Goal: Task Accomplishment & Management: Manage account settings

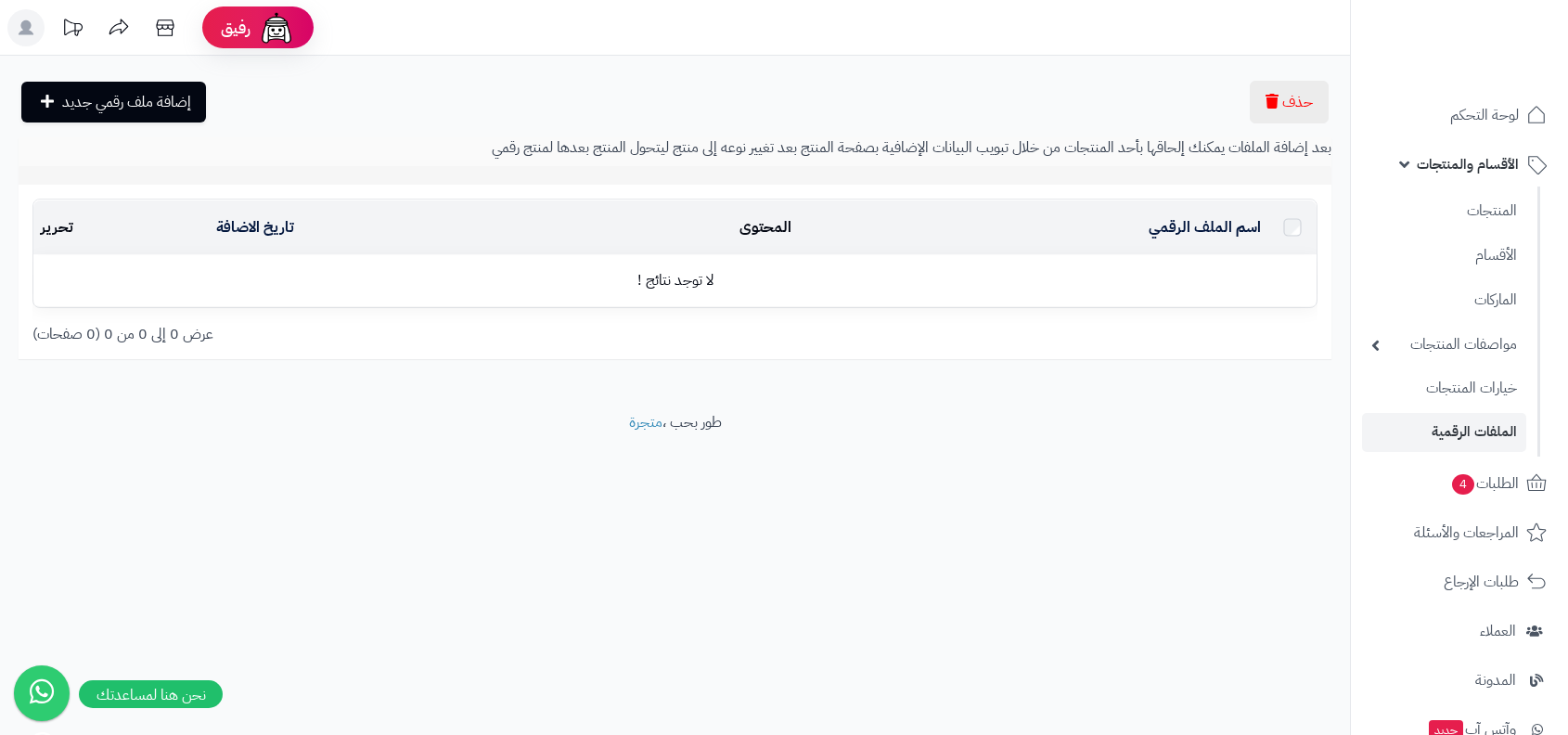
scroll to position [383, 0]
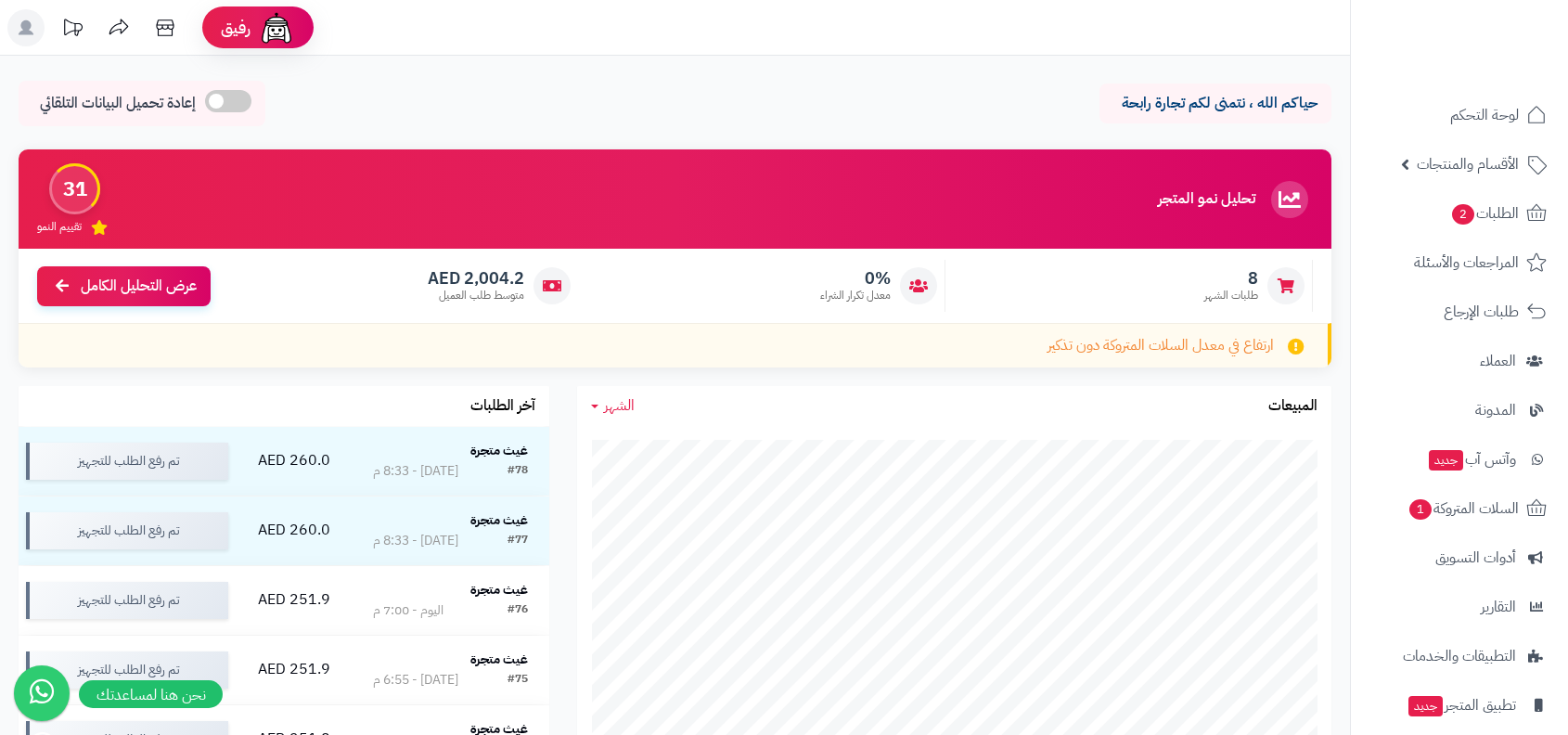
scroll to position [113, 0]
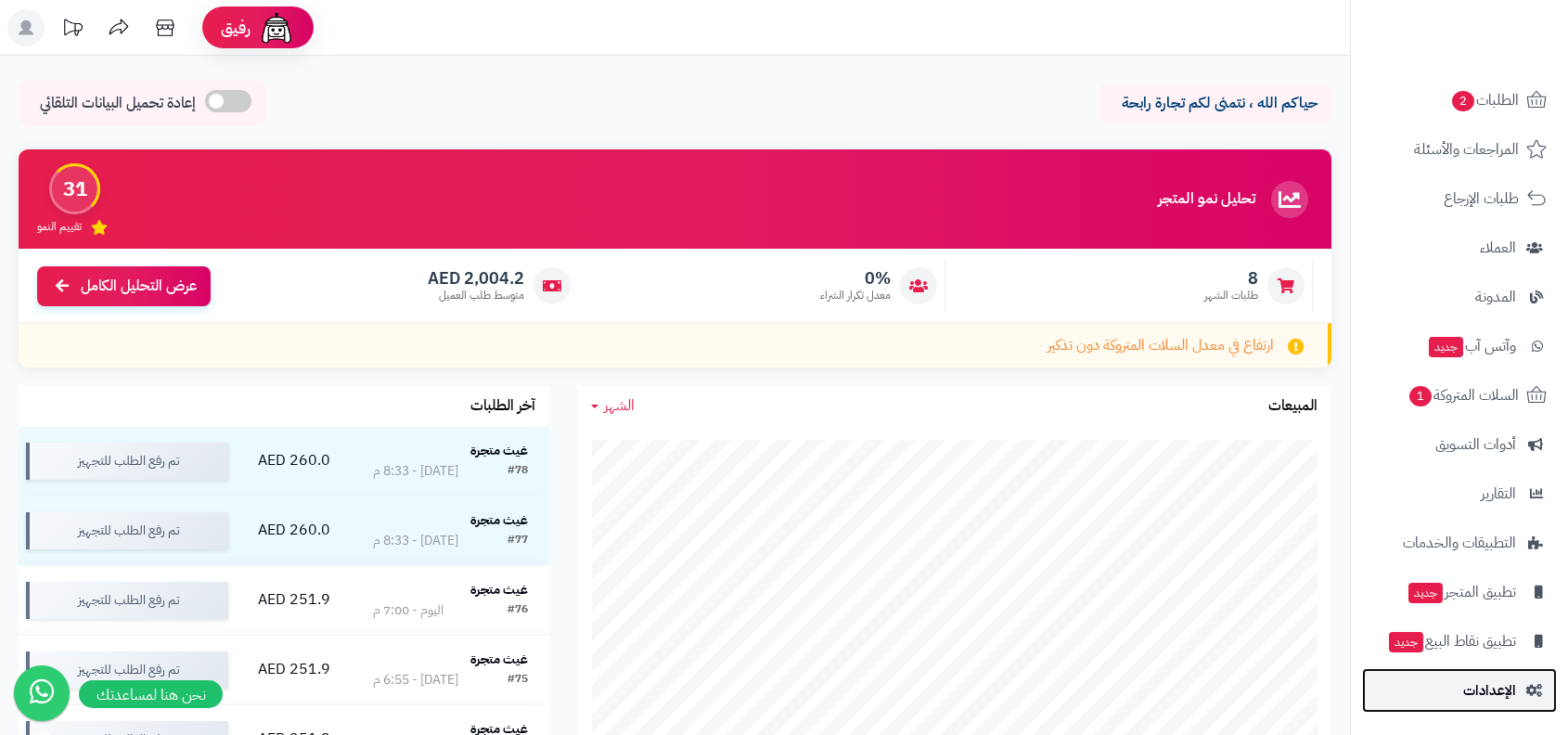
click at [1491, 674] on link "الإعدادات" at bounding box center [1459, 690] width 195 height 45
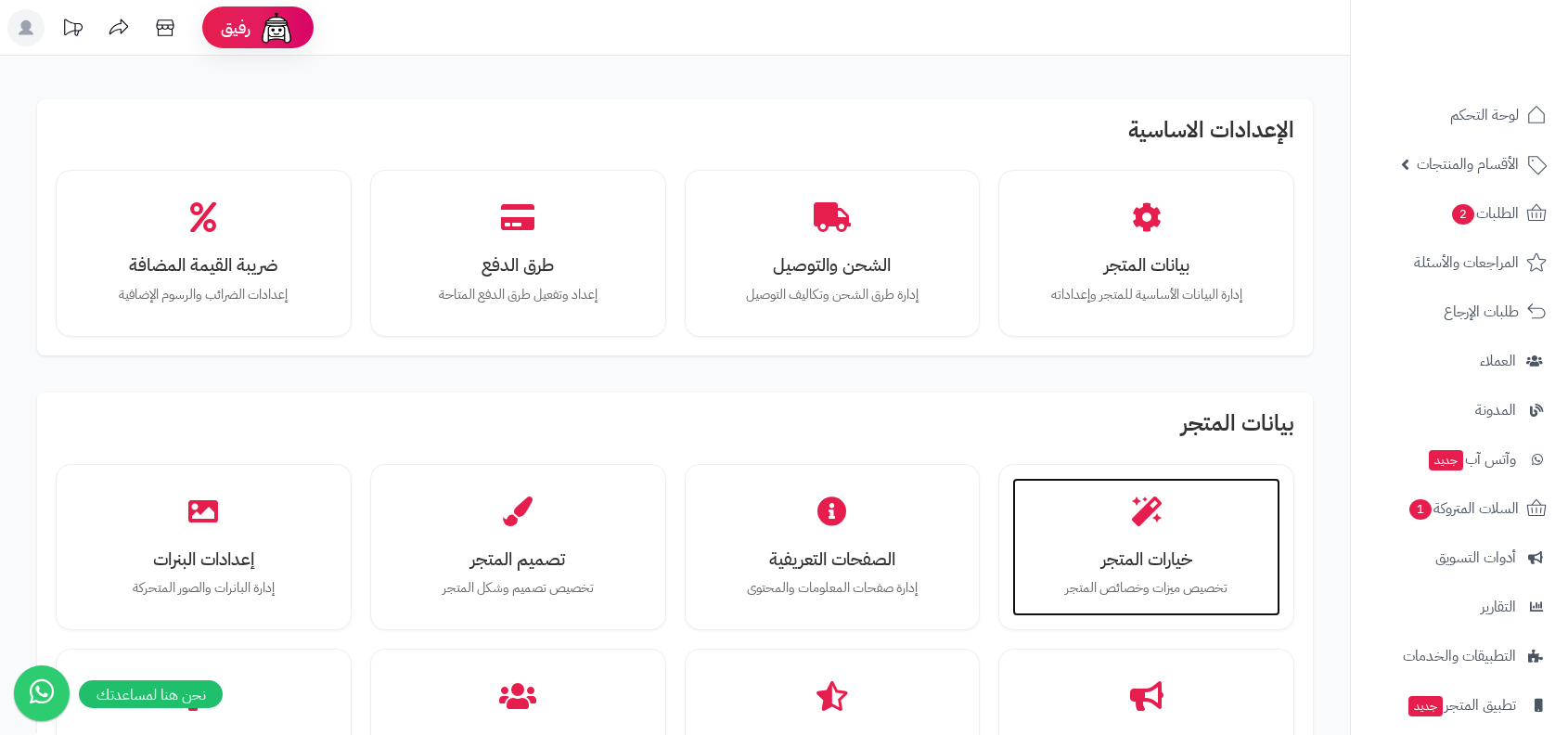
click at [1132, 508] on icon at bounding box center [1147, 510] width 30 height 30
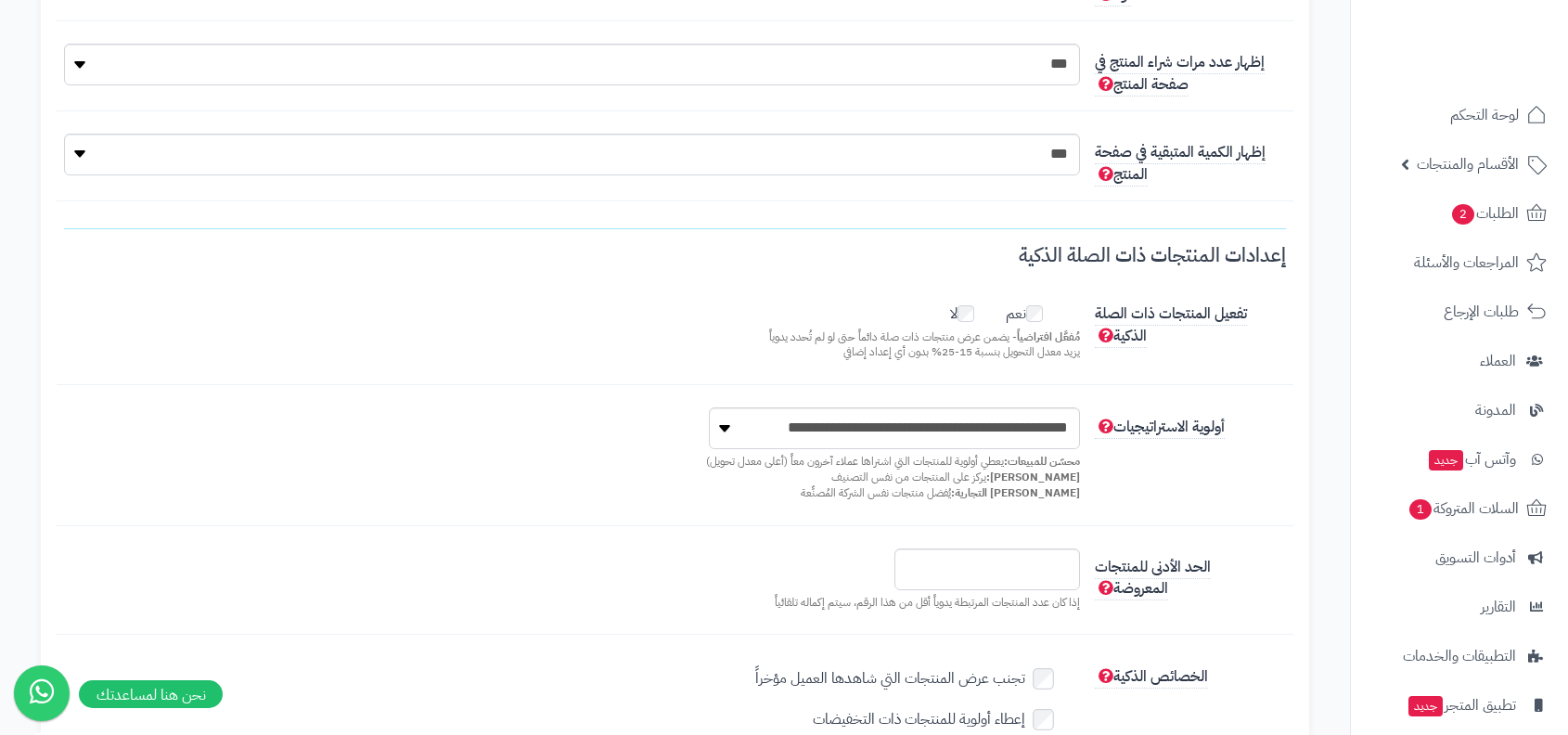
scroll to position [230, 0]
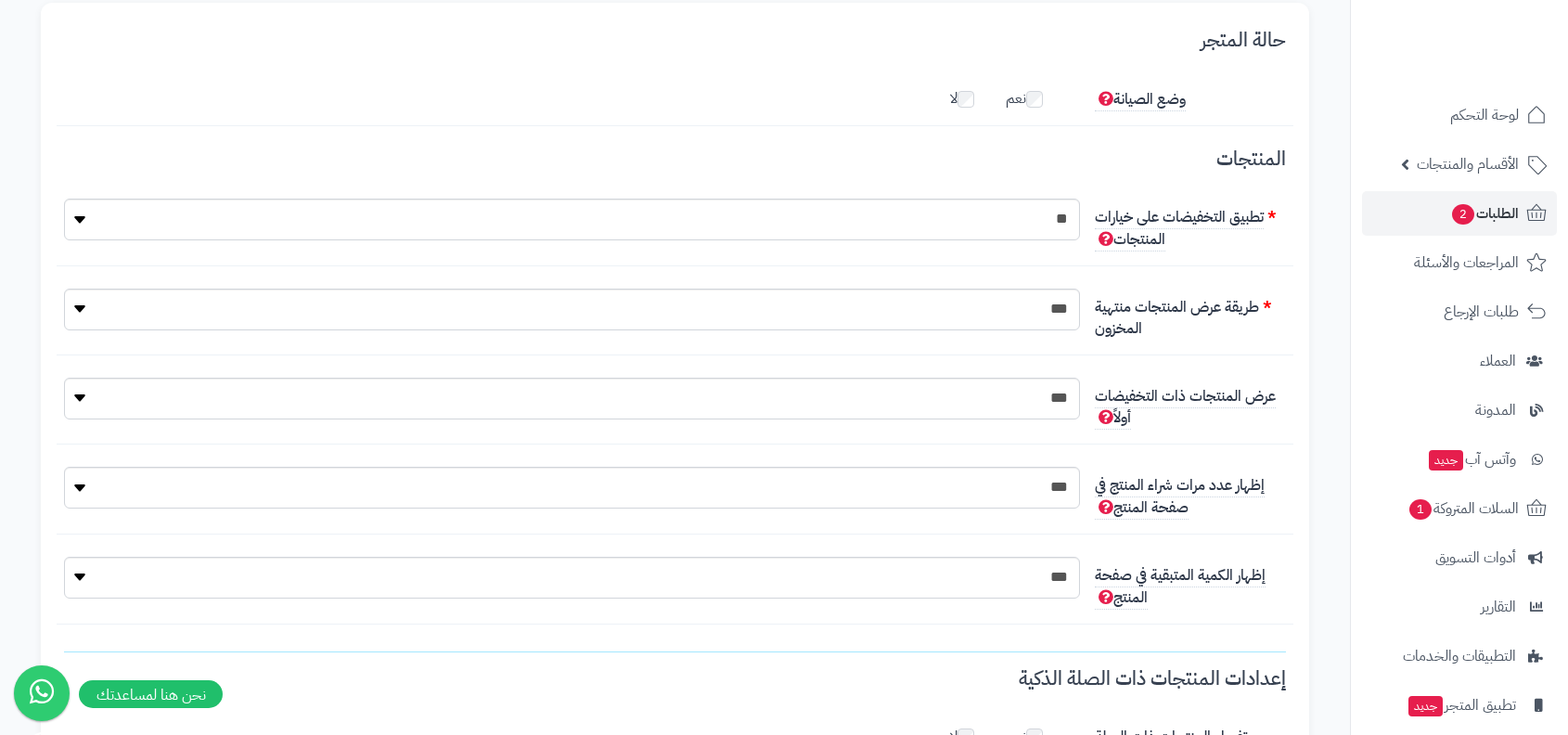
click at [1356, 227] on li "الطلبات 2" at bounding box center [1459, 213] width 217 height 45
click at [1401, 219] on link "الطلبات 2" at bounding box center [1459, 213] width 195 height 45
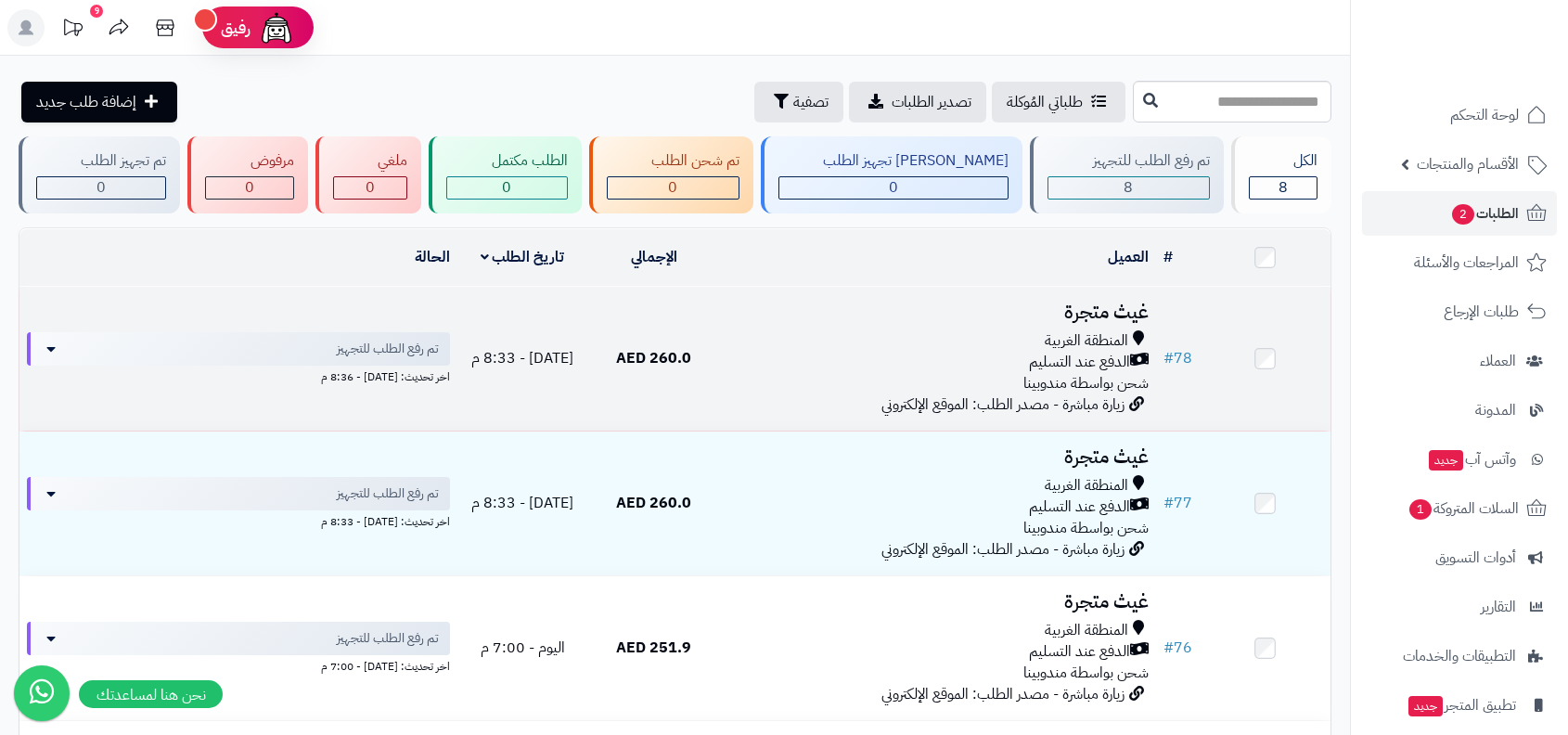
click at [1135, 313] on h3 "غيث متجرة" at bounding box center [937, 313] width 422 height 21
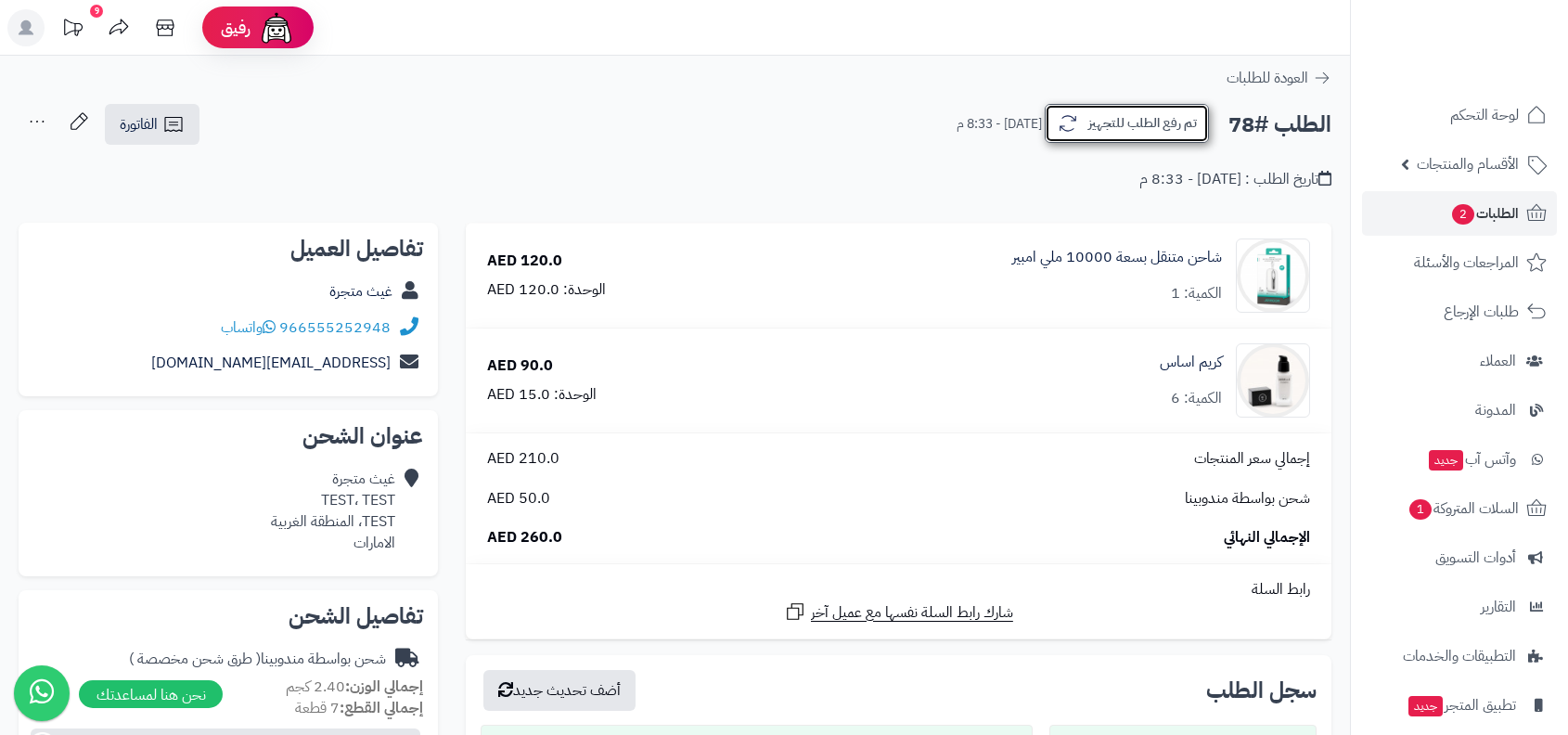
click at [1097, 133] on button "تم رفع الطلب للتجهيز" at bounding box center [1127, 123] width 164 height 39
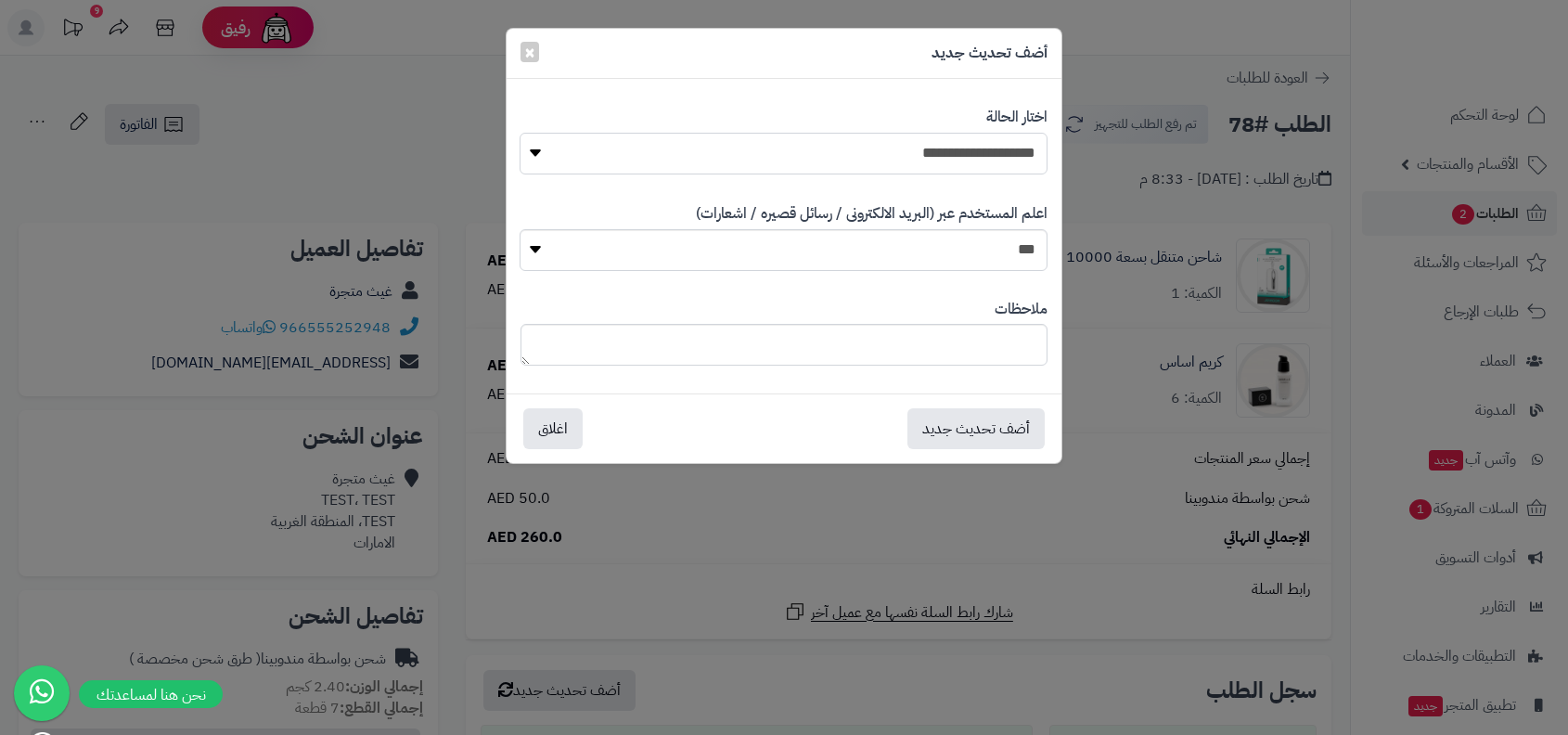
click at [958, 144] on select "**********" at bounding box center [784, 154] width 527 height 42
click at [989, 428] on button "أضف تحديث جديد" at bounding box center [977, 427] width 138 height 41
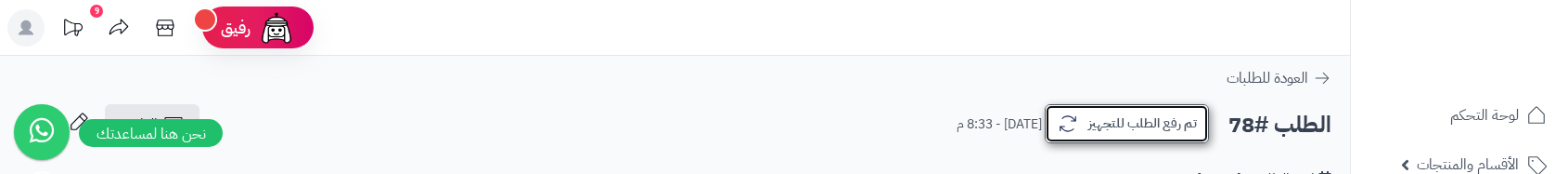
click at [1109, 120] on button "تم رفع الطلب للتجهيز" at bounding box center [1127, 123] width 164 height 39
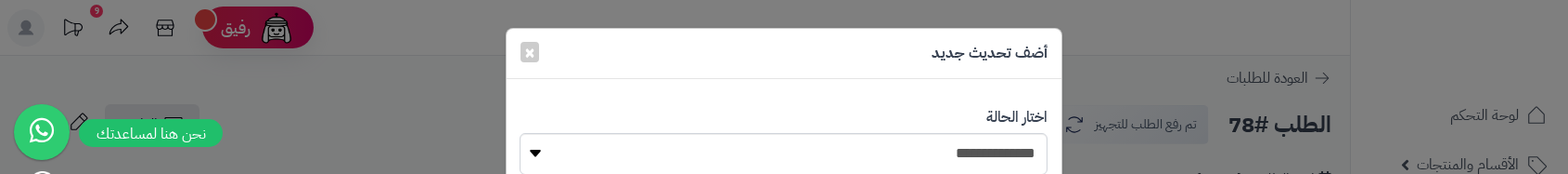
scroll to position [313, 0]
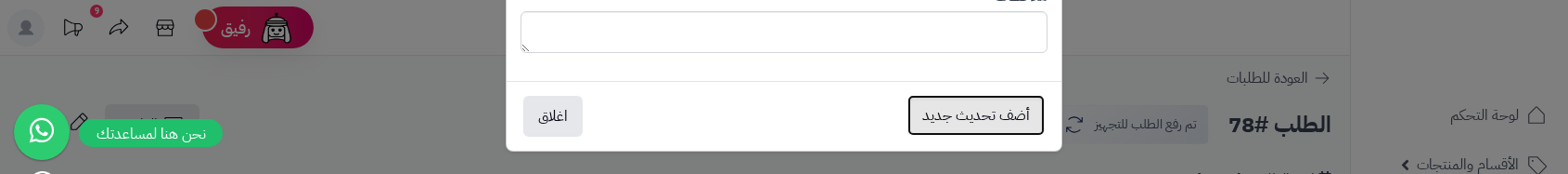
click at [964, 108] on button "أضف تحديث جديد" at bounding box center [977, 115] width 138 height 41
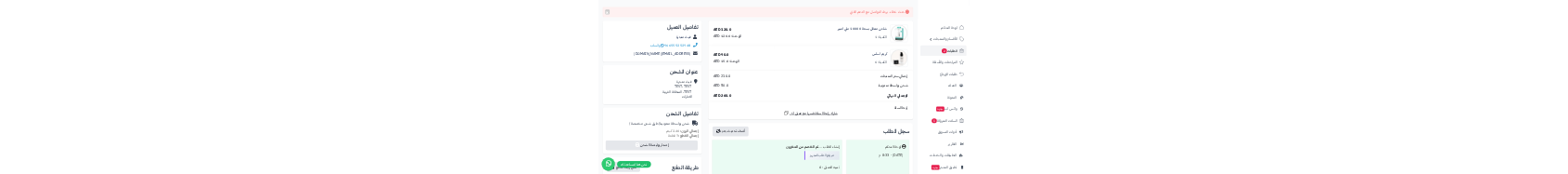
scroll to position [0, 0]
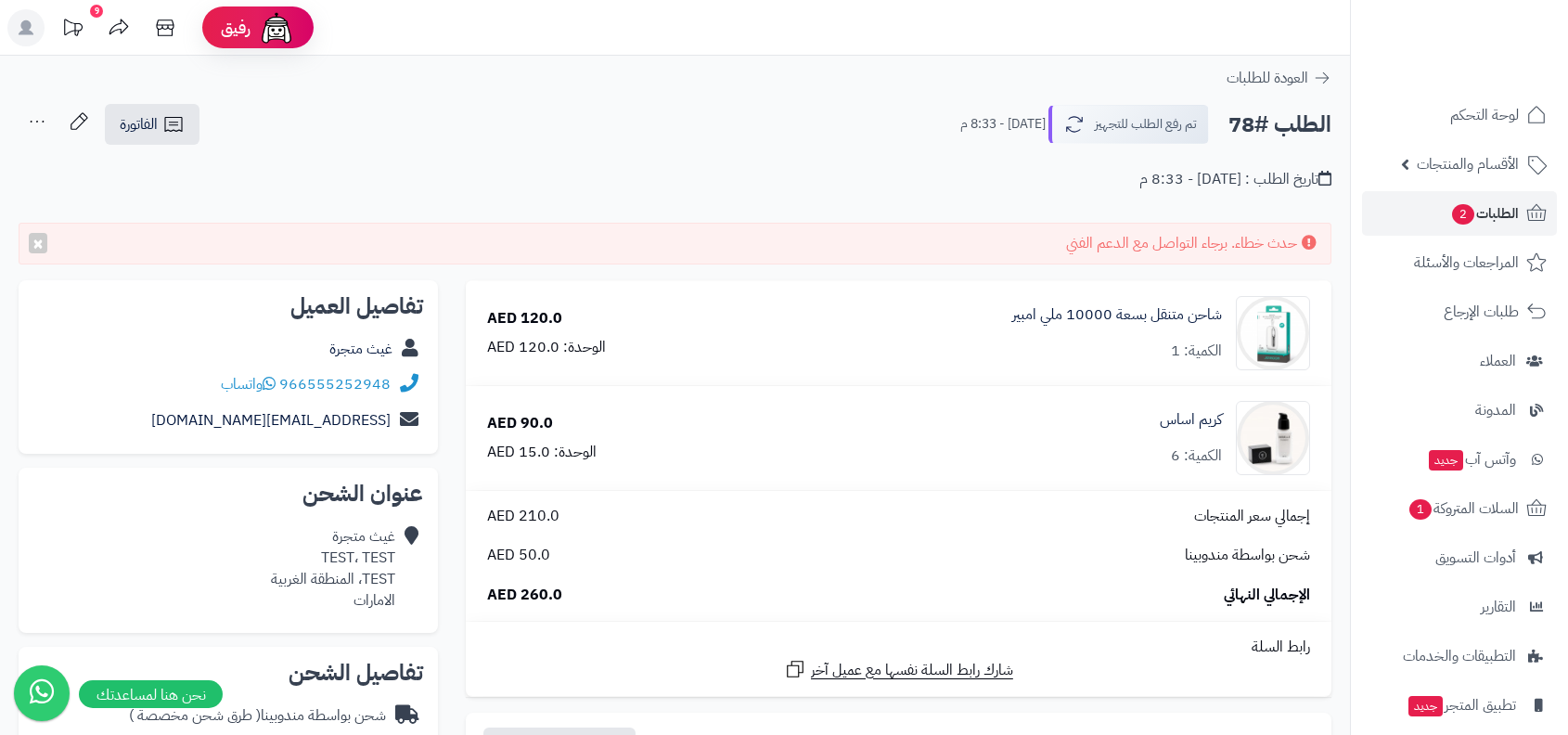
drag, startPoint x: 1062, startPoint y: 257, endPoint x: 1289, endPoint y: 253, distance: 227.0
click at [1292, 255] on div "حدث خطاء. برجاء التواصل مع الدعم الفني ×" at bounding box center [675, 244] width 1313 height 42
drag, startPoint x: 1300, startPoint y: 242, endPoint x: 1232, endPoint y: 242, distance: 68.0
click at [1232, 242] on div "حدث خطاء. برجاء التواصل مع الدعم الفني ×" at bounding box center [675, 244] width 1313 height 42
copy div "حدث خطاء"
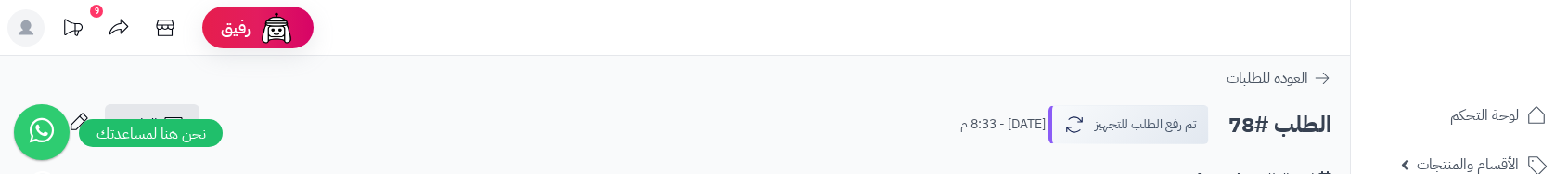
scroll to position [73, 0]
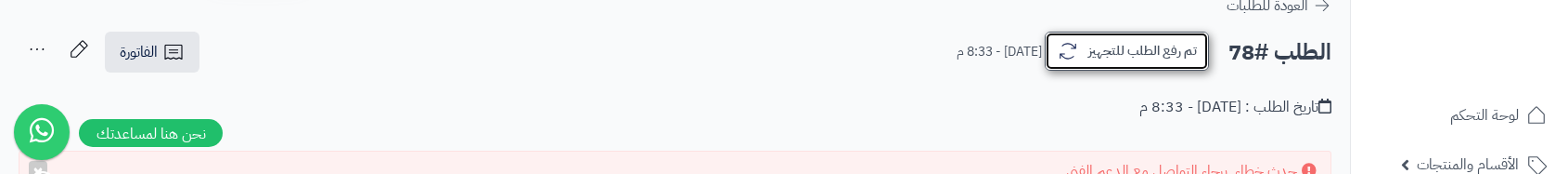
click at [1166, 48] on button "تم رفع الطلب للتجهيز" at bounding box center [1127, 51] width 164 height 39
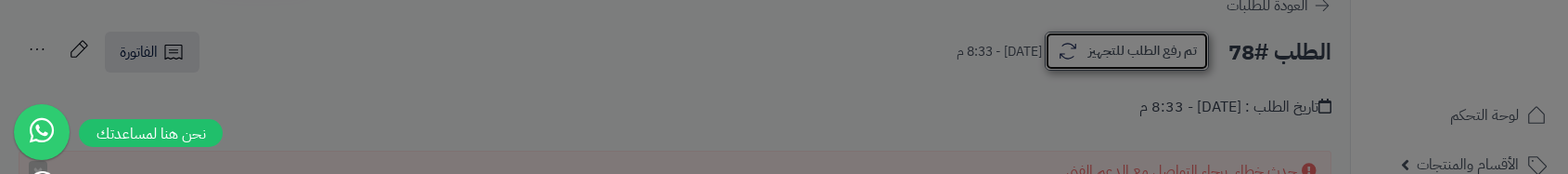
scroll to position [0, 0]
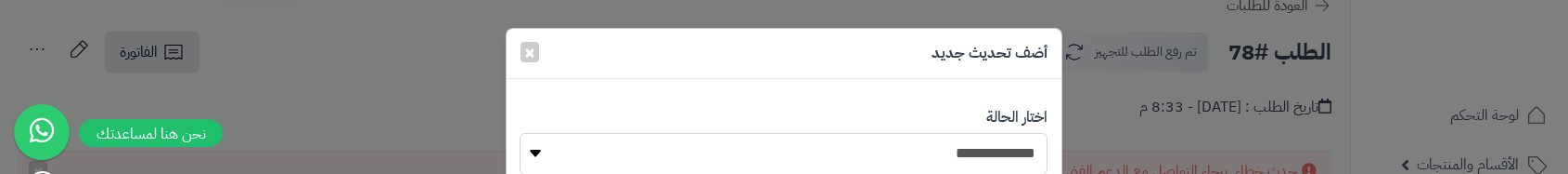
click at [976, 143] on select "**********" at bounding box center [784, 154] width 527 height 42
select select "*"
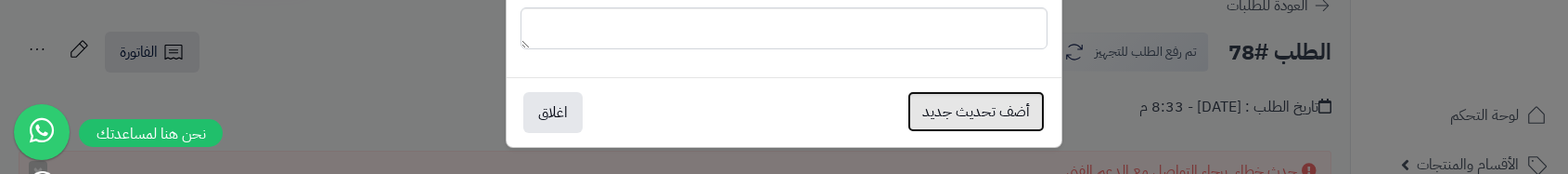
click at [969, 108] on button "أضف تحديث جديد" at bounding box center [977, 111] width 138 height 41
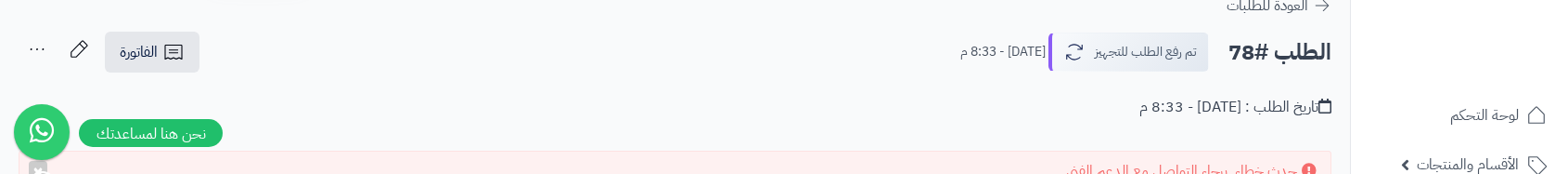
scroll to position [138, 0]
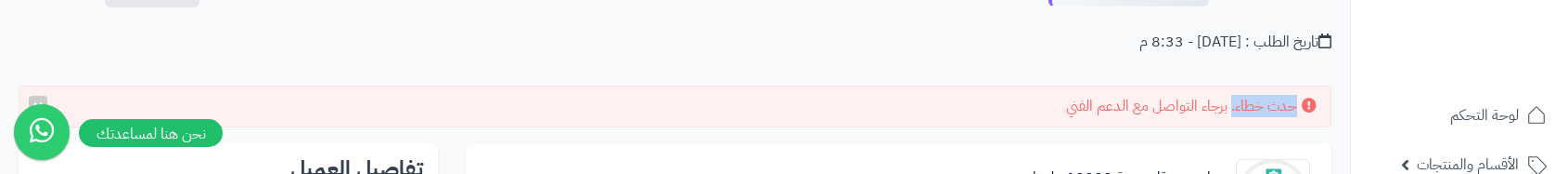
drag, startPoint x: 1295, startPoint y: 106, endPoint x: 1232, endPoint y: 111, distance: 63.2
click at [1232, 111] on div "حدث خطاء. برجاء التواصل مع الدعم الفني ×" at bounding box center [675, 106] width 1313 height 42
copy div "حدث خطاء"
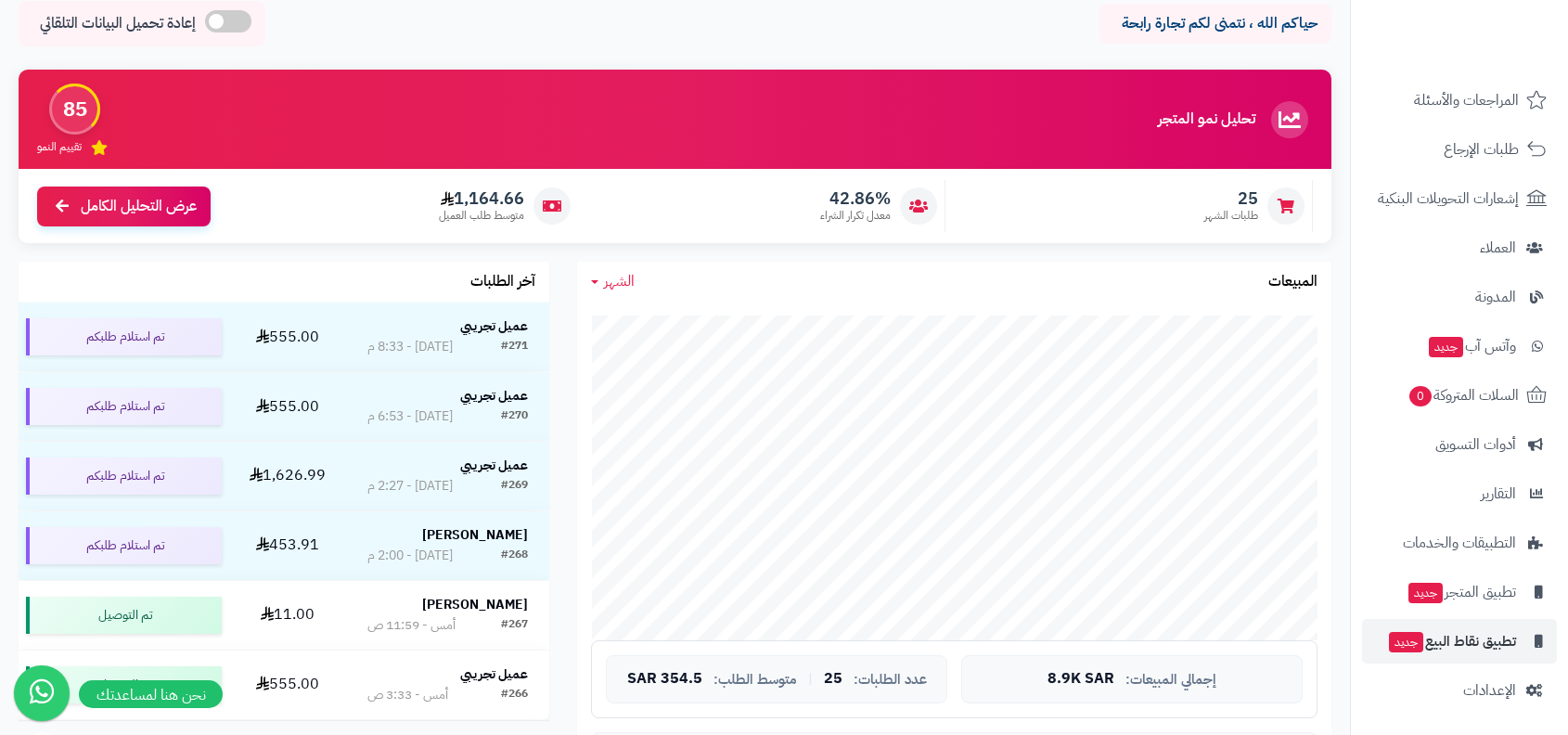
scroll to position [86, 0]
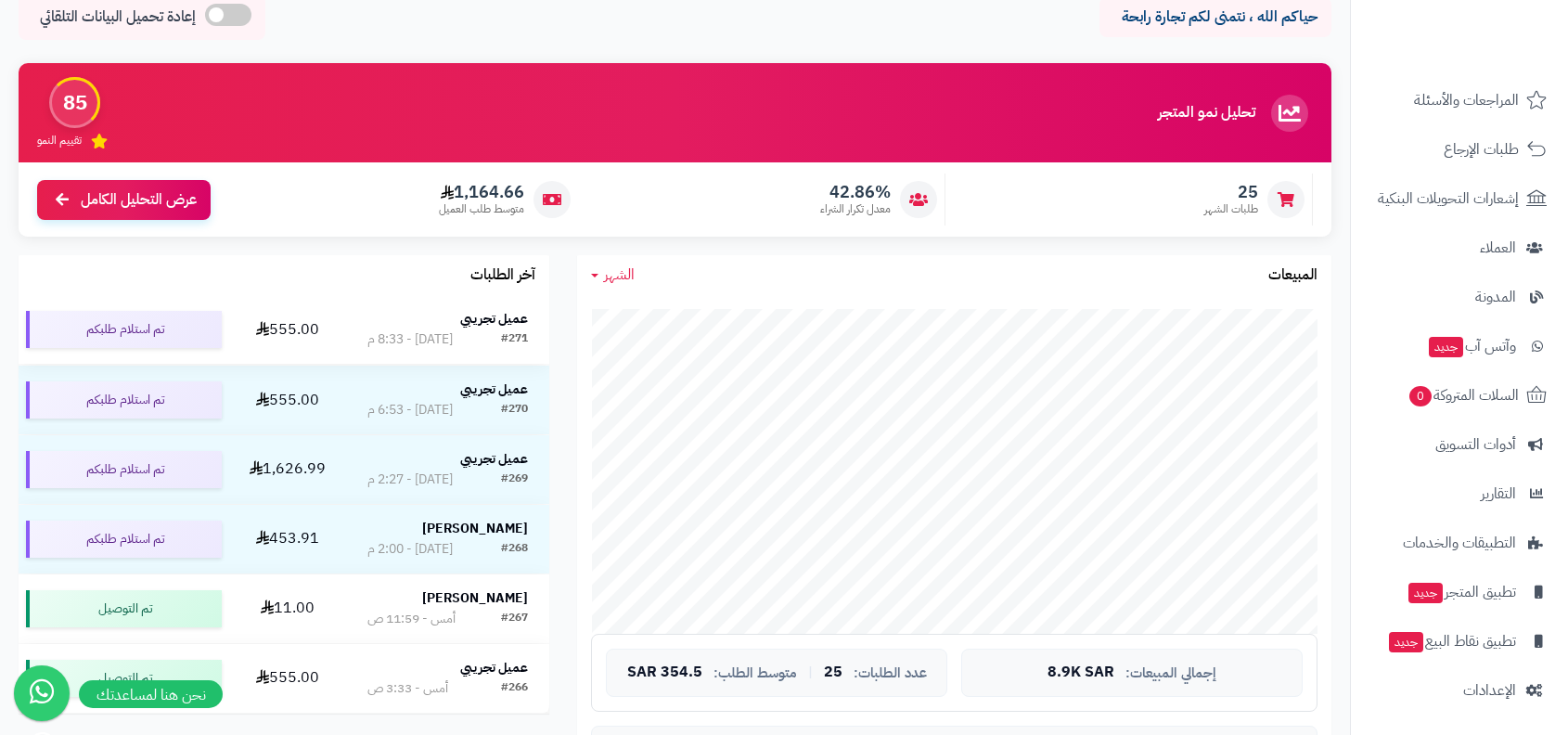
click at [490, 335] on div "#271 اليوم - 8:33 م" at bounding box center [447, 339] width 161 height 18
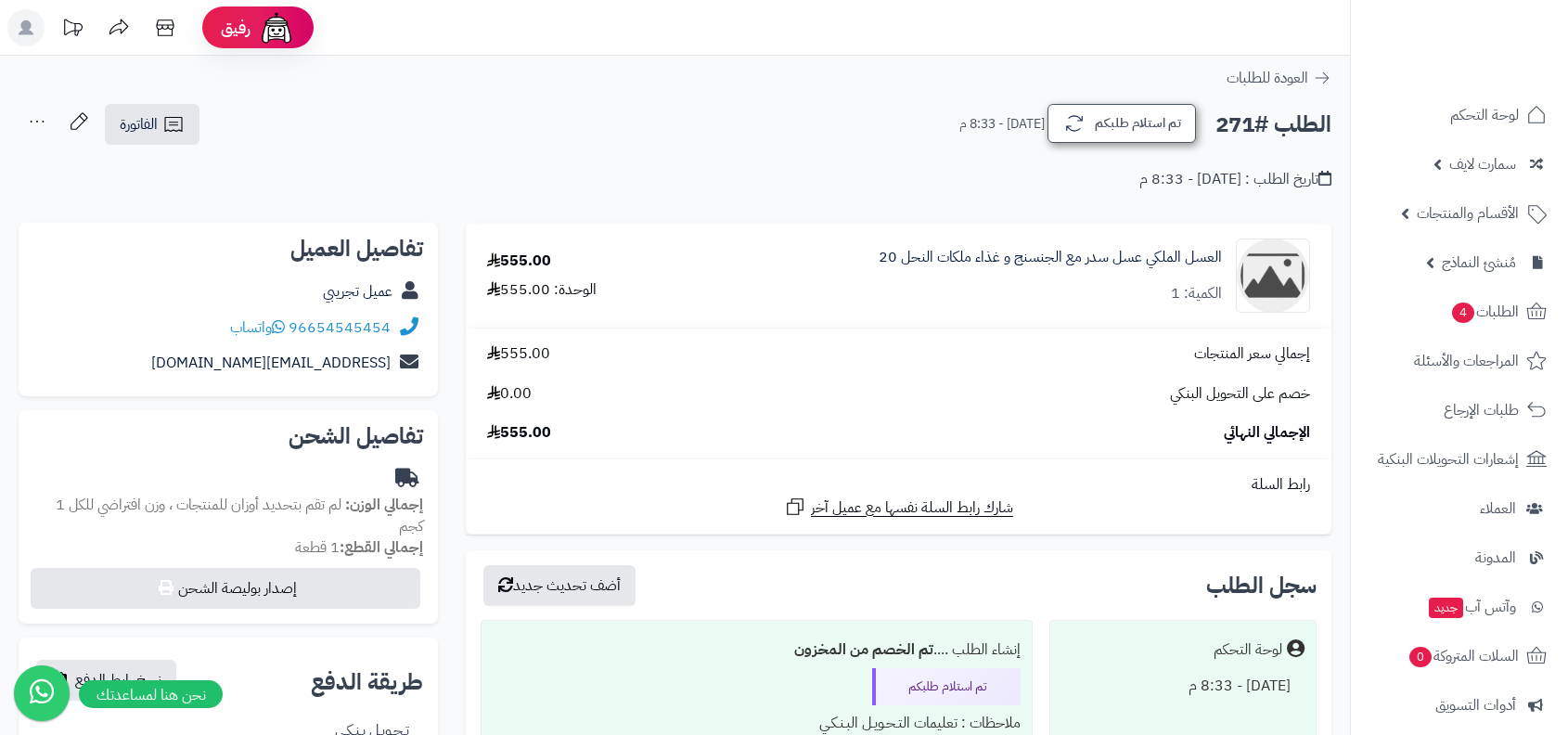
click at [1125, 143] on div "تم استلام طلبكم اليوم - 8:33 م" at bounding box center [1079, 124] width 239 height 39
click at [1120, 137] on button "تم استلام طلبكم" at bounding box center [1121, 123] width 148 height 39
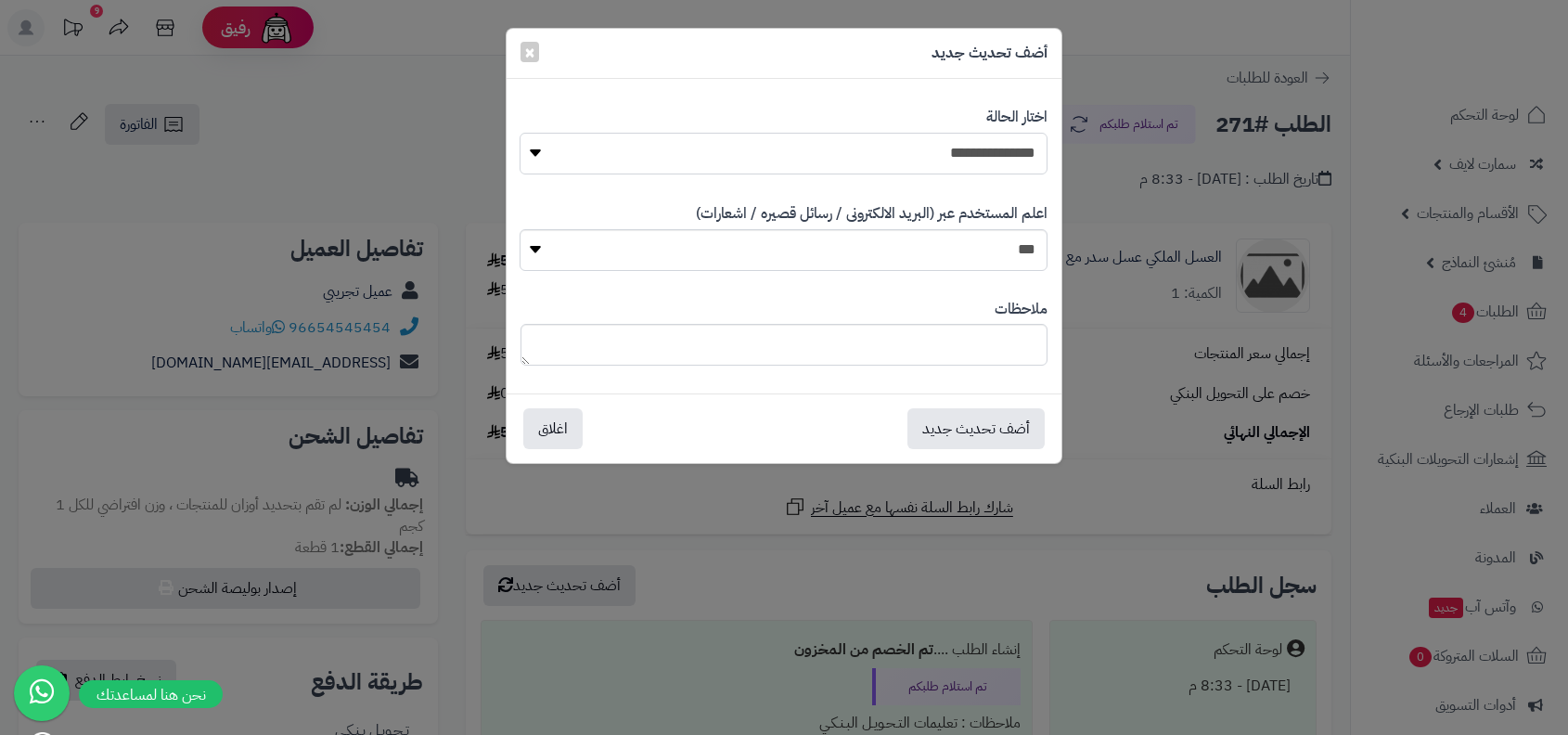
click at [960, 139] on select "**********" at bounding box center [784, 154] width 527 height 42
select select "**"
click at [1015, 425] on button "أضف تحديث جديد" at bounding box center [977, 427] width 138 height 41
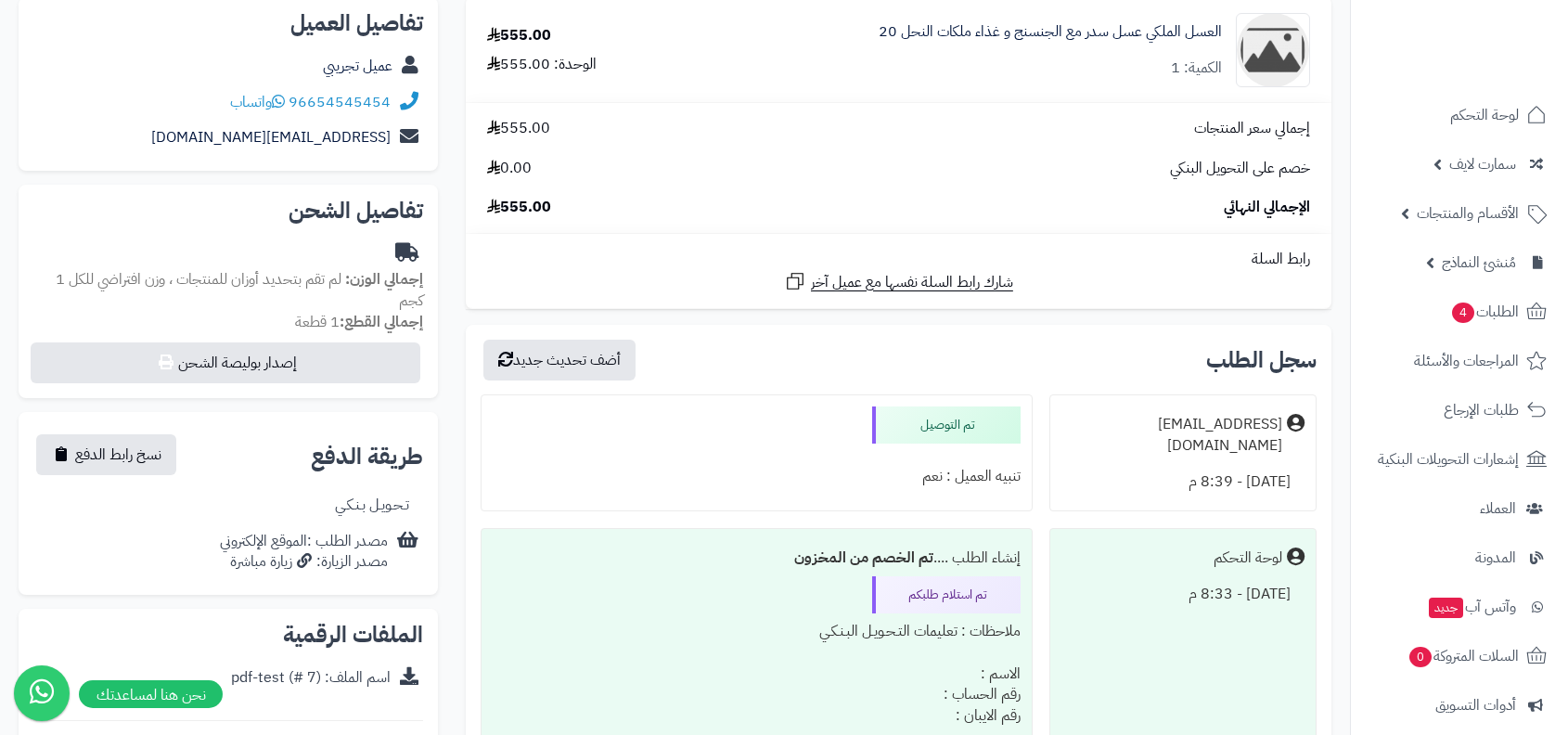
scroll to position [285, 0]
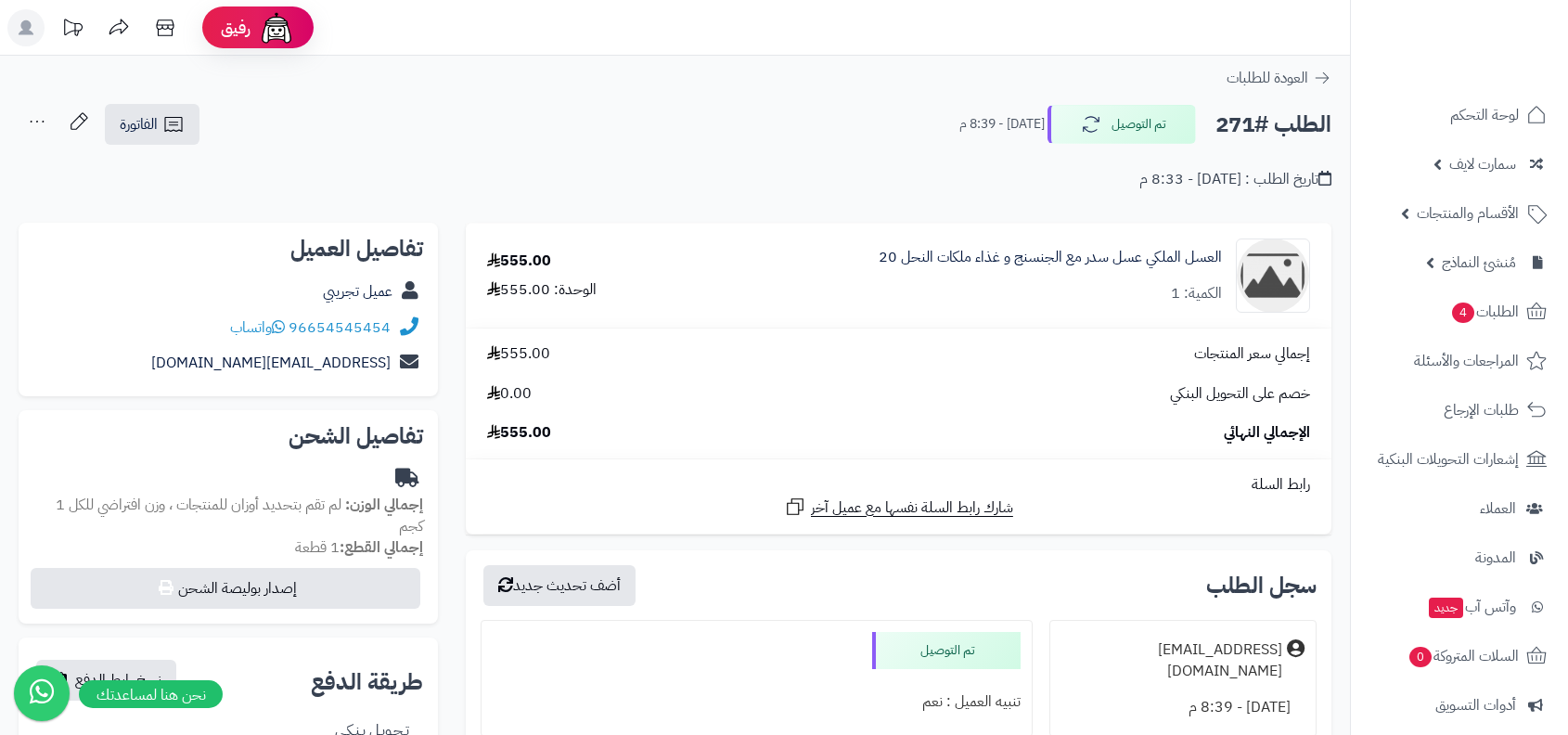
scroll to position [285, 0]
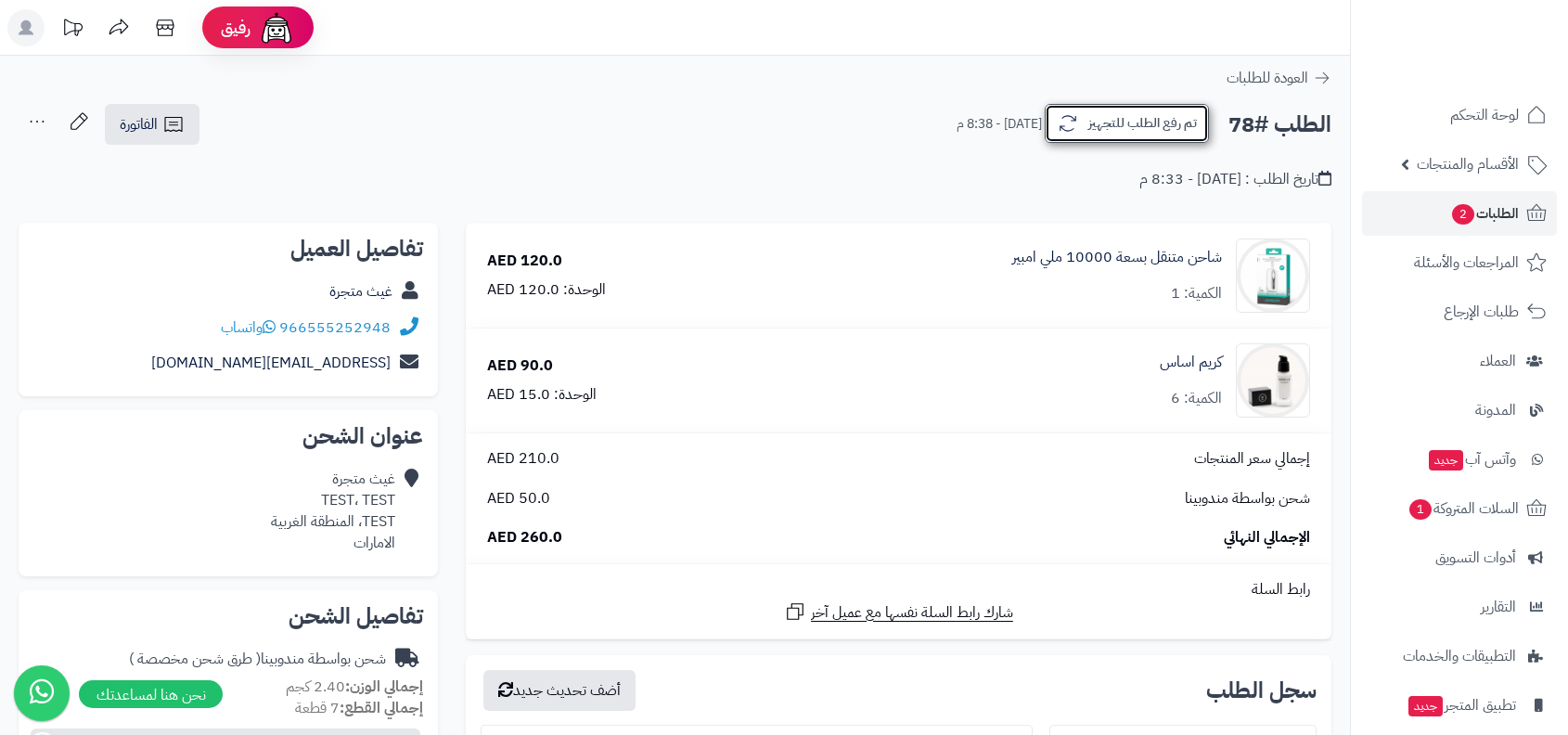
click at [1136, 124] on button "تم رفع الطلب للتجهيز" at bounding box center [1127, 123] width 164 height 39
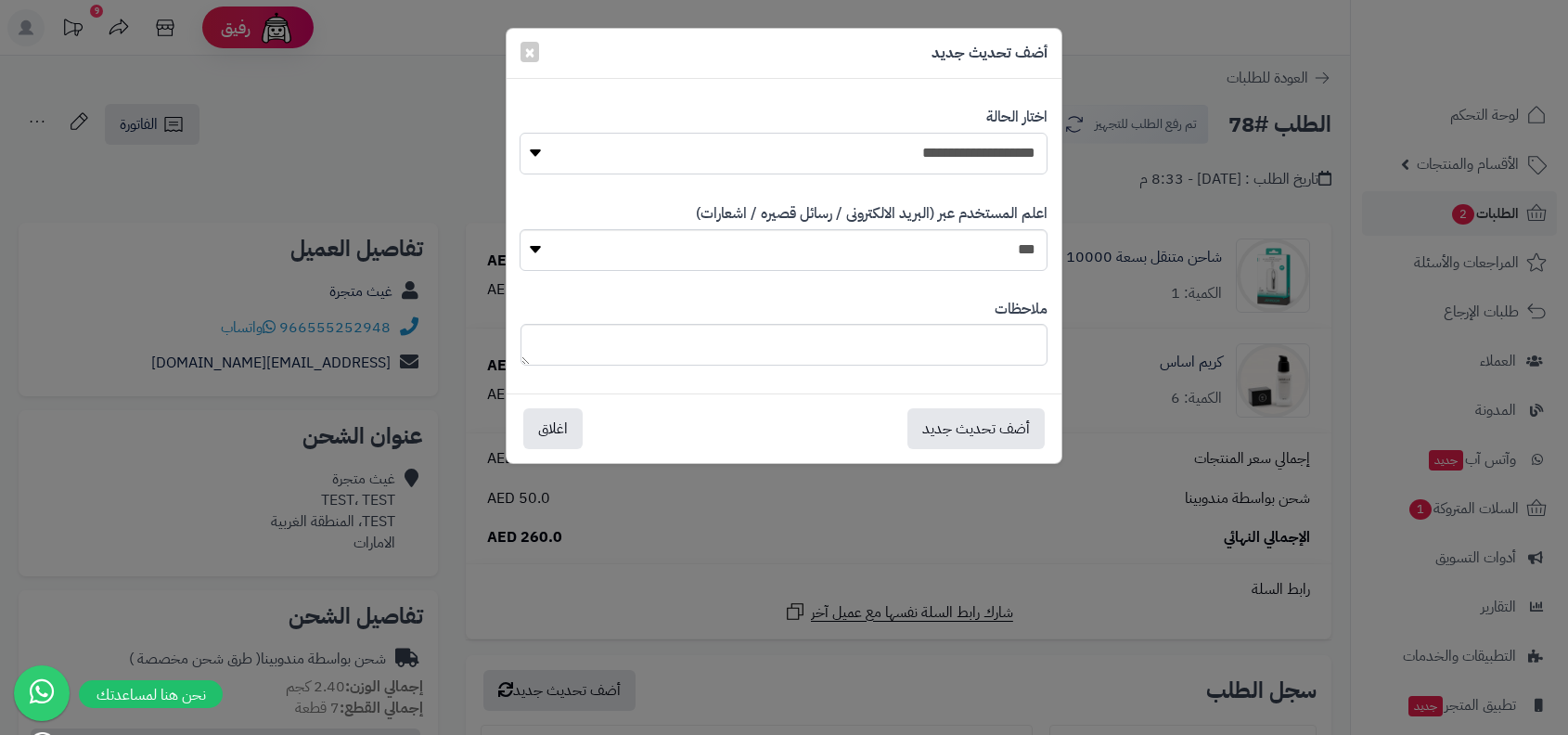
click at [955, 168] on select "**********" at bounding box center [784, 154] width 527 height 42
select select "*"
click at [1015, 403] on div "أضف تحديث جديد اغلاق" at bounding box center [784, 428] width 555 height 70
click at [1007, 427] on button "أضف تحديث جديد" at bounding box center [977, 427] width 138 height 41
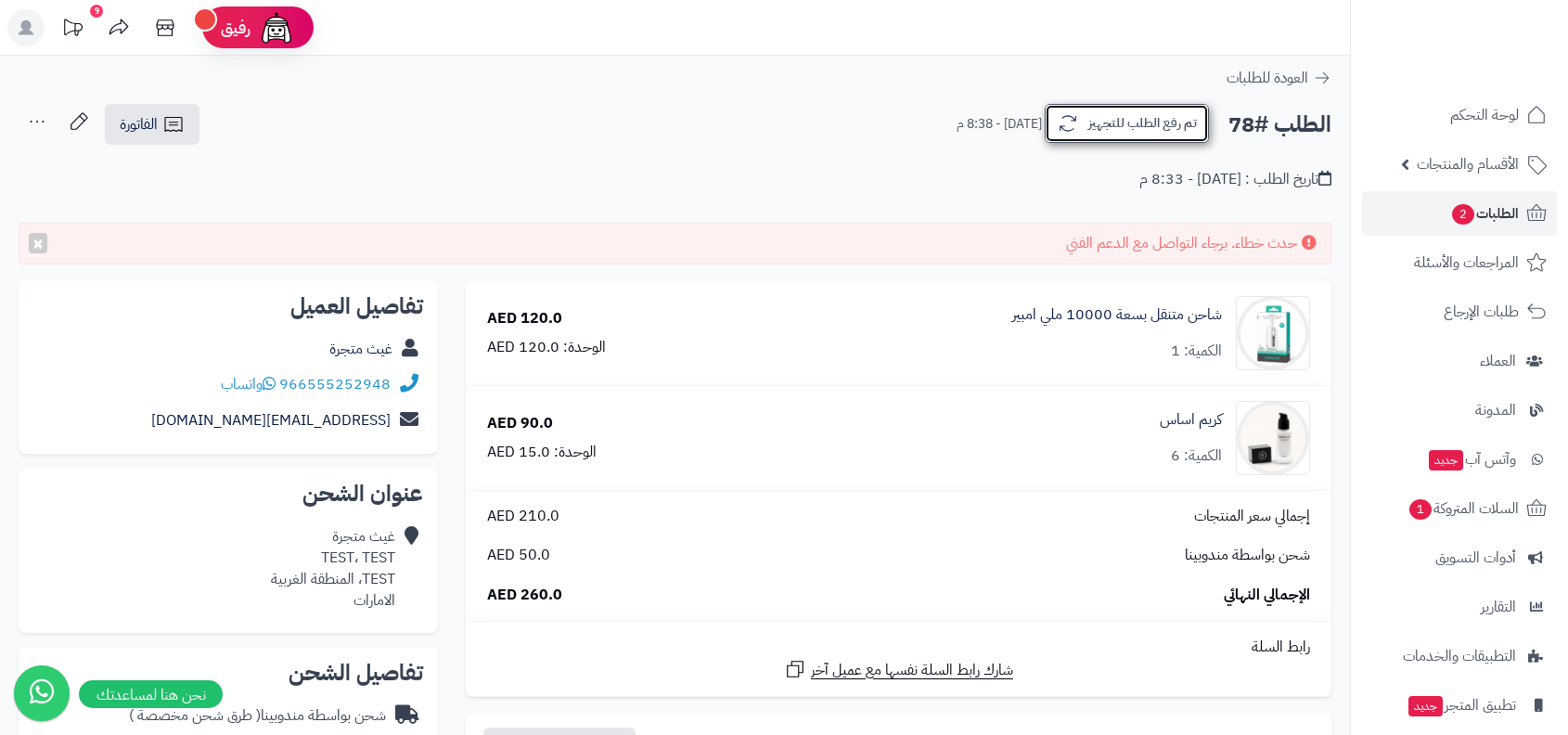
click at [1119, 121] on button "تم رفع الطلب للتجهيز" at bounding box center [1127, 123] width 164 height 39
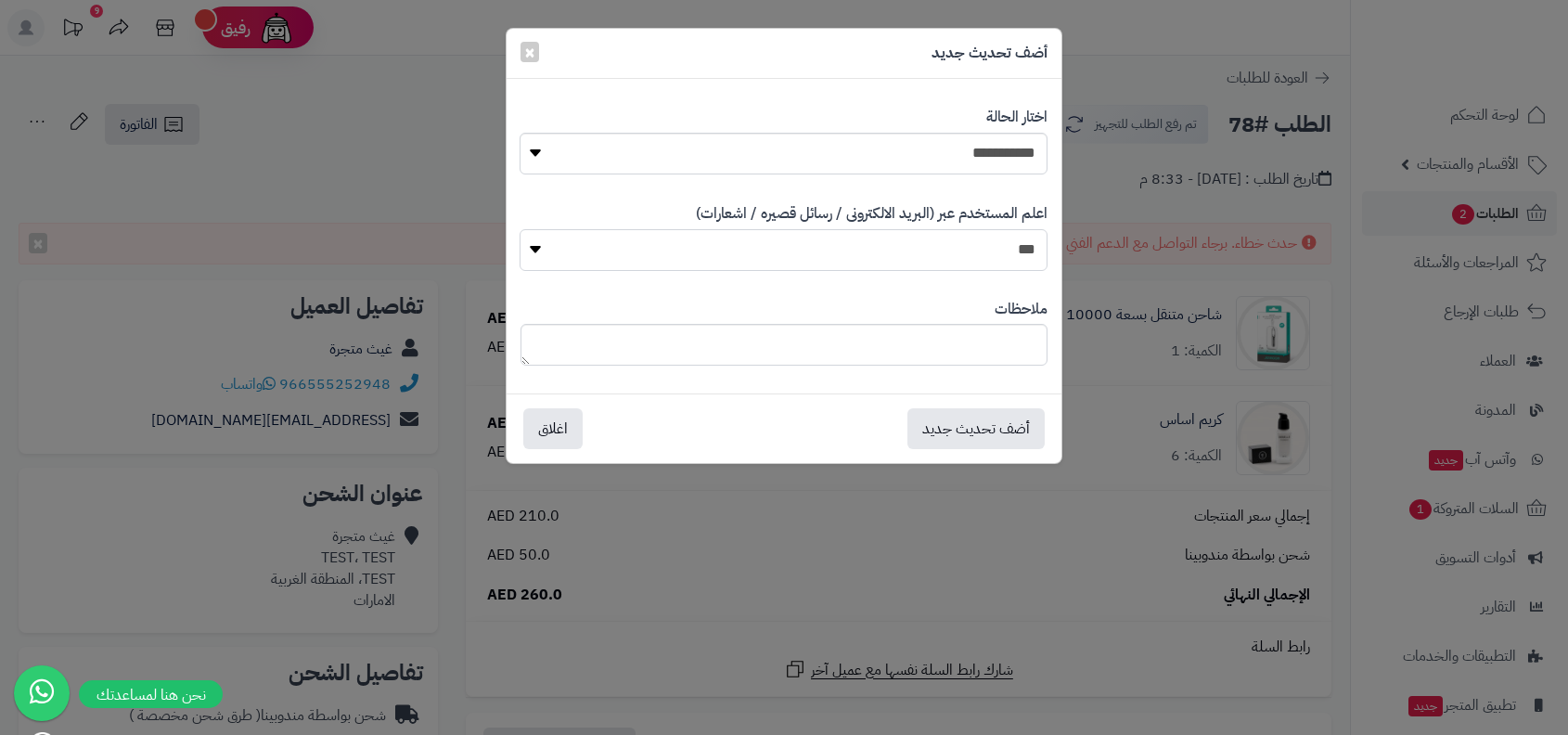
click at [988, 250] on select "*** **" at bounding box center [784, 250] width 527 height 42
select select "*"
click at [1008, 418] on button "أضف تحديث جديد" at bounding box center [977, 427] width 138 height 41
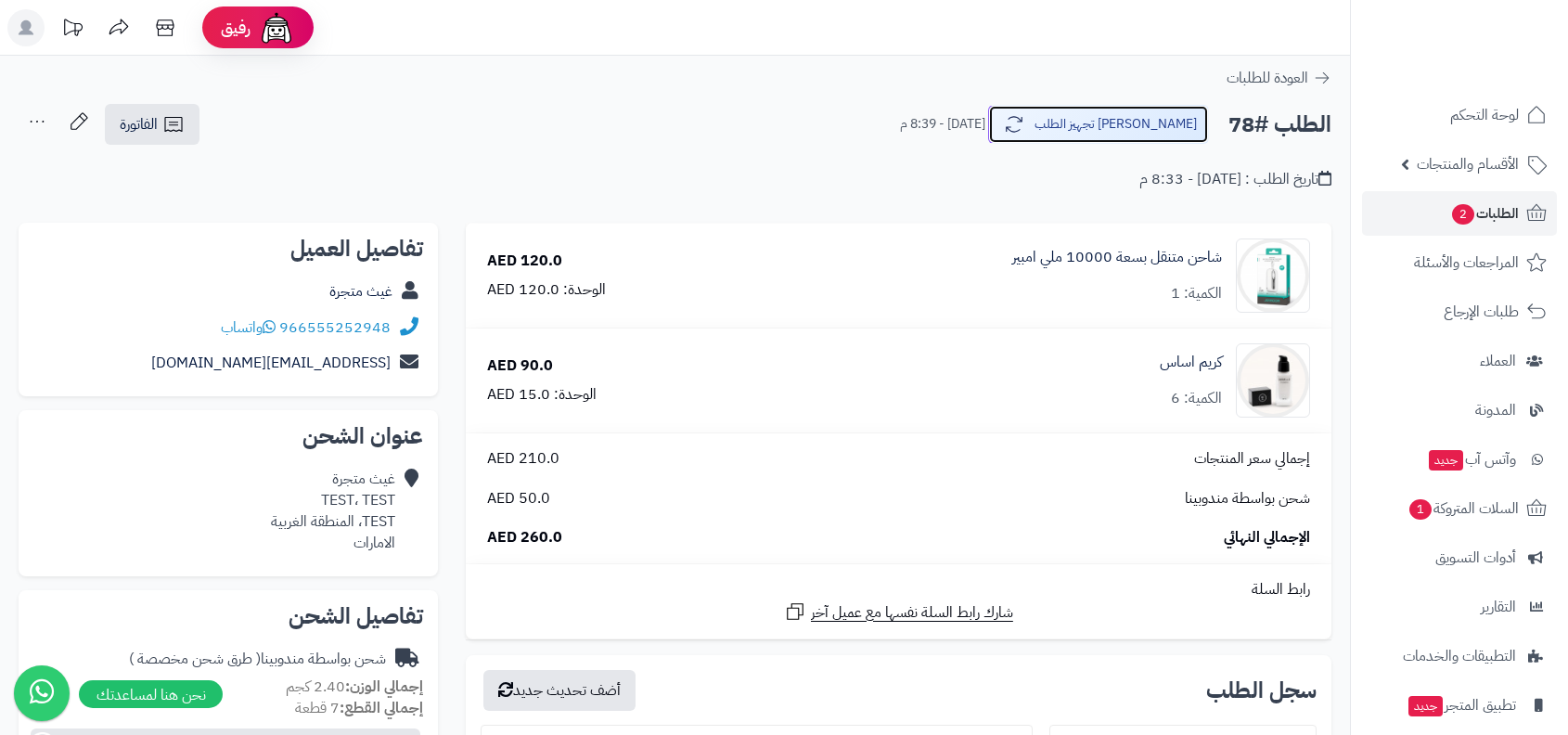
click at [1133, 110] on button "جاري تجهيز الطلب" at bounding box center [1098, 124] width 221 height 39
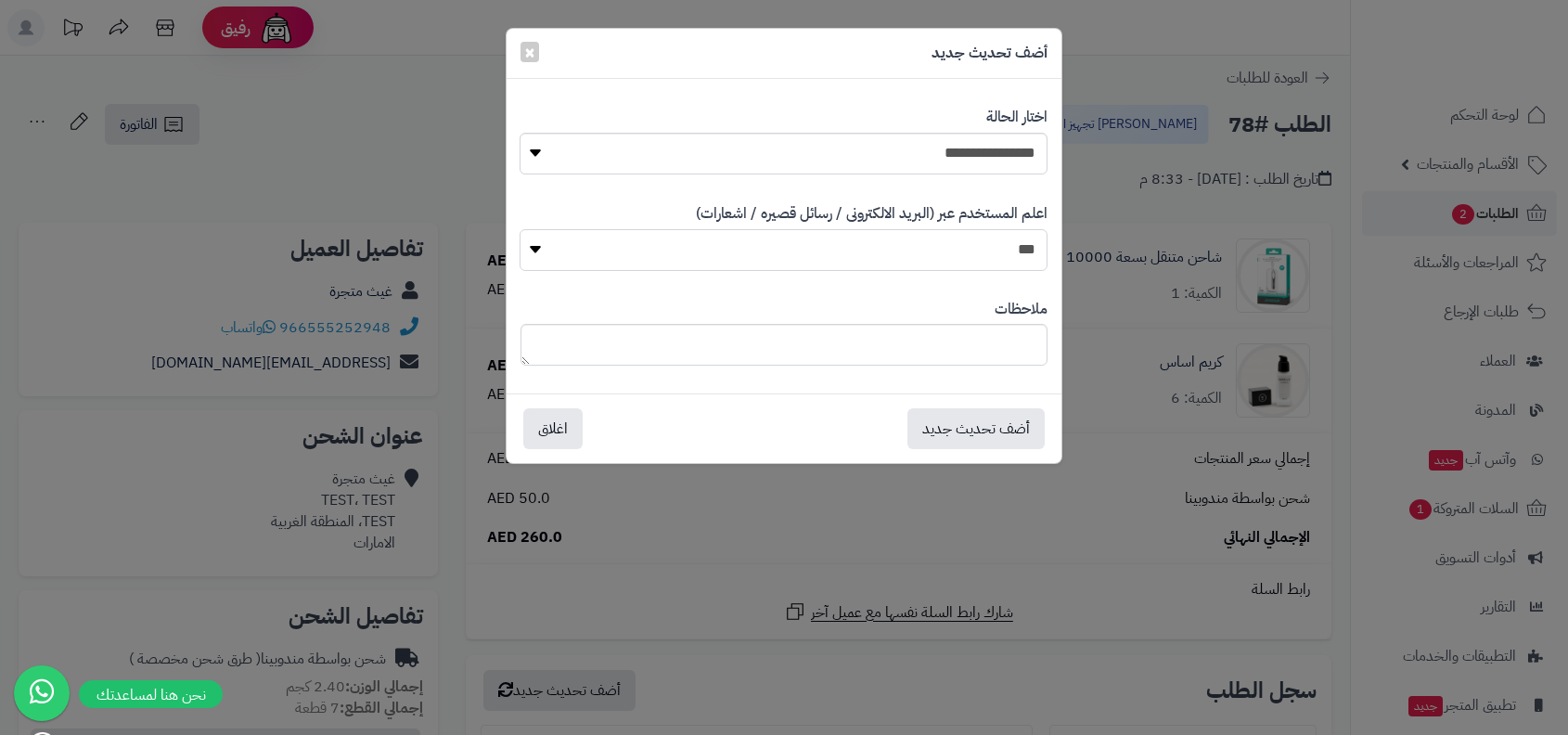
click at [1002, 256] on select "*** **" at bounding box center [784, 250] width 527 height 42
select select "*"
click at [998, 433] on button "أضف تحديث جديد" at bounding box center [977, 427] width 138 height 41
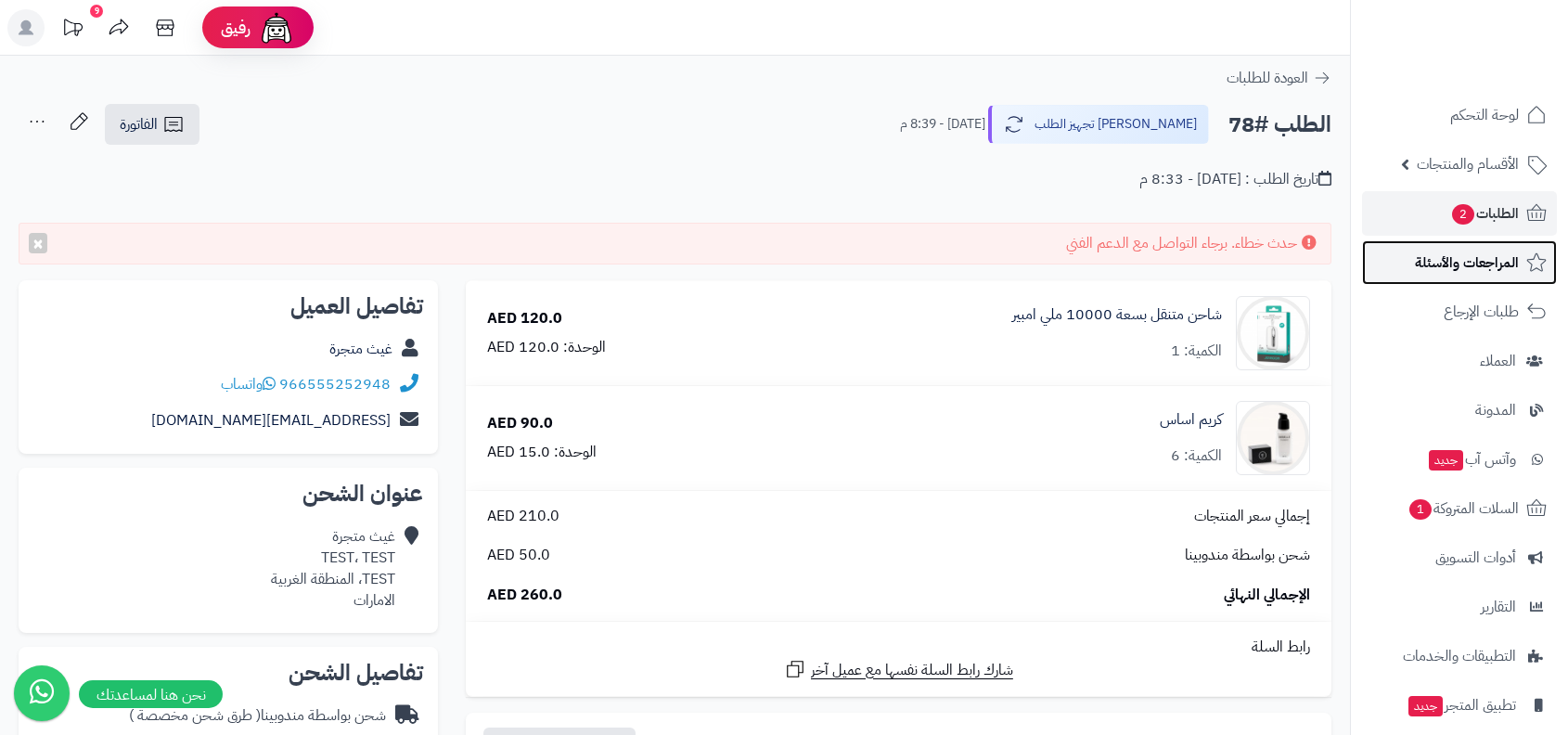
click at [1466, 259] on span "المراجعات والأسئلة" at bounding box center [1467, 262] width 104 height 26
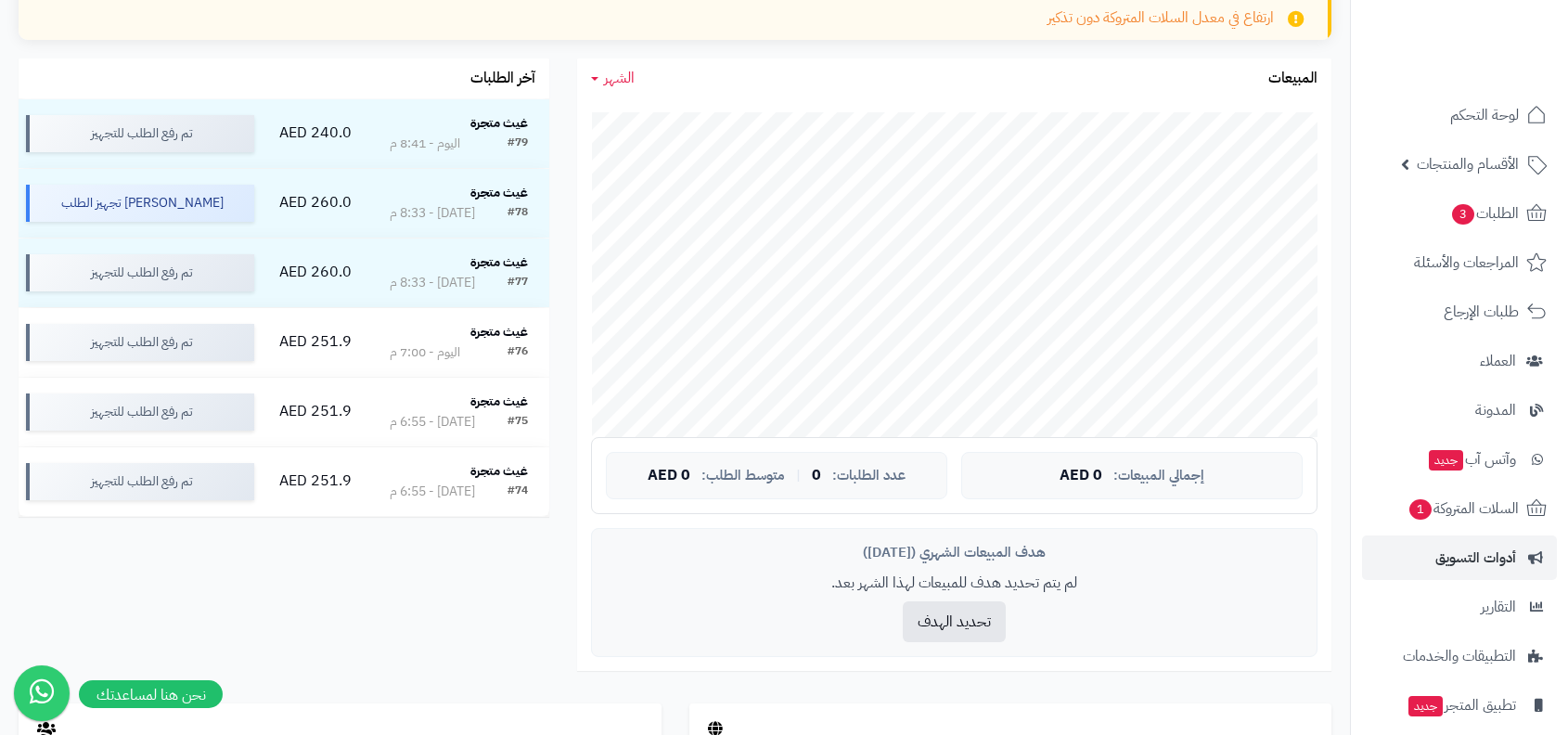
scroll to position [113, 0]
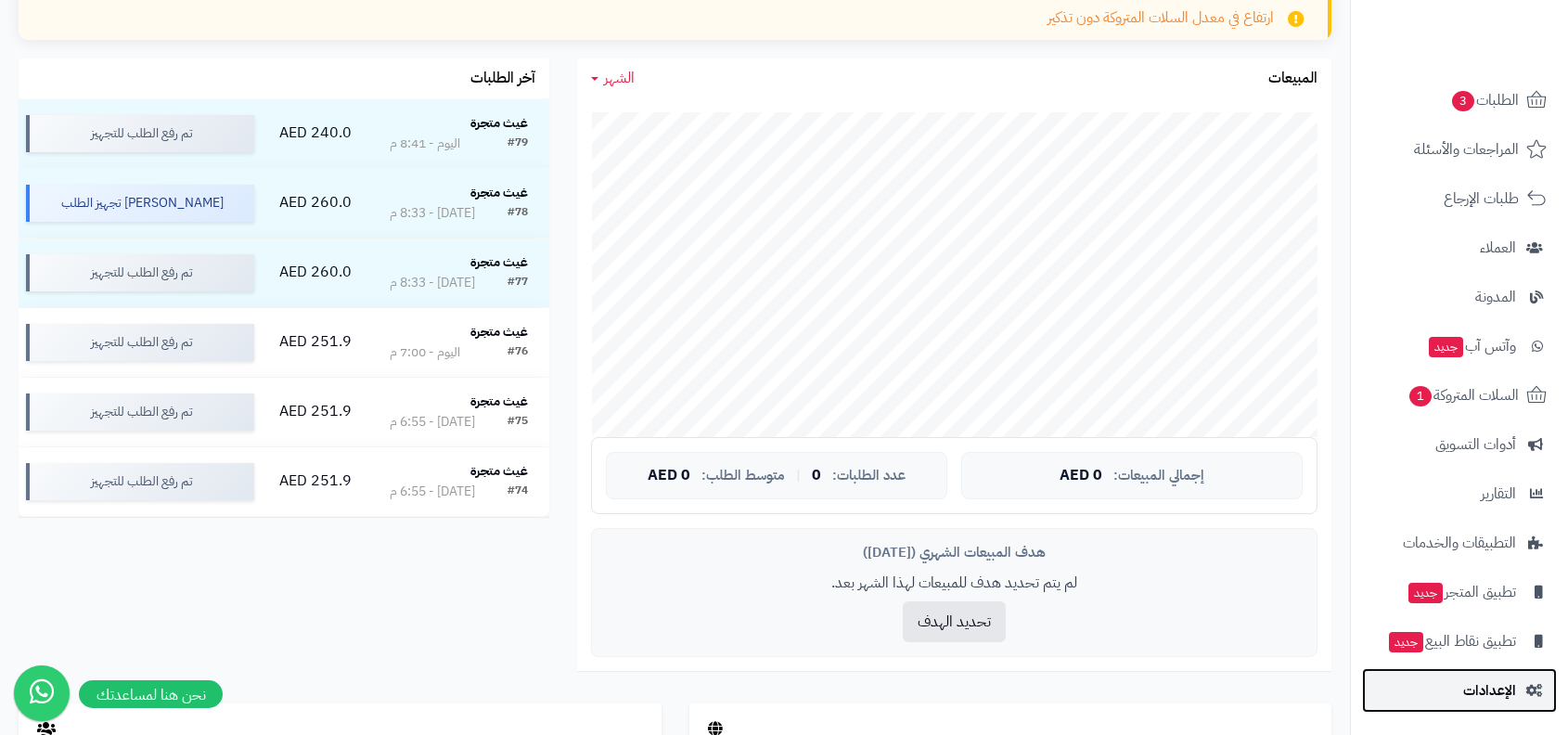
click at [1494, 697] on span "الإعدادات" at bounding box center [1489, 690] width 53 height 26
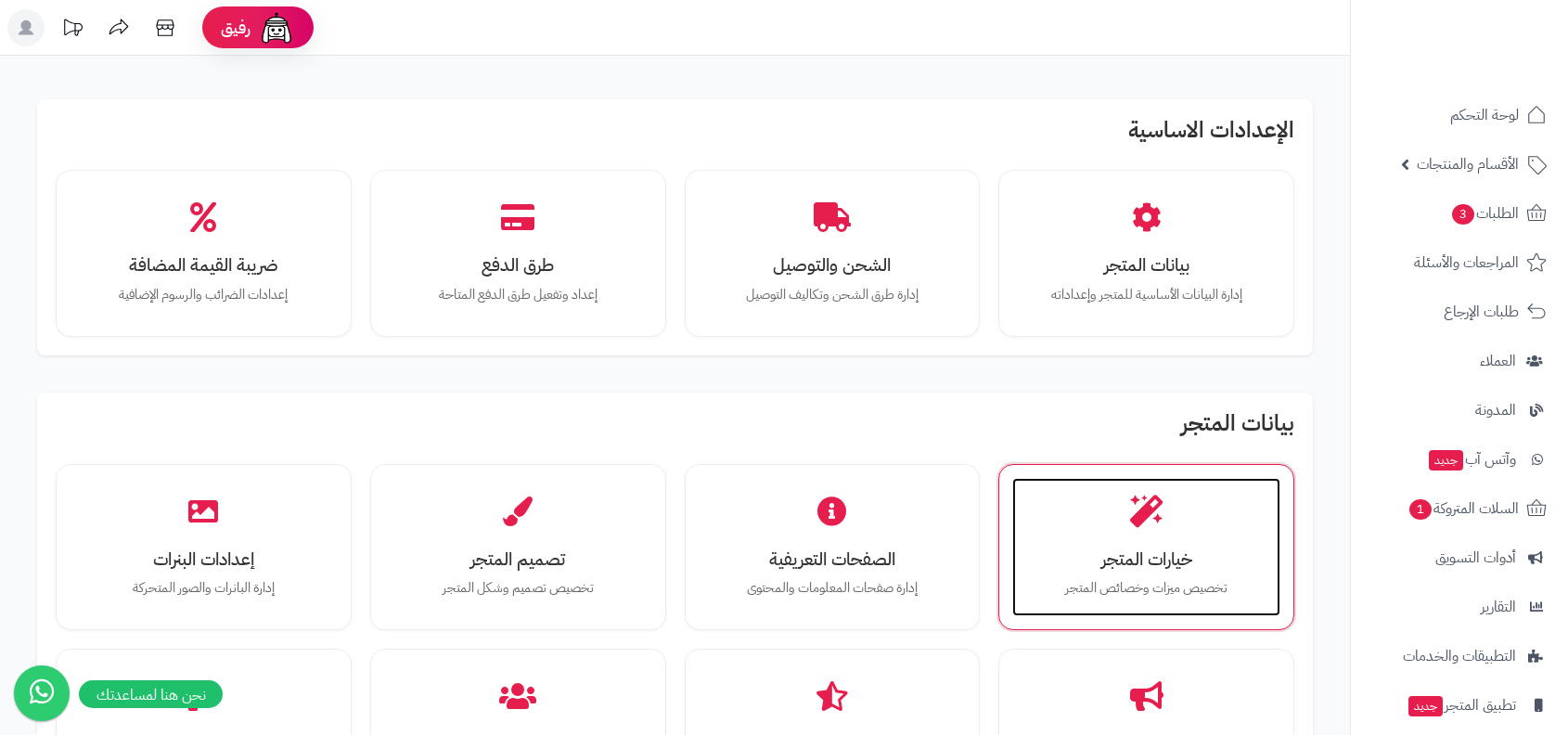
click at [1169, 528] on div "خيارات المتجر تخصيص ميزات وخصائص المتجر" at bounding box center [1146, 548] width 268 height 140
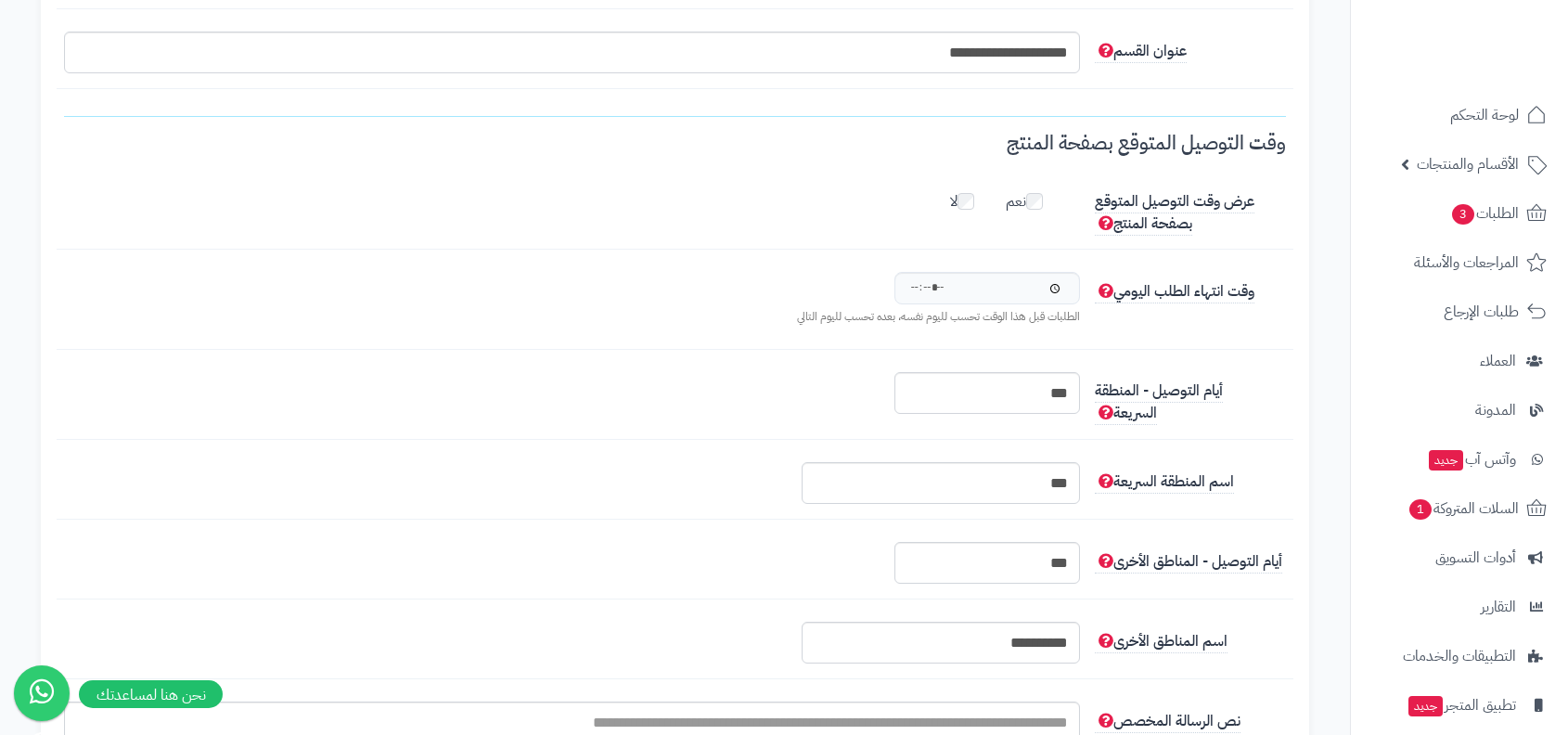
scroll to position [2299, 0]
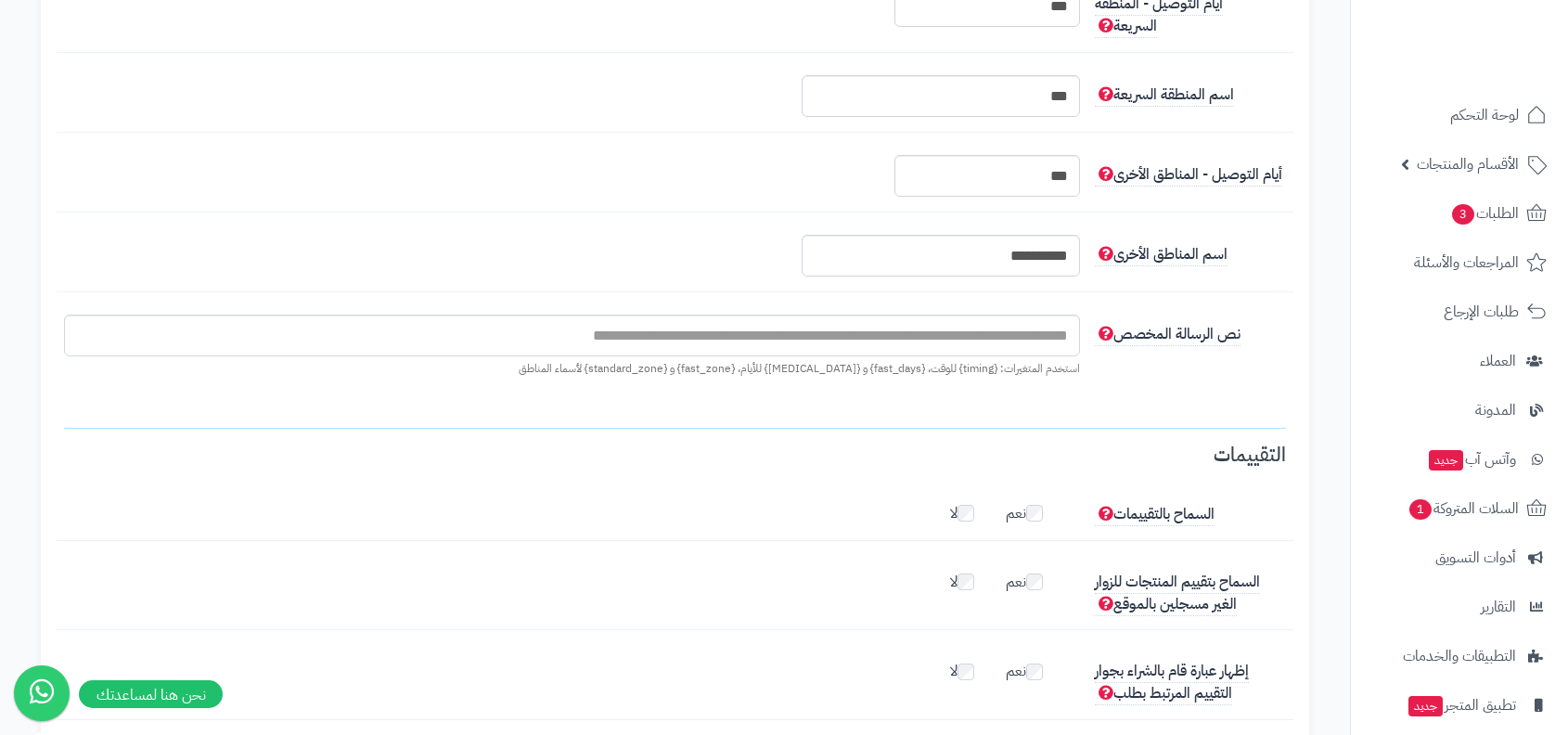
click at [1019, 382] on div "نص الرسالة المخصص استخدم المتغيرات: {timing} للوقت، {fast_days} و {[MEDICAL_DAT…" at bounding box center [675, 357] width 1236 height 86
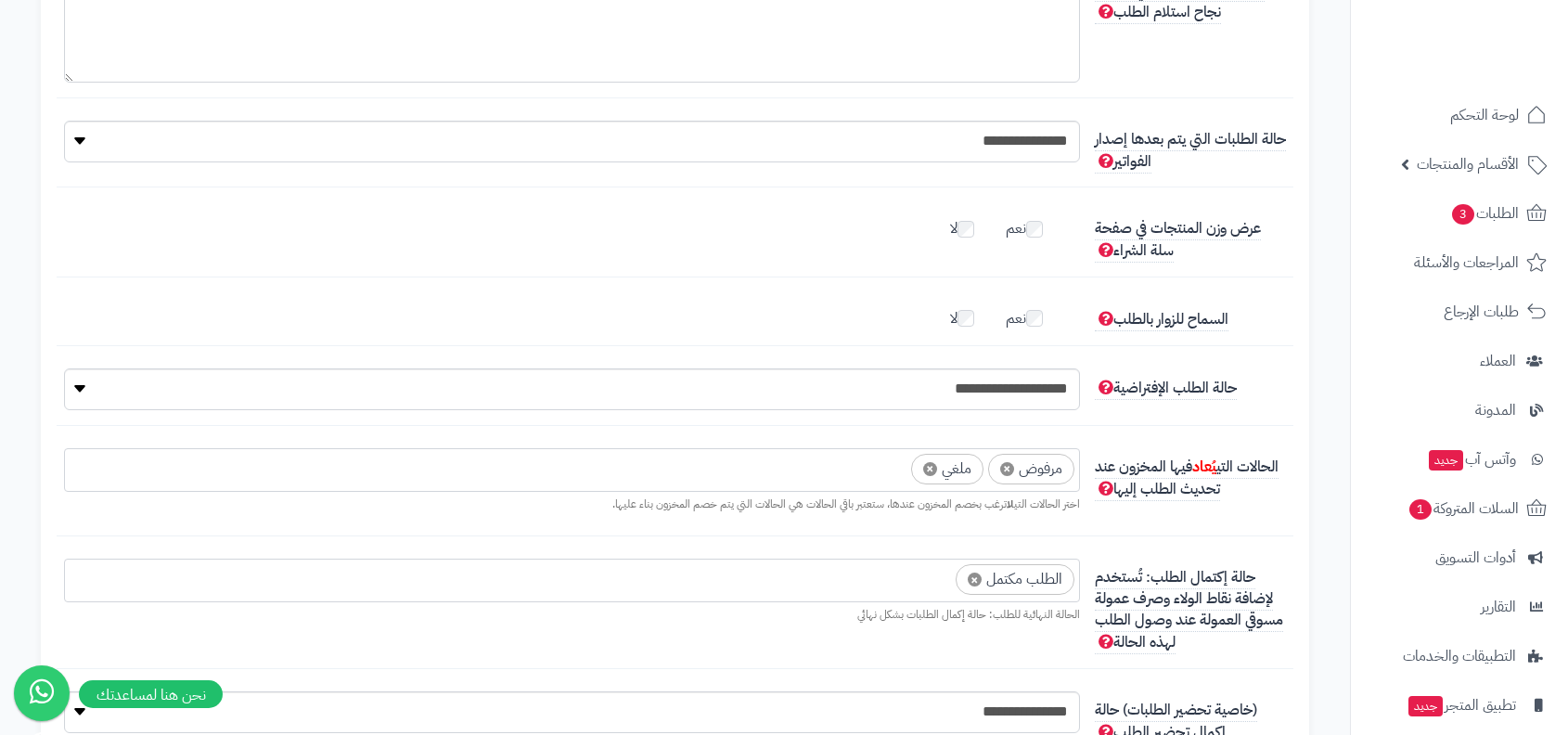
scroll to position [4556, 0]
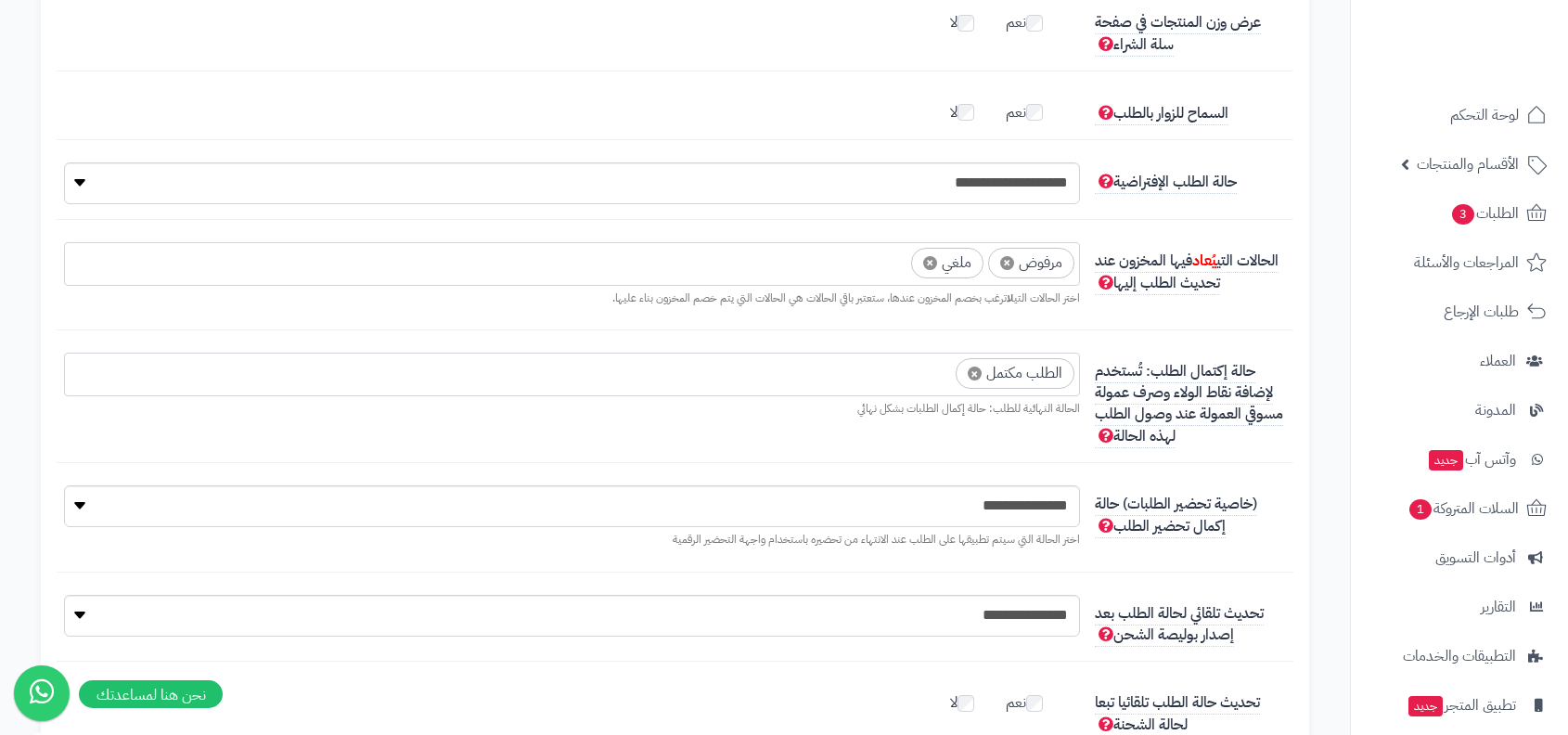
click at [1214, 529] on div "**********" at bounding box center [675, 529] width 1236 height 87
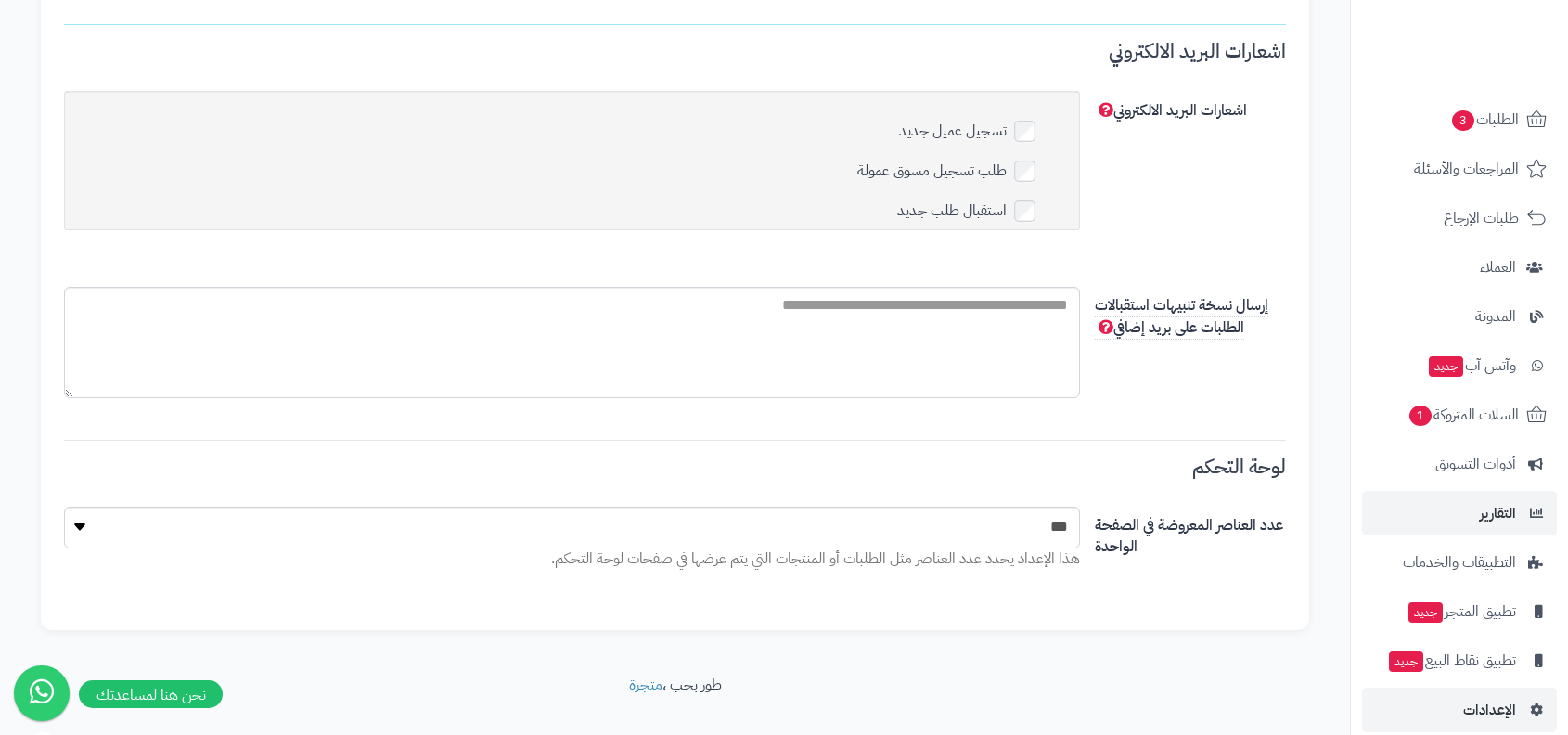
scroll to position [113, 0]
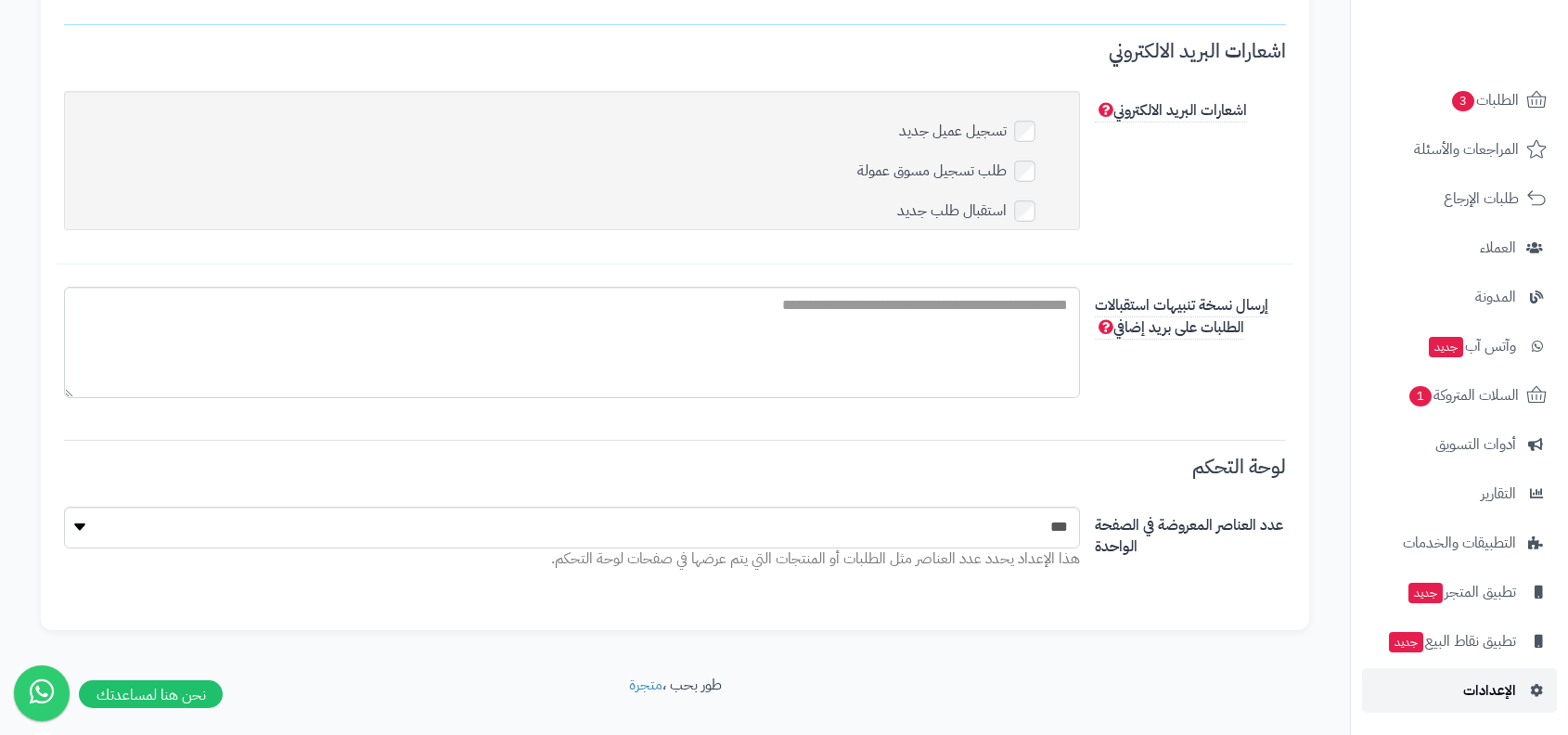
click at [1493, 675] on link "الإعدادات" at bounding box center [1459, 690] width 195 height 45
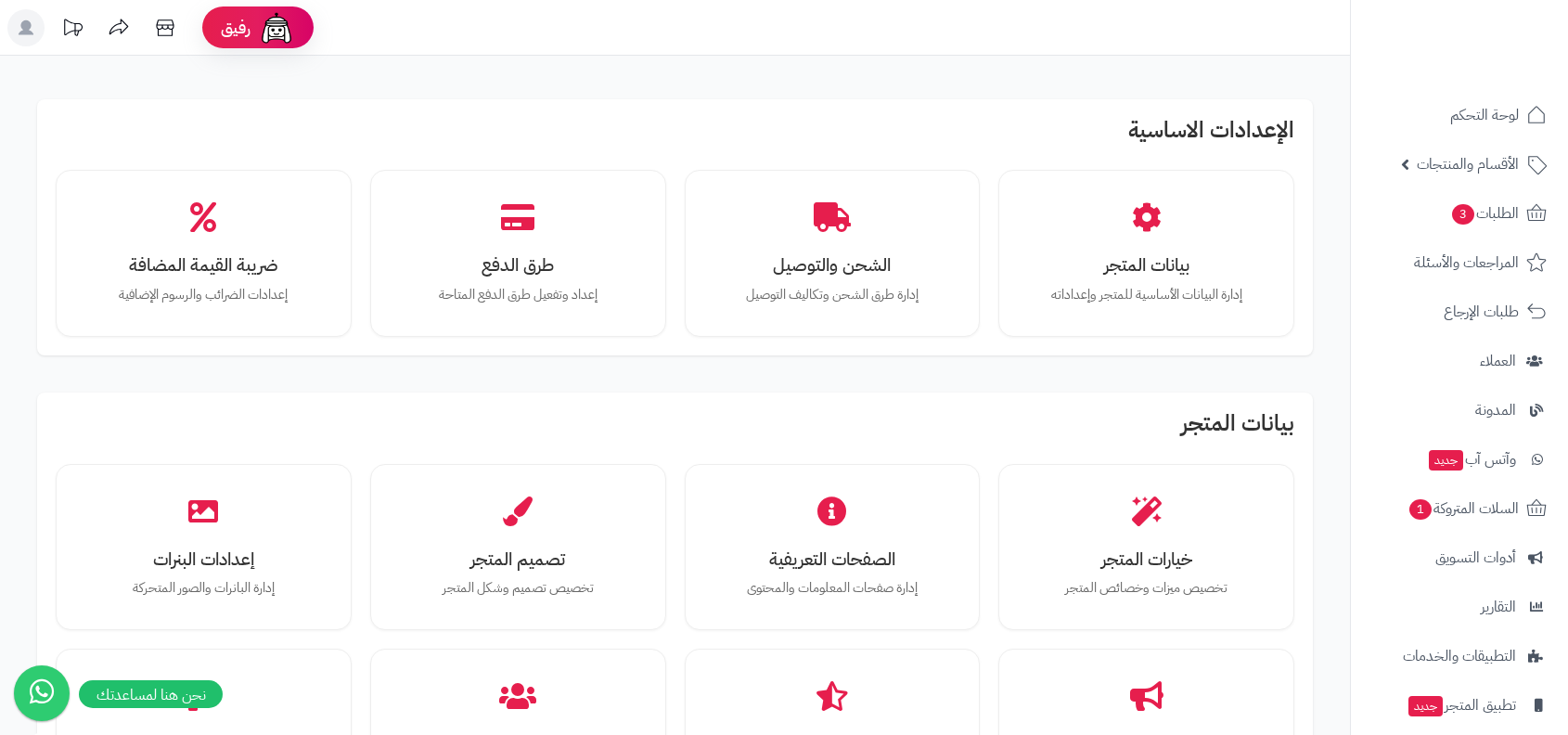
scroll to position [1328, 0]
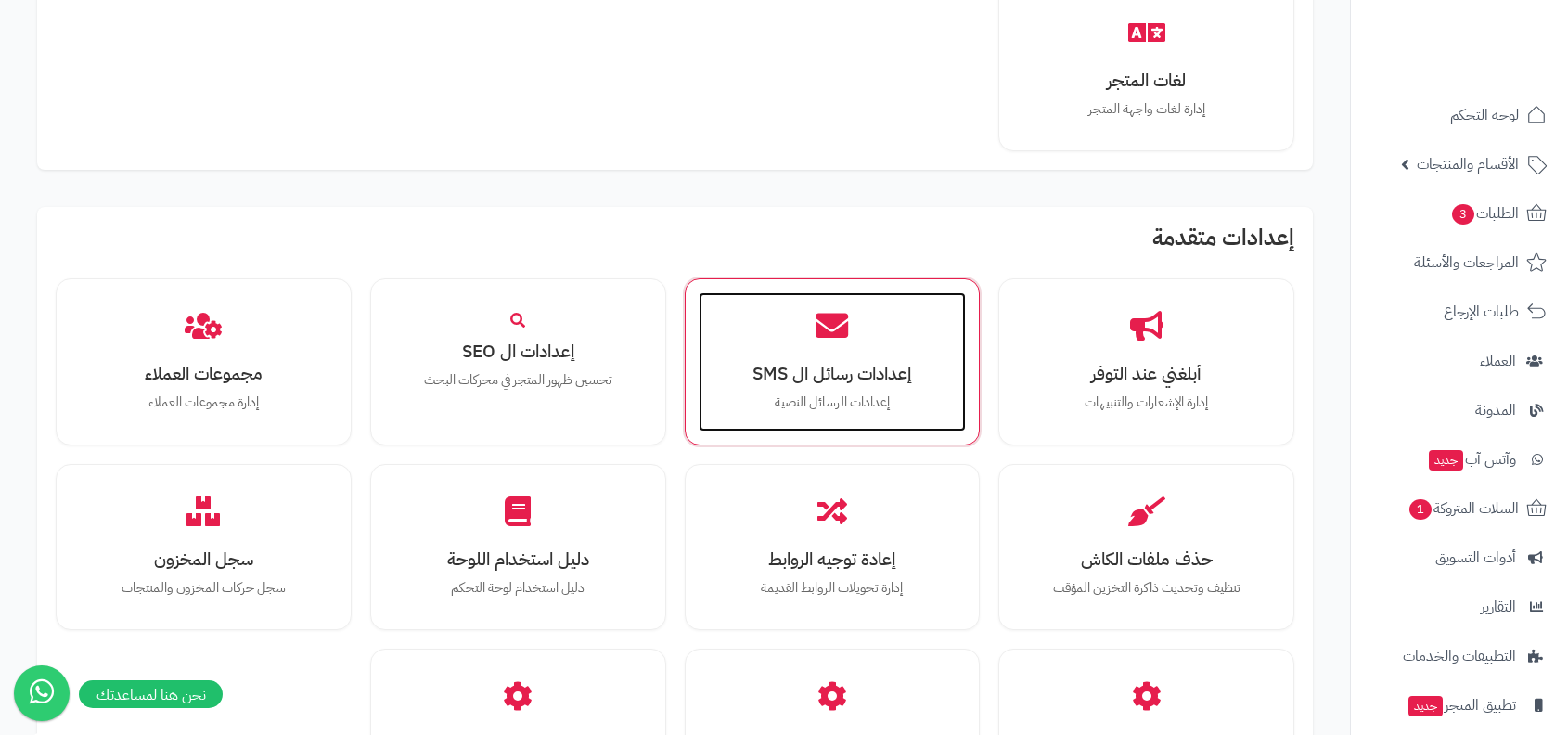
click at [886, 415] on div "إعدادات رسائل ال SMS إعدادات الرسائل النصية" at bounding box center [832, 362] width 268 height 140
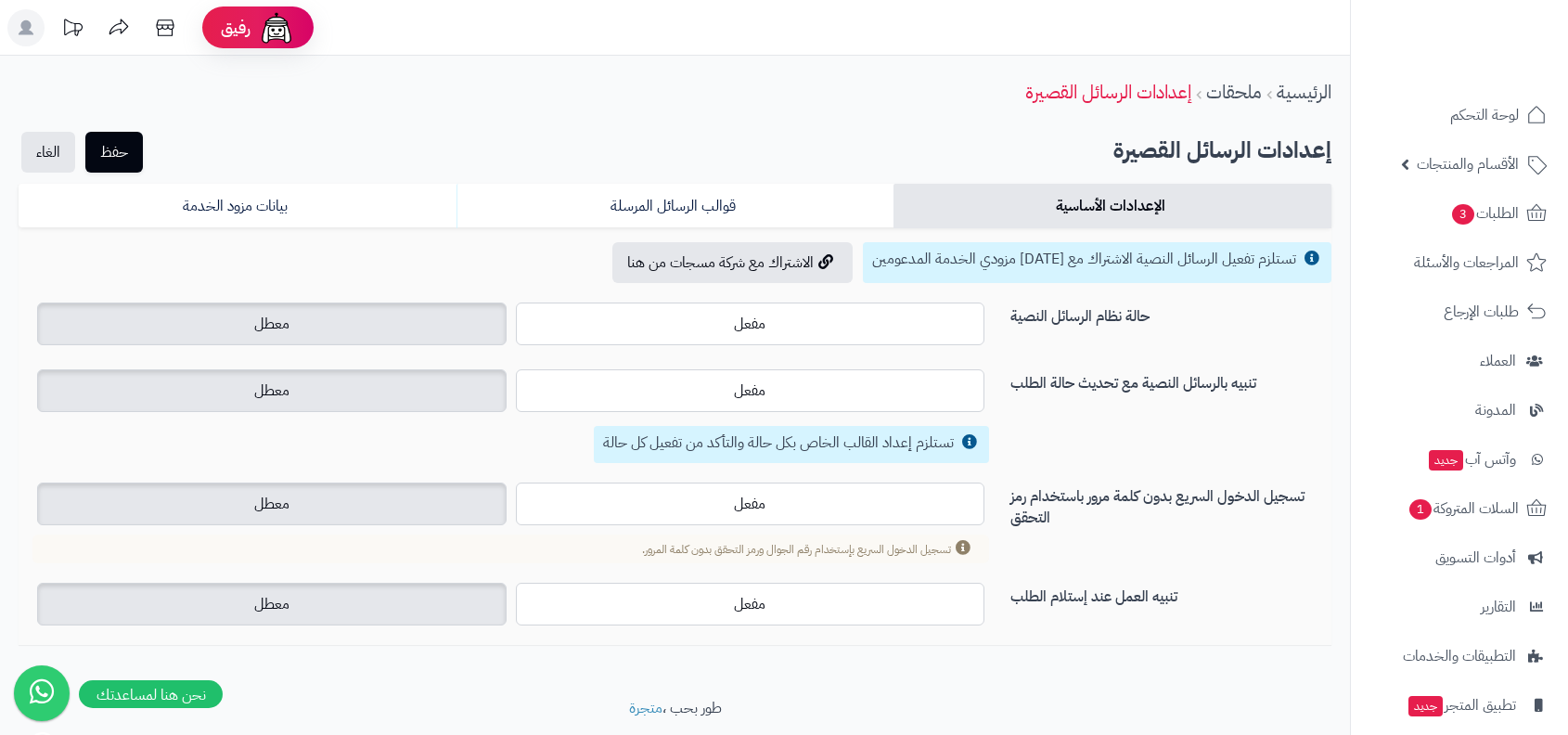
click at [585, 230] on form "الإعدادات الأساسية قوالب الرسائل المرسلة بيانات مزود الخدمة تستلزم تفعيل الرسائ…" at bounding box center [675, 414] width 1313 height 461
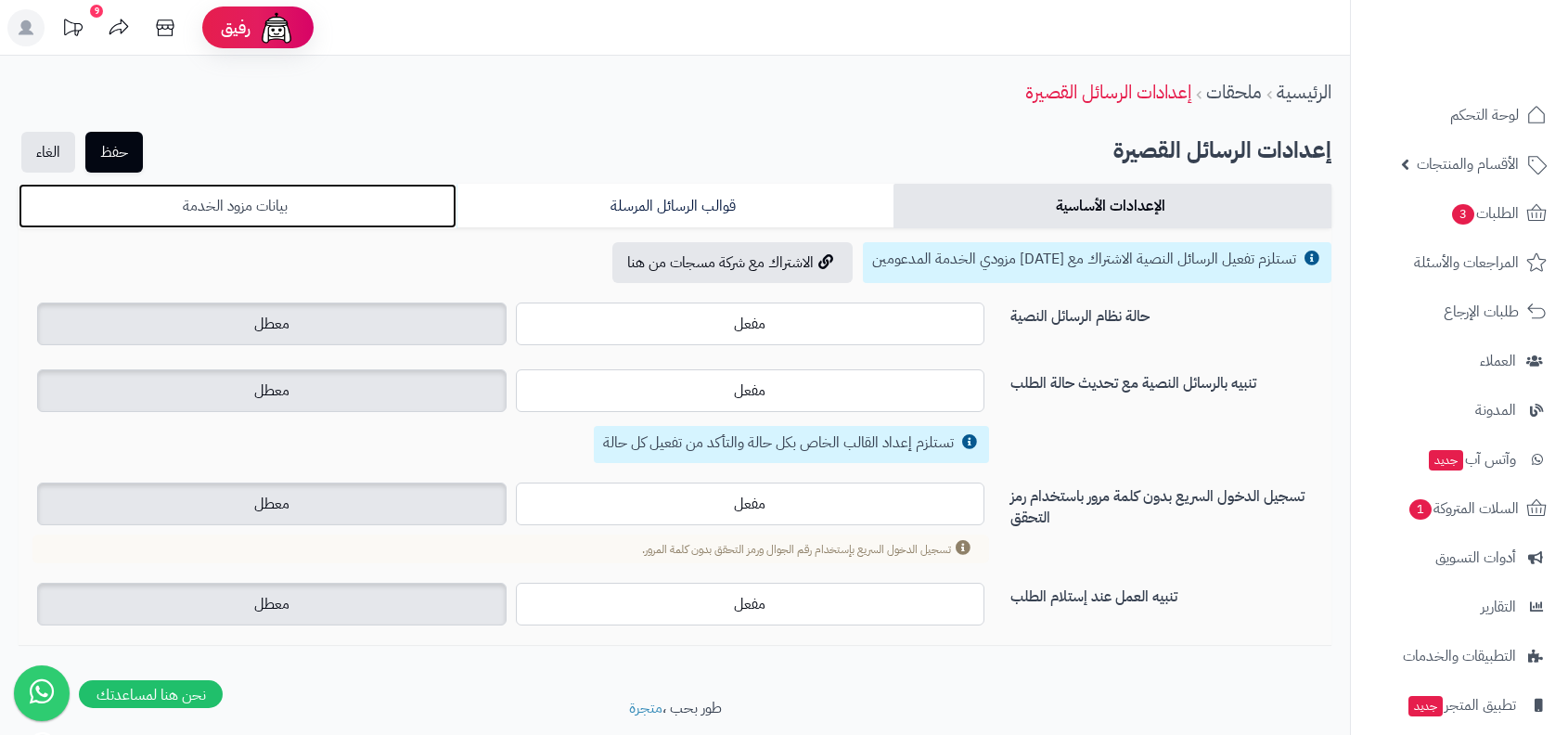
click at [317, 220] on link "بيانات مزود الخدمة" at bounding box center [237, 205] width 438 height 45
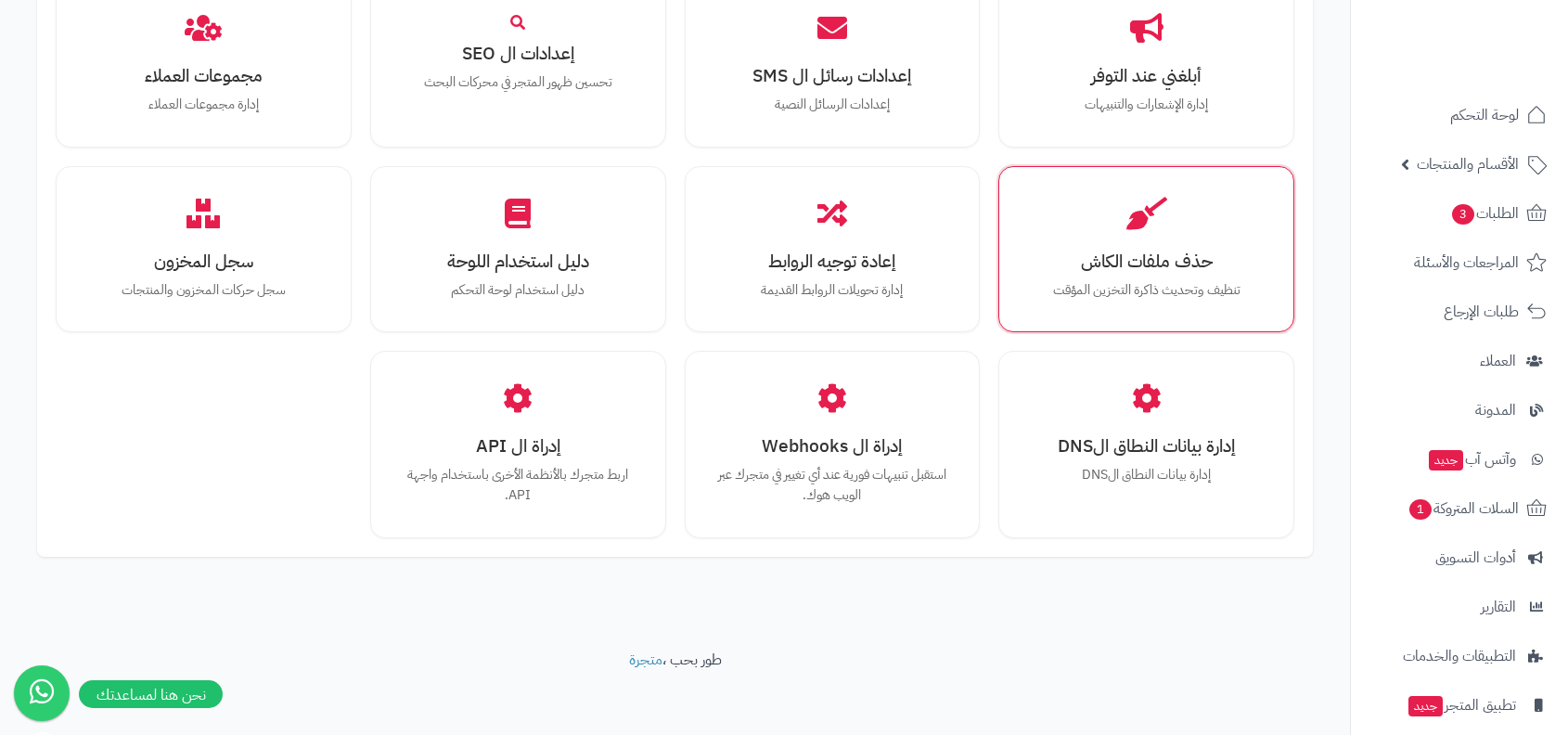
scroll to position [1357, 0]
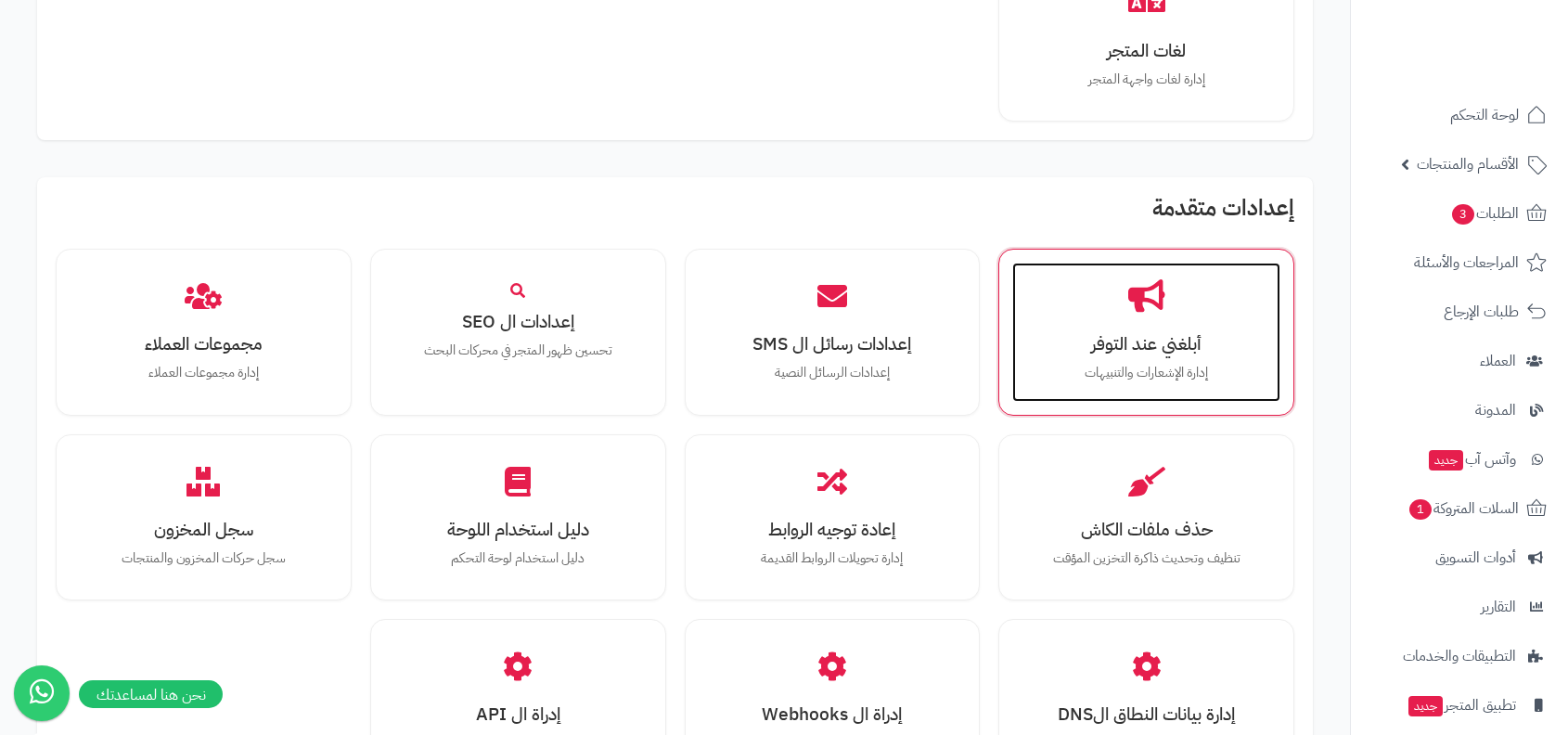
click at [1214, 335] on h3 "أبلغني عند التوفر" at bounding box center [1147, 344] width 231 height 19
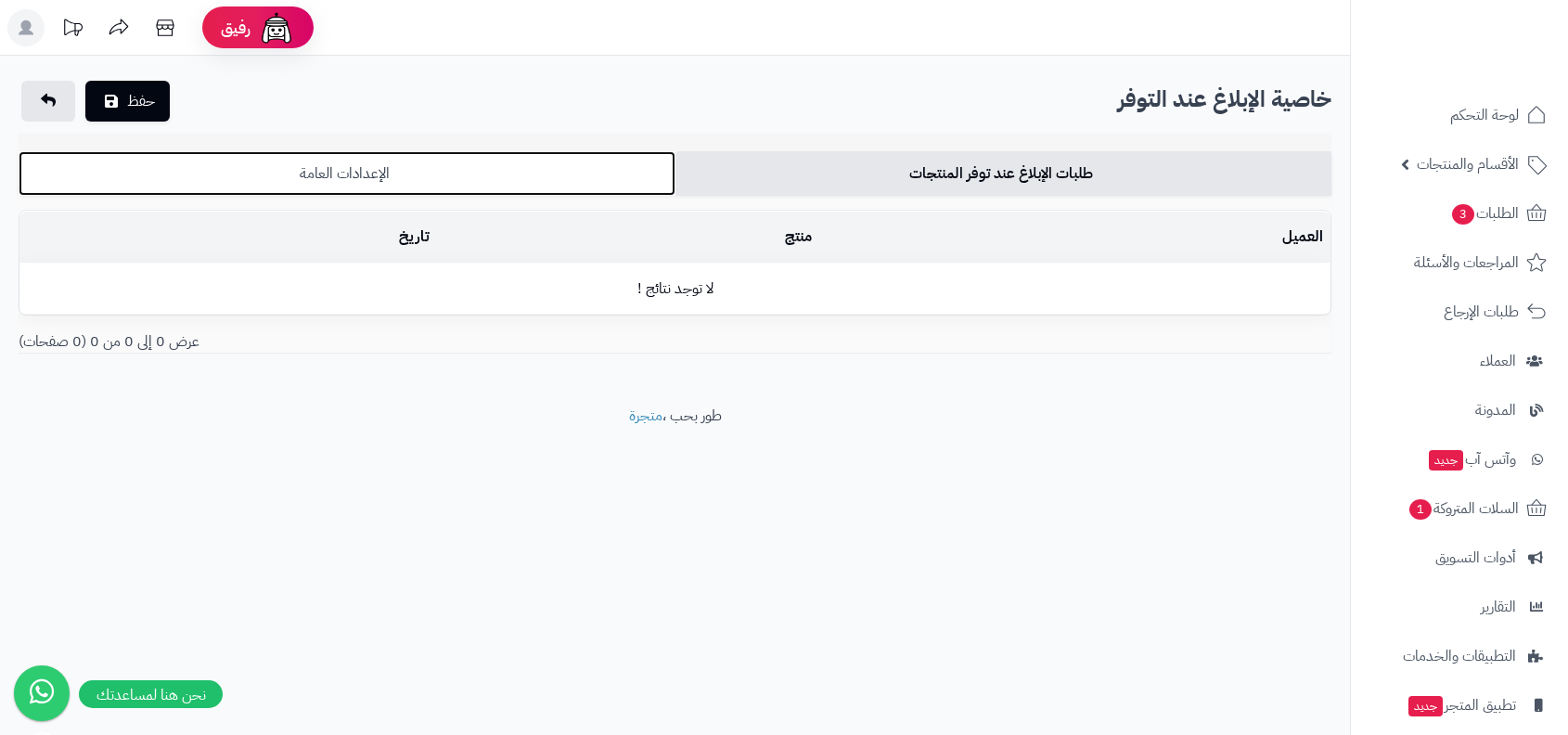
click at [622, 154] on link "الإعدادات العامة" at bounding box center [346, 173] width 656 height 45
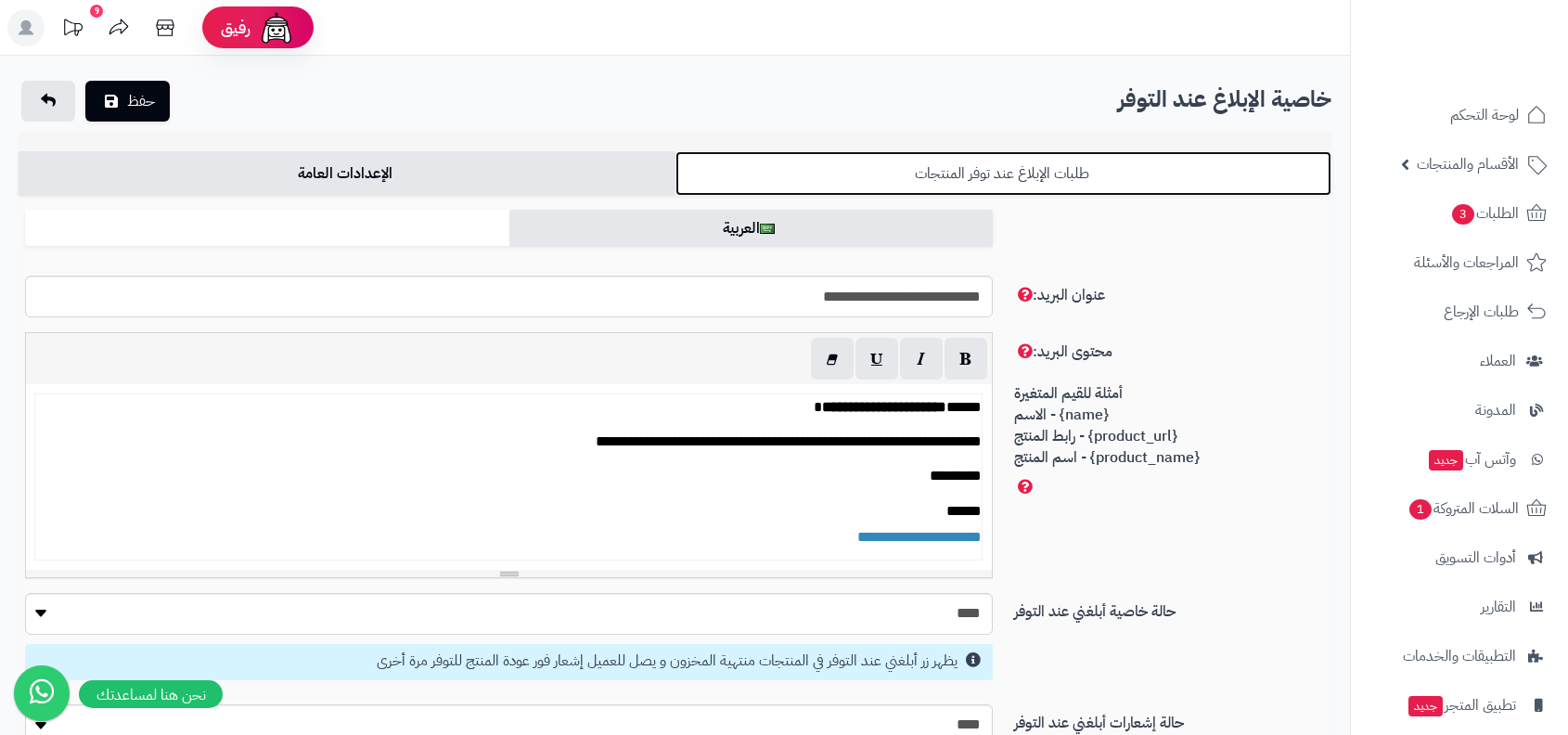
click at [765, 159] on link "طلبات الإبلاغ عند توفر المنتجات" at bounding box center [1003, 173] width 656 height 45
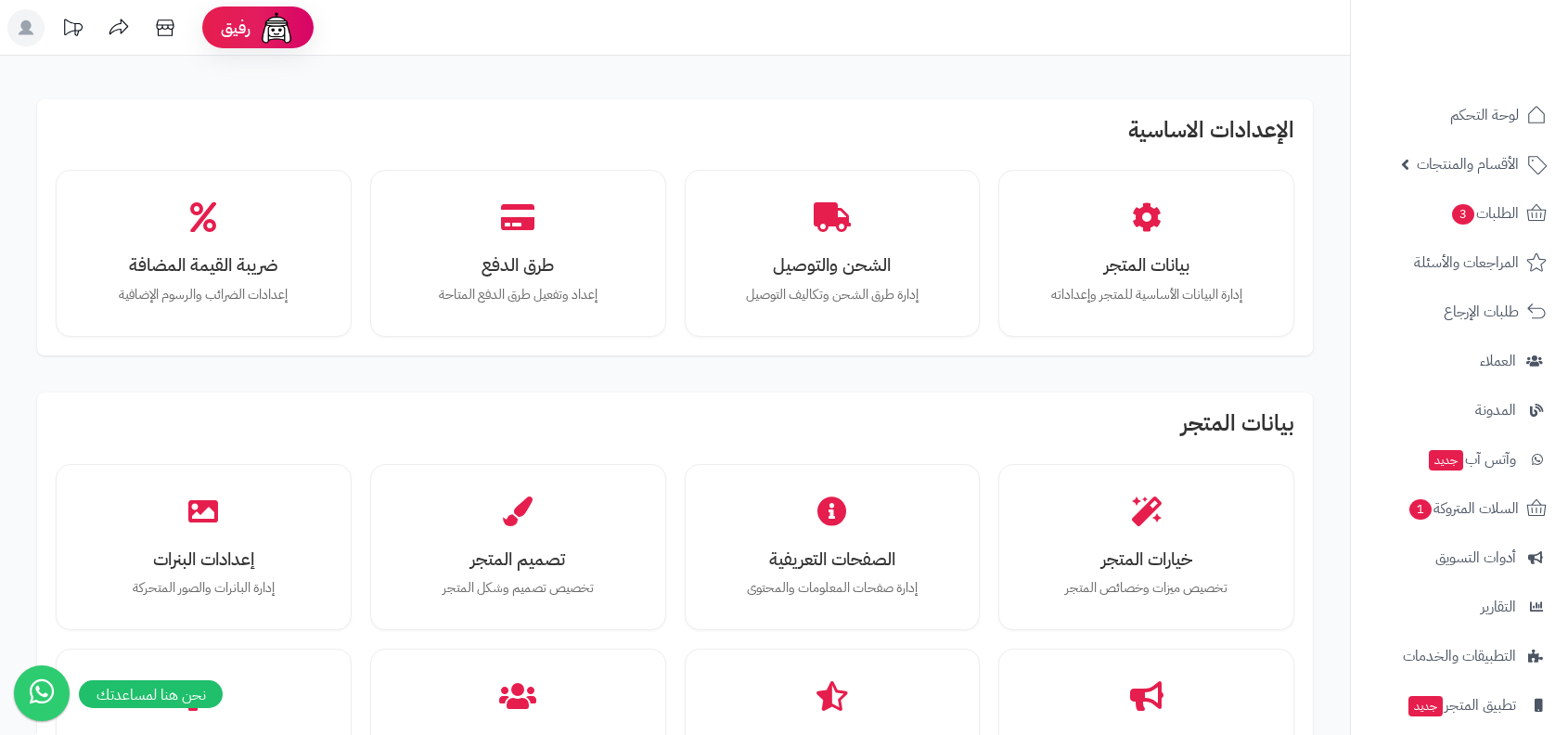
scroll to position [865, 0]
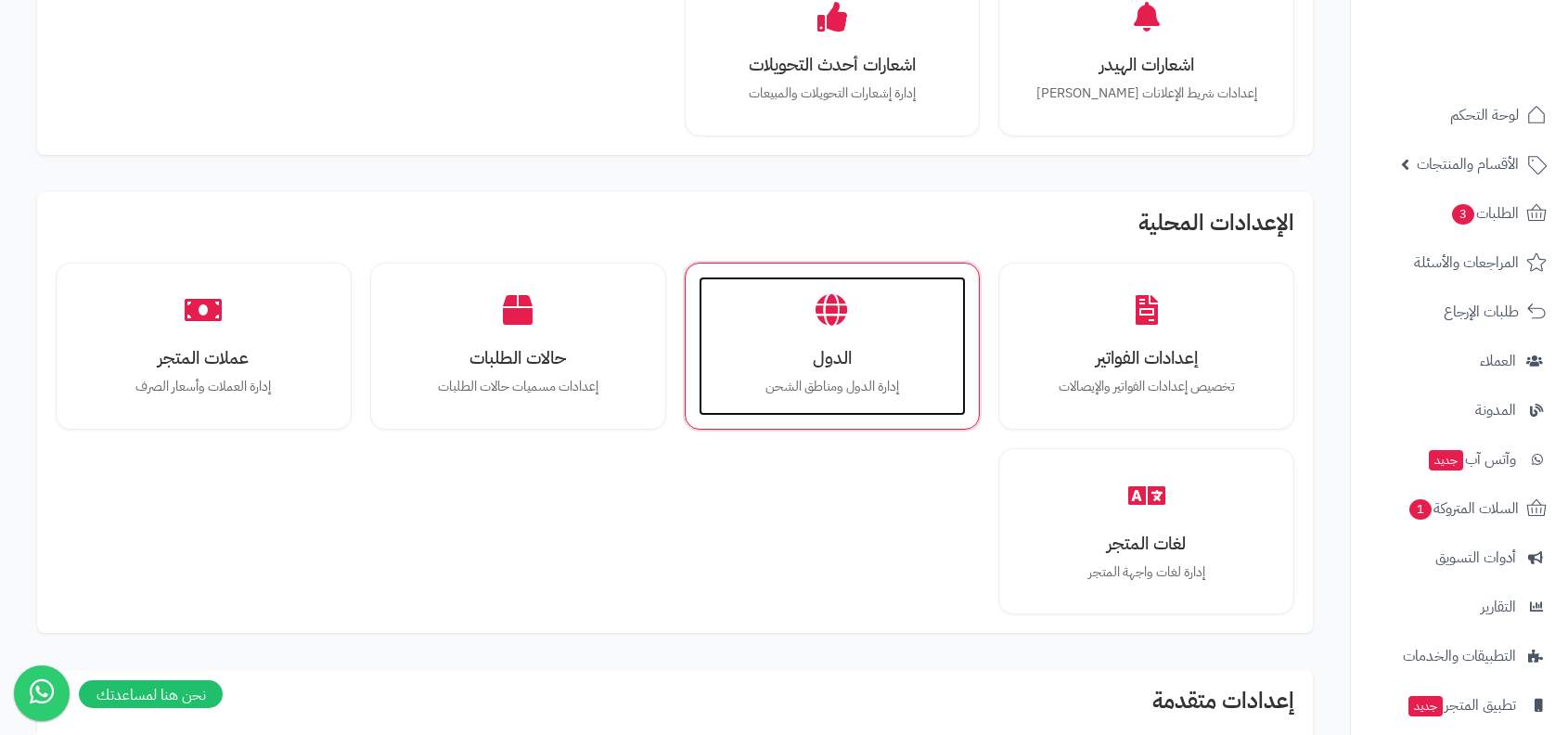
click at [813, 290] on div "الدول إدارة الدول ومناطق الشحن" at bounding box center [832, 346] width 268 height 140
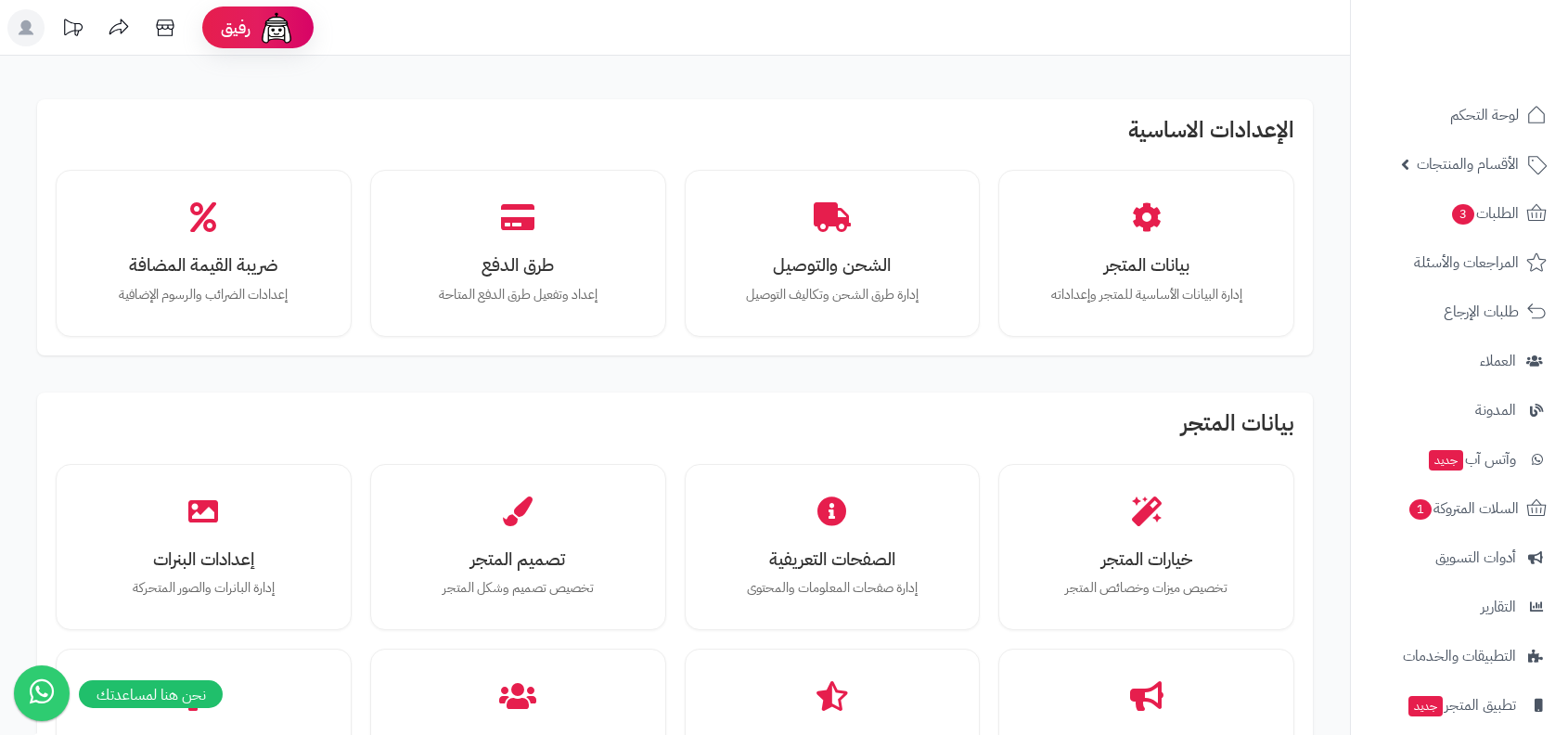
scroll to position [865, 0]
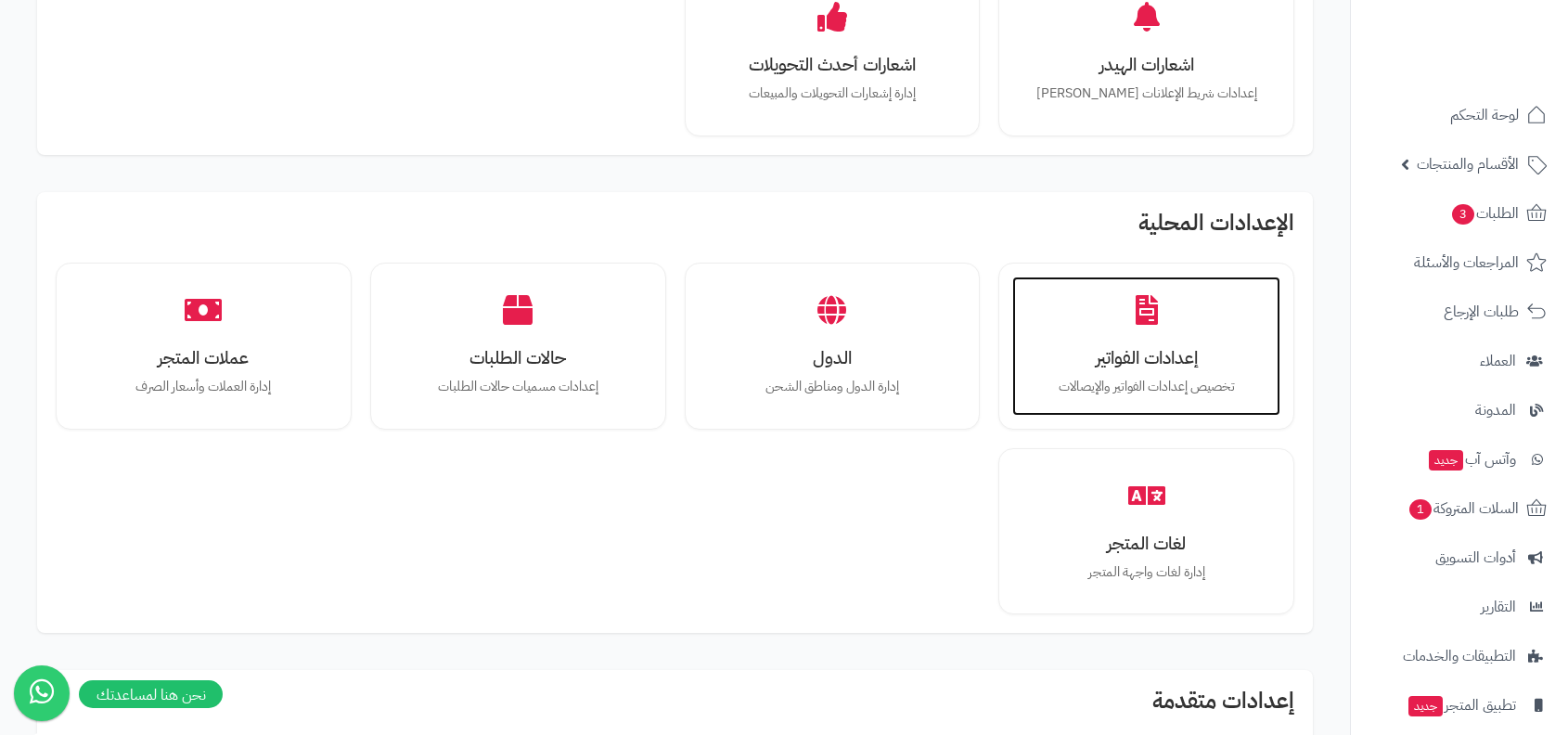
click at [1141, 348] on h3 "إعدادات الفواتير" at bounding box center [1147, 357] width 231 height 19
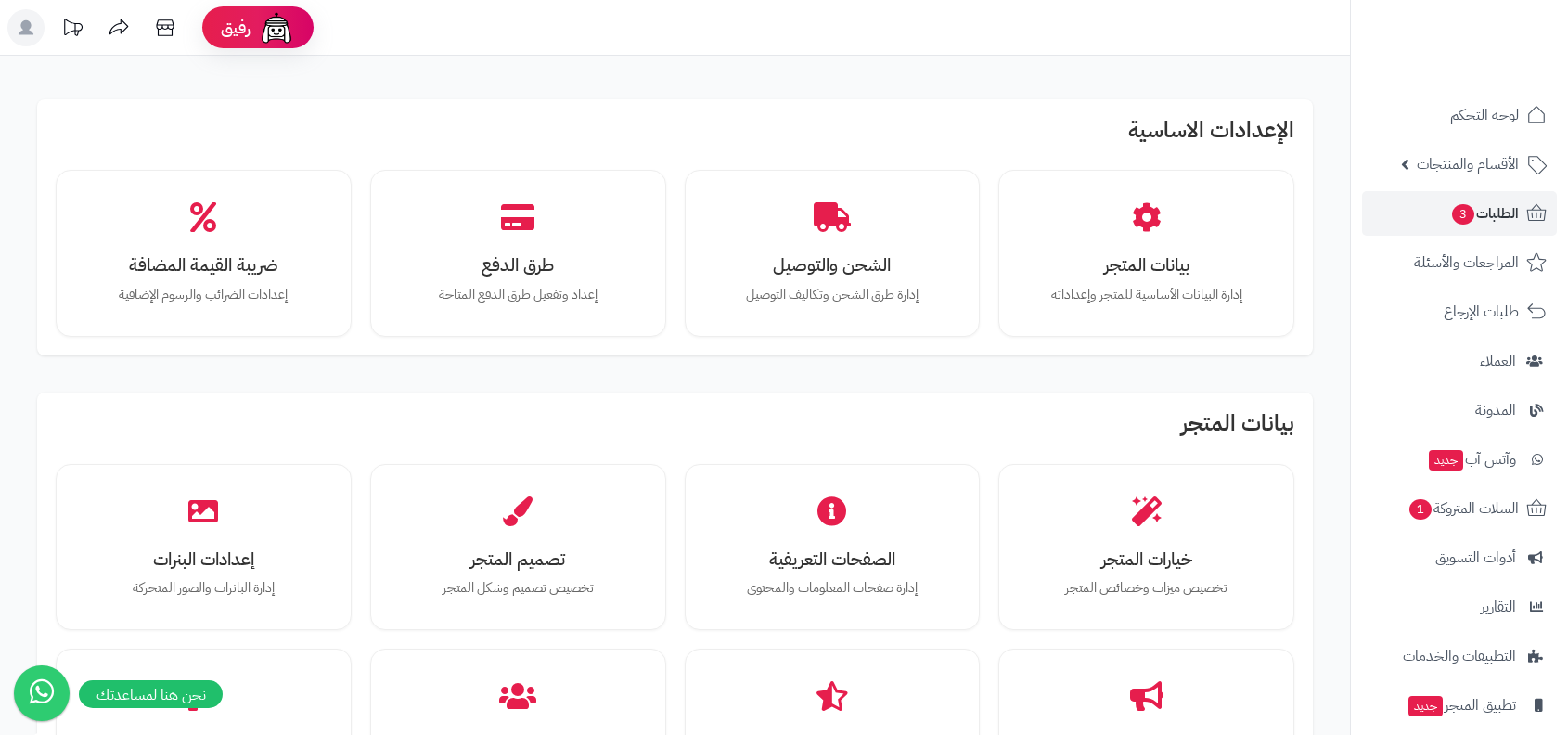
click at [1435, 237] on ul "لوحة التحكم الأقسام والمنتجات المنتجات الأقسام الماركات مواصفات المنتجات مواصفا…" at bounding box center [1459, 459] width 217 height 733
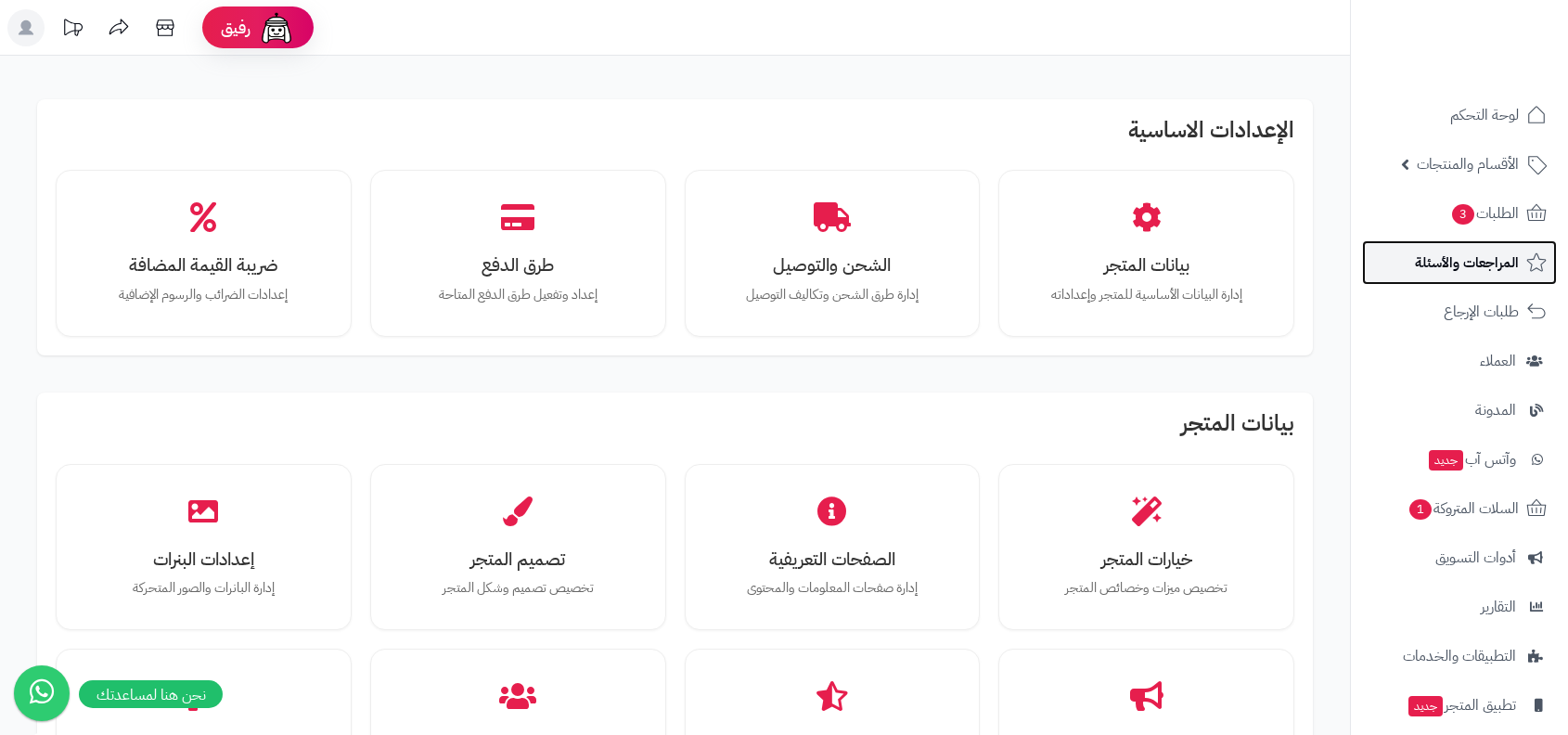
click at [1441, 271] on span "المراجعات والأسئلة" at bounding box center [1467, 262] width 104 height 26
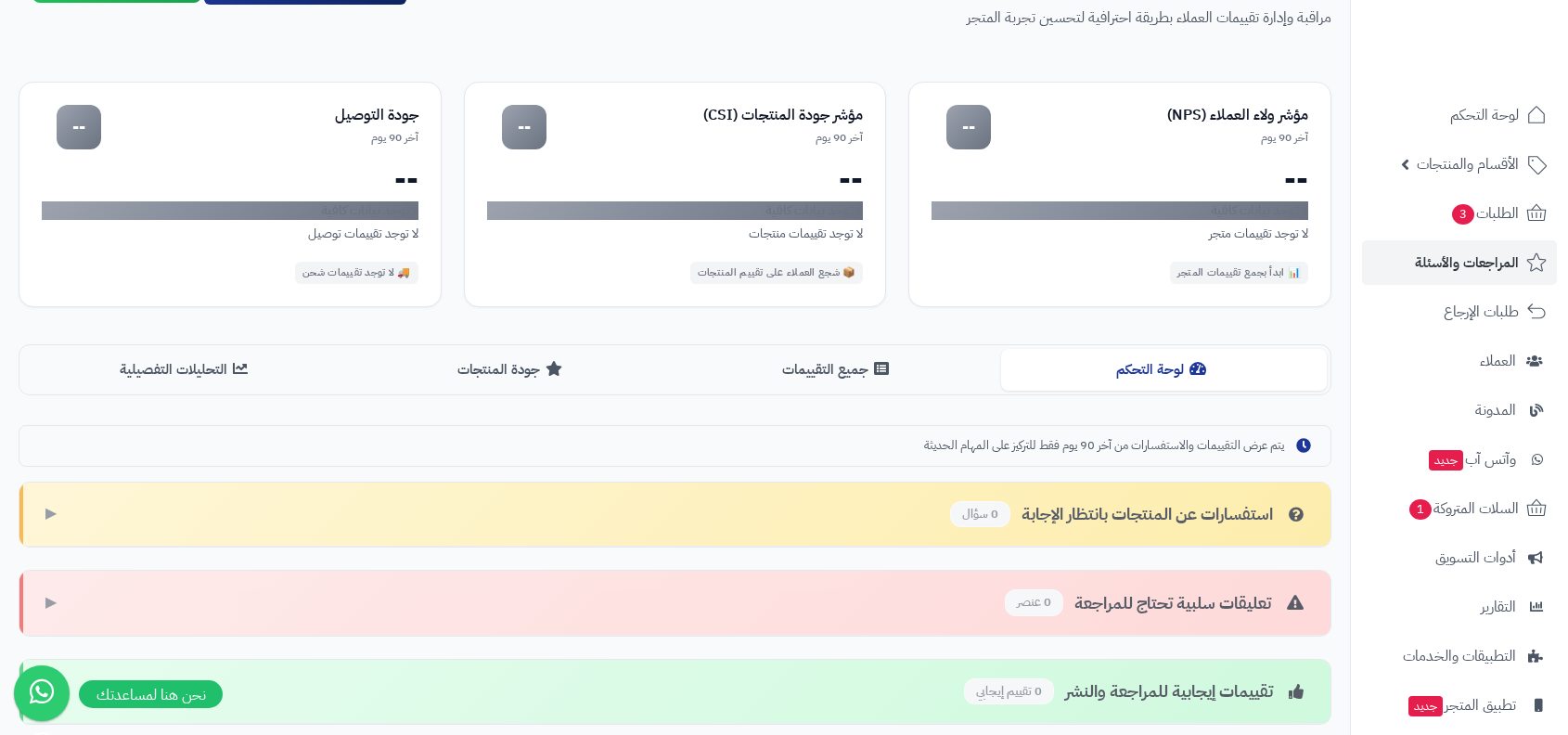
scroll to position [338, 0]
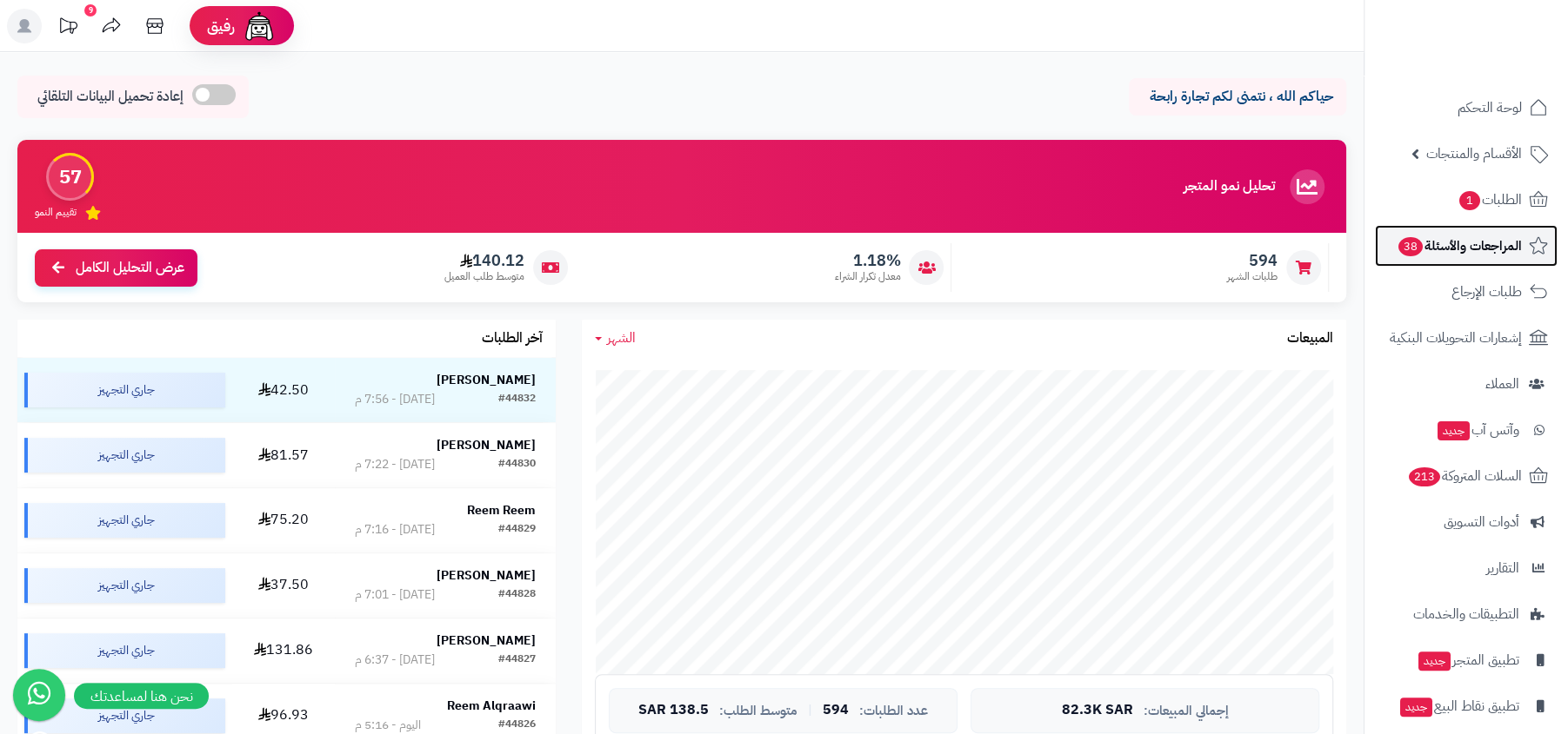
click at [1479, 246] on span "المراجعات والأسئلة 38" at bounding box center [1459, 245] width 125 height 24
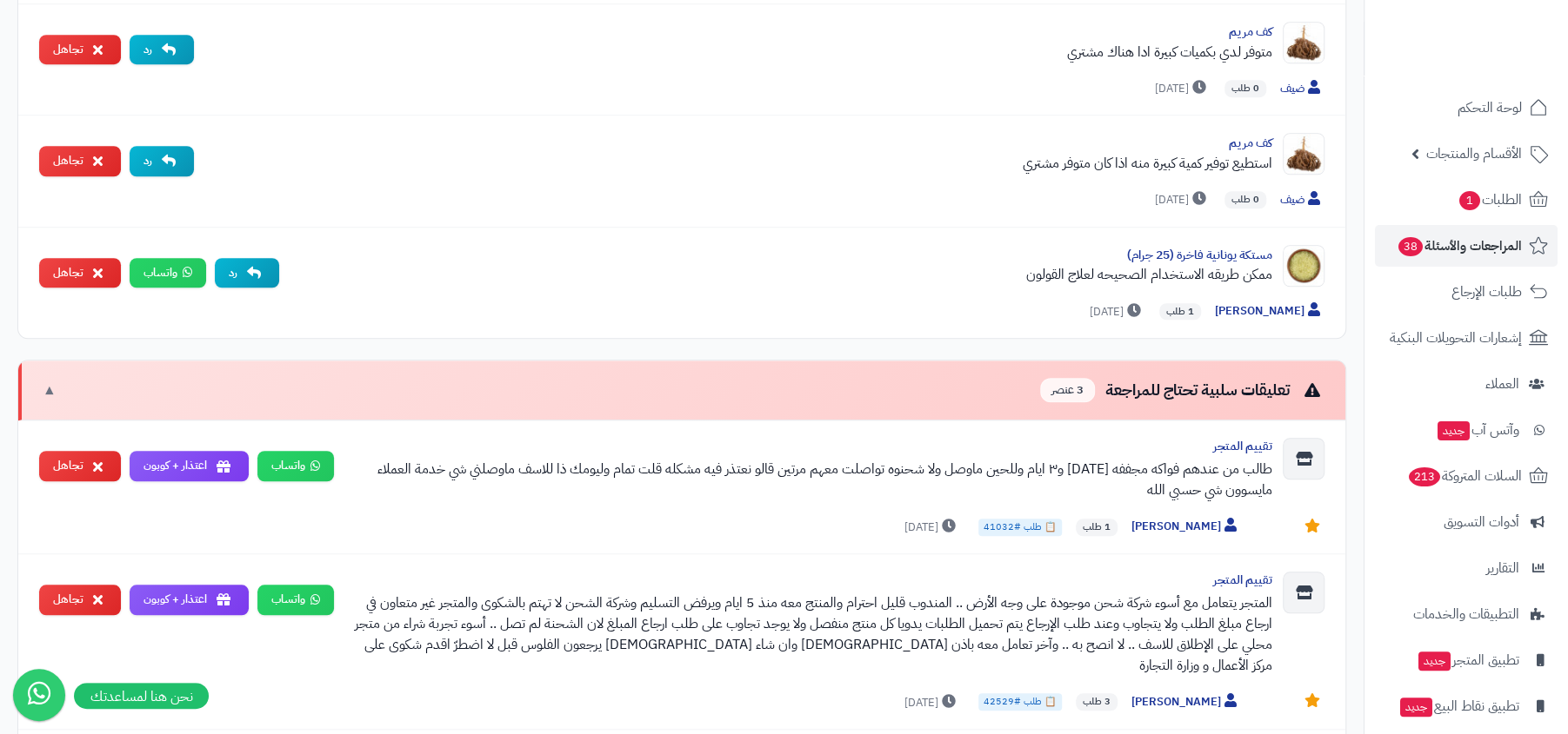
scroll to position [957, 0]
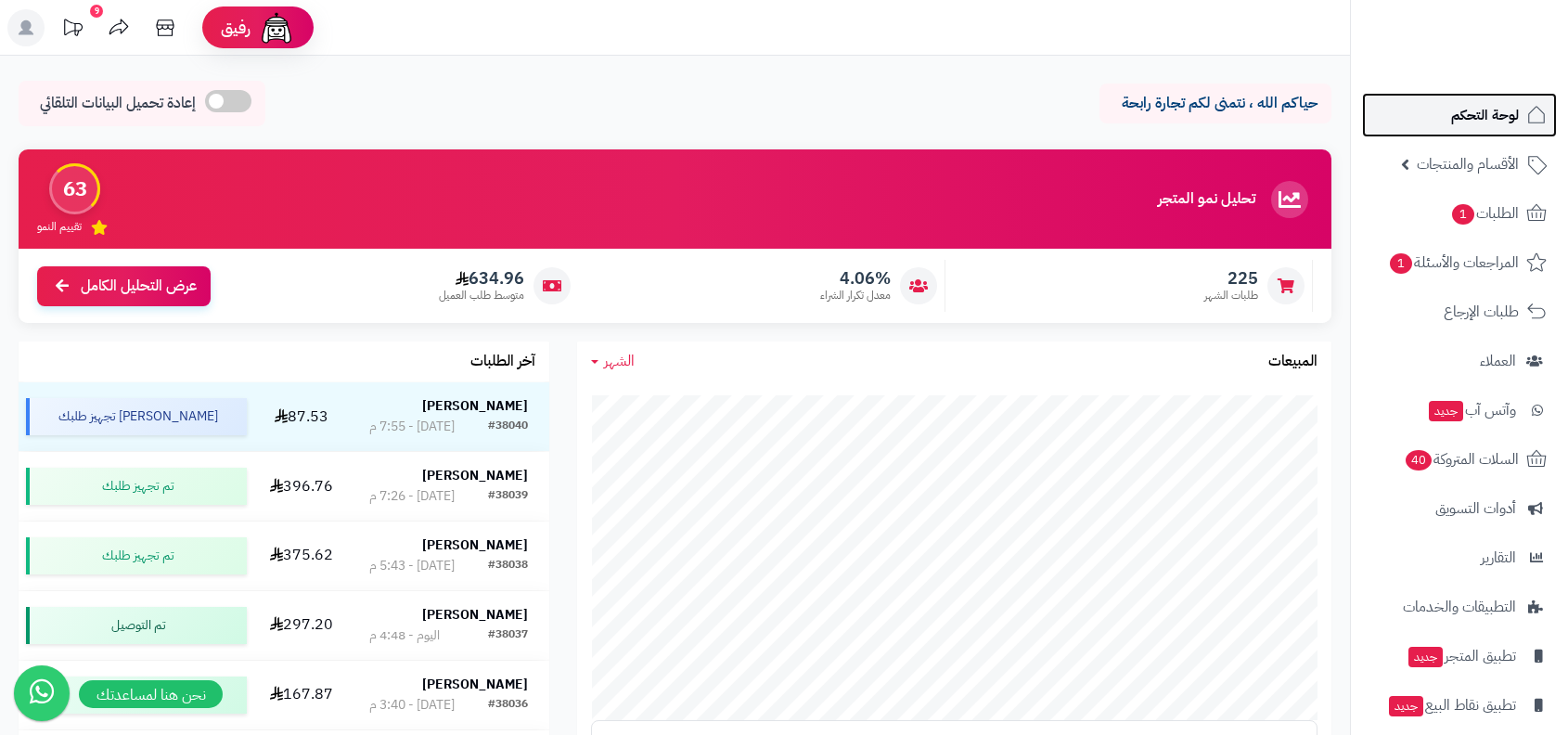
click at [1485, 124] on span "لوحة التحكم" at bounding box center [1485, 115] width 68 height 26
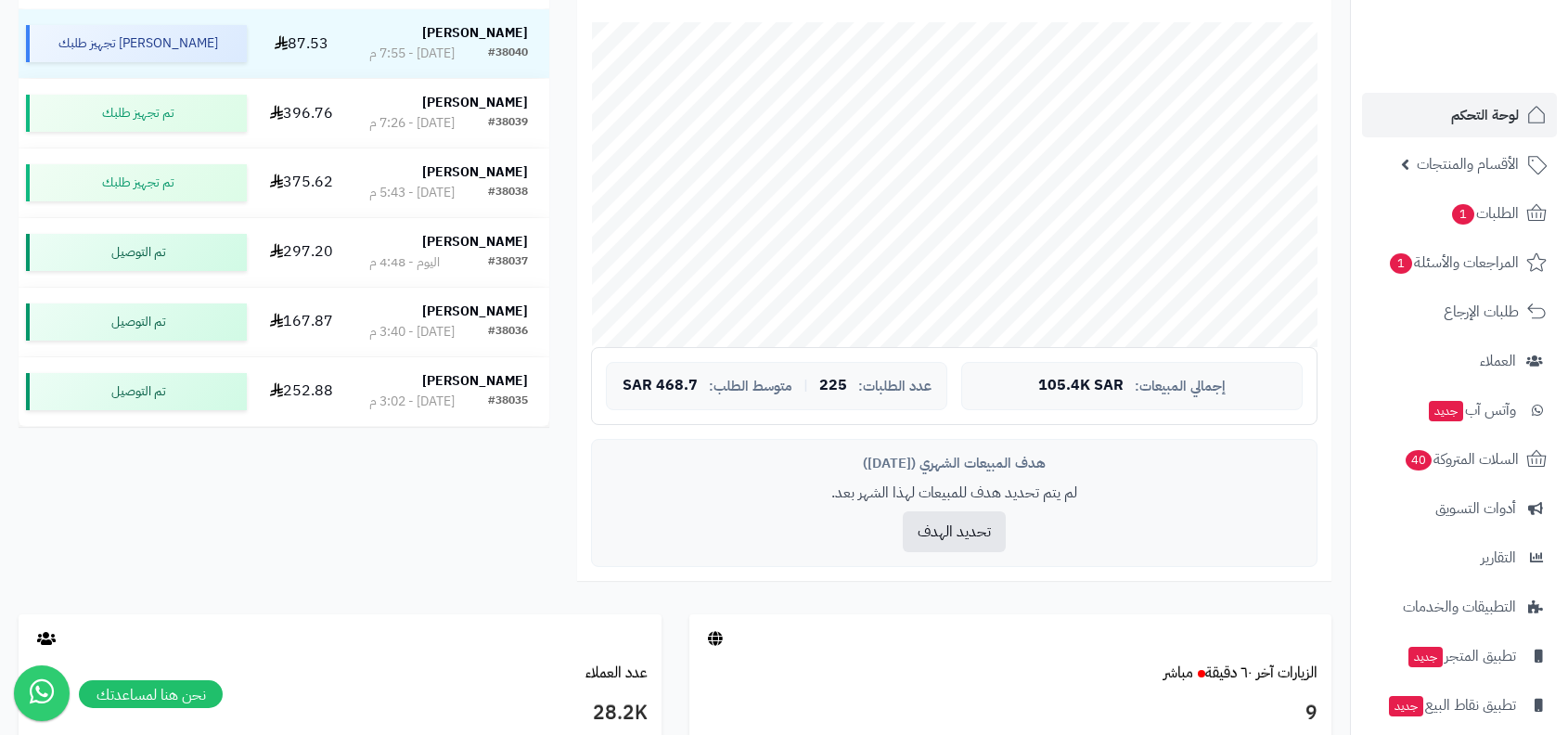
scroll to position [416, 0]
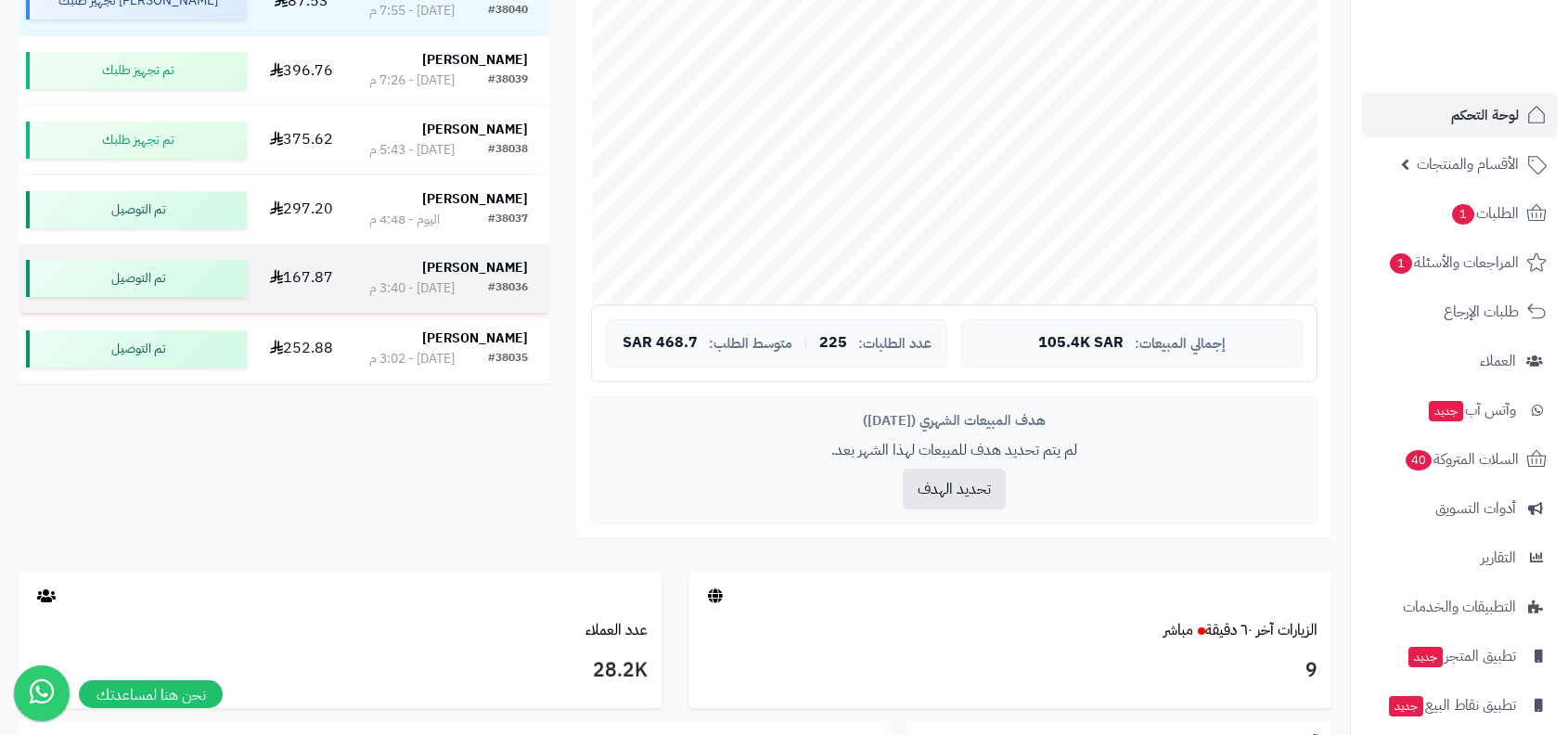
click at [464, 284] on div "#38036 اليوم - 3:40 م" at bounding box center [448, 288] width 159 height 18
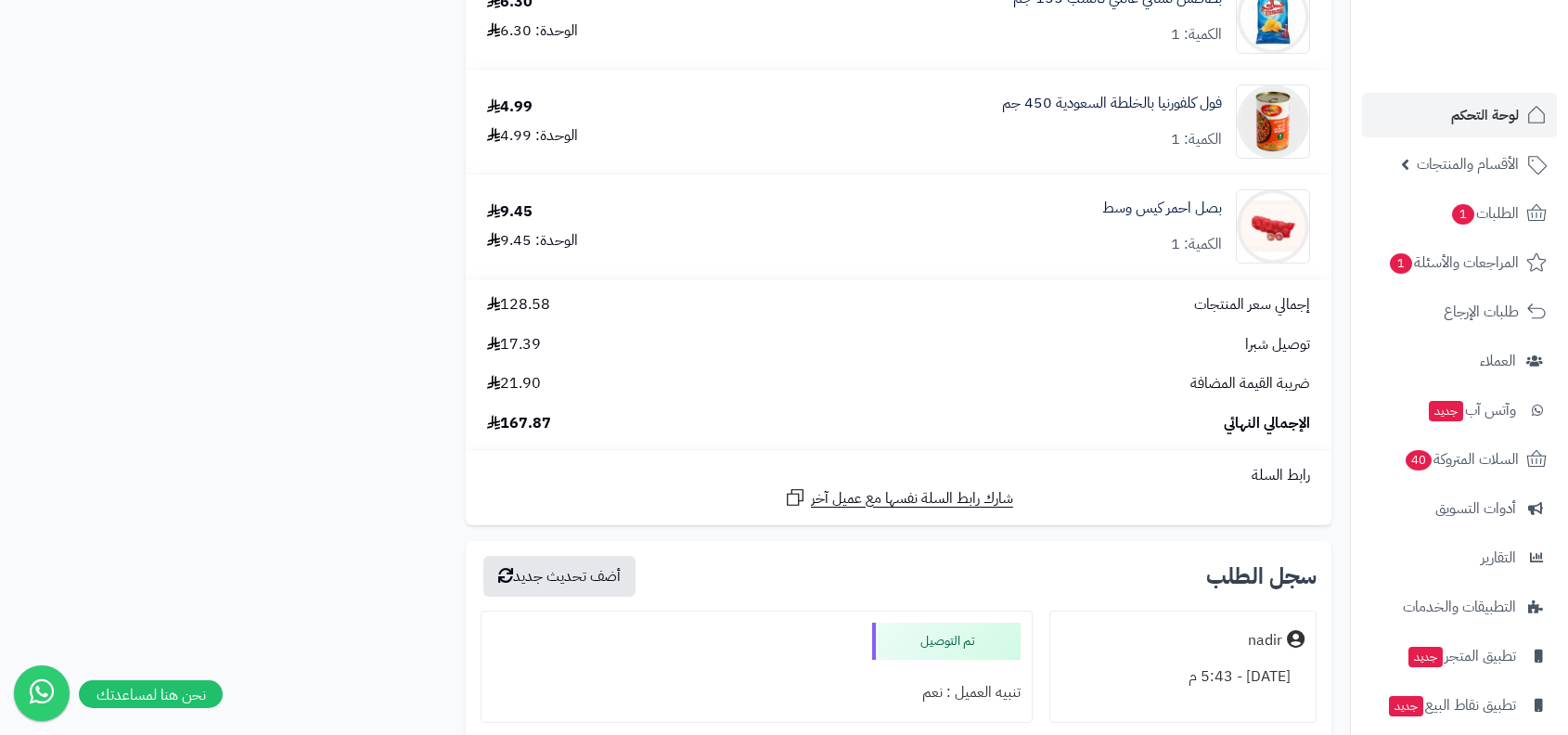
scroll to position [1729, 0]
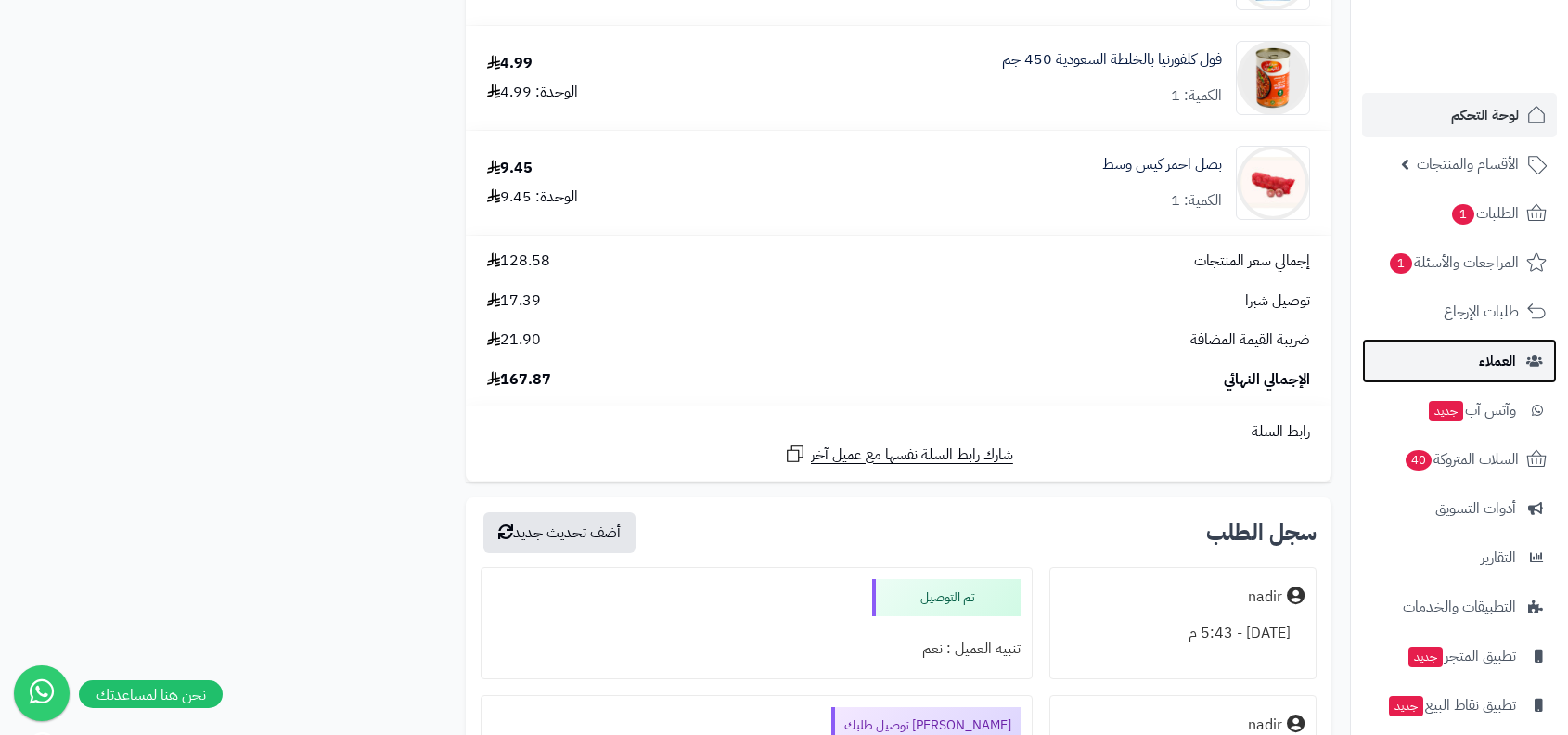
click at [1505, 344] on link "العملاء" at bounding box center [1459, 360] width 195 height 45
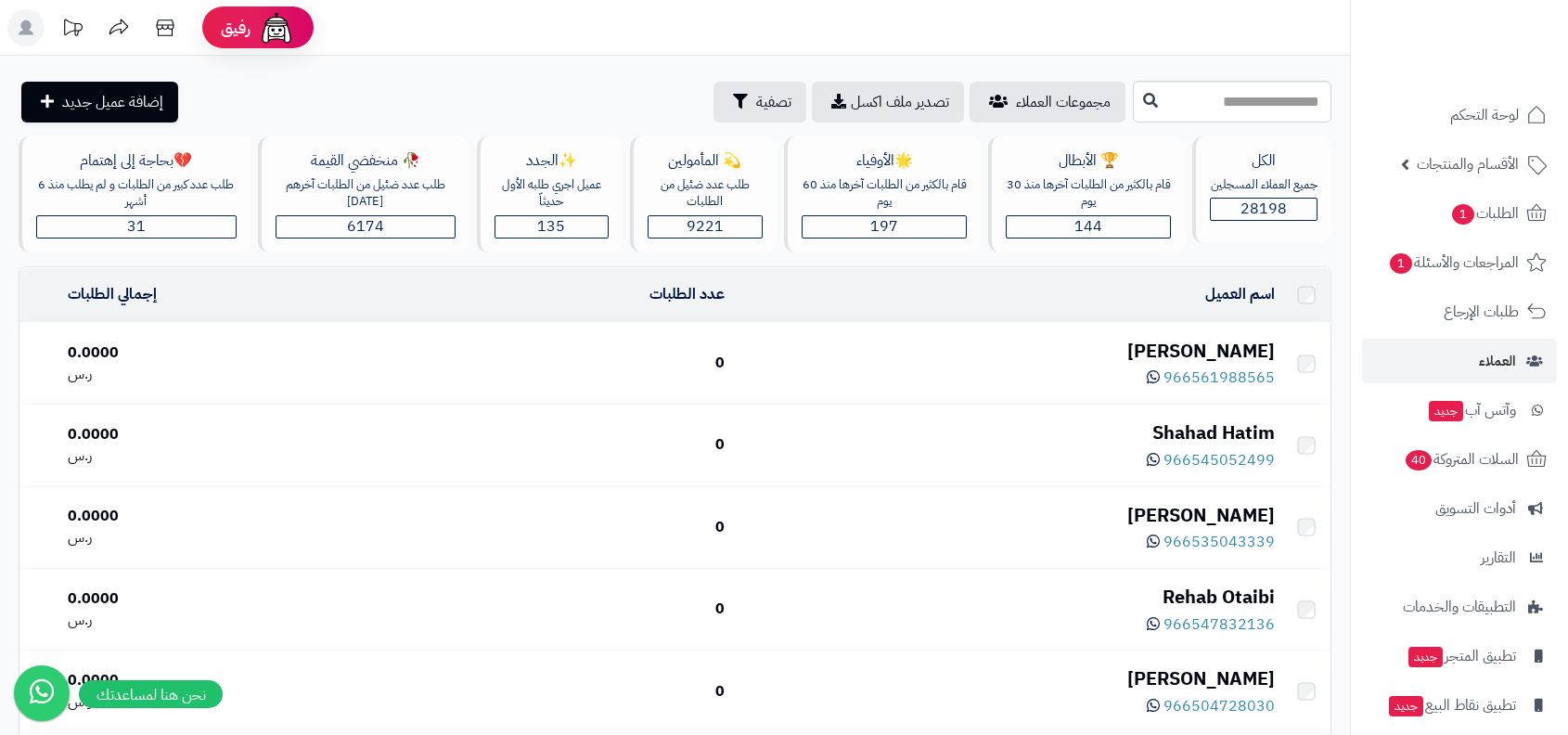
click at [1199, 346] on div "معاذ العتيبي" at bounding box center [1007, 351] width 535 height 27
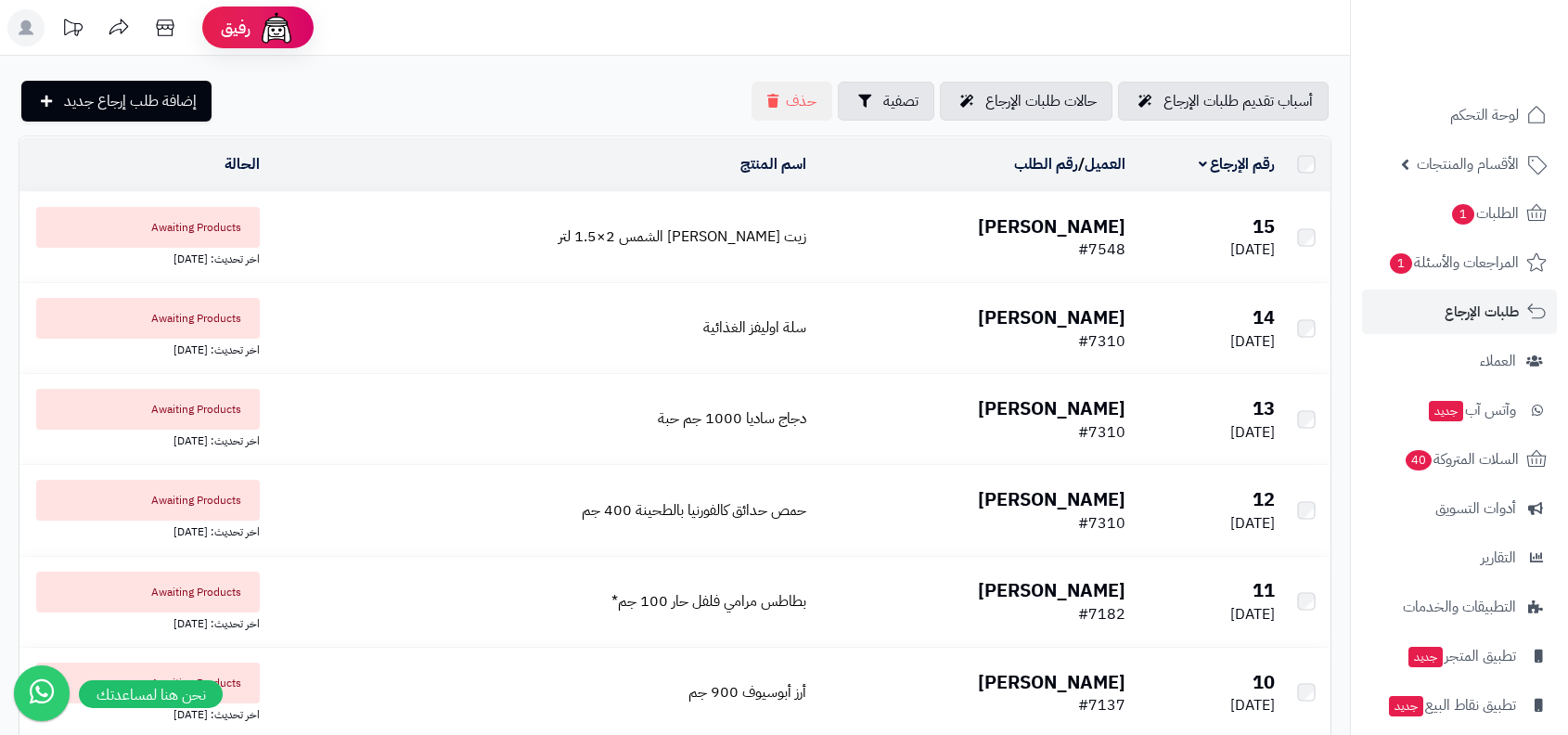
click at [1210, 395] on td "13 27/03/2023" at bounding box center [1207, 419] width 149 height 90
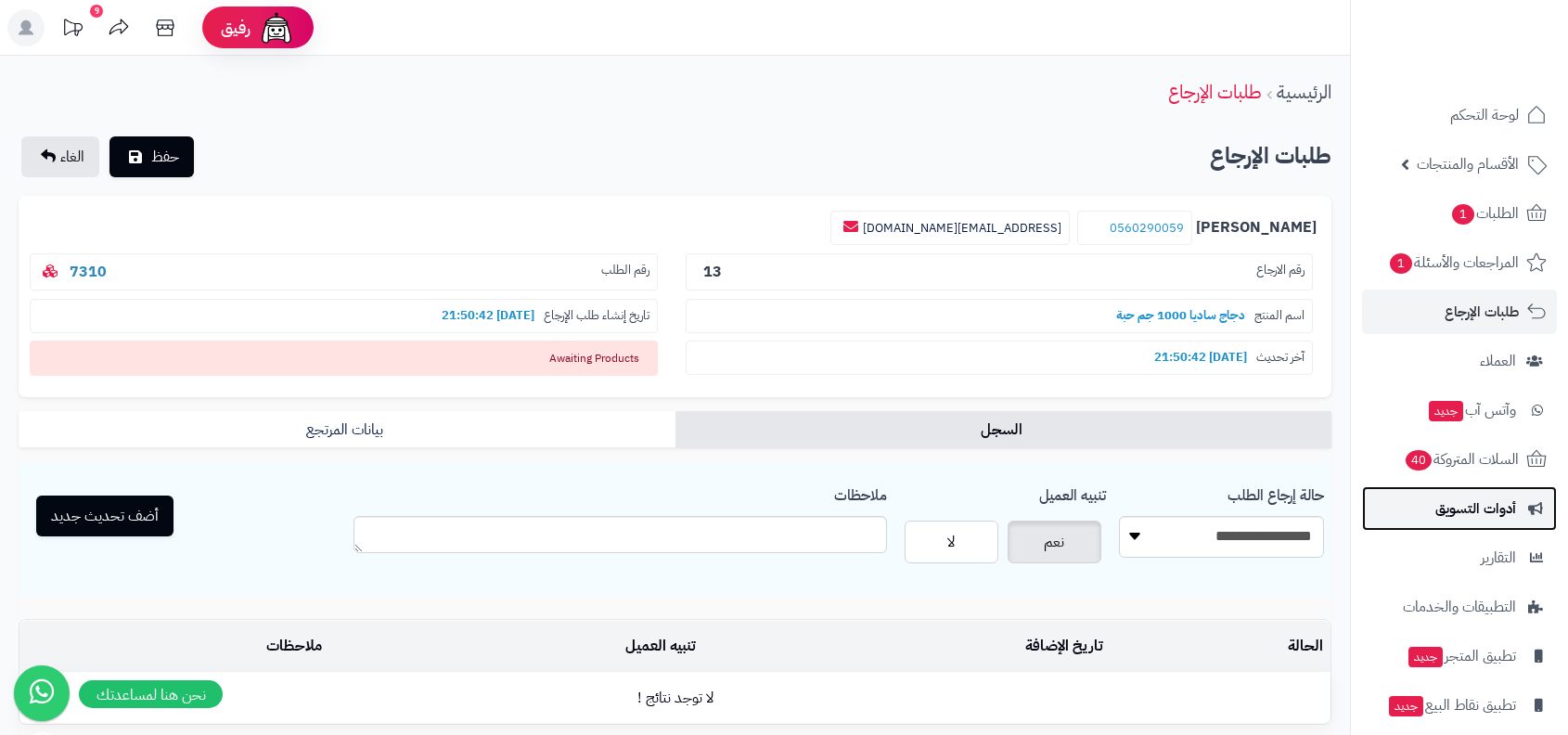
click at [1476, 530] on link "أدوات التسويق" at bounding box center [1459, 508] width 195 height 45
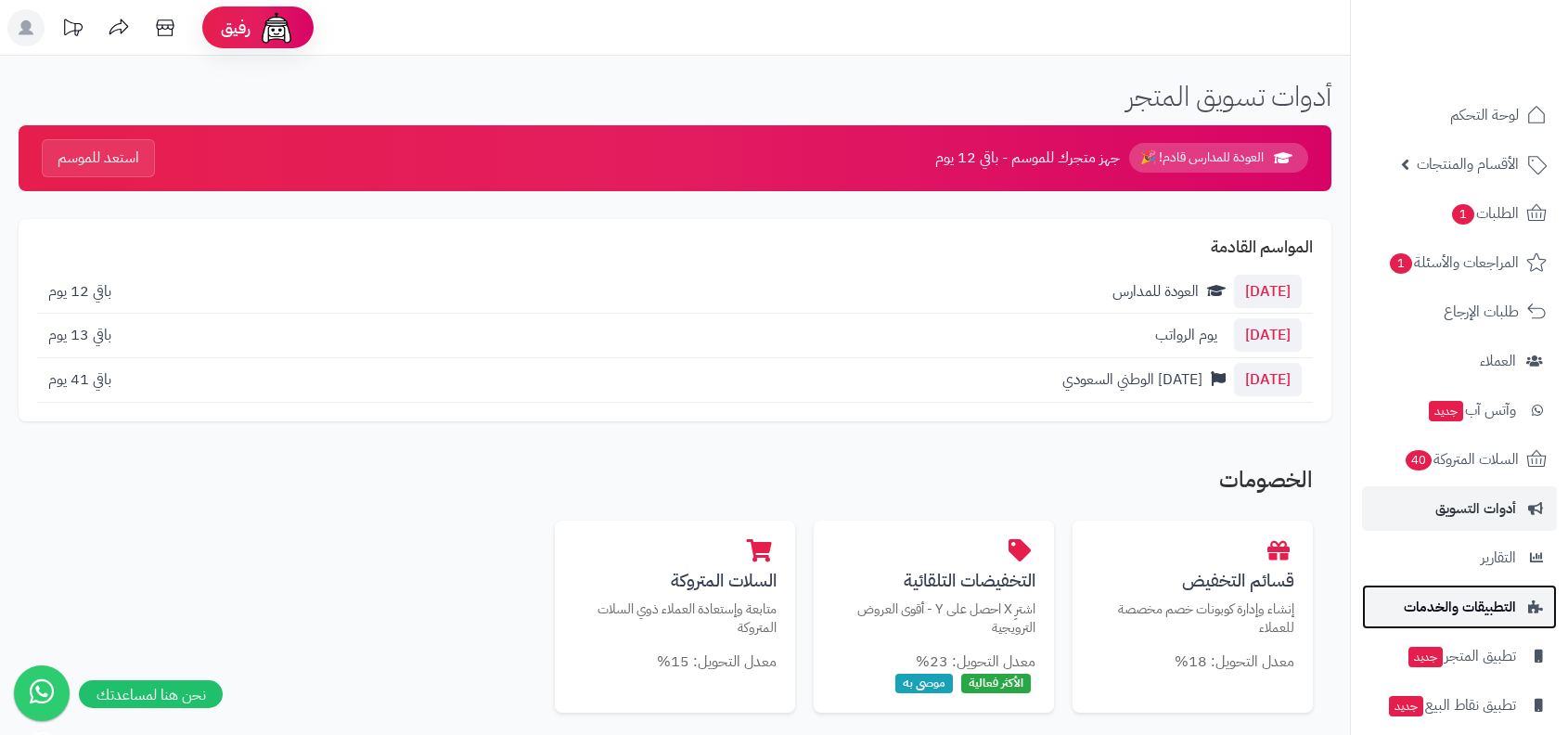
click at [1470, 622] on link "التطبيقات والخدمات" at bounding box center [1459, 607] width 195 height 45
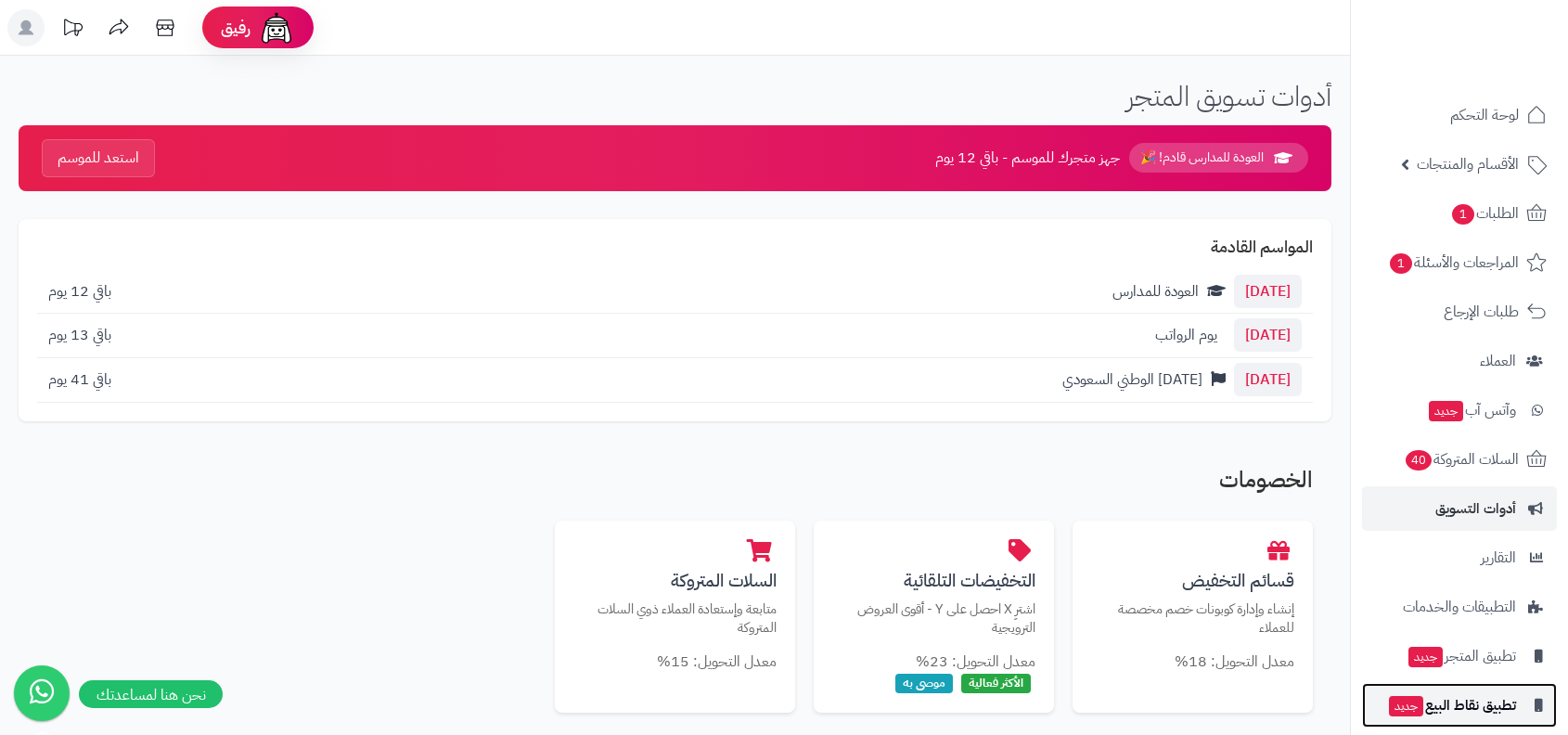
click at [1471, 706] on span "تطبيق نقاط البيع جديد" at bounding box center [1451, 704] width 129 height 26
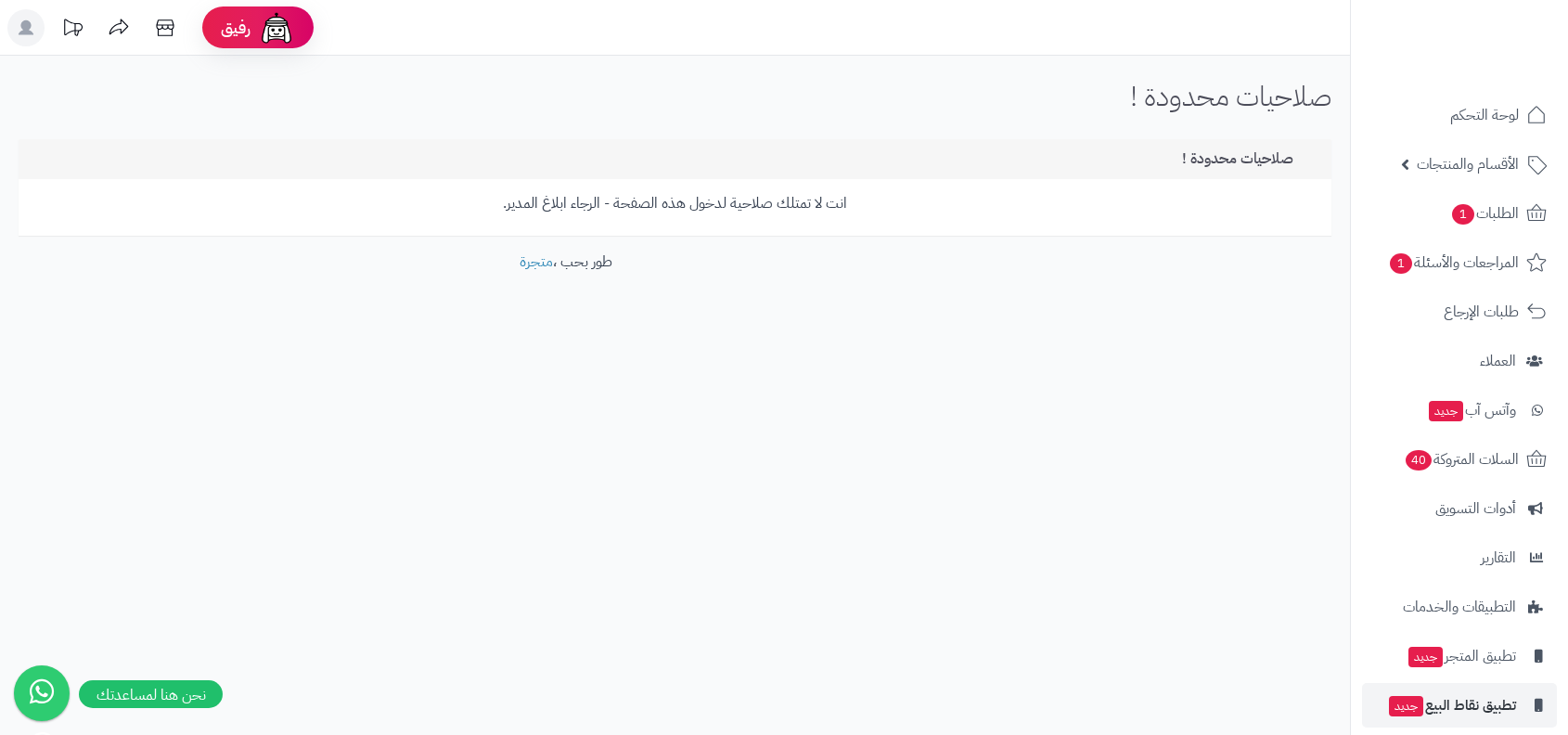
scroll to position [64, 0]
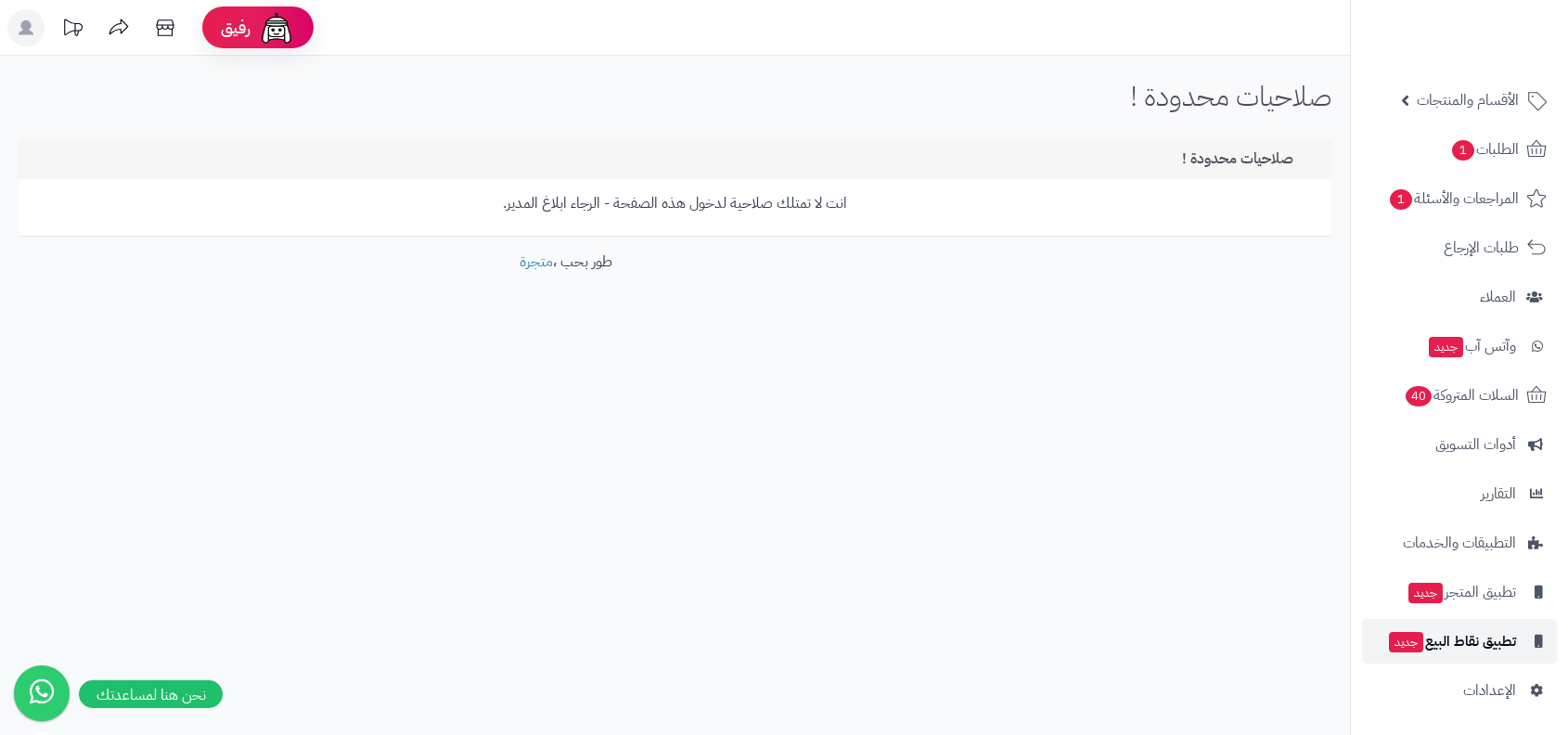
click at [1506, 641] on span "تطبيق نقاط البيع جديد" at bounding box center [1451, 640] width 129 height 26
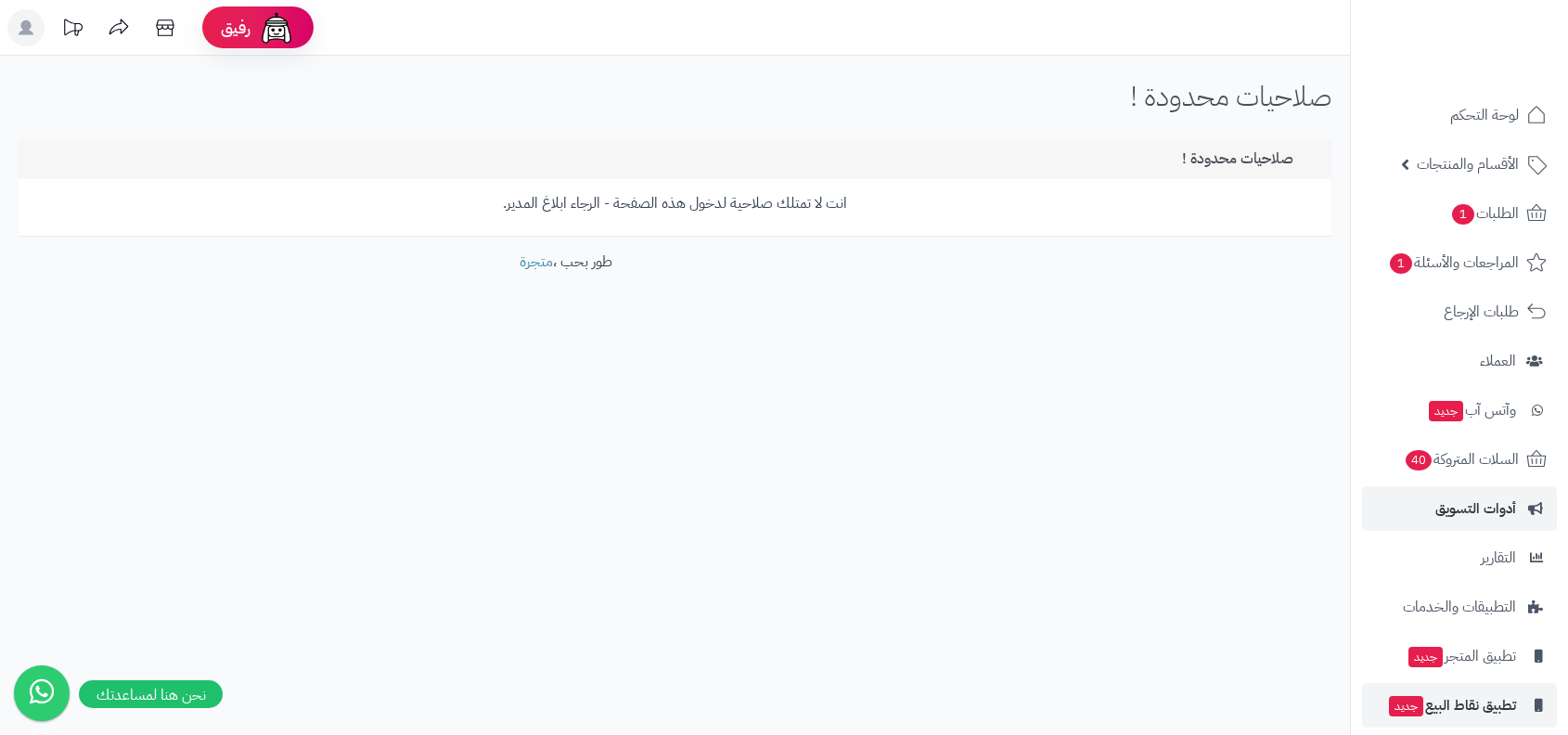
scroll to position [64, 0]
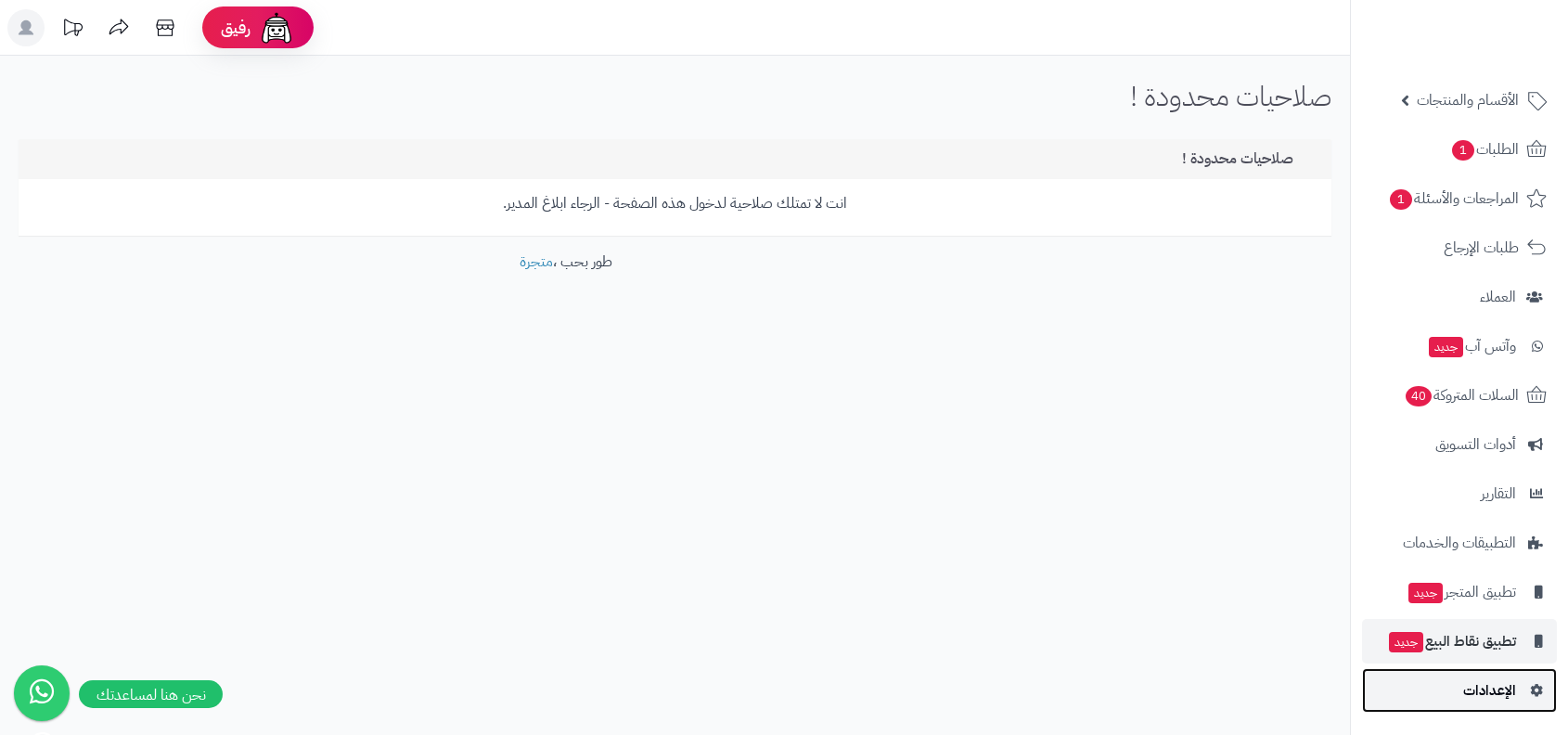
click at [1511, 707] on link "الإعدادات" at bounding box center [1459, 690] width 195 height 45
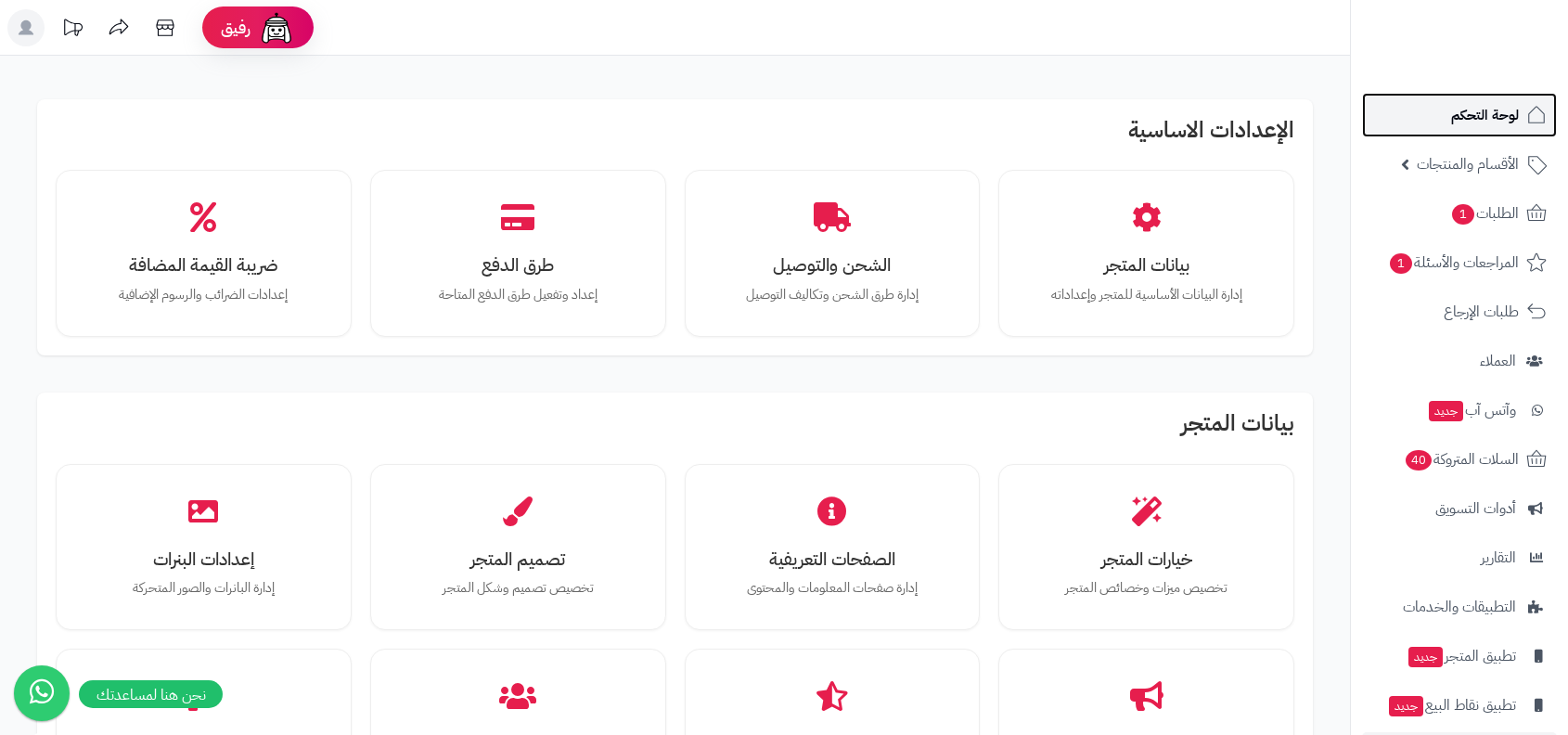
click at [1469, 105] on span "لوحة التحكم" at bounding box center [1485, 115] width 68 height 26
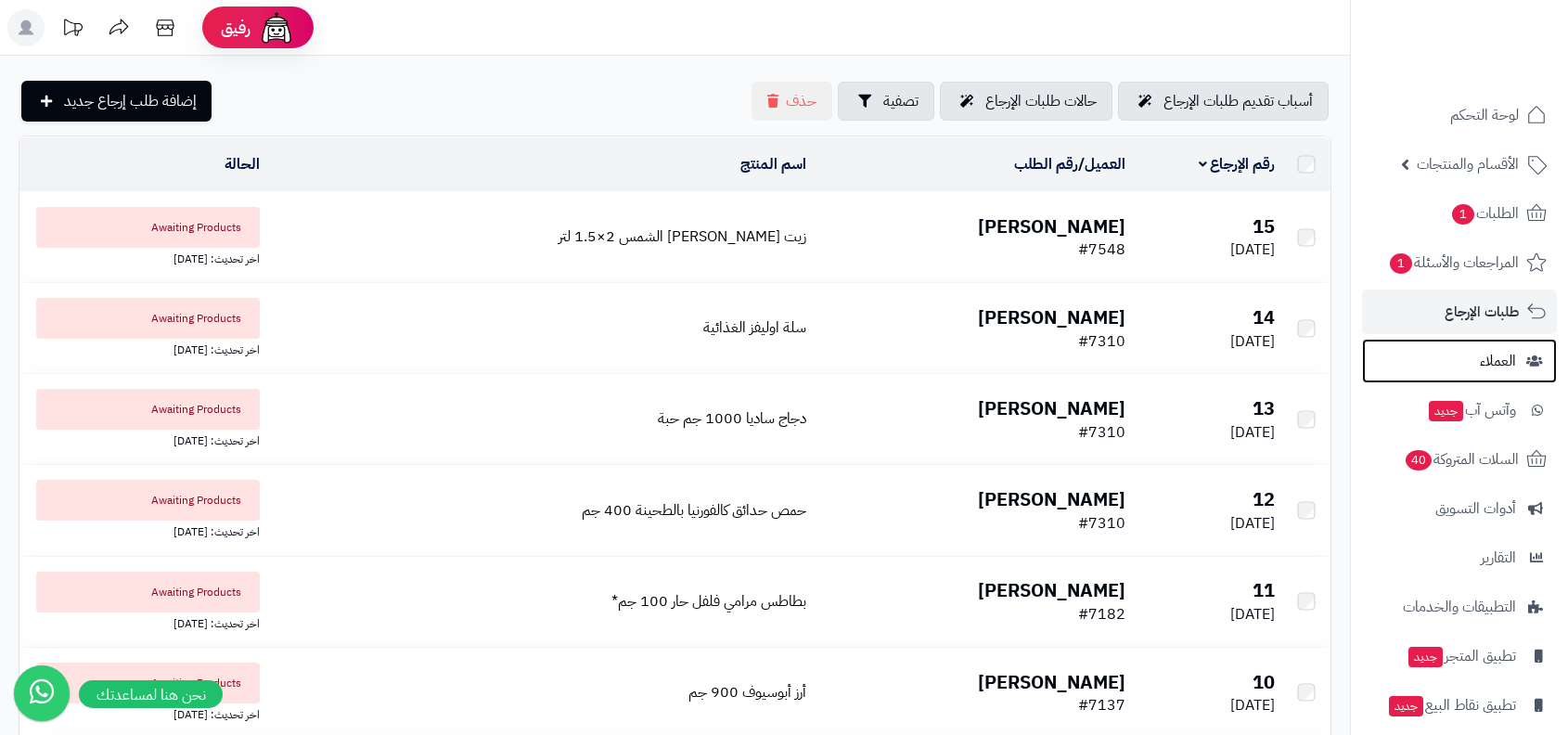
click at [1465, 348] on link "العملاء" at bounding box center [1459, 360] width 195 height 45
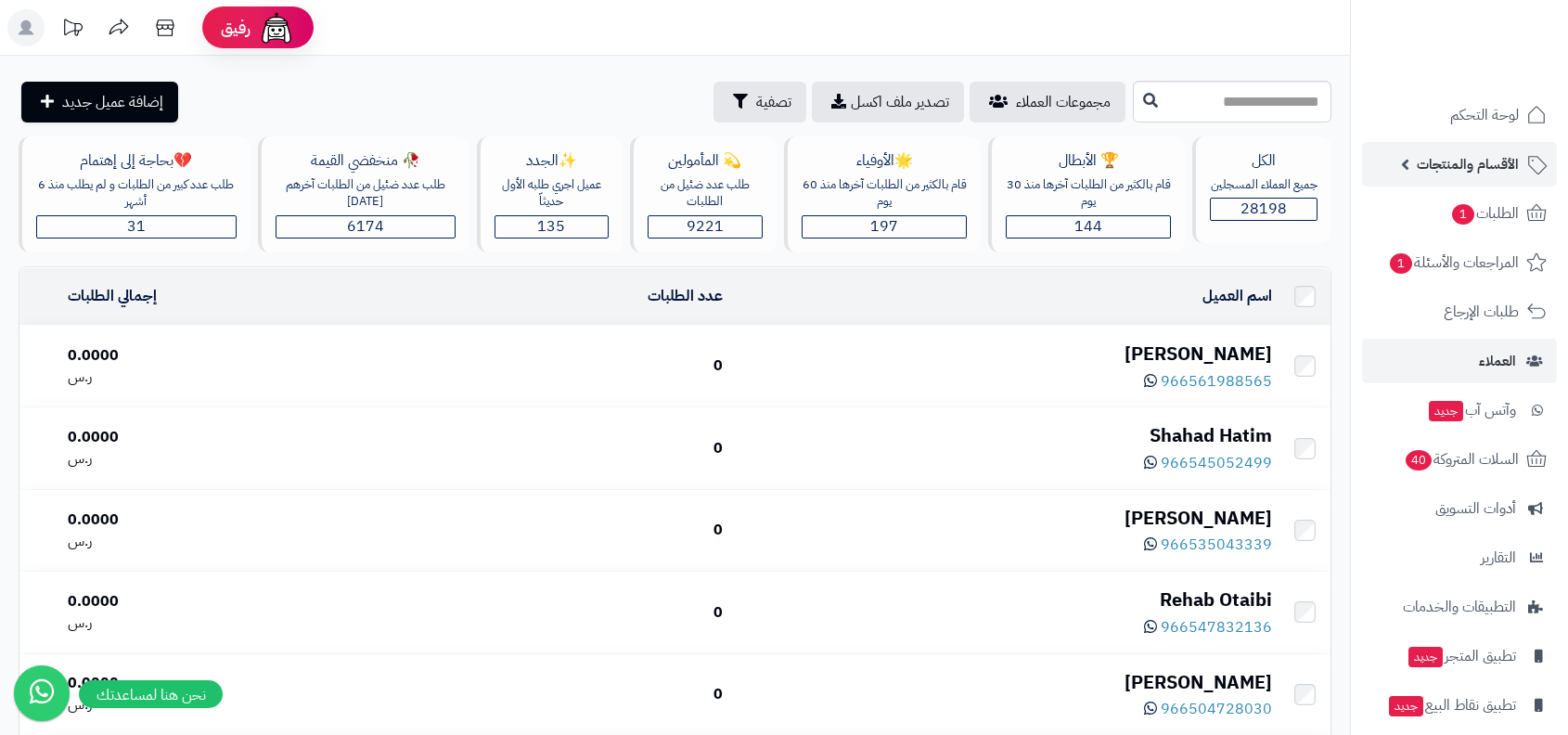
click at [1500, 152] on span "الأقسام والمنتجات" at bounding box center [1468, 163] width 102 height 26
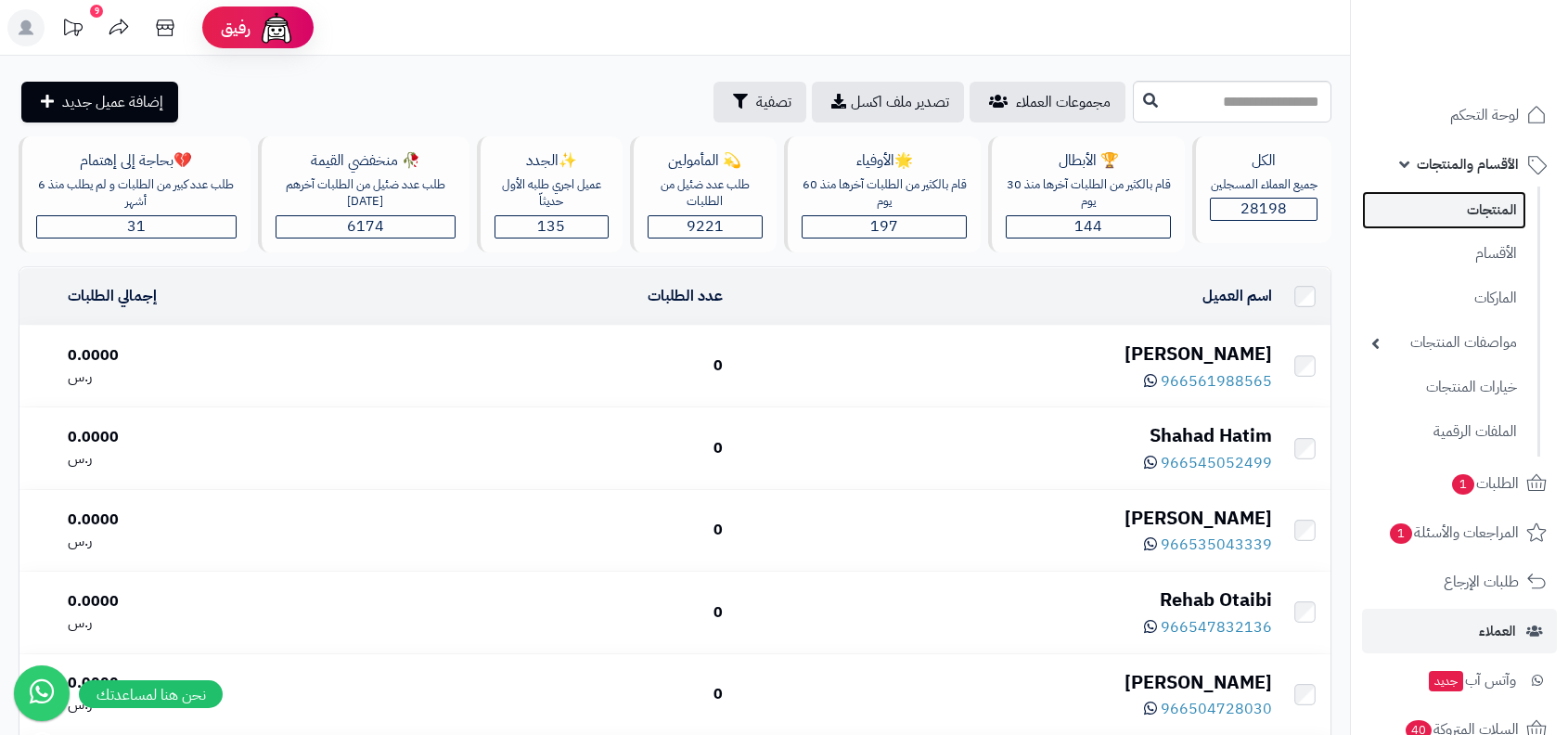
click at [1483, 228] on link "المنتجات" at bounding box center [1444, 210] width 164 height 38
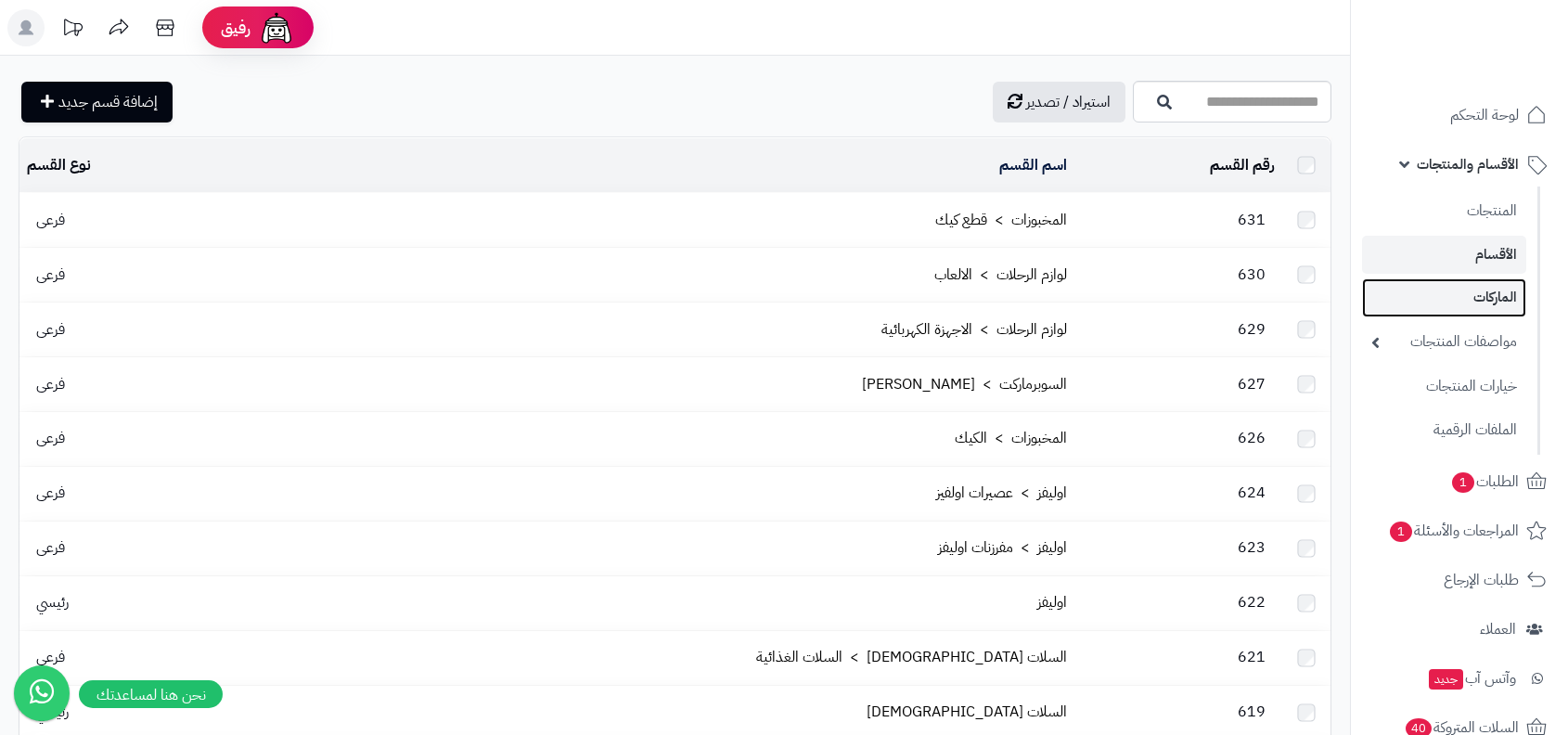
click at [1480, 298] on link "الماركات" at bounding box center [1444, 297] width 164 height 38
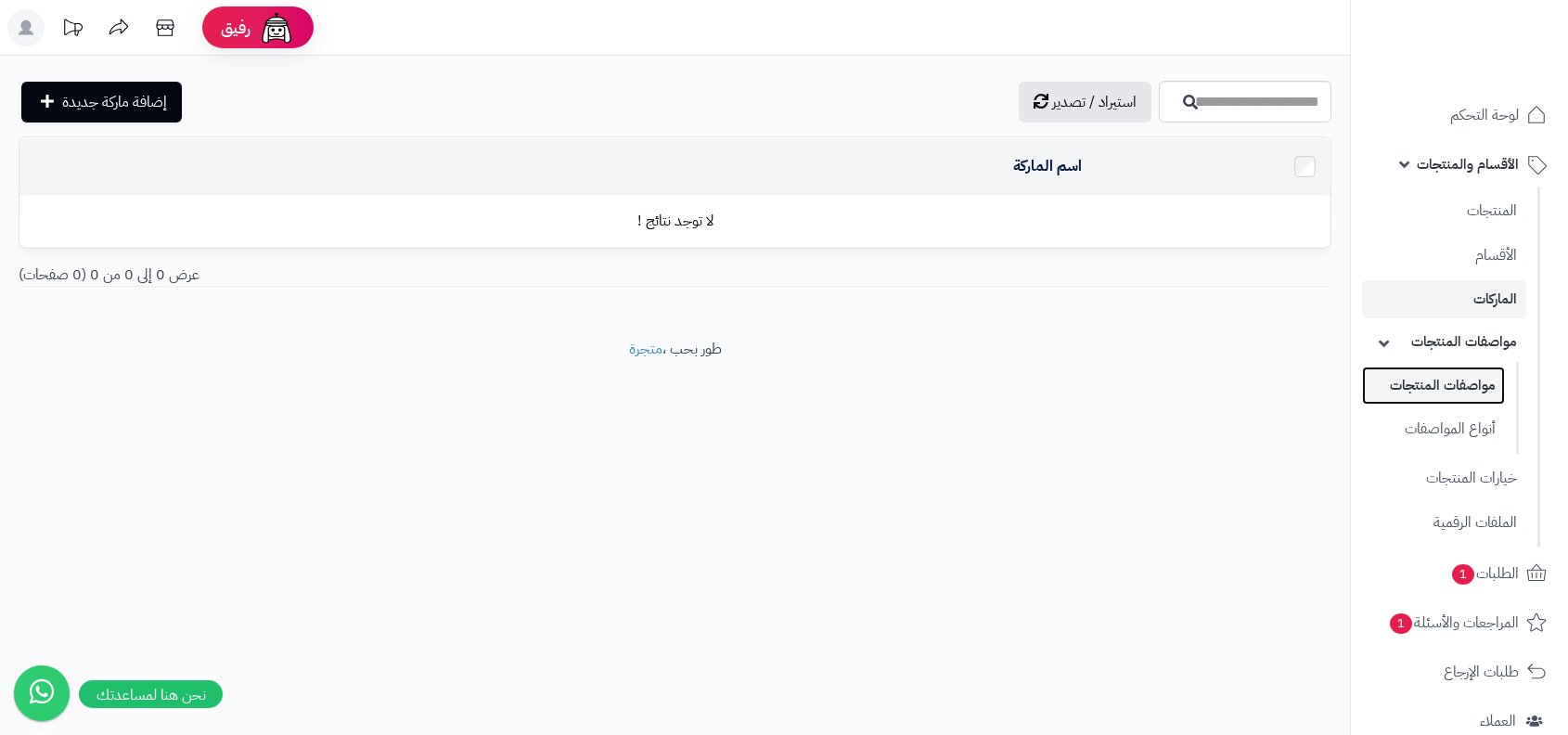
click at [1465, 378] on link "مواصفات المنتجات" at bounding box center [1433, 386] width 143 height 38
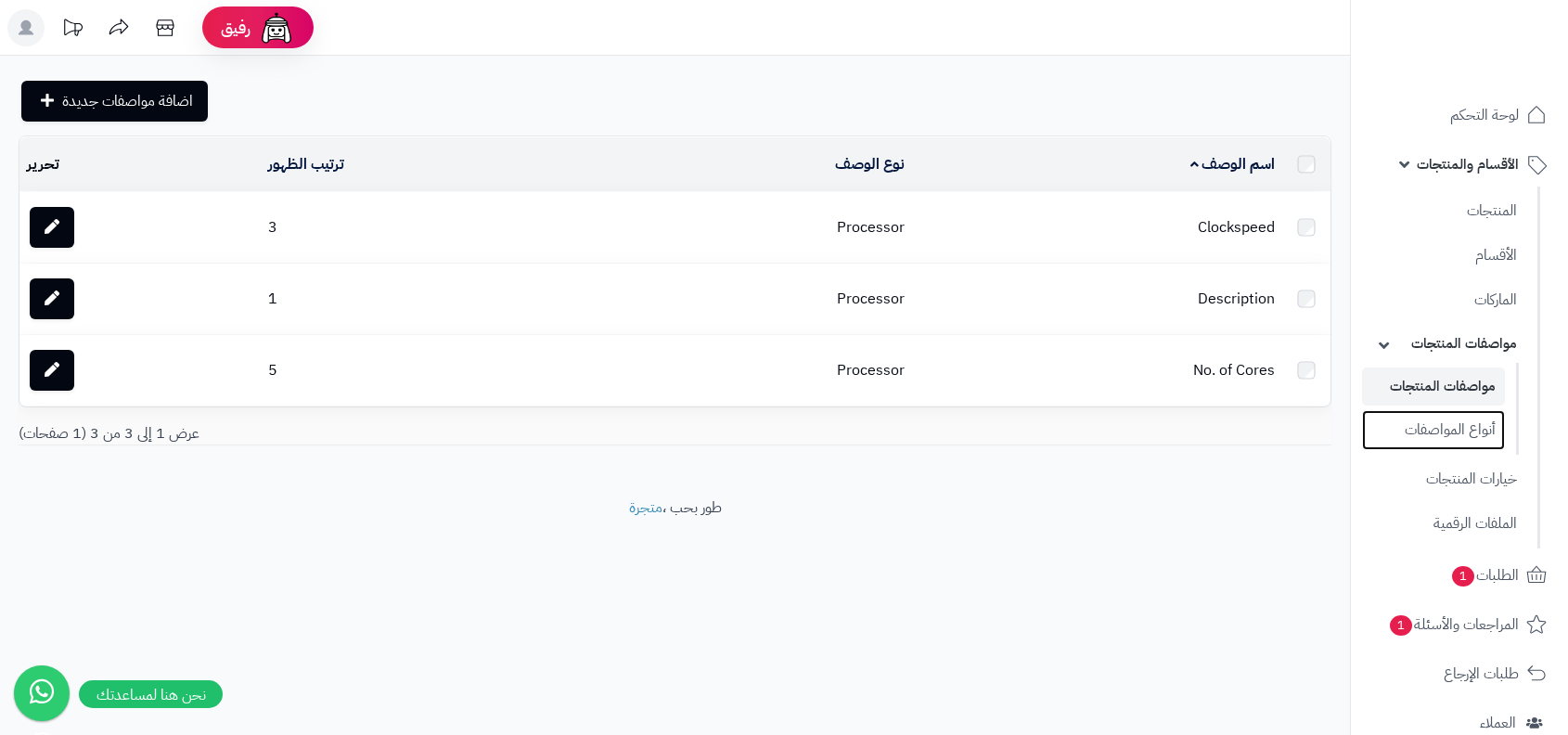
click at [1456, 443] on link "أنواع المواصفات" at bounding box center [1433, 430] width 143 height 40
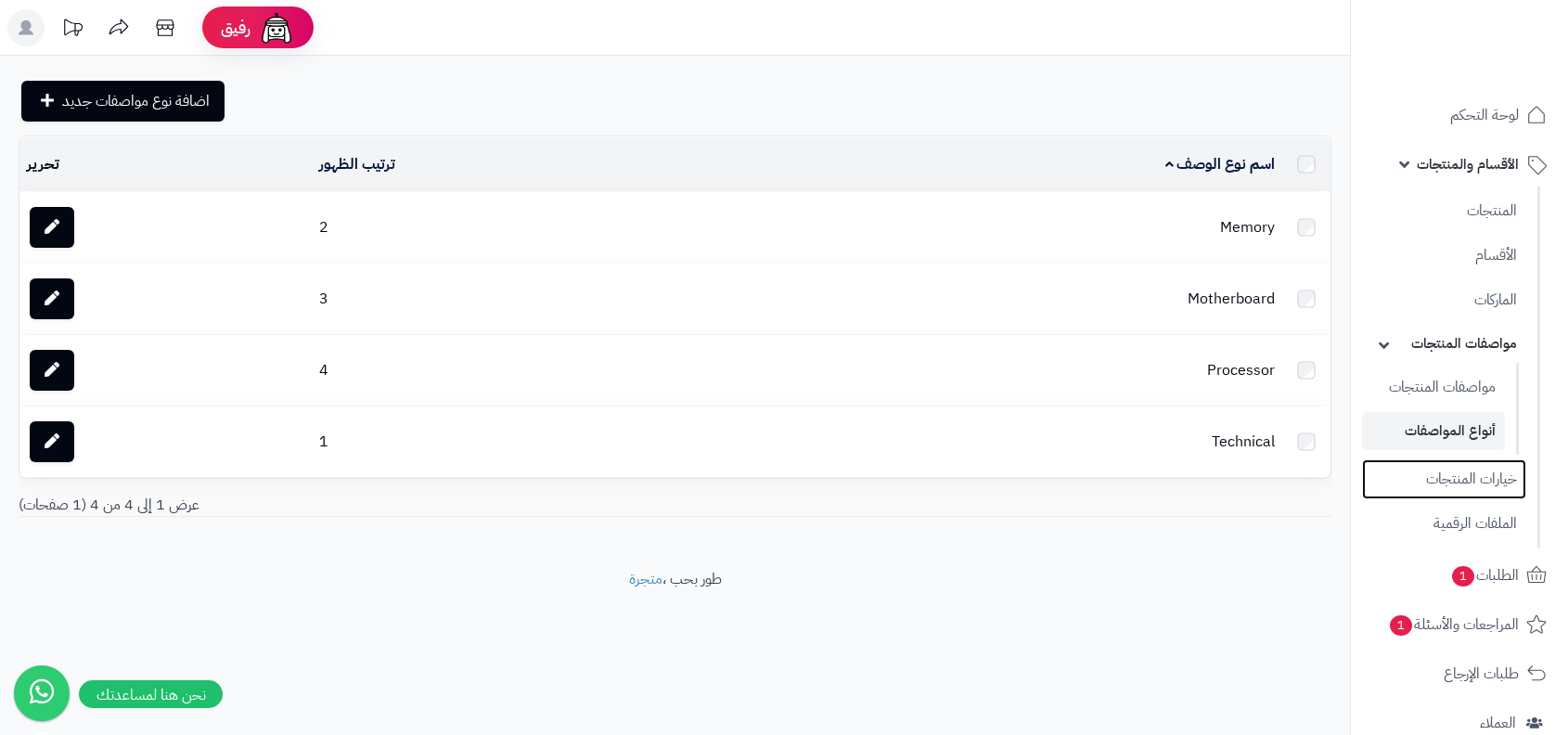
click at [1452, 474] on link "خيارات المنتجات" at bounding box center [1444, 480] width 164 height 40
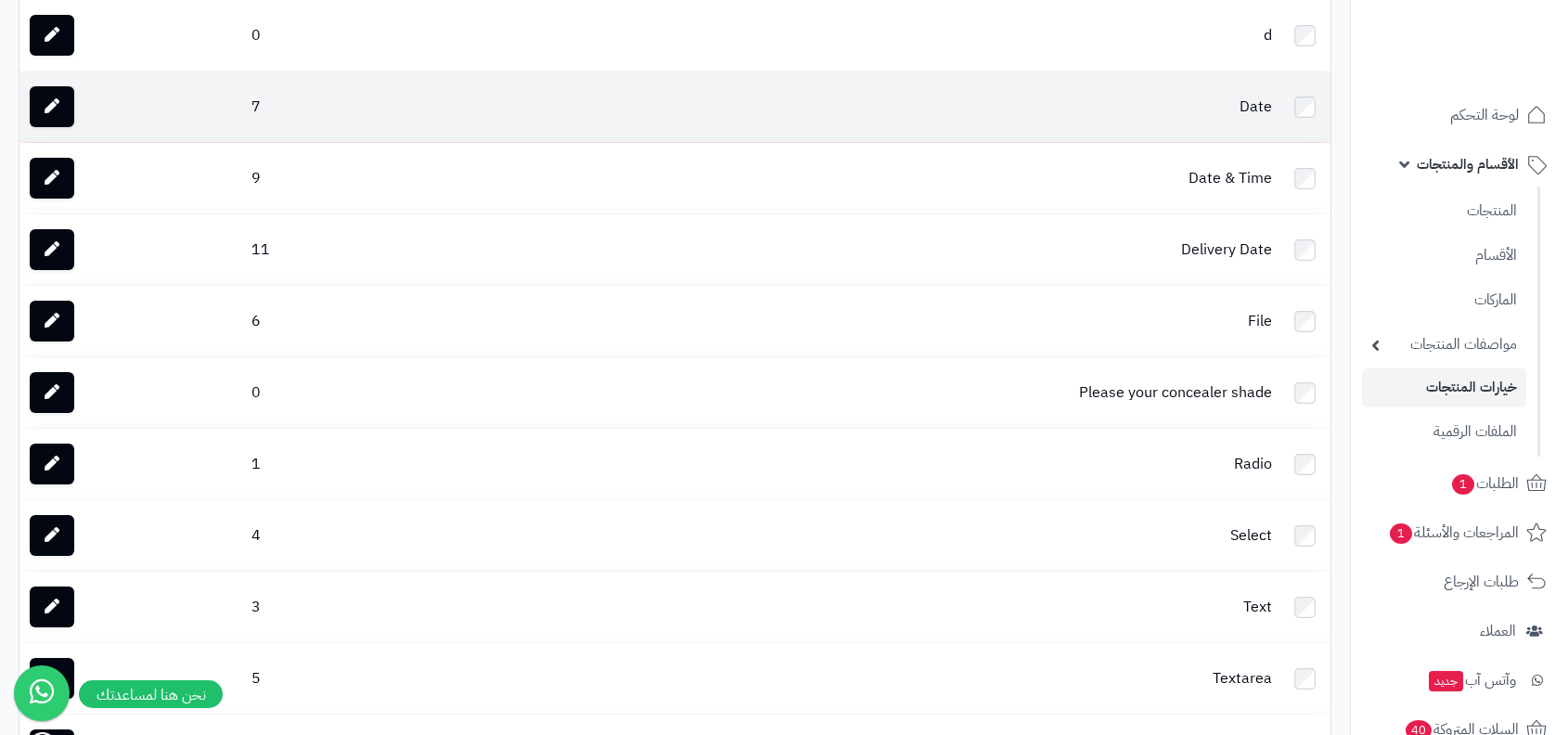
scroll to position [572, 0]
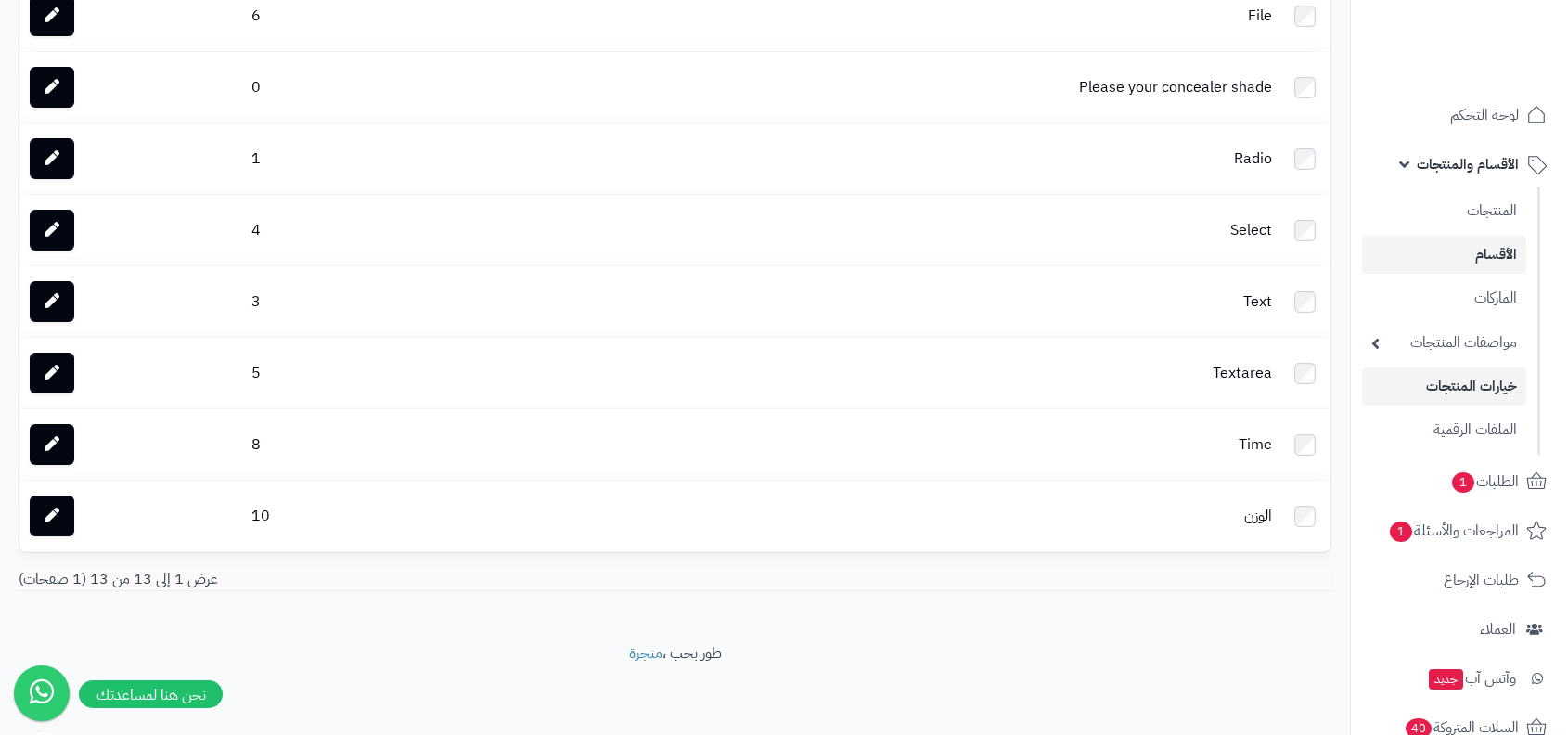
click at [1527, 246] on li "الأقسام" at bounding box center [1444, 255] width 186 height 38
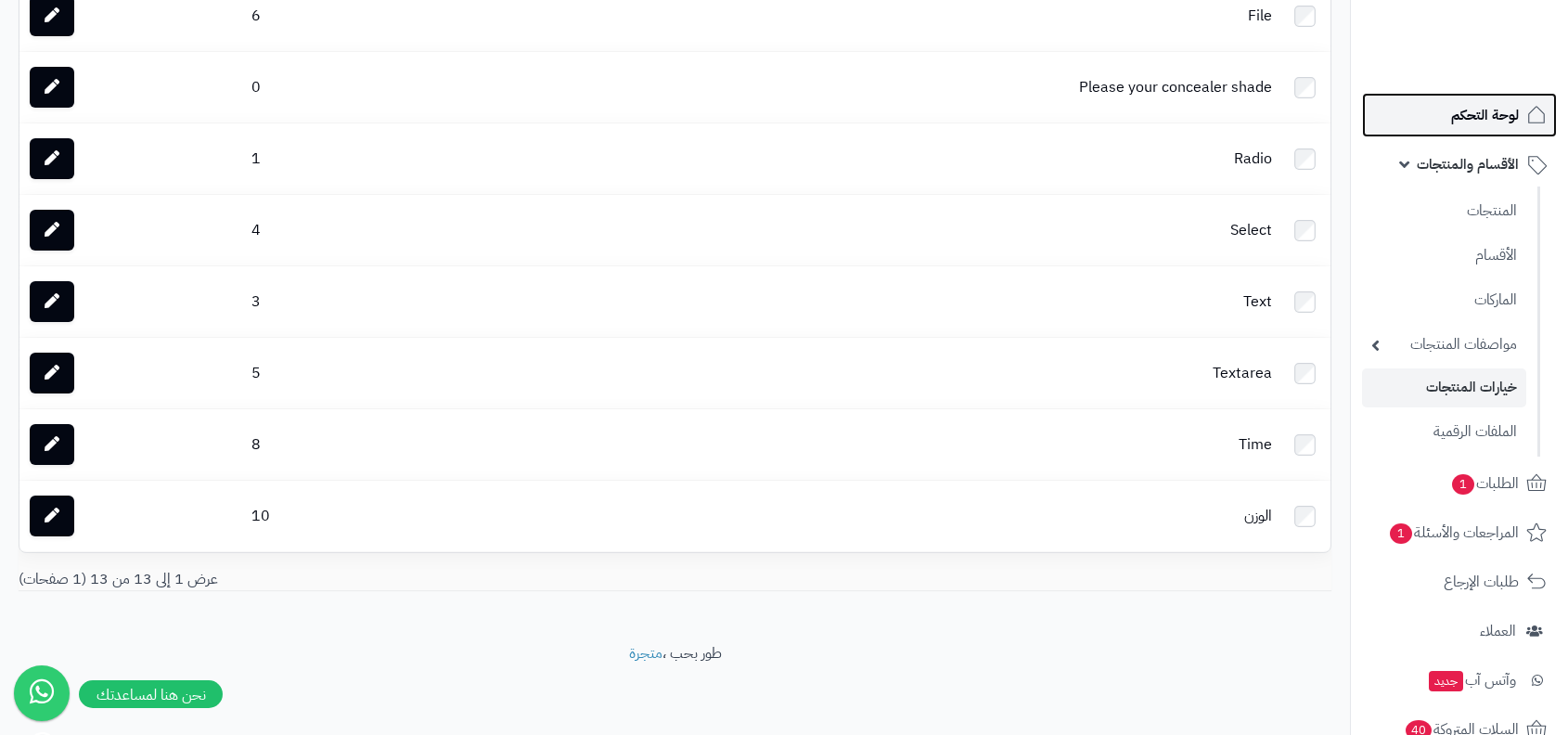
click at [1471, 117] on span "لوحة التحكم" at bounding box center [1485, 115] width 68 height 26
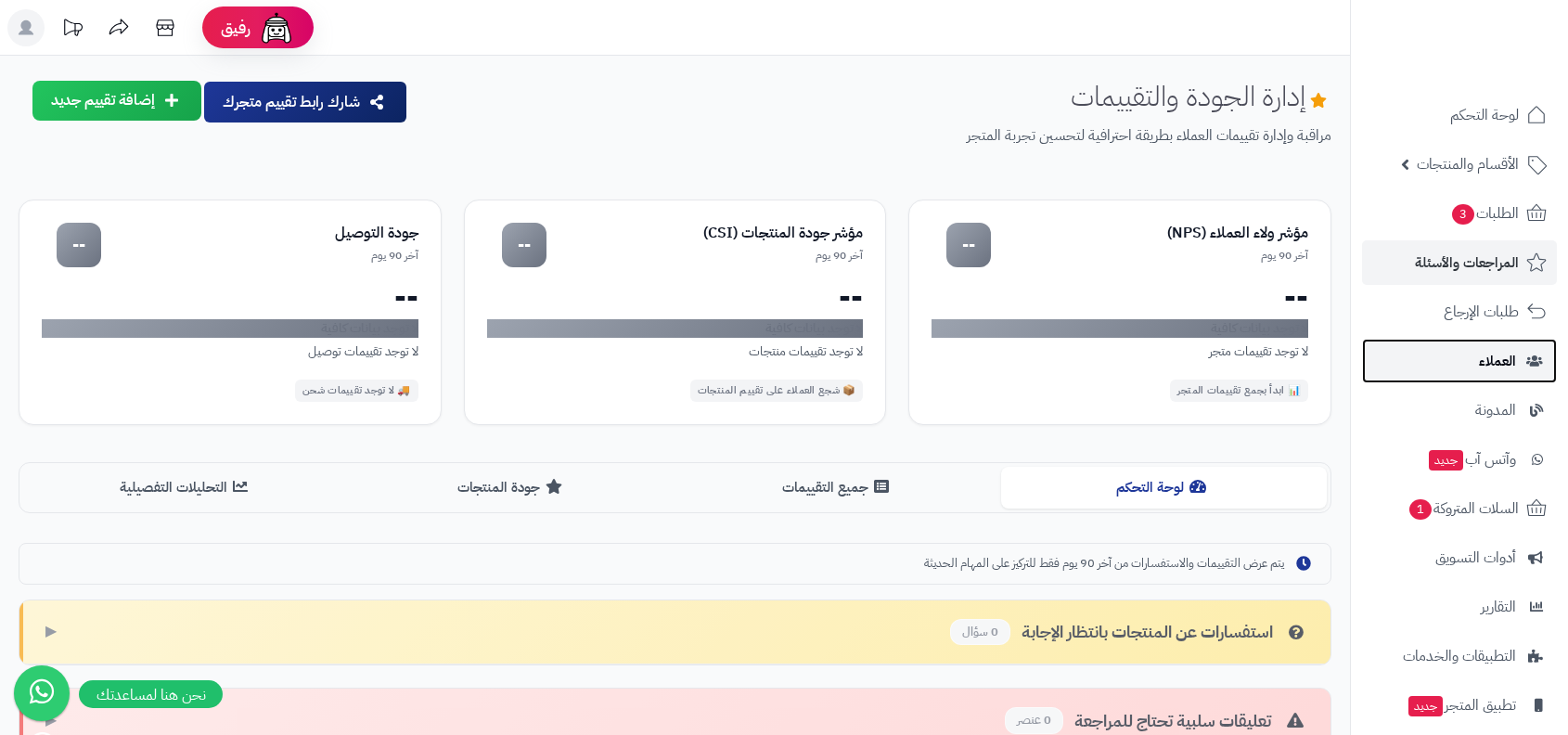
click at [1459, 343] on link "العملاء" at bounding box center [1459, 360] width 195 height 45
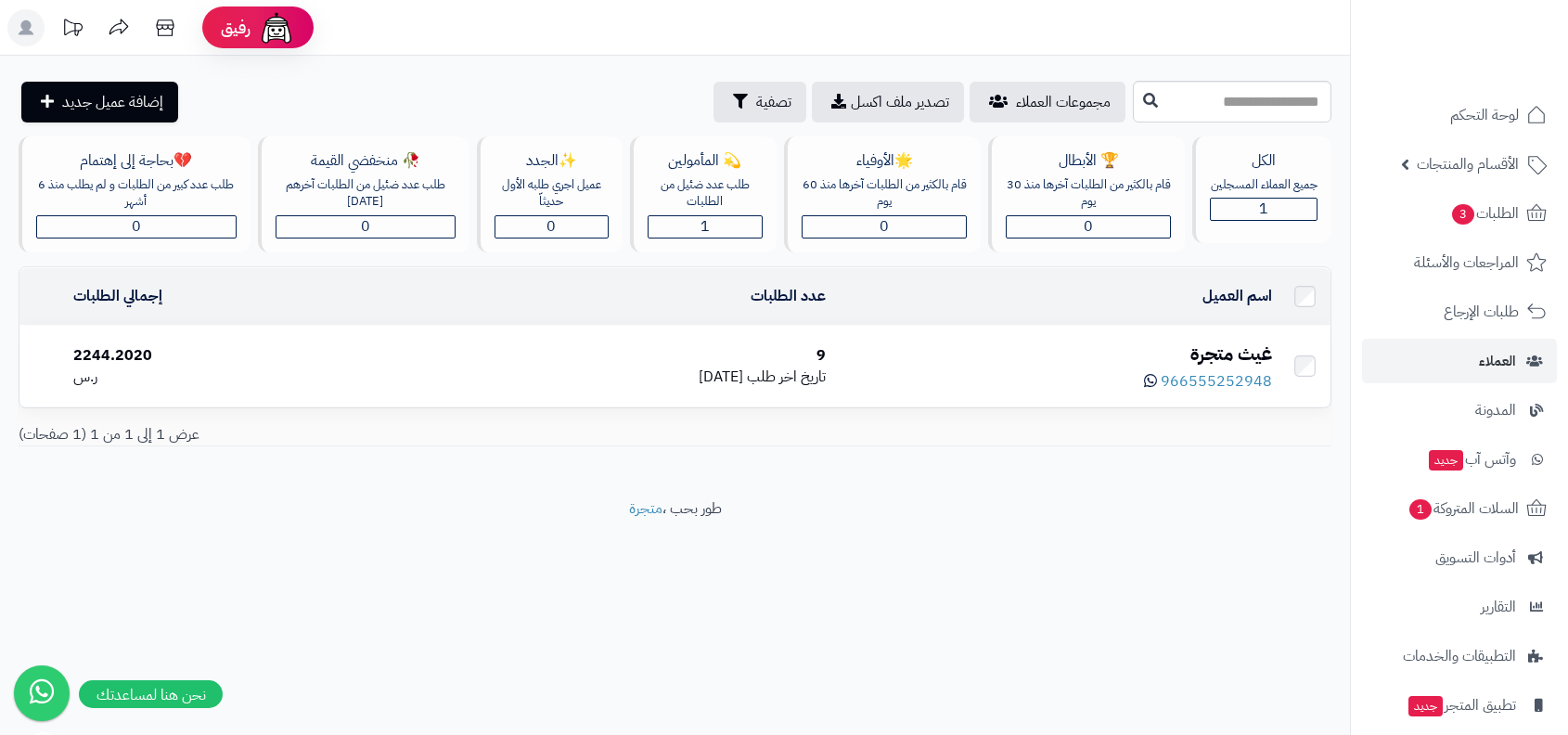
click at [1196, 331] on td "غيث متجرة 966555252948" at bounding box center [1056, 366] width 446 height 80
click at [1254, 348] on div "غيث متجرة" at bounding box center [1056, 354] width 431 height 27
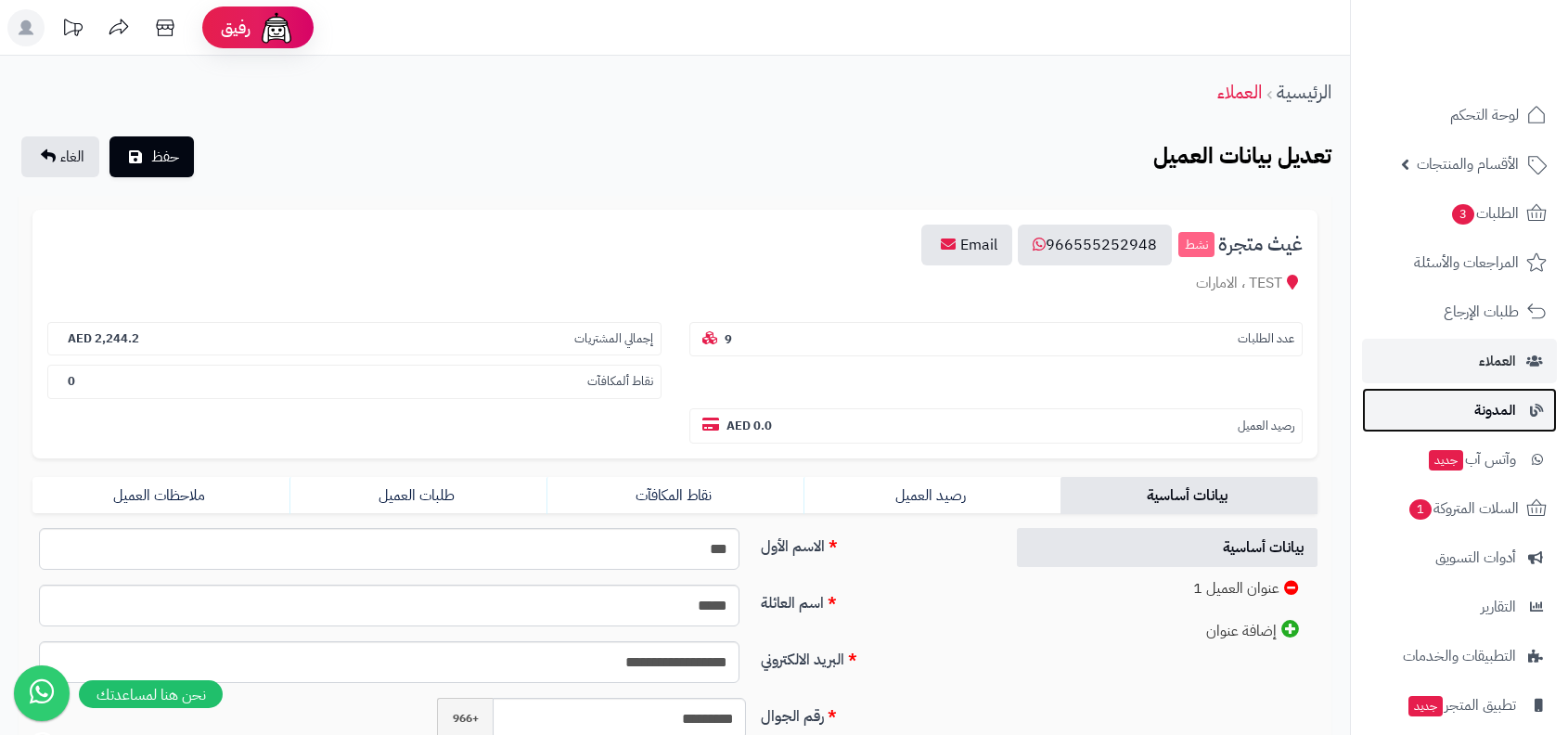
click at [1451, 429] on link "المدونة" at bounding box center [1459, 410] width 195 height 45
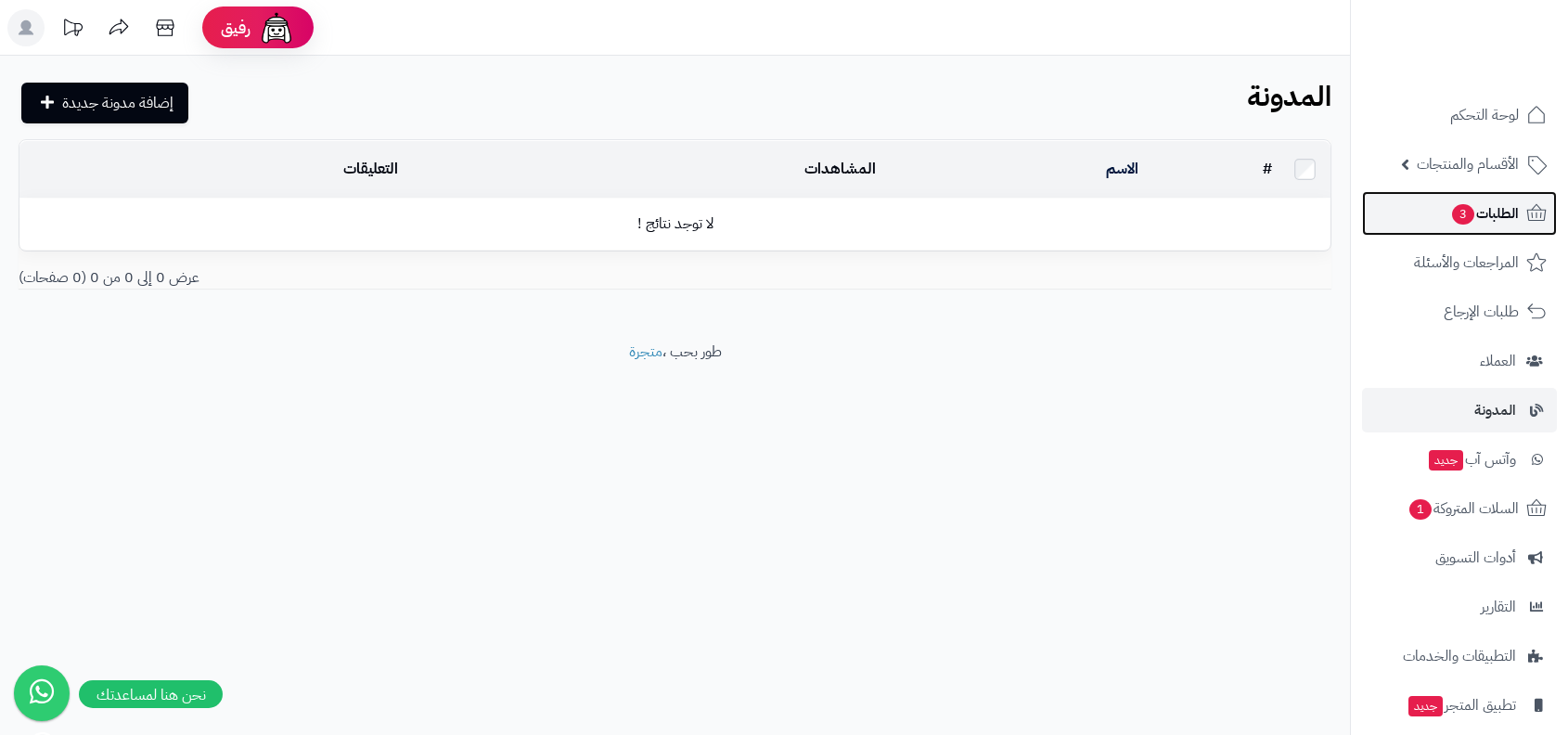
click at [1489, 208] on span "الطلبات 3" at bounding box center [1485, 213] width 69 height 26
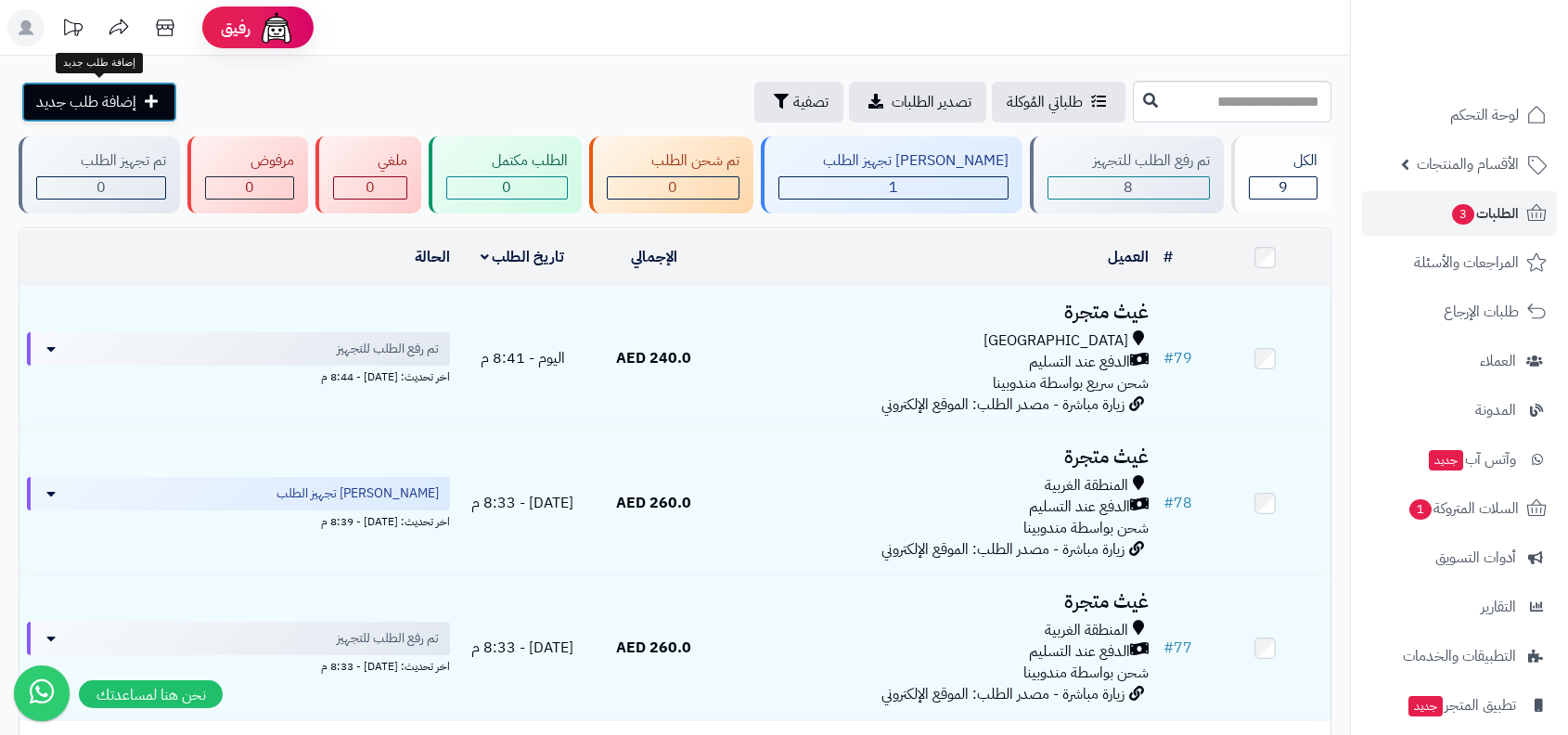
click at [75, 110] on span "إضافة طلب جديد" at bounding box center [86, 101] width 100 height 22
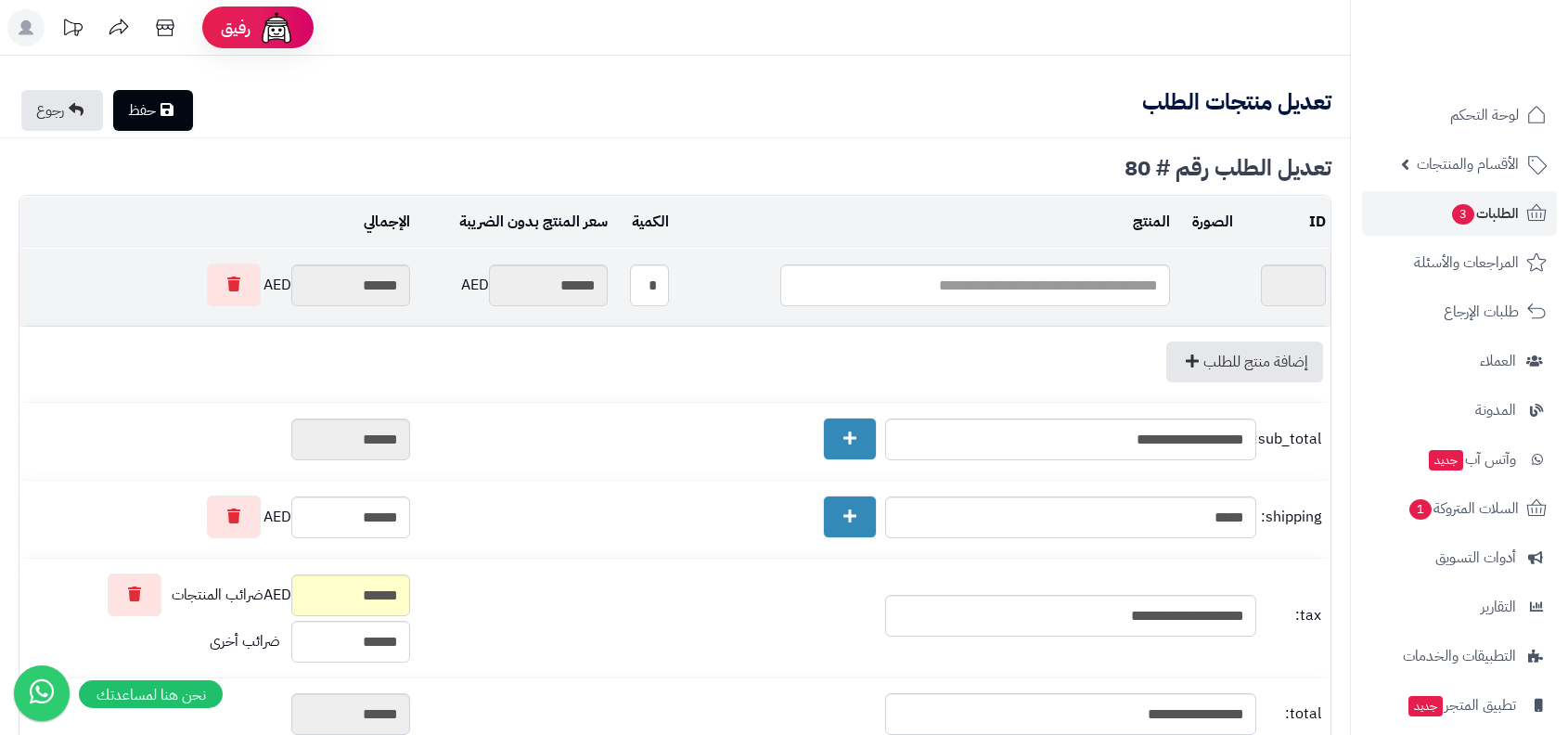
type textarea "**********"
click at [952, 281] on input "text" at bounding box center [976, 286] width 390 height 42
type input "*"
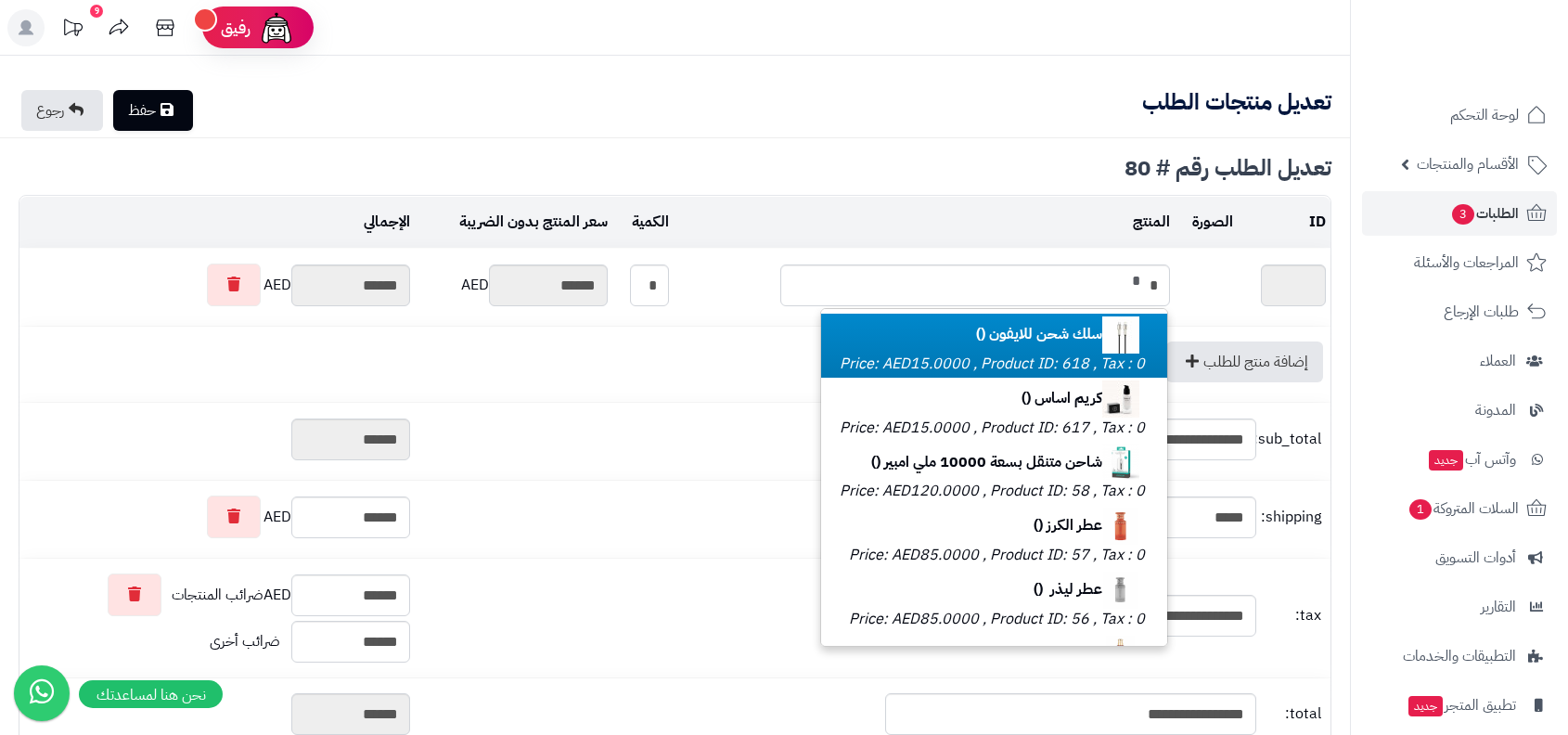
type input "*"
click at [1040, 345] on p "سلك شحن للايفون () Price: AED15.0000 , Product ID: 618 , Tax : 0" at bounding box center [994, 345] width 309 height 58
type input "***"
type input "*******"
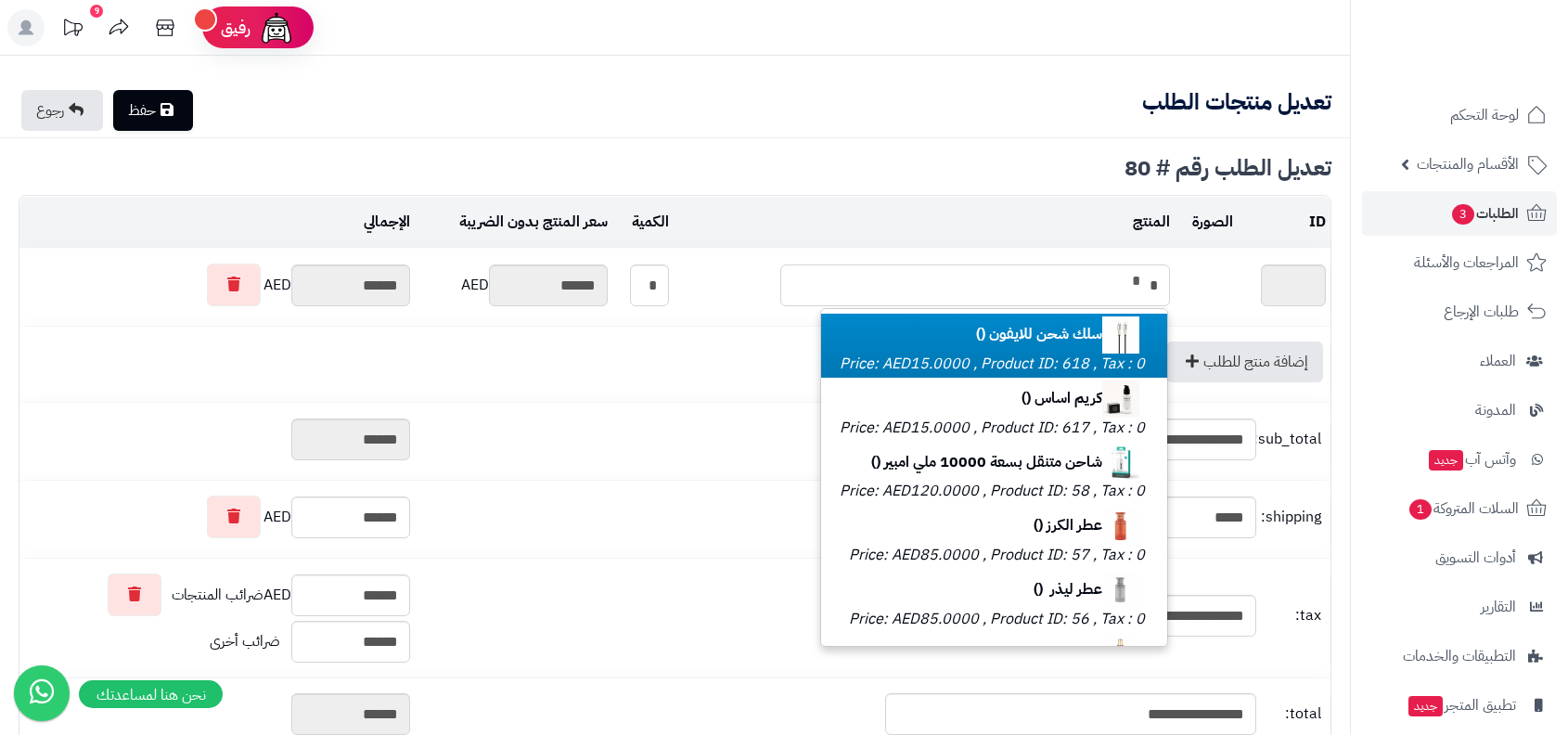
type input "*******"
type input "**********"
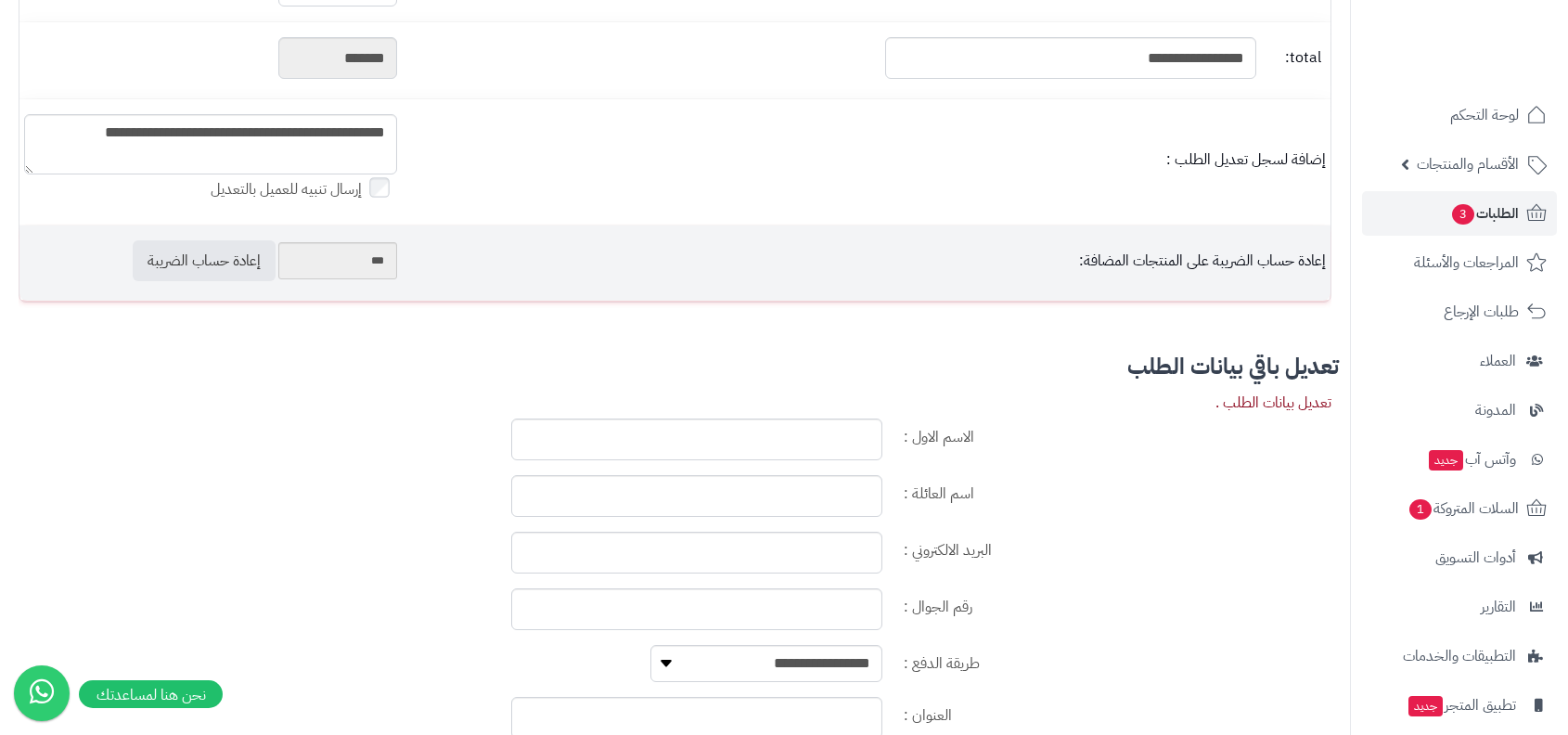
scroll to position [785, 0]
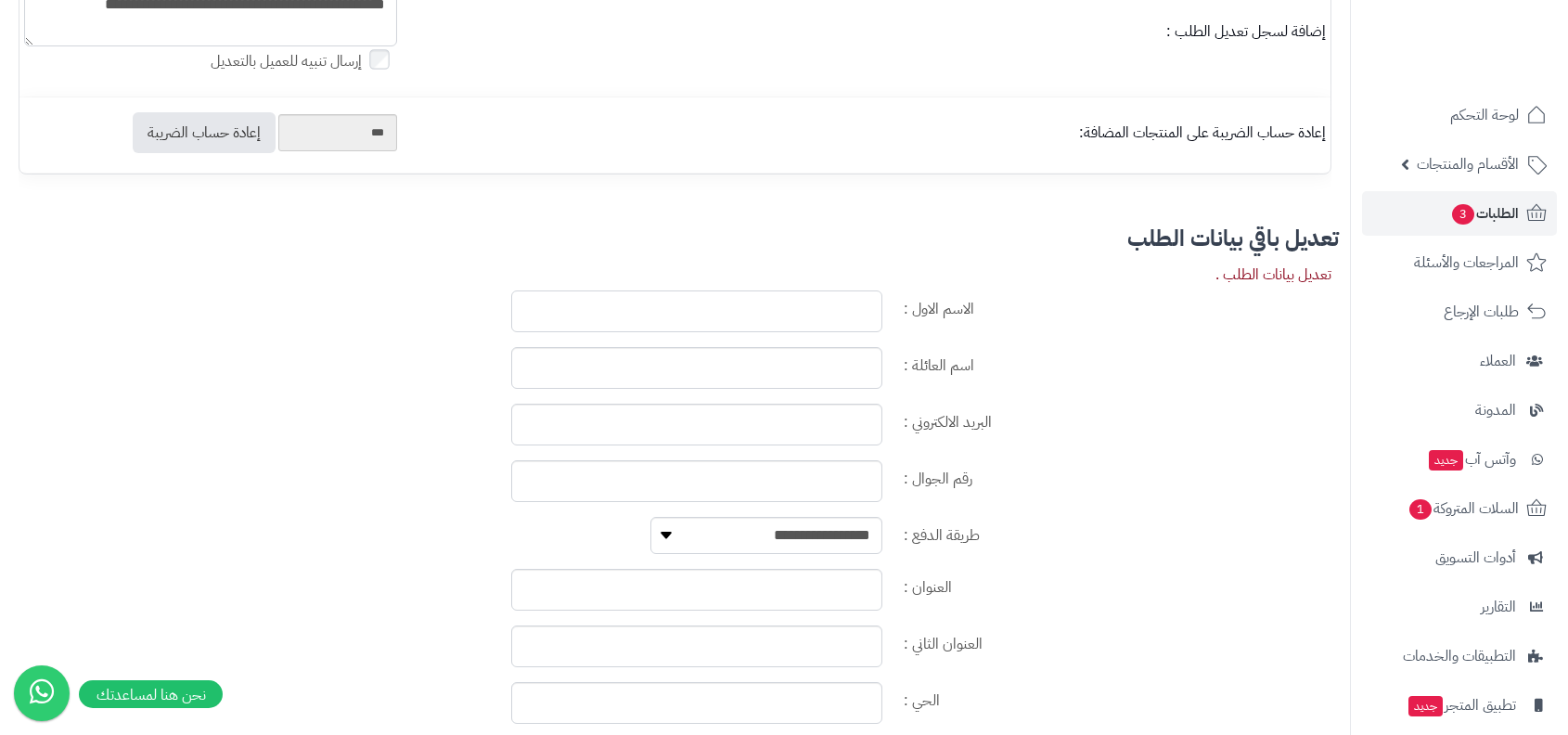
click at [863, 291] on input "الاسم الاول :" at bounding box center [697, 312] width 371 height 42
type input "****"
type input "*"
type input "******"
type input "**********"
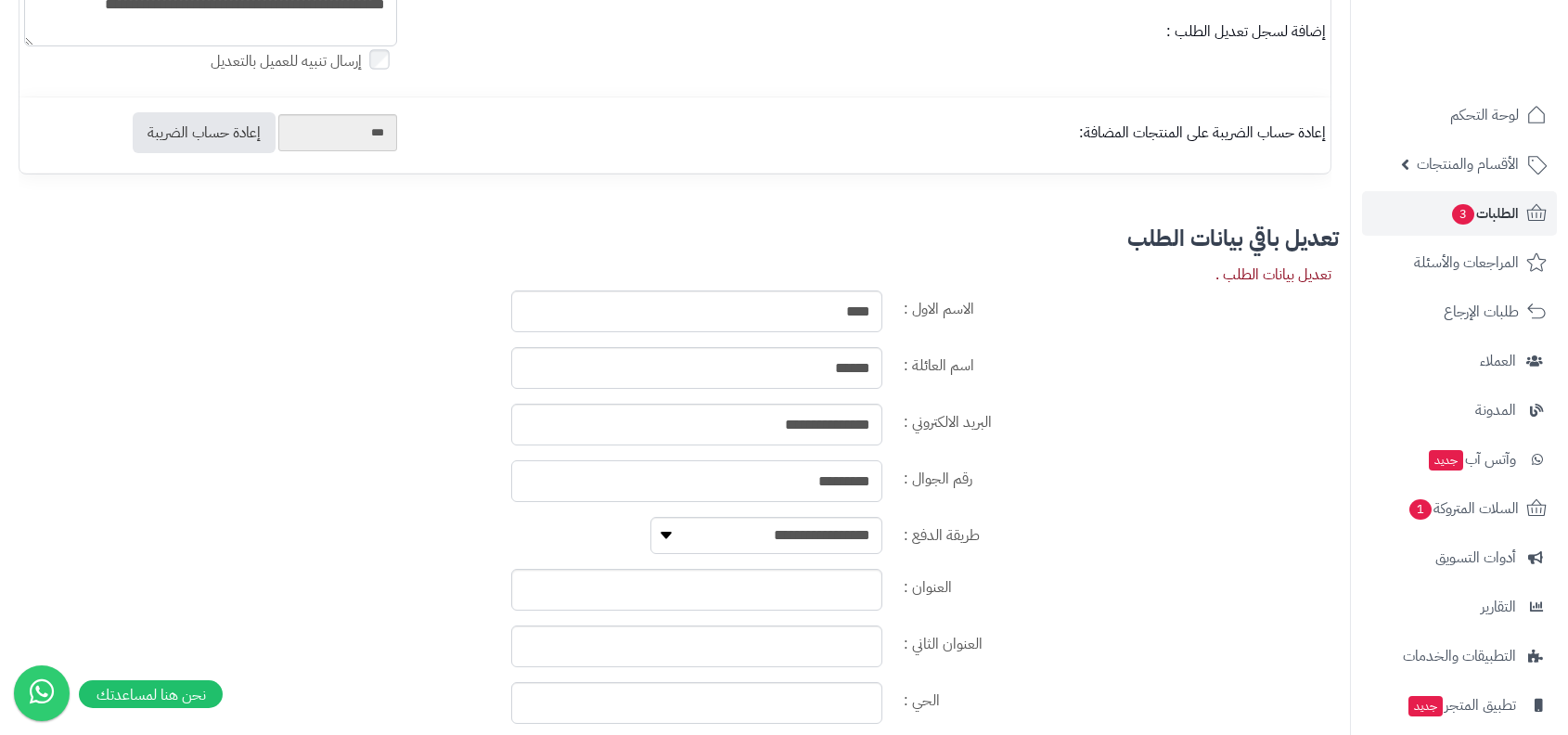
type input "*********"
click at [852, 600] on input "العنوان :" at bounding box center [697, 590] width 371 height 42
type input "*****"
click at [759, 645] on input "العنوان الثاني :" at bounding box center [697, 646] width 371 height 42
type input "******"
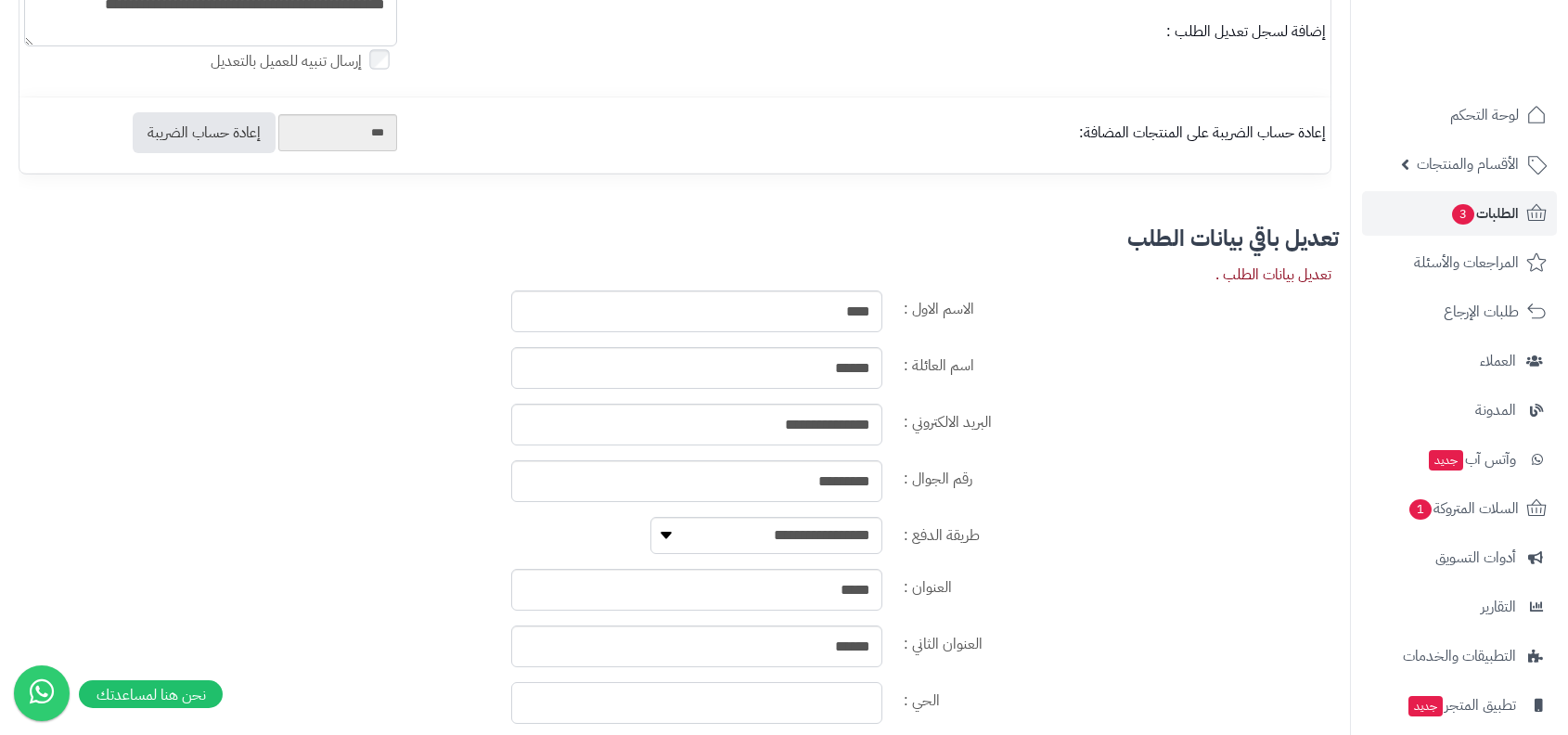
click at [770, 685] on input "الحي :" at bounding box center [697, 703] width 371 height 42
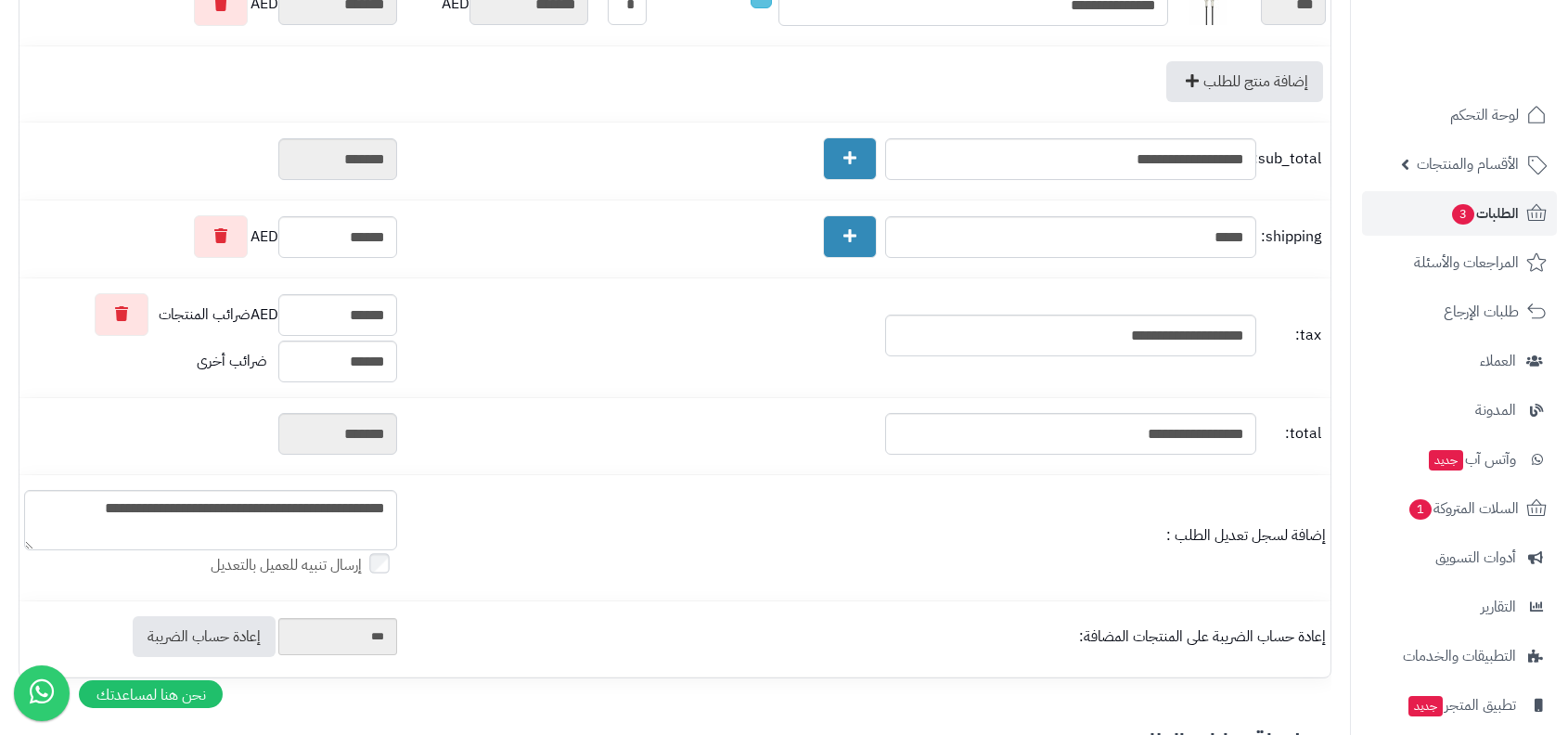
scroll to position [0, 0]
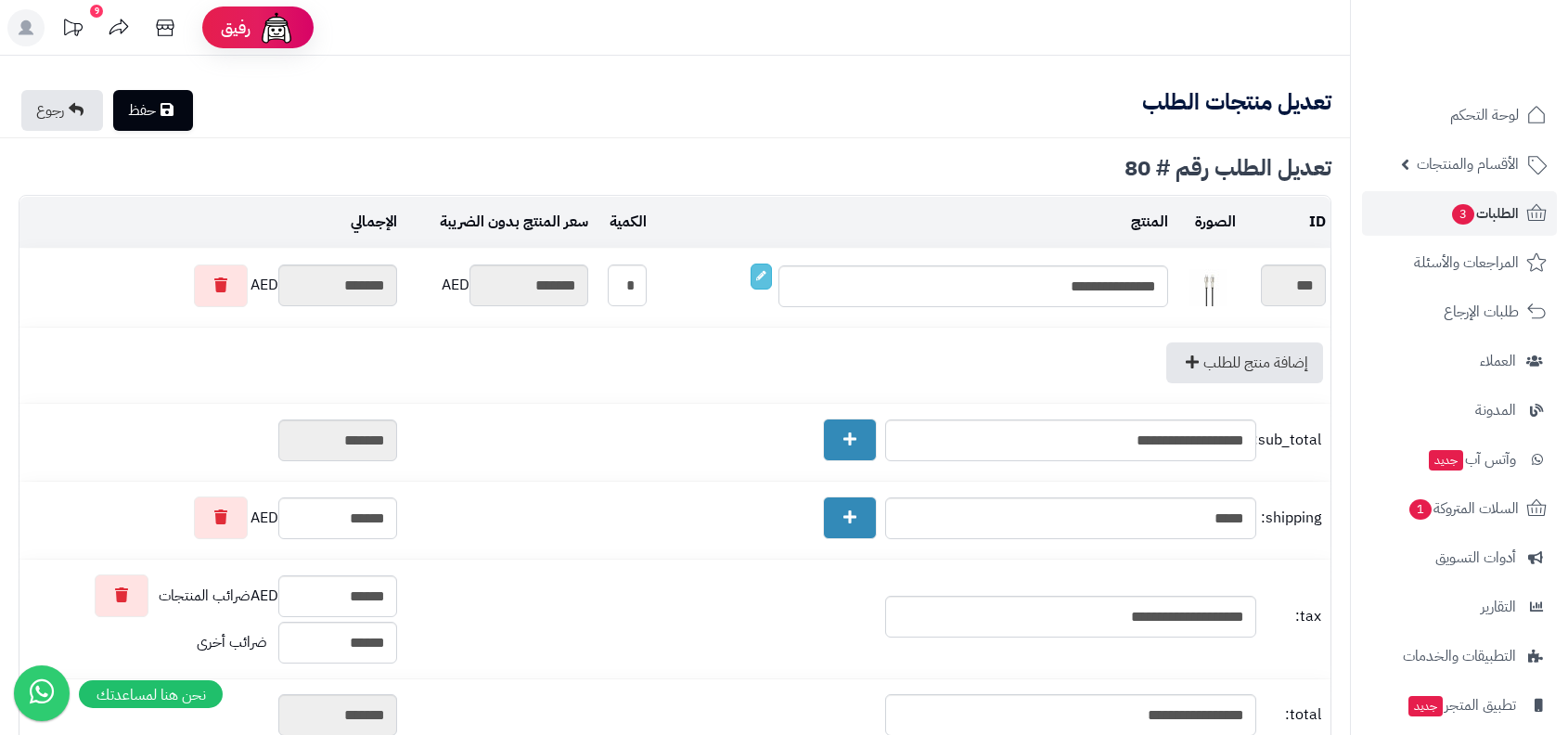
type input "***"
click at [163, 108] on link "حفظ" at bounding box center [152, 110] width 79 height 41
type input "**********"
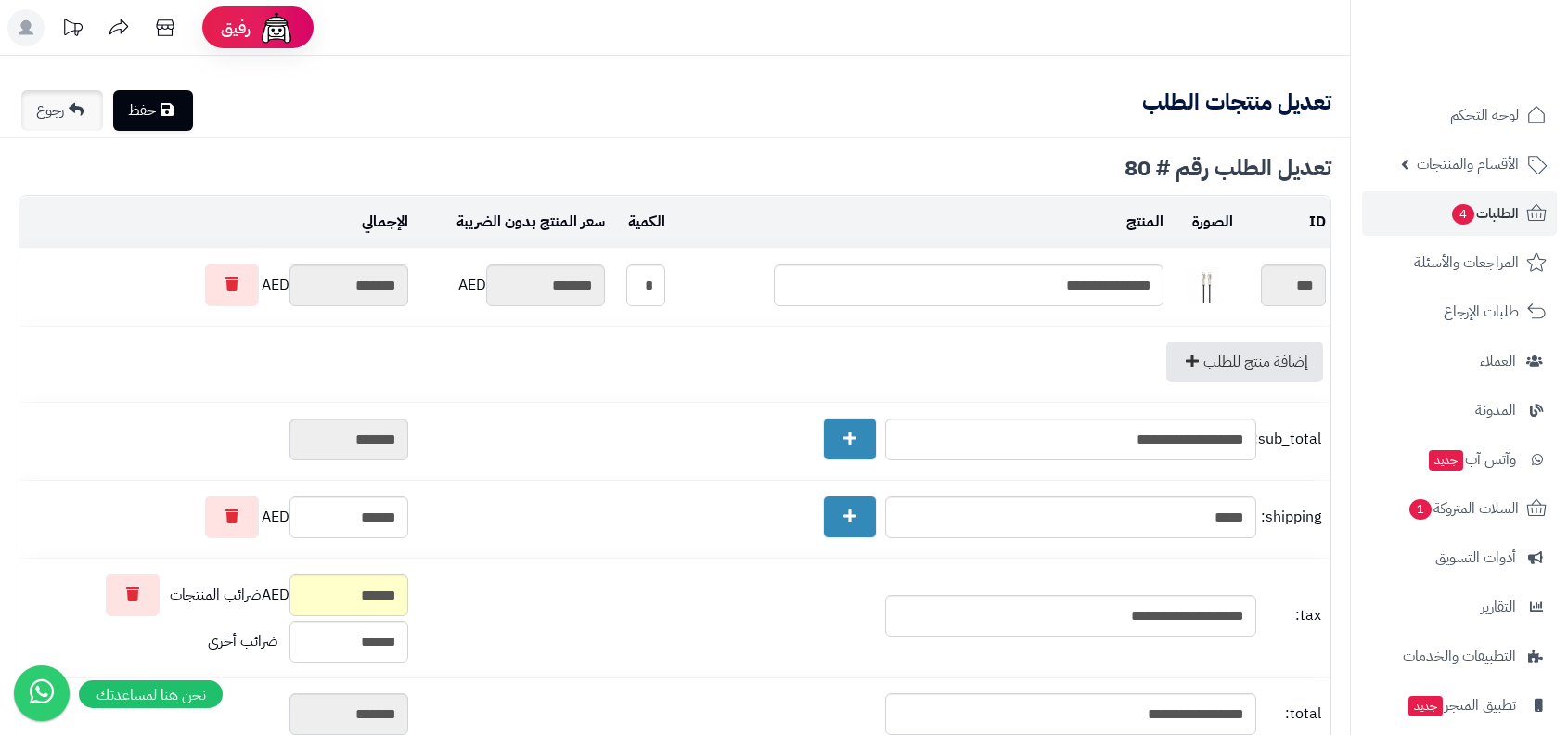
type textarea "**********"
click at [62, 129] on link "رجوع" at bounding box center [61, 110] width 81 height 41
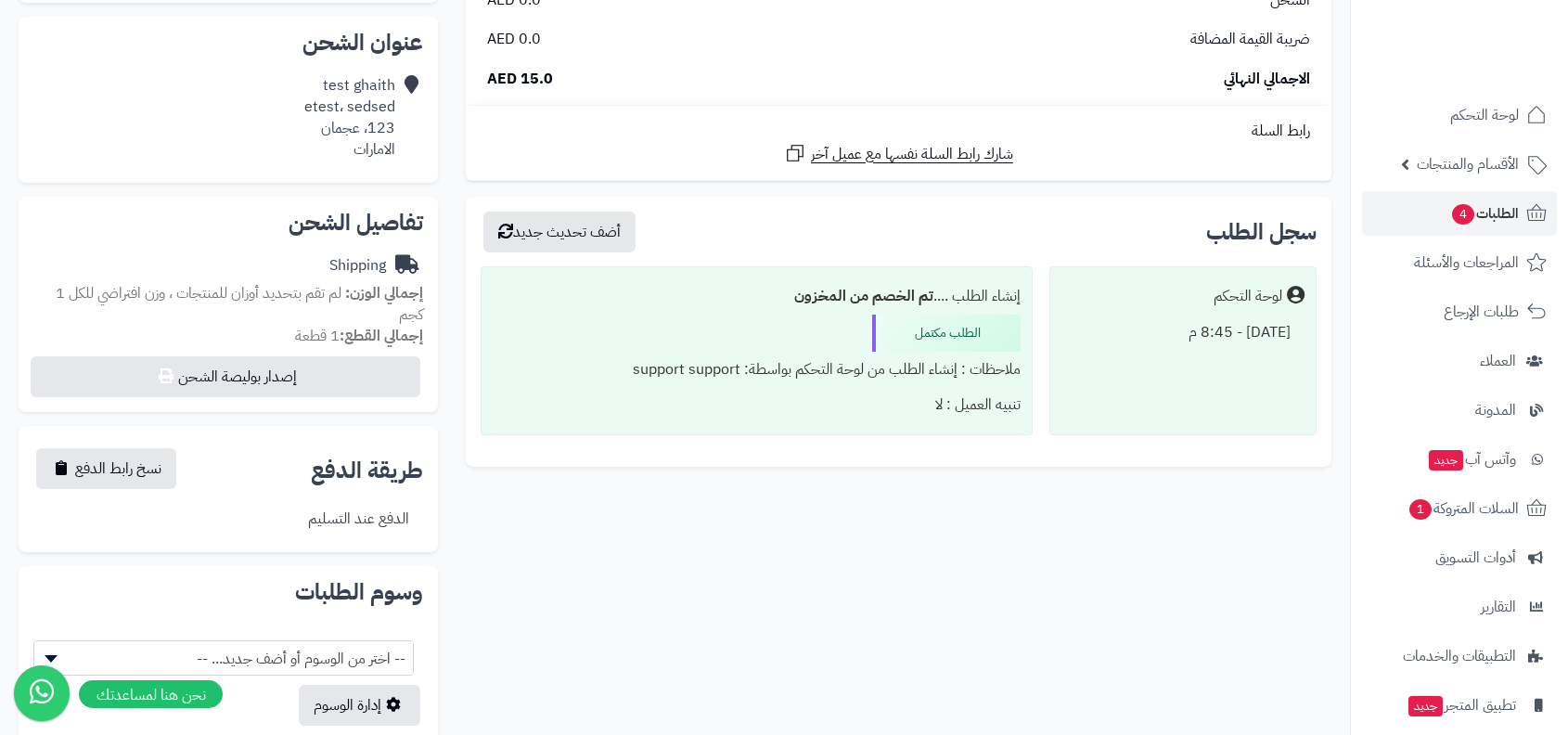
scroll to position [462, 0]
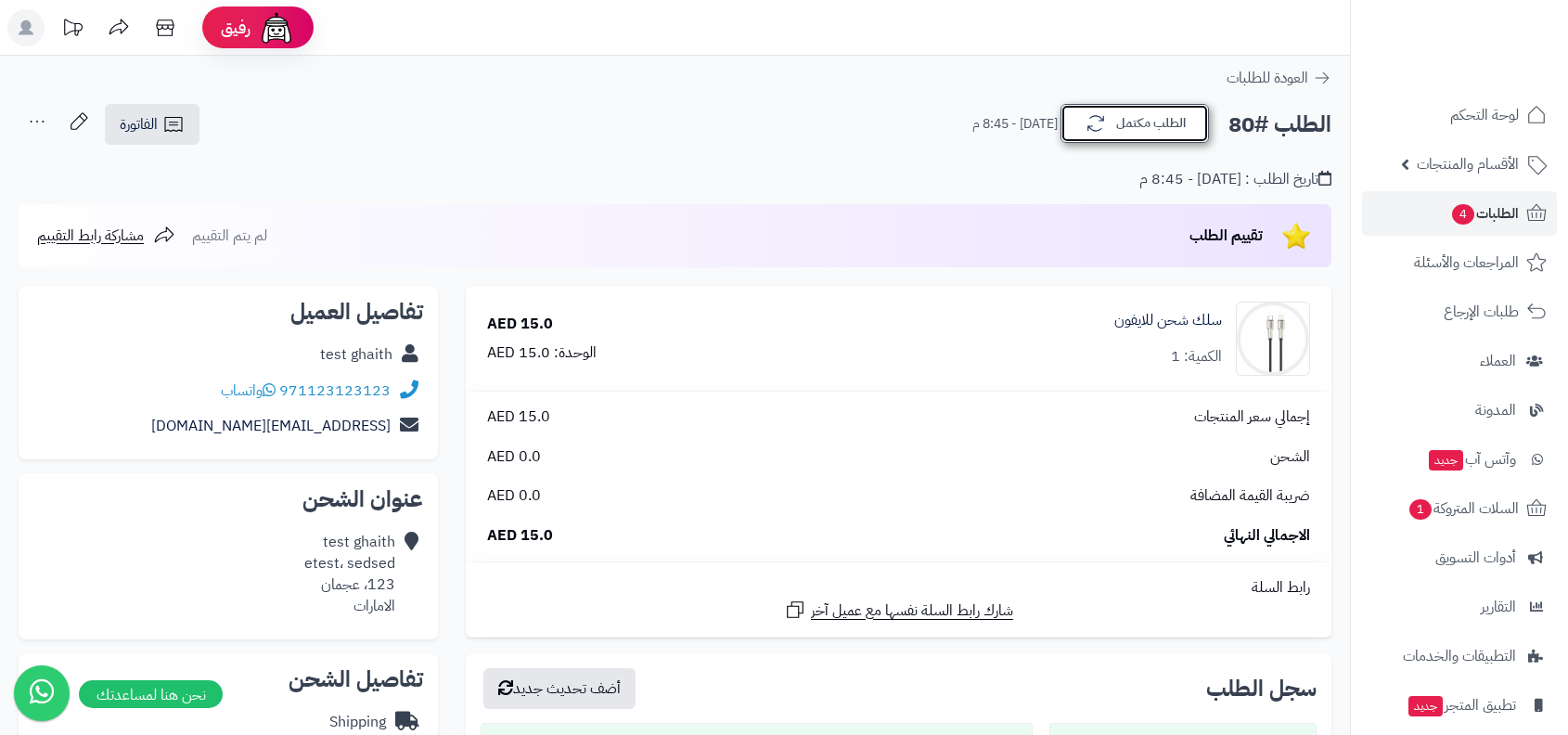
click at [1138, 105] on button "الطلب مكتمل" at bounding box center [1134, 123] width 148 height 39
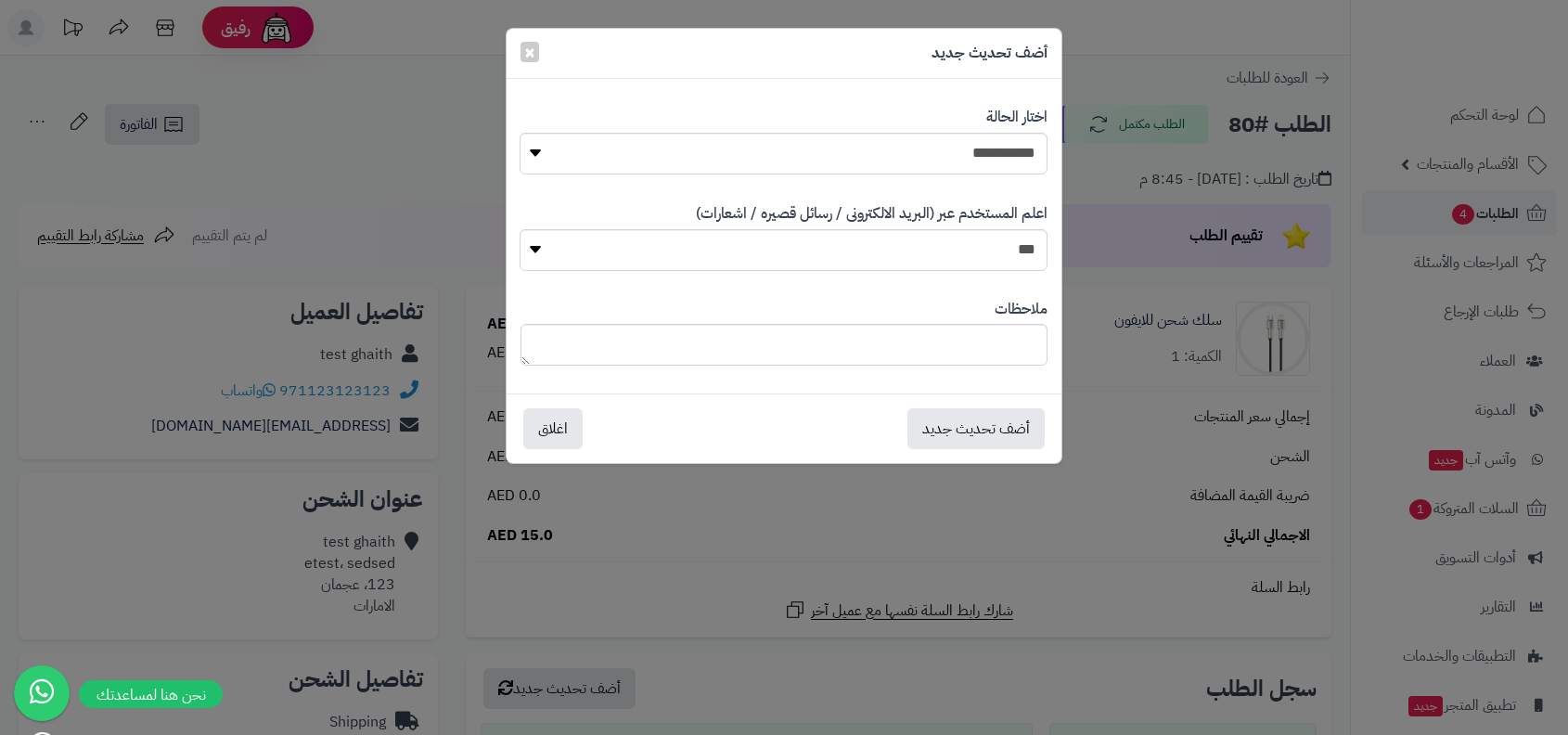
click at [937, 129] on div "**********" at bounding box center [784, 141] width 526 height 96
click at [937, 145] on select "**********" at bounding box center [784, 154] width 527 height 42
select select "*"
click at [1026, 426] on button "أضف تحديث جديد" at bounding box center [977, 427] width 138 height 41
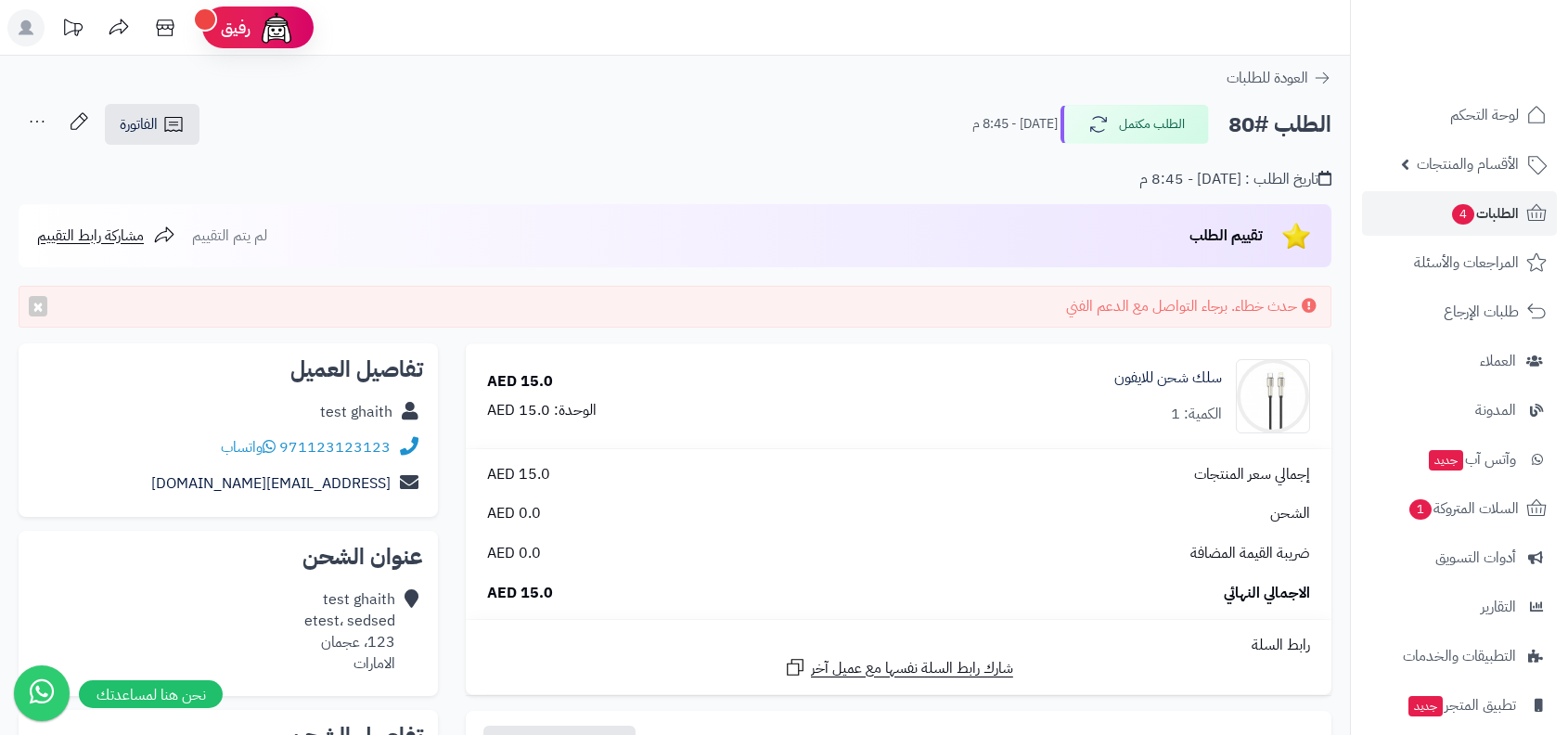
click at [912, 92] on div "**********" at bounding box center [675, 685] width 1350 height 1260
click at [1128, 123] on button "الطلب مكتمل" at bounding box center [1134, 123] width 148 height 39
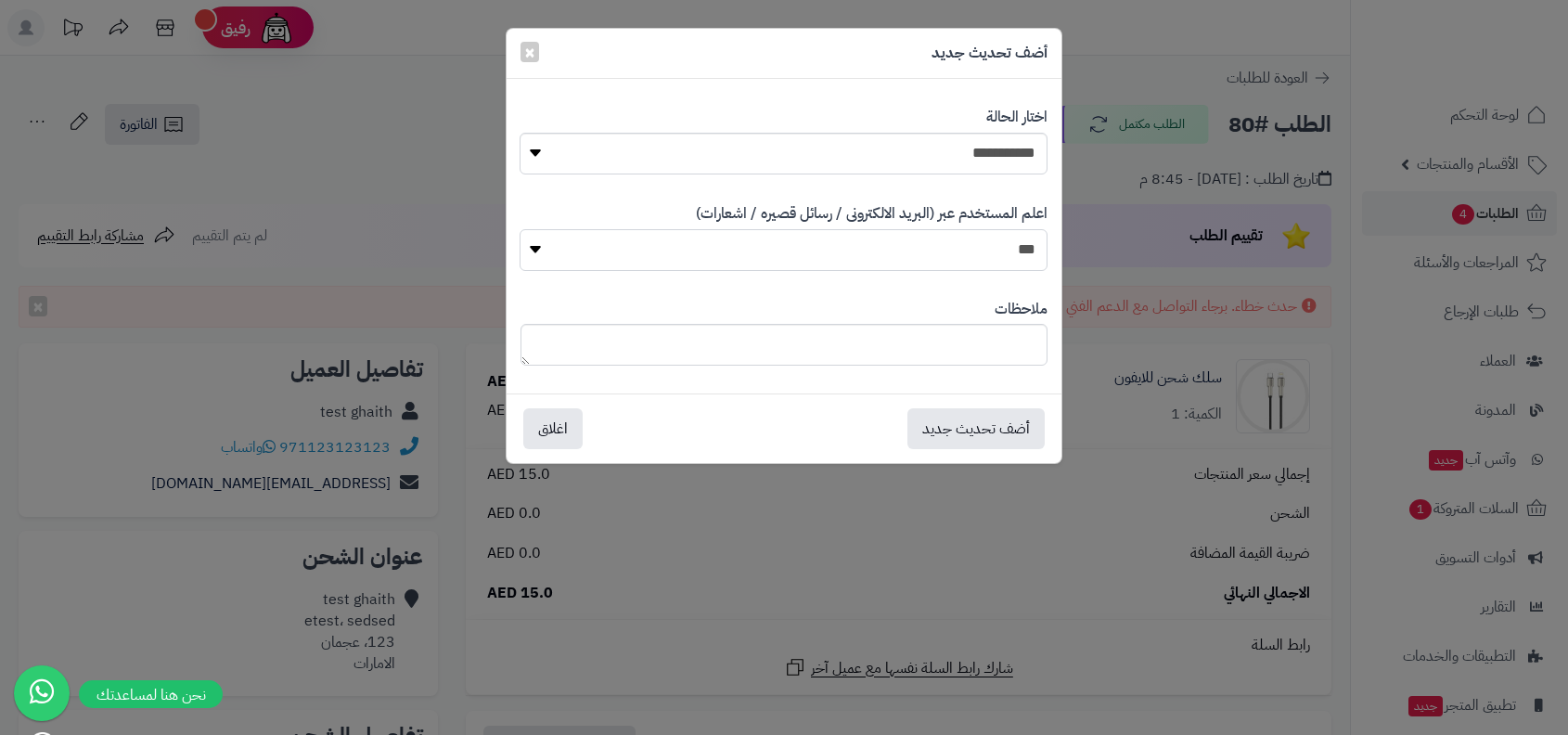
click at [964, 245] on select "*** **" at bounding box center [784, 250] width 527 height 42
select select "*"
click at [972, 422] on button "أضف تحديث جديد" at bounding box center [977, 427] width 138 height 41
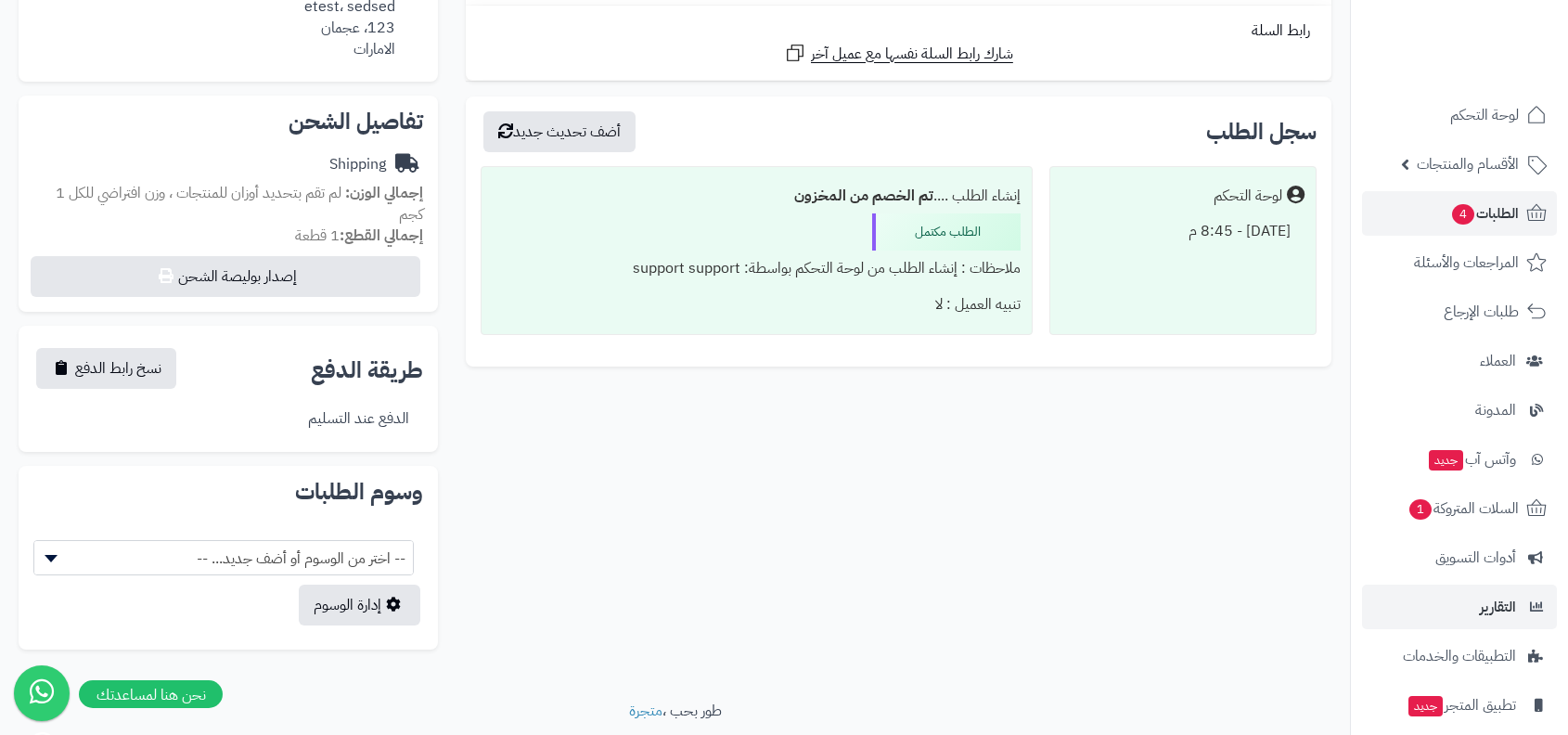
scroll to position [113, 0]
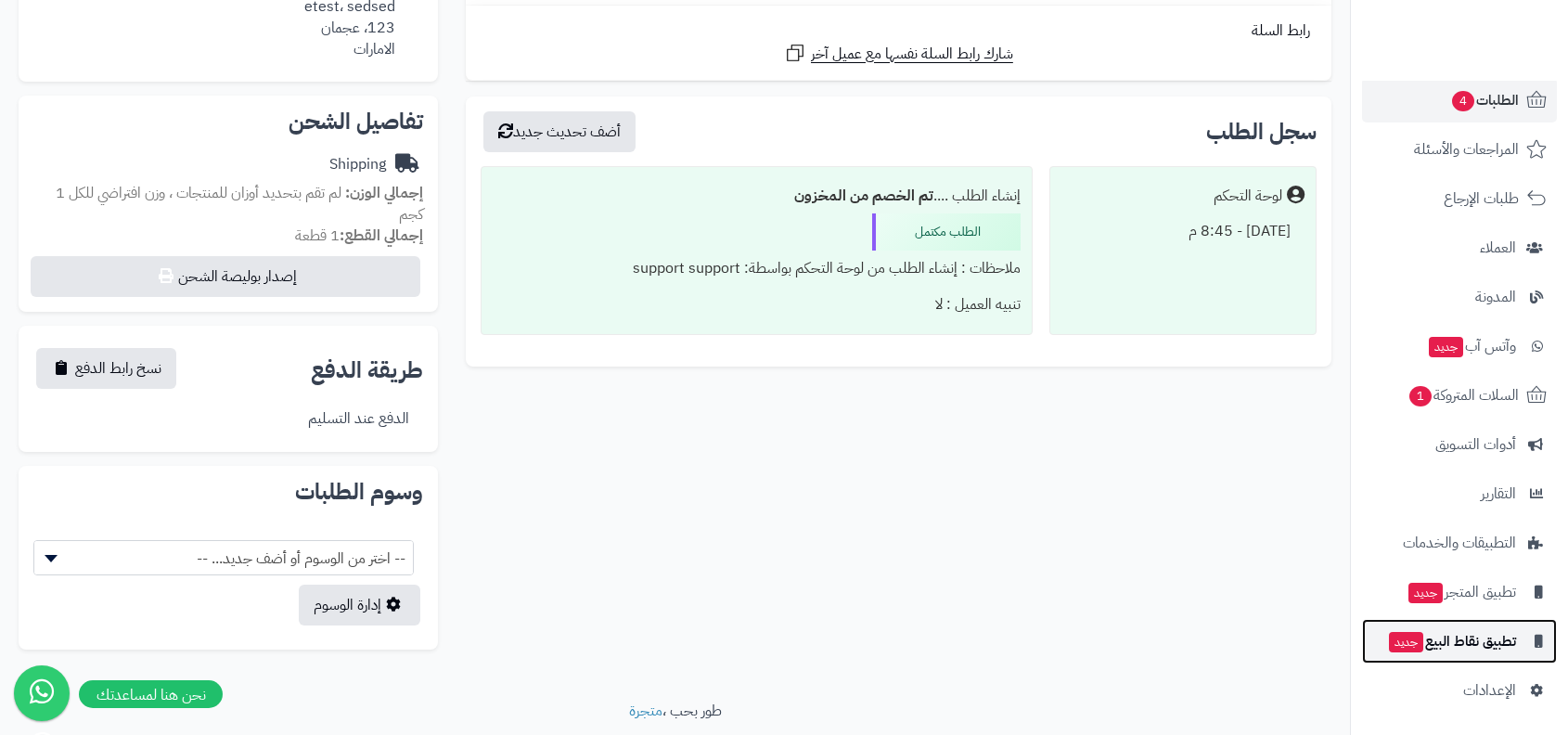
click at [1471, 662] on link "تطبيق نقاط البيع جديد" at bounding box center [1459, 641] width 195 height 45
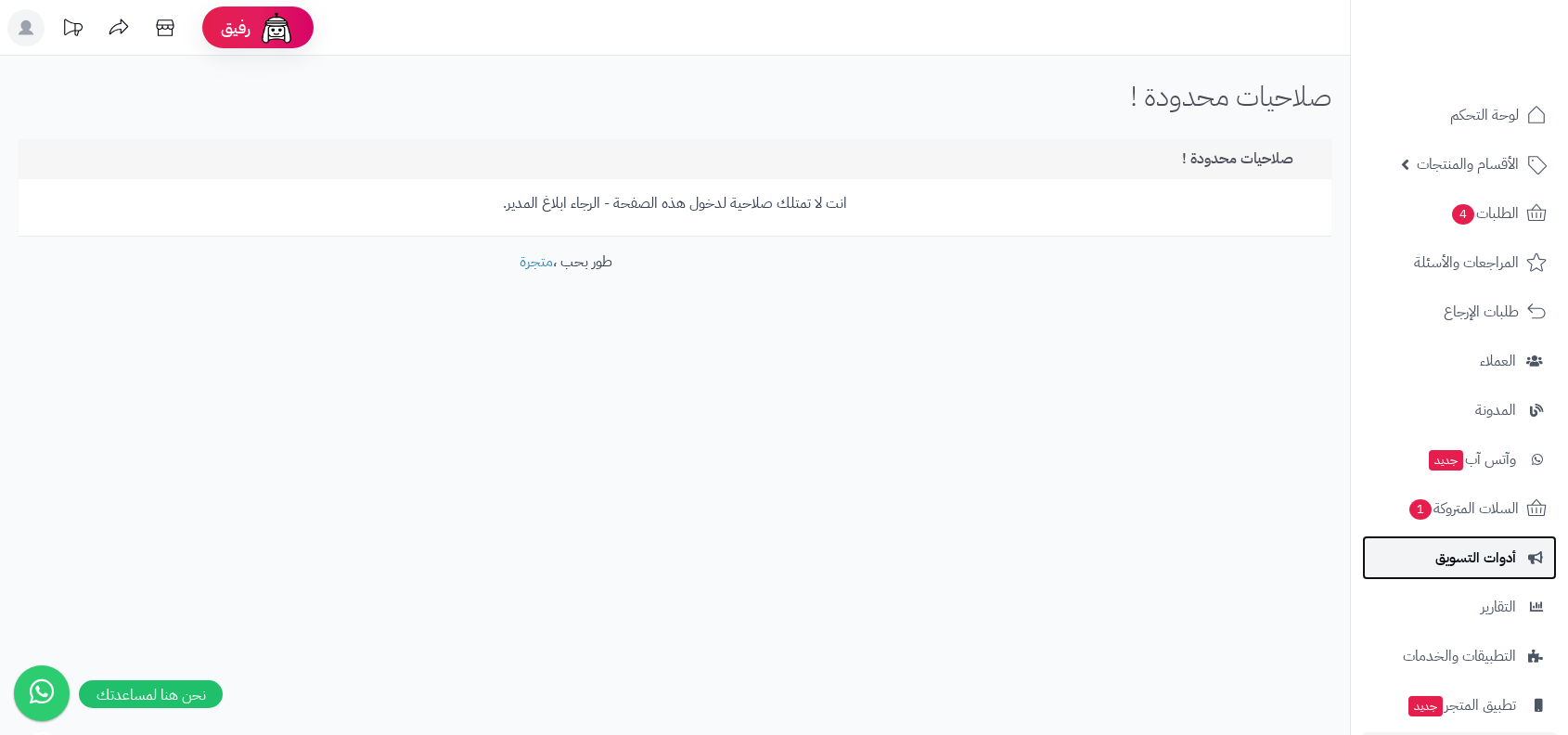
click at [1511, 564] on span "أدوات التسويق" at bounding box center [1475, 557] width 80 height 26
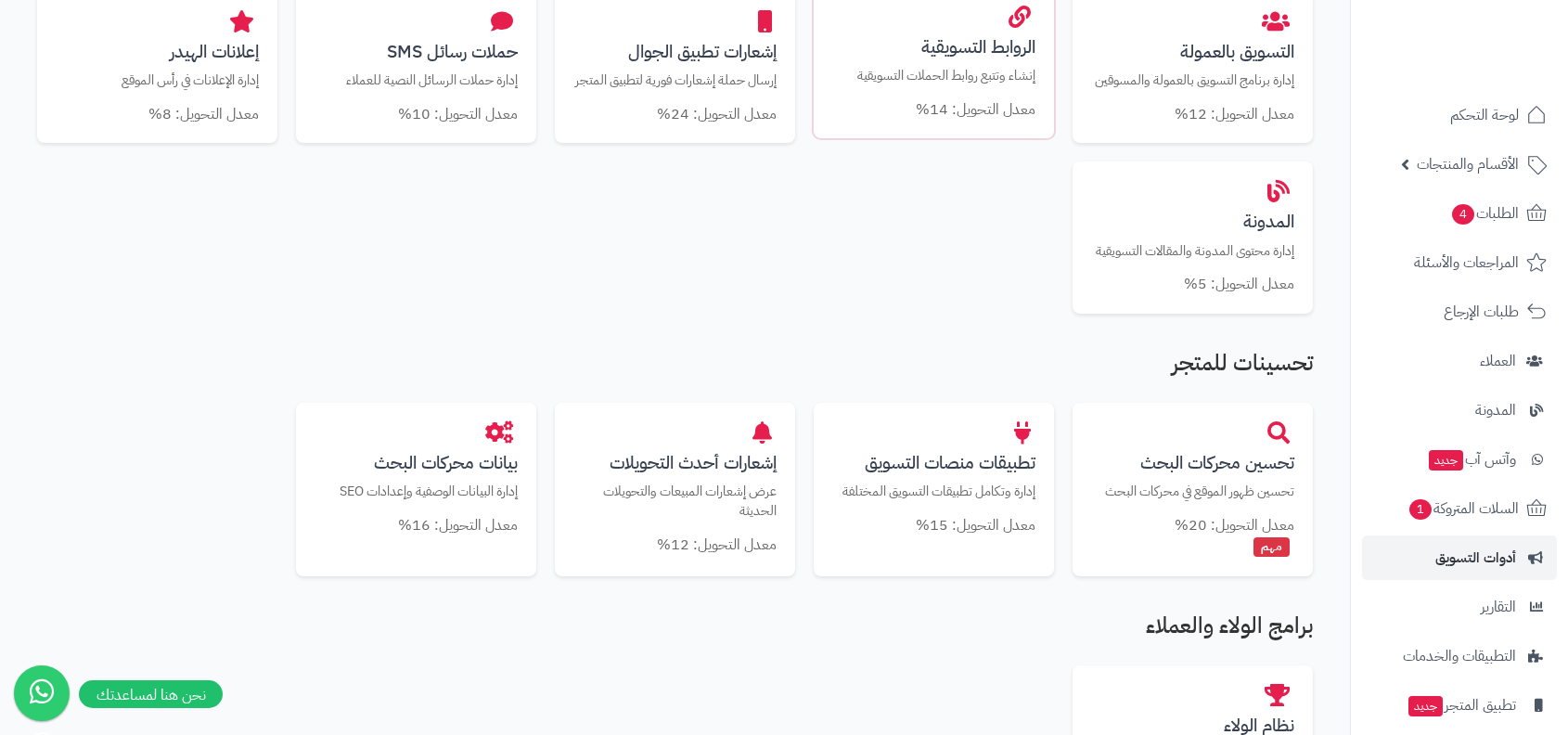
scroll to position [831, 0]
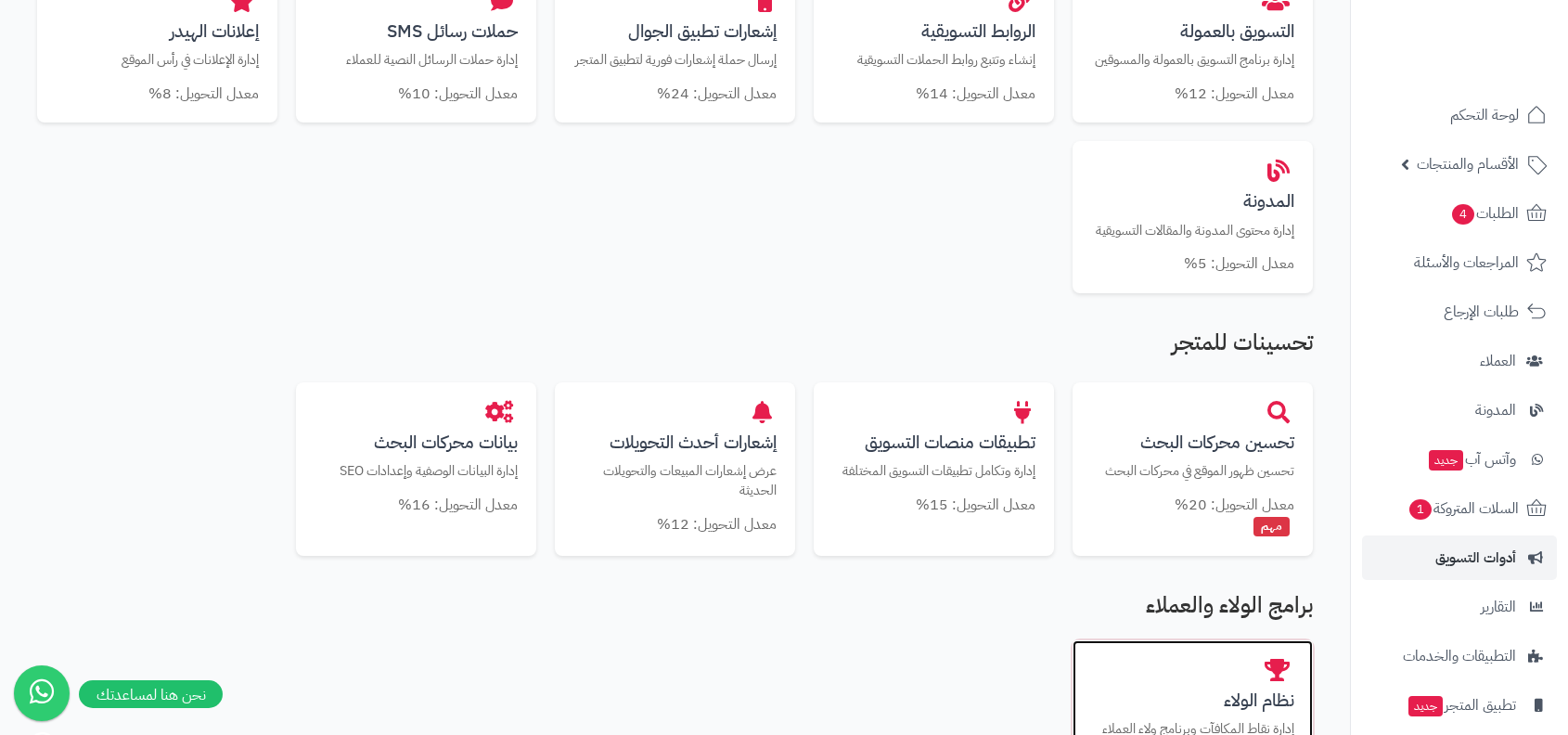
click at [1174, 697] on div "نظام الولاء إدارة نقاط المكافآت وبرنامج ولاء العملاء معدل التحويل: 25% شائع" at bounding box center [1192, 726] width 240 height 173
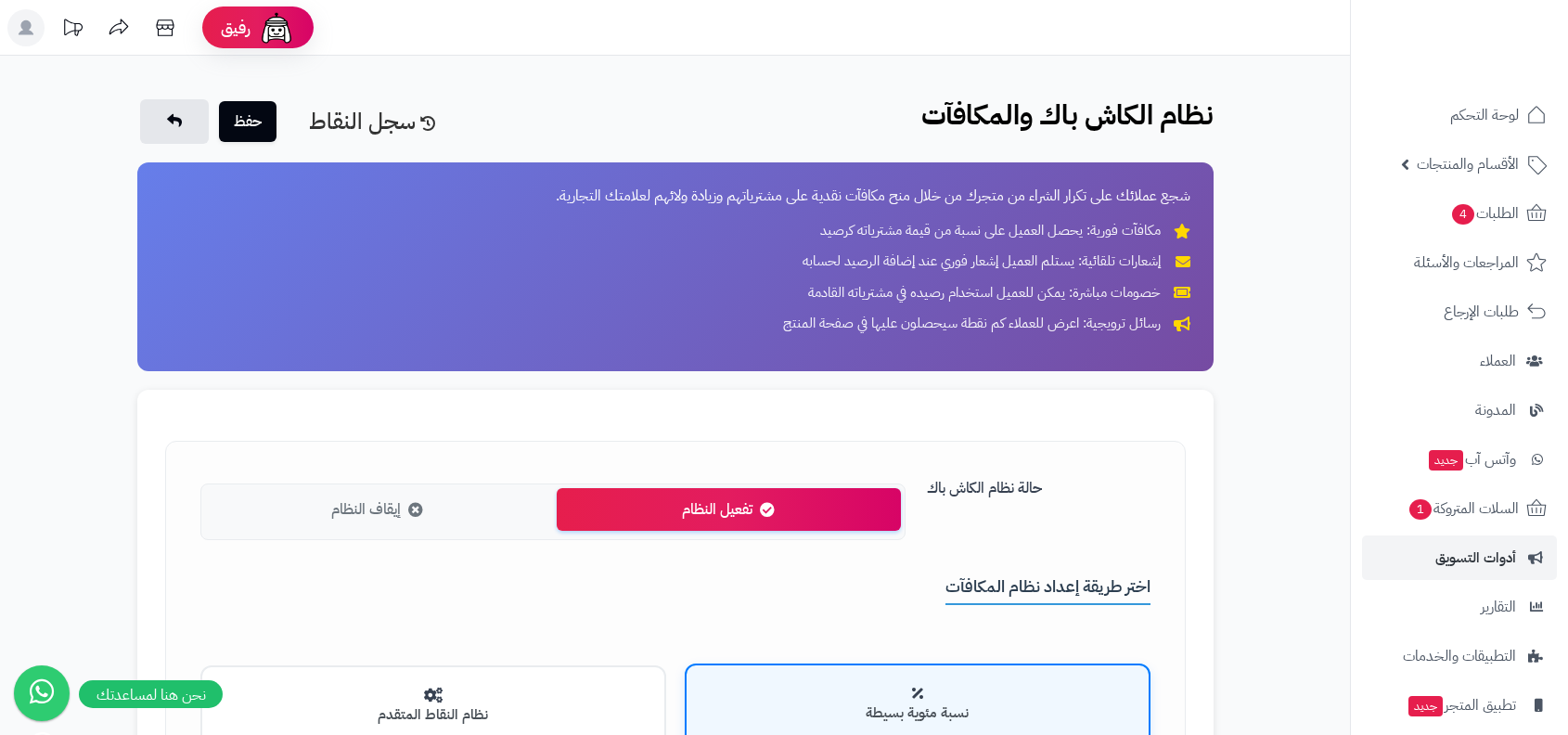
click at [361, 516] on span "إيقاف النظام" at bounding box center [366, 509] width 70 height 21
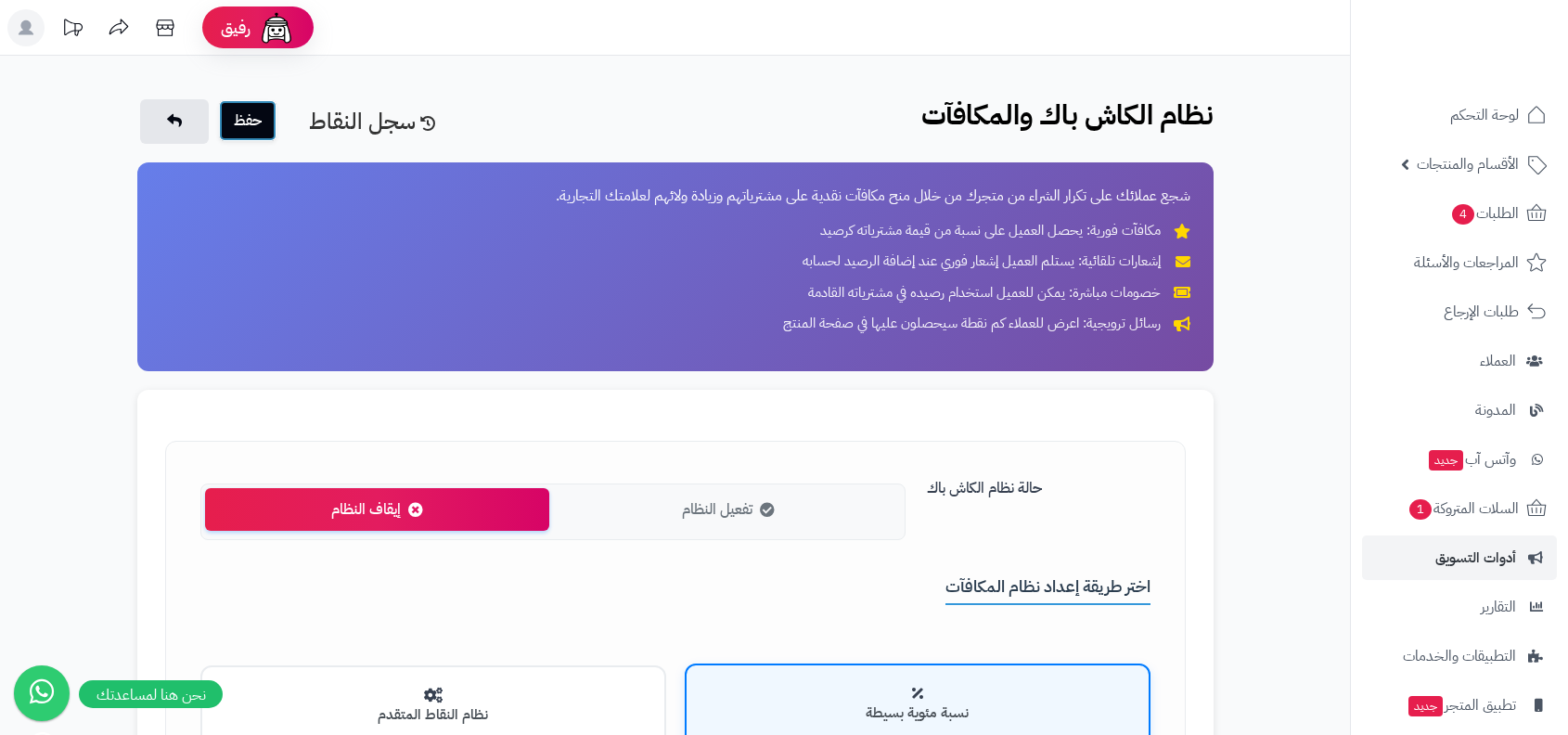
click at [238, 116] on button "حفظ" at bounding box center [247, 120] width 57 height 41
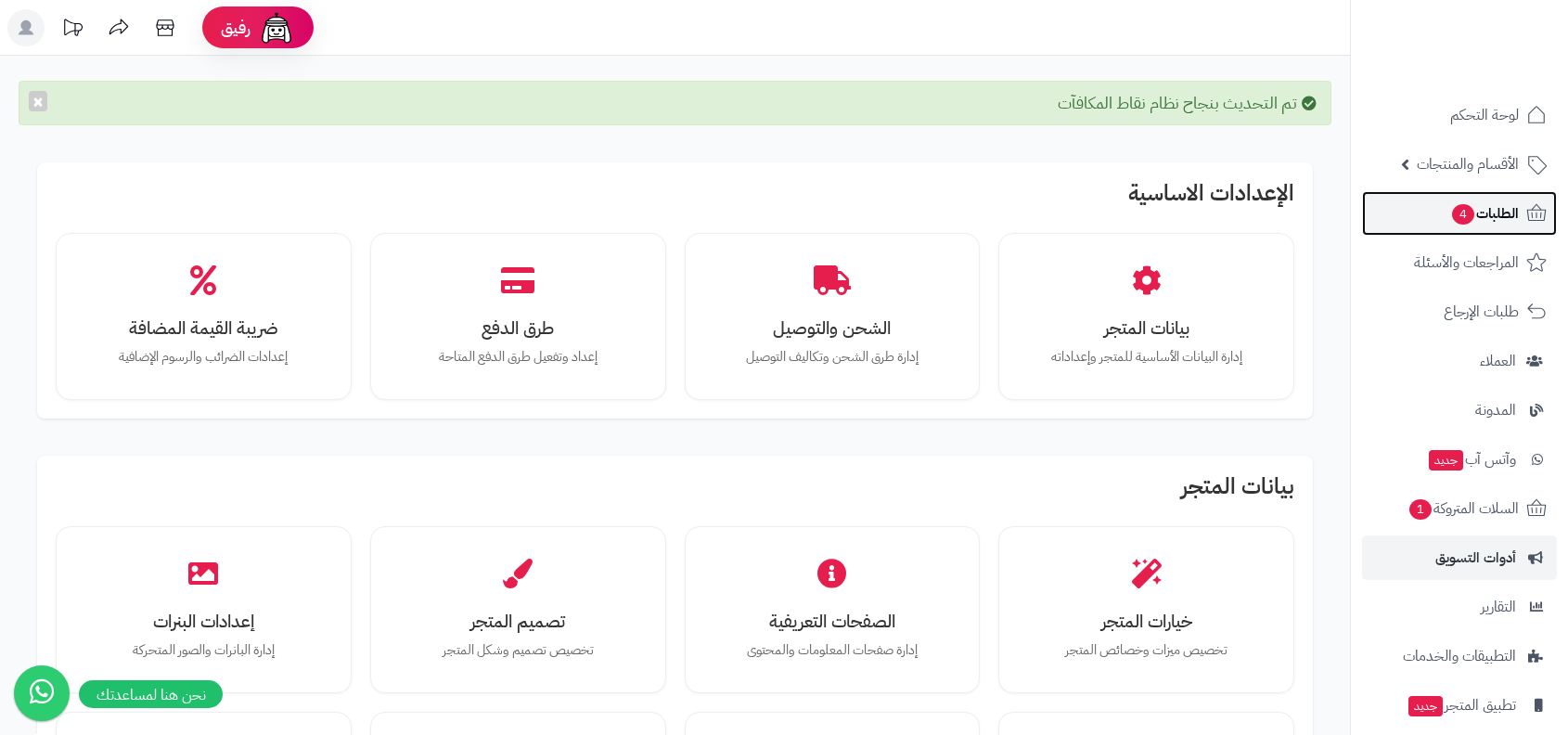
click at [1410, 219] on link "الطلبات 4" at bounding box center [1459, 213] width 195 height 45
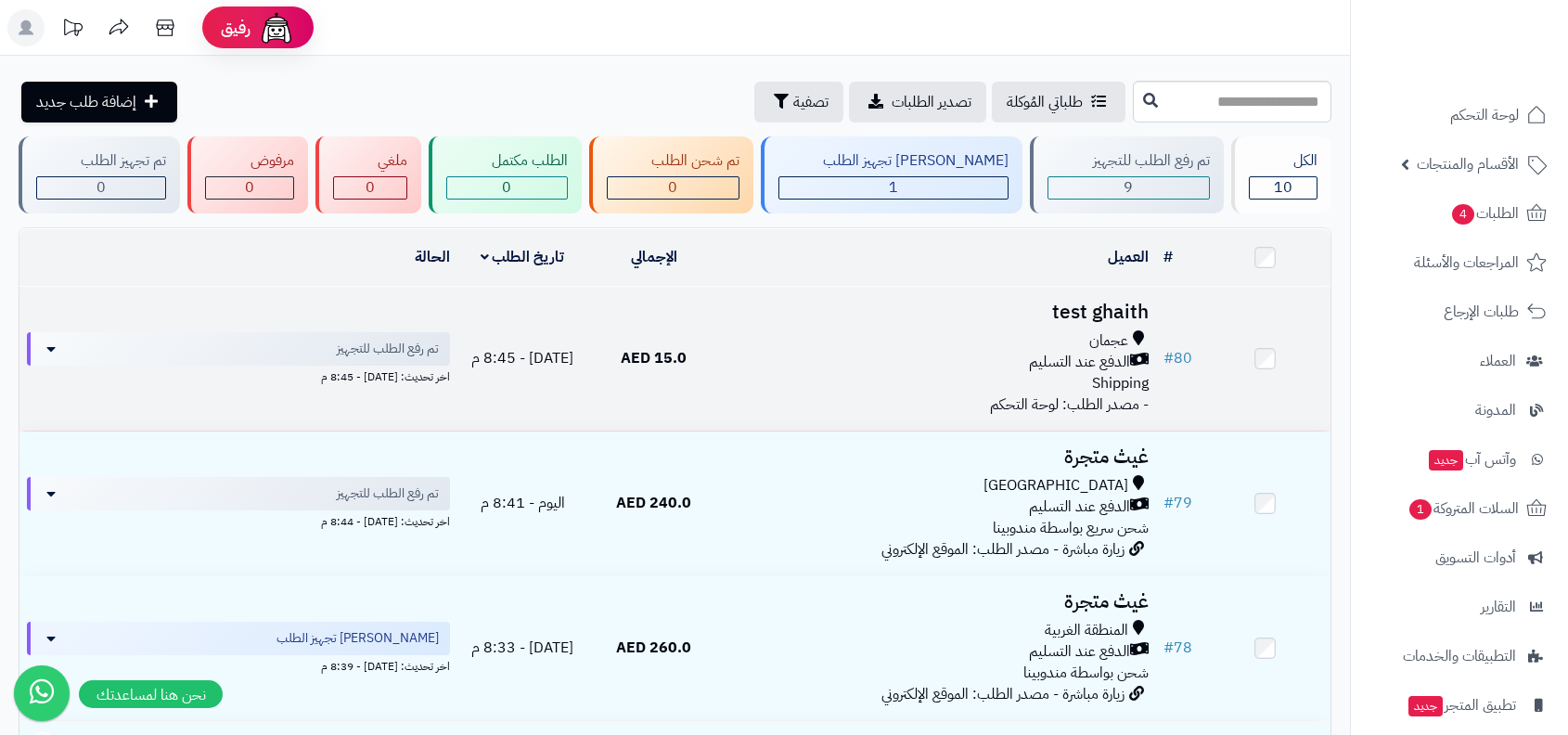
click at [1152, 378] on td "test ghaith عجمان الدفع عند التسليم Shipping - مصدر الطلب: لوحة التحكم" at bounding box center [936, 358] width 437 height 143
click at [1175, 384] on td "# 80" at bounding box center [1178, 358] width 44 height 143
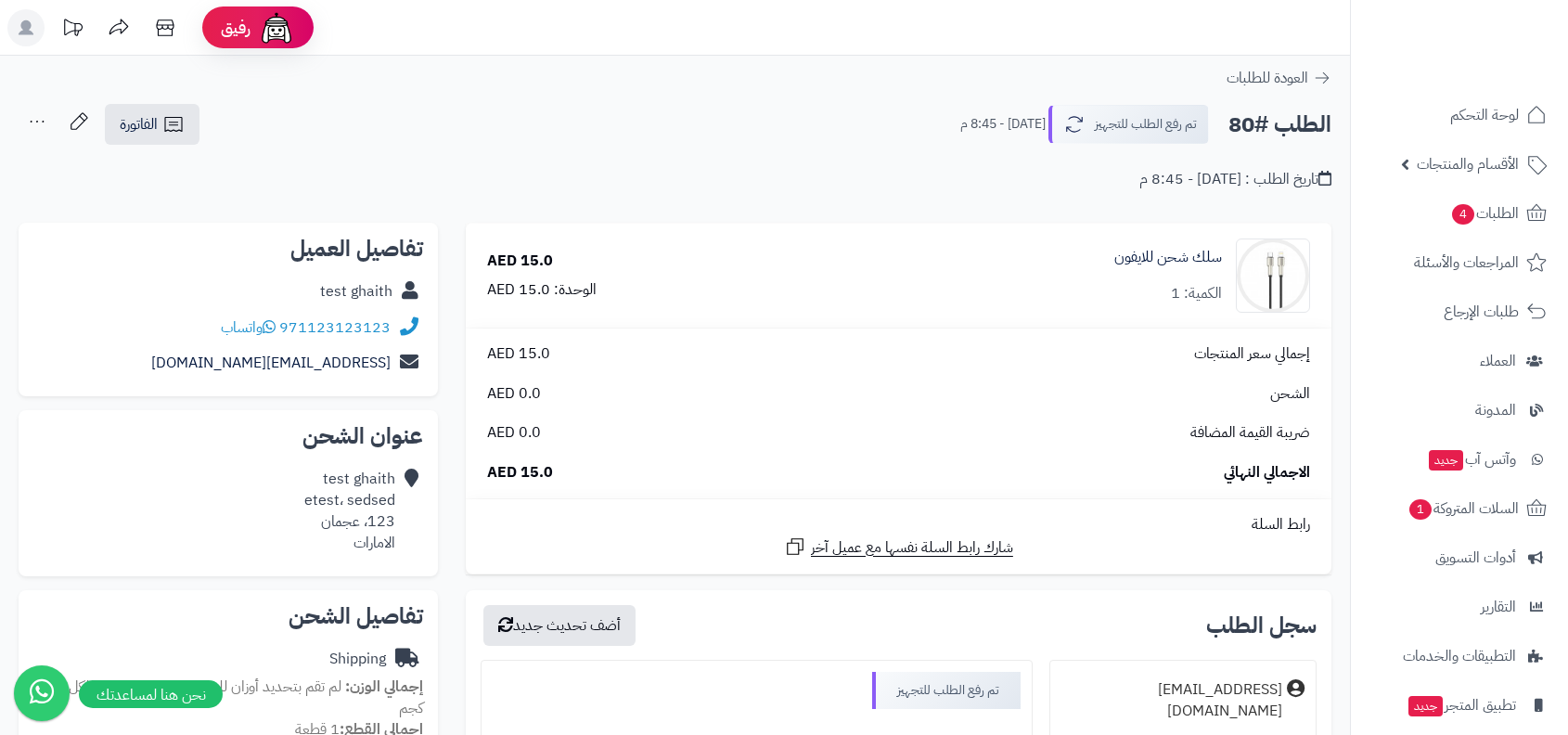
click at [1100, 354] on div "إجمالي سعر المنتجات 15.0 AED" at bounding box center [898, 354] width 850 height 21
click at [1109, 132] on button "تم رفع الطلب للتجهيز" at bounding box center [1127, 123] width 164 height 39
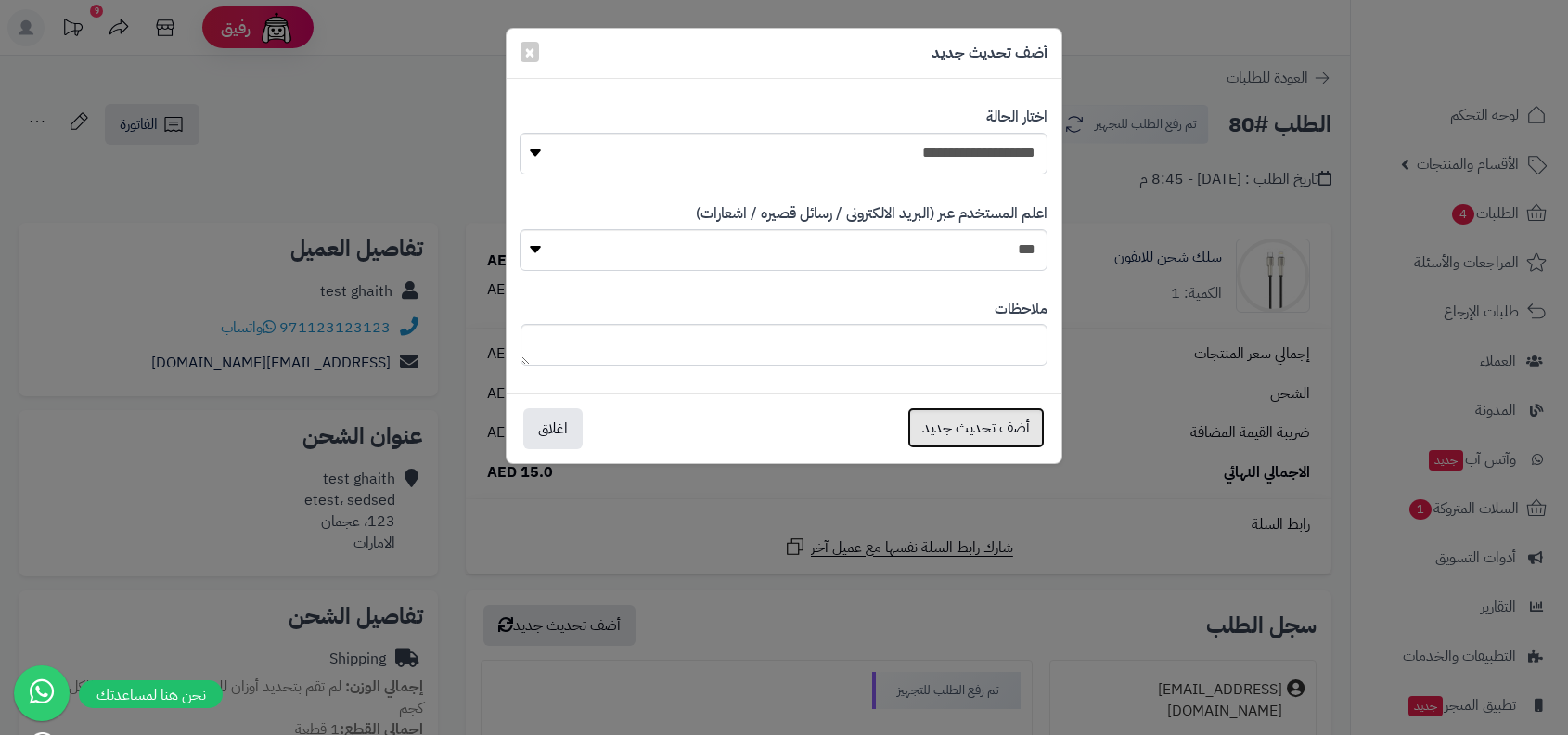
click at [977, 420] on button "أضف تحديث جديد" at bounding box center [977, 427] width 138 height 41
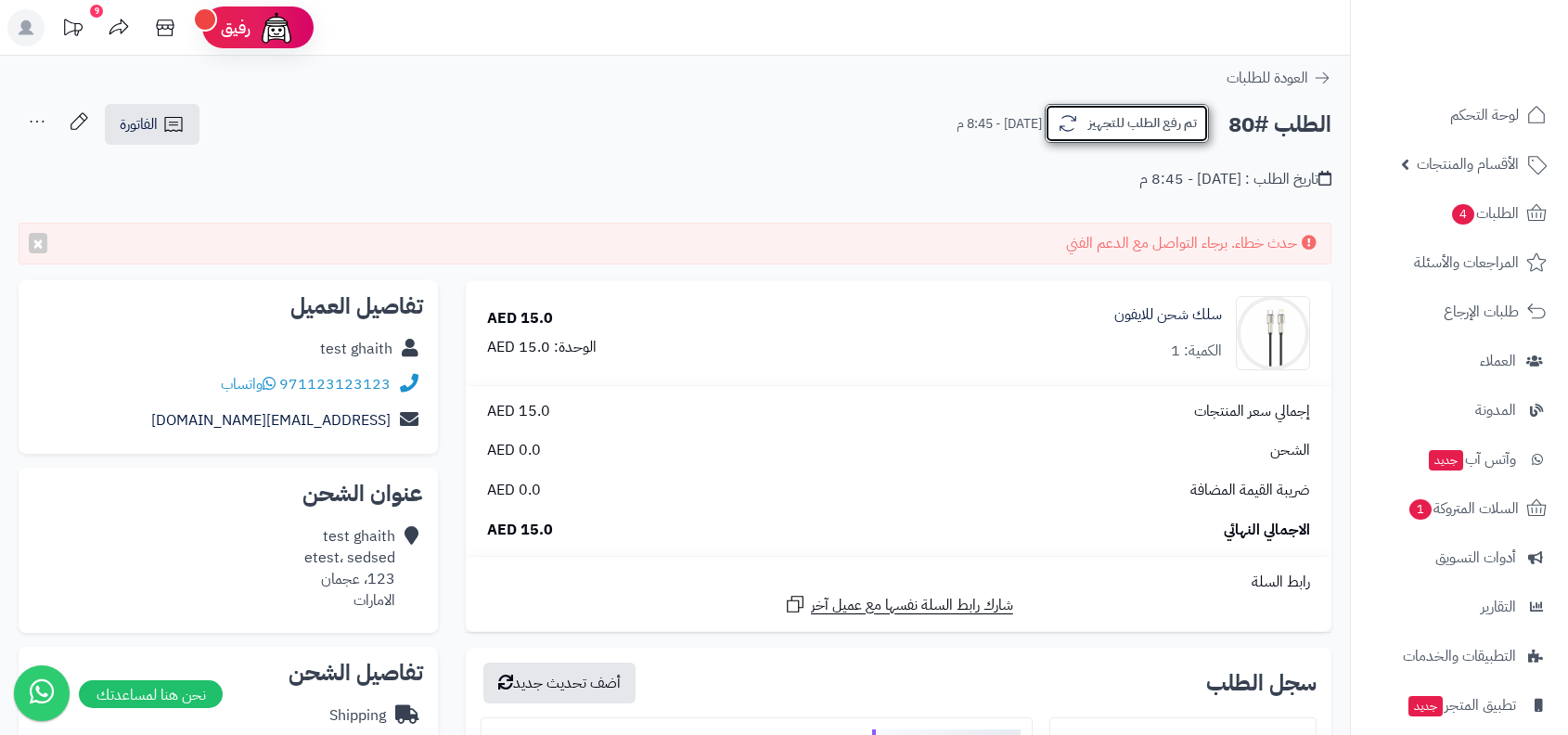
click at [1117, 112] on button "تم رفع الطلب للتجهيز" at bounding box center [1127, 123] width 164 height 39
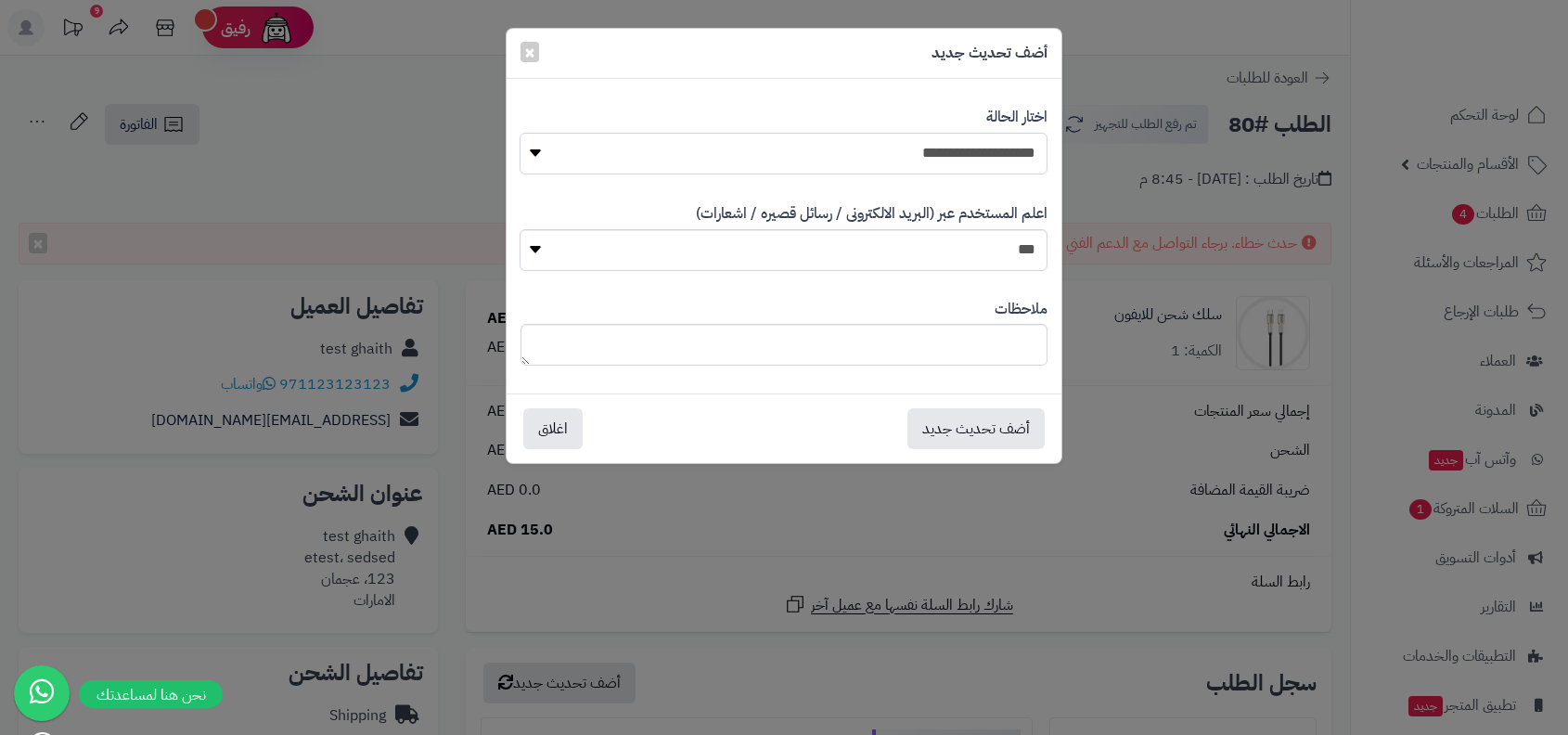
click at [977, 142] on select "**********" at bounding box center [784, 154] width 527 height 42
select select "*"
click at [1017, 432] on button "أضف تحديث جديد" at bounding box center [977, 427] width 138 height 41
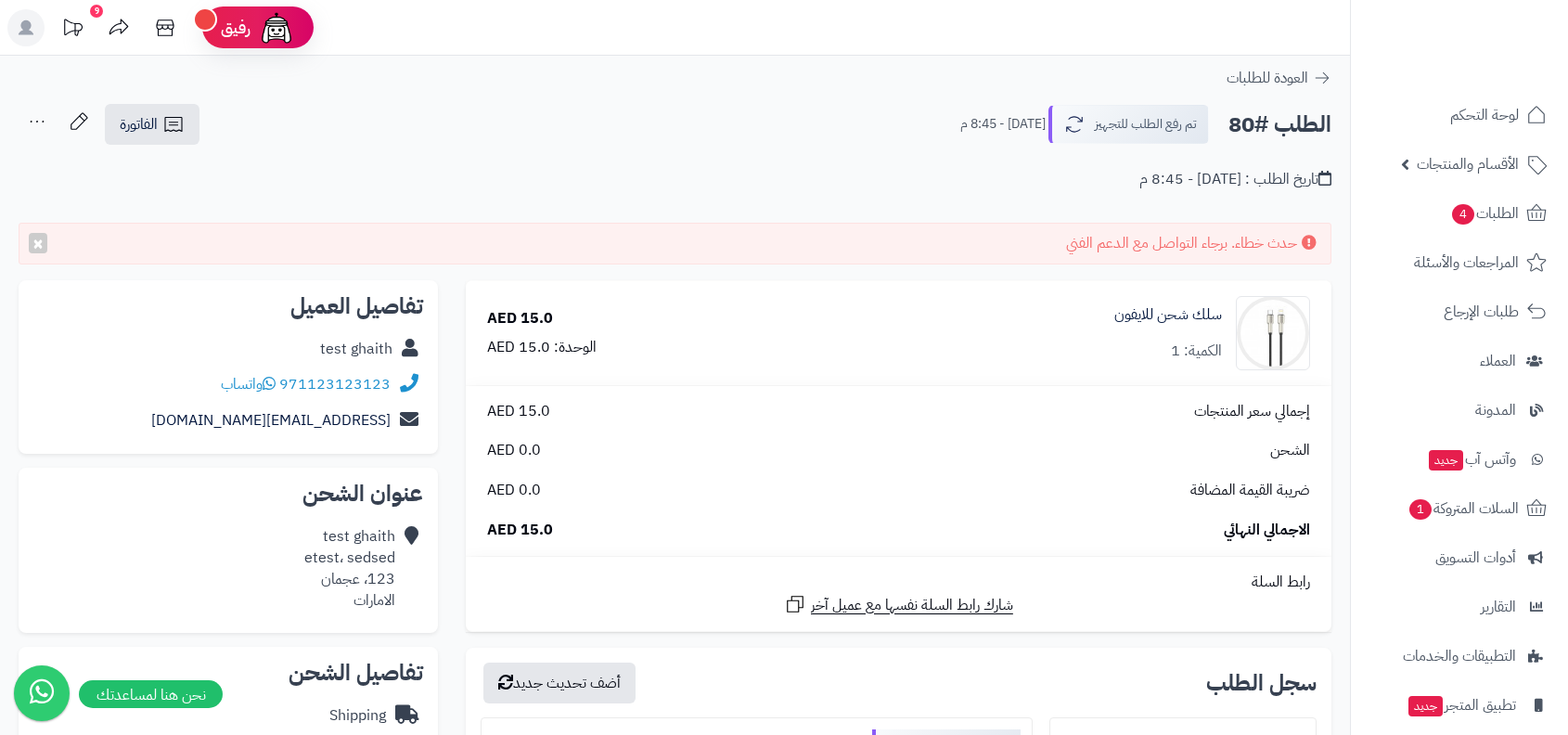
scroll to position [113, 0]
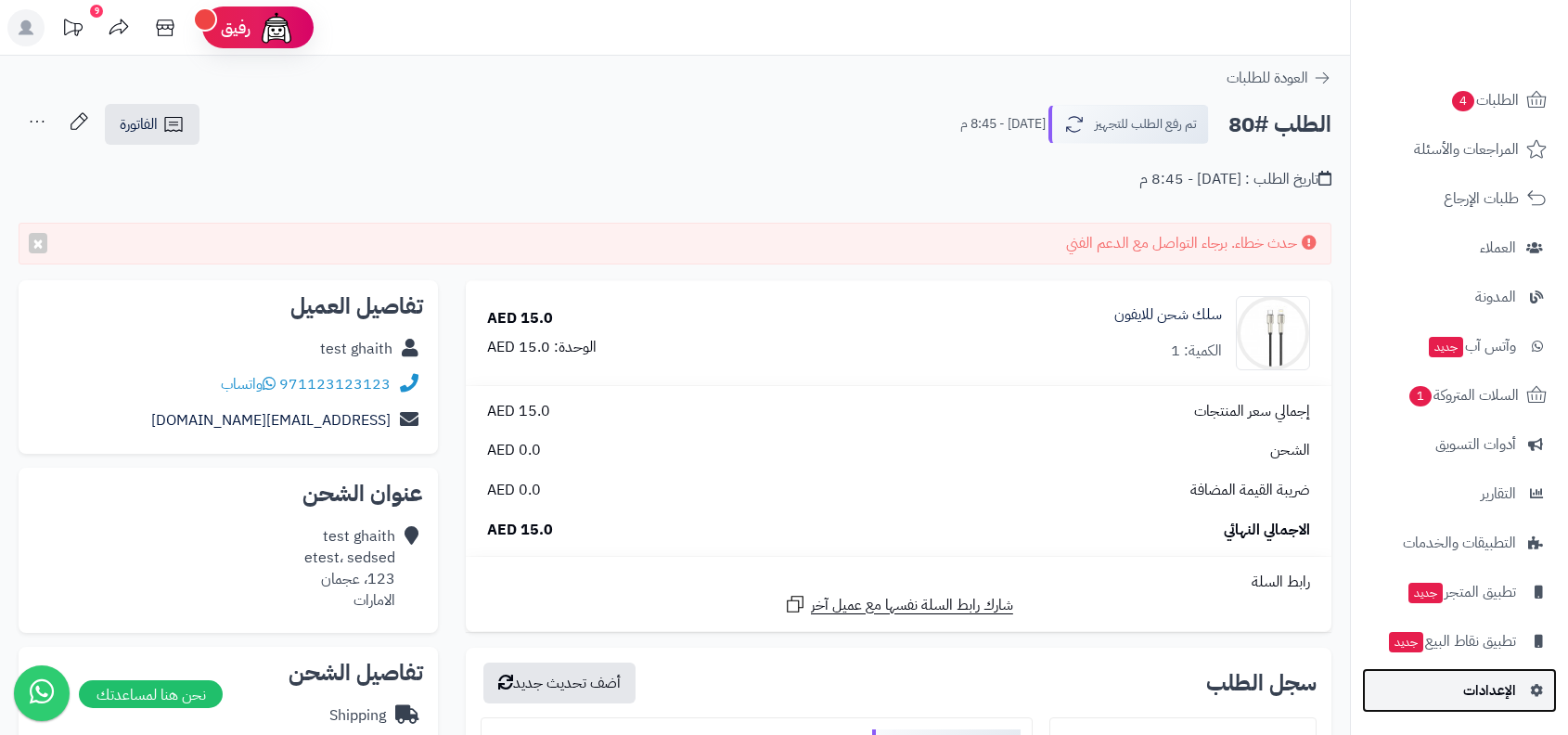
click at [1467, 674] on link "الإعدادات" at bounding box center [1459, 690] width 195 height 45
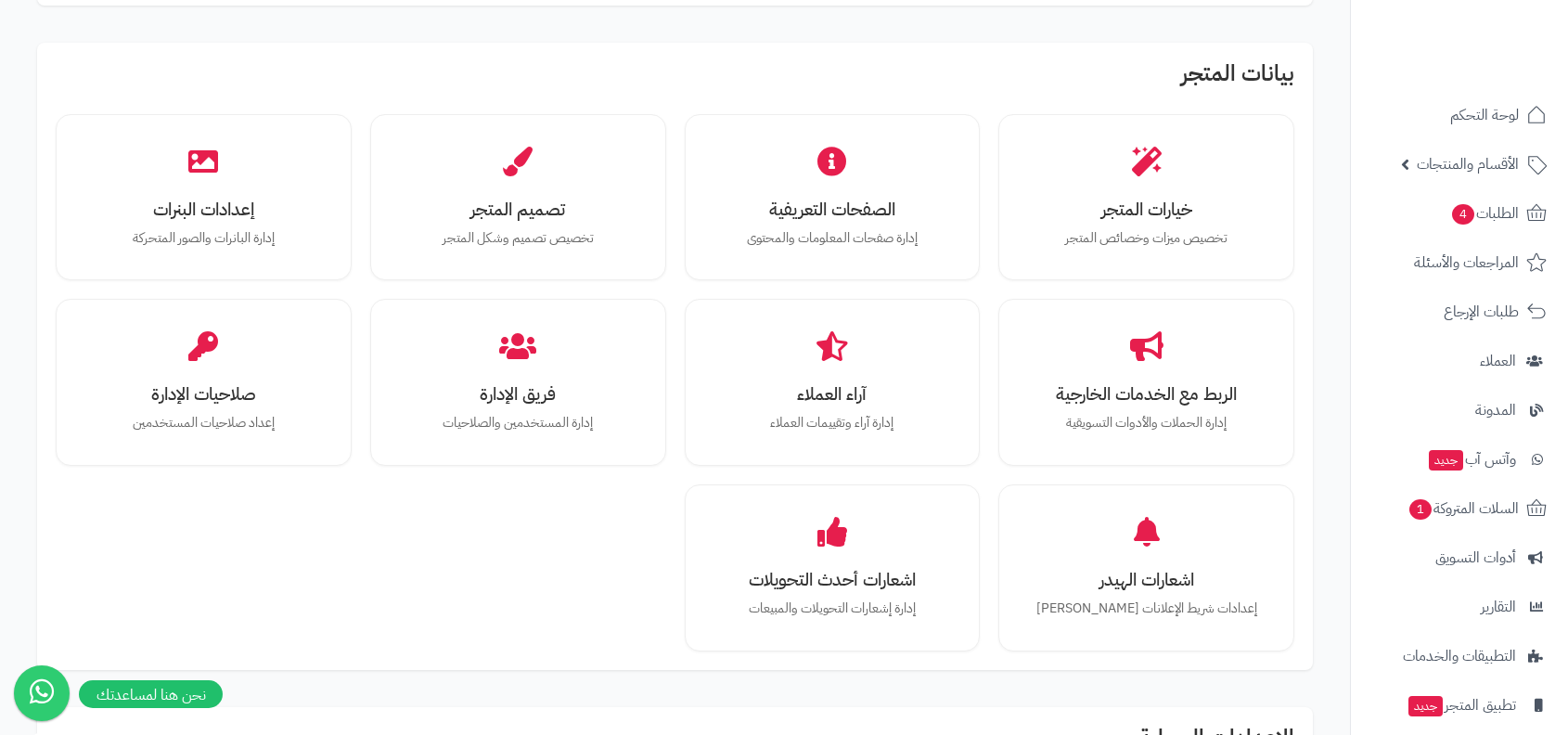
scroll to position [1626, 0]
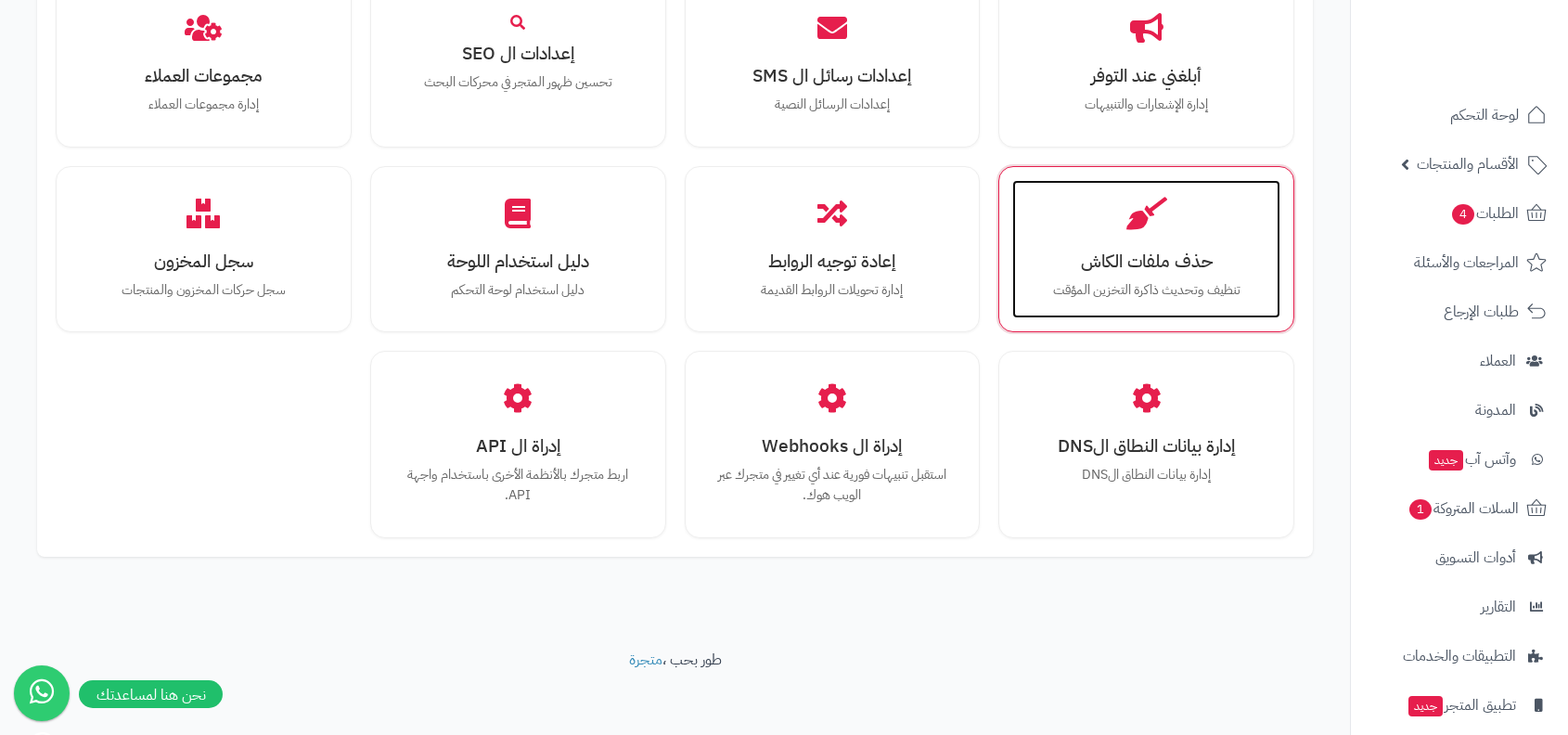
click at [1132, 235] on div "حذف ملفات الكاش تنظيف وتحديث ذاكرة التخزين المؤقت" at bounding box center [1146, 249] width 268 height 140
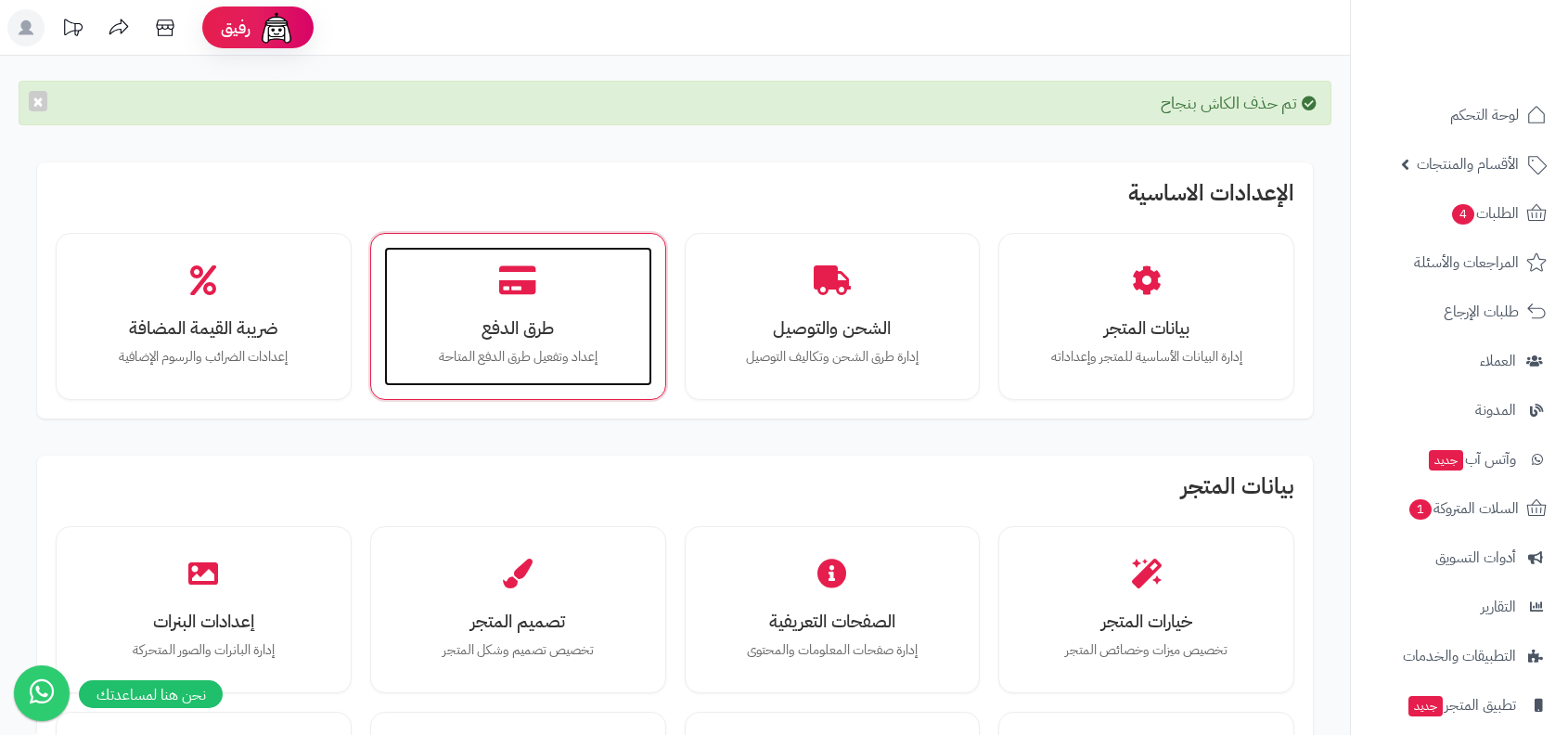
click at [603, 321] on h3 "طرق الدفع" at bounding box center [518, 328] width 231 height 19
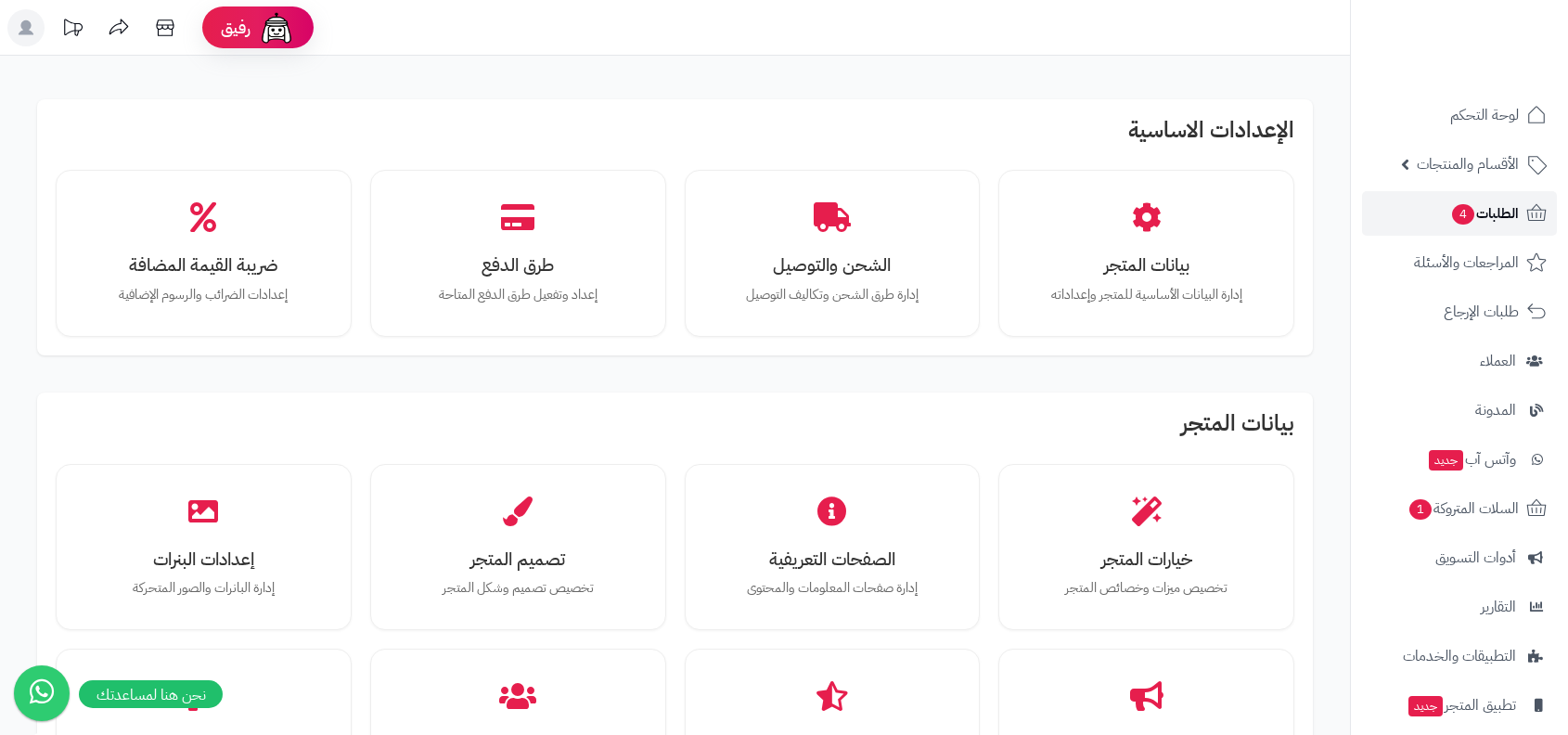
click at [1466, 210] on span "4" at bounding box center [1462, 214] width 22 height 20
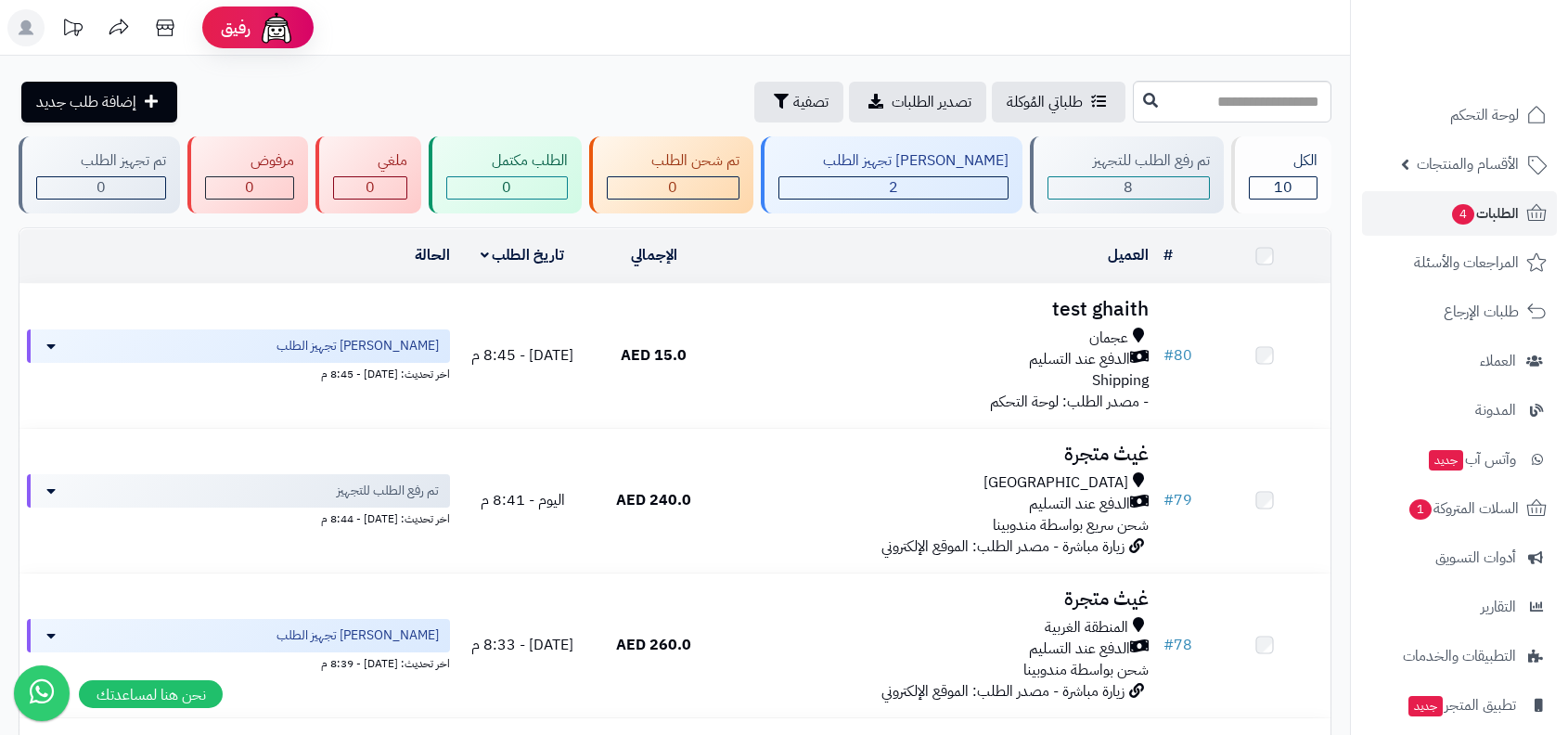
click at [1063, 369] on div "عجمان الدفع عند التسليم Shipping" at bounding box center [937, 359] width 422 height 64
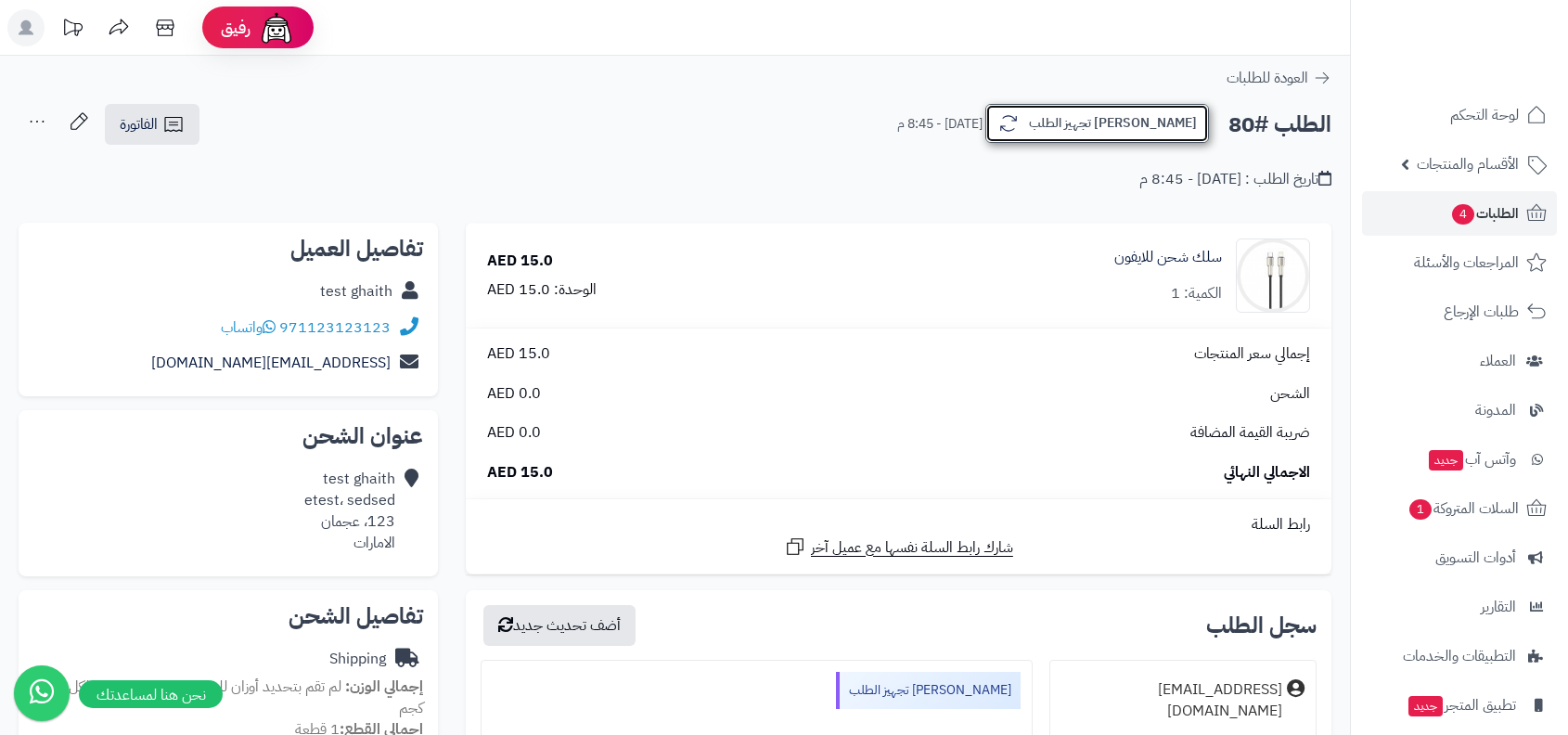
click at [1120, 124] on button "جاري تجهيز الطلب" at bounding box center [1097, 123] width 224 height 39
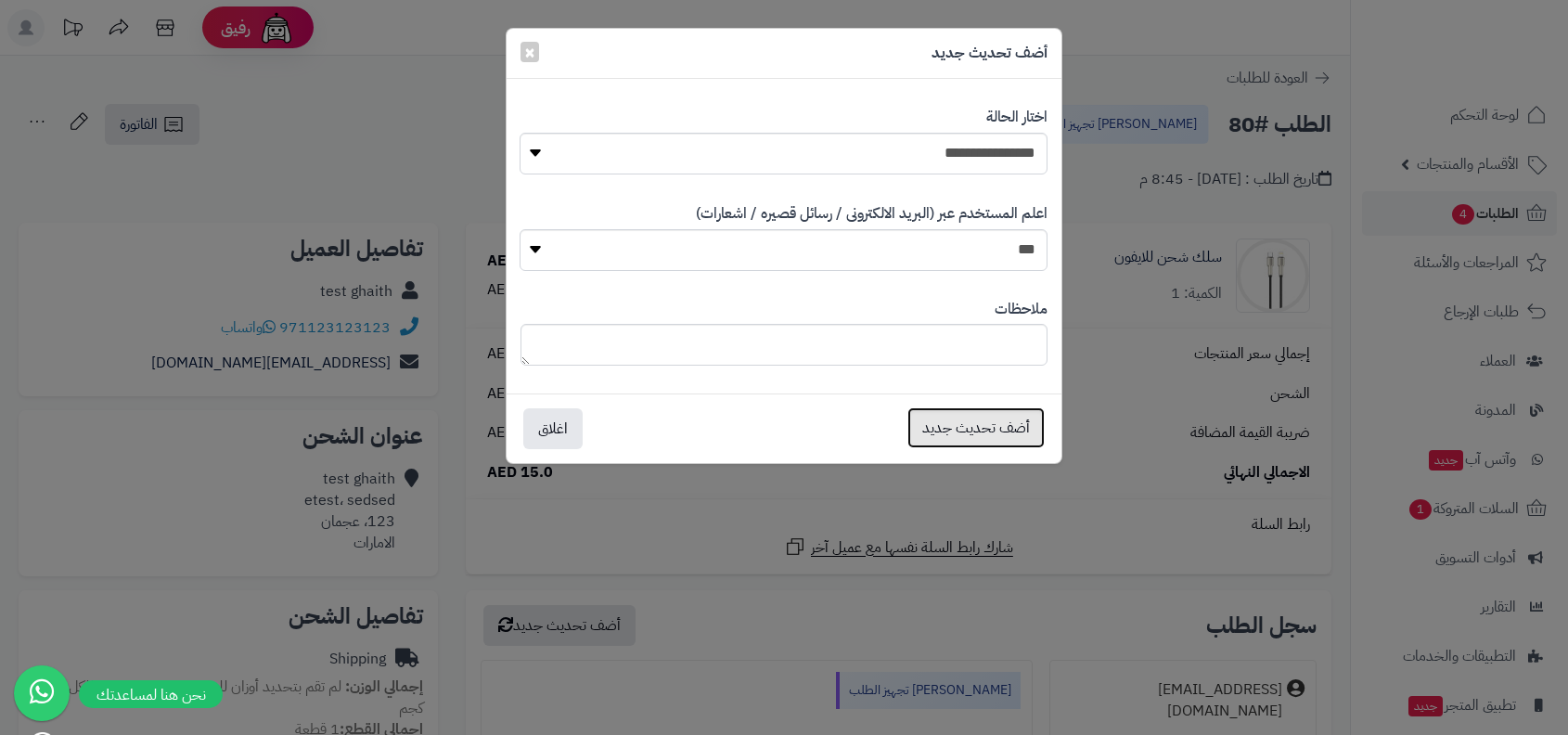
click at [1003, 424] on button "أضف تحديث جديد" at bounding box center [977, 427] width 138 height 41
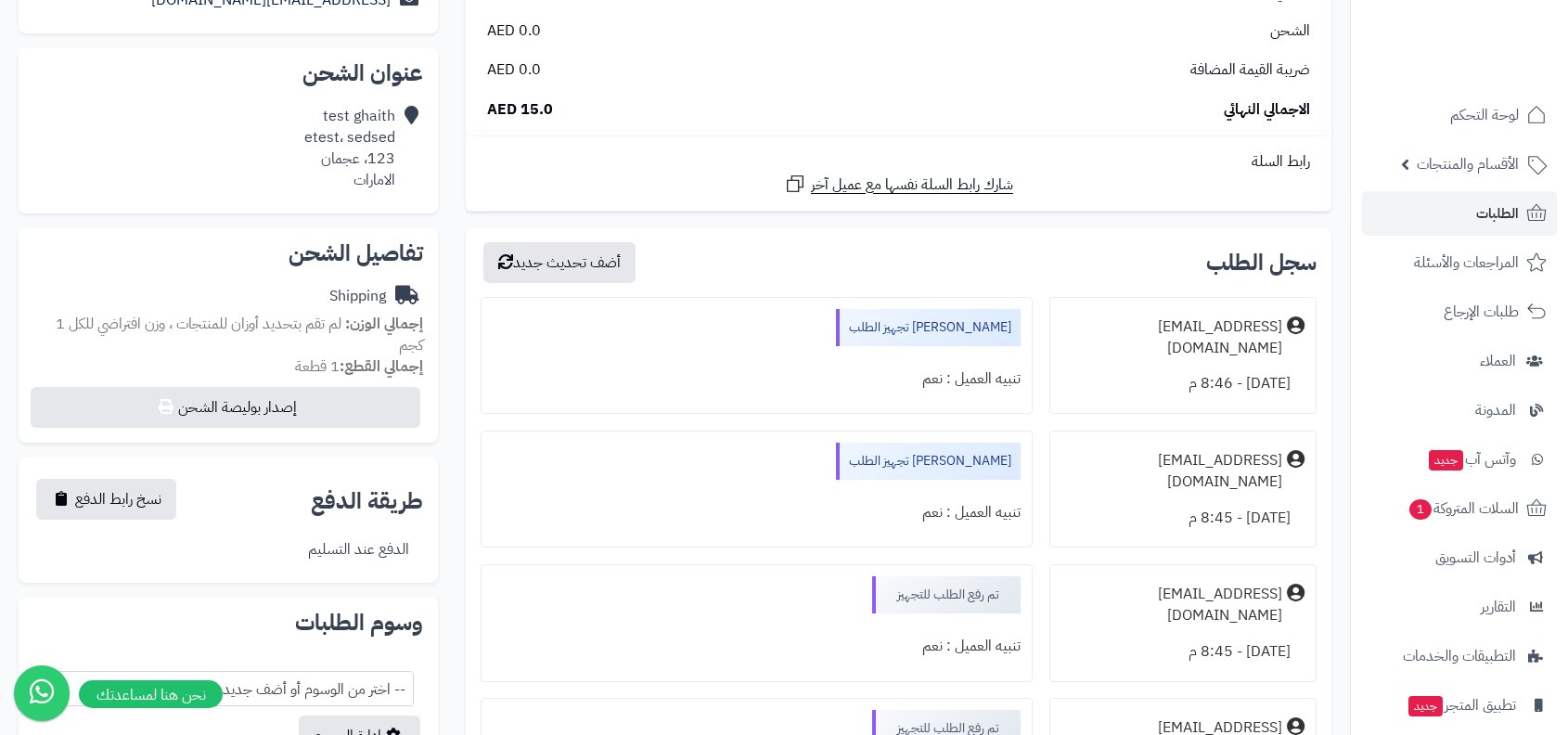
scroll to position [294, 0]
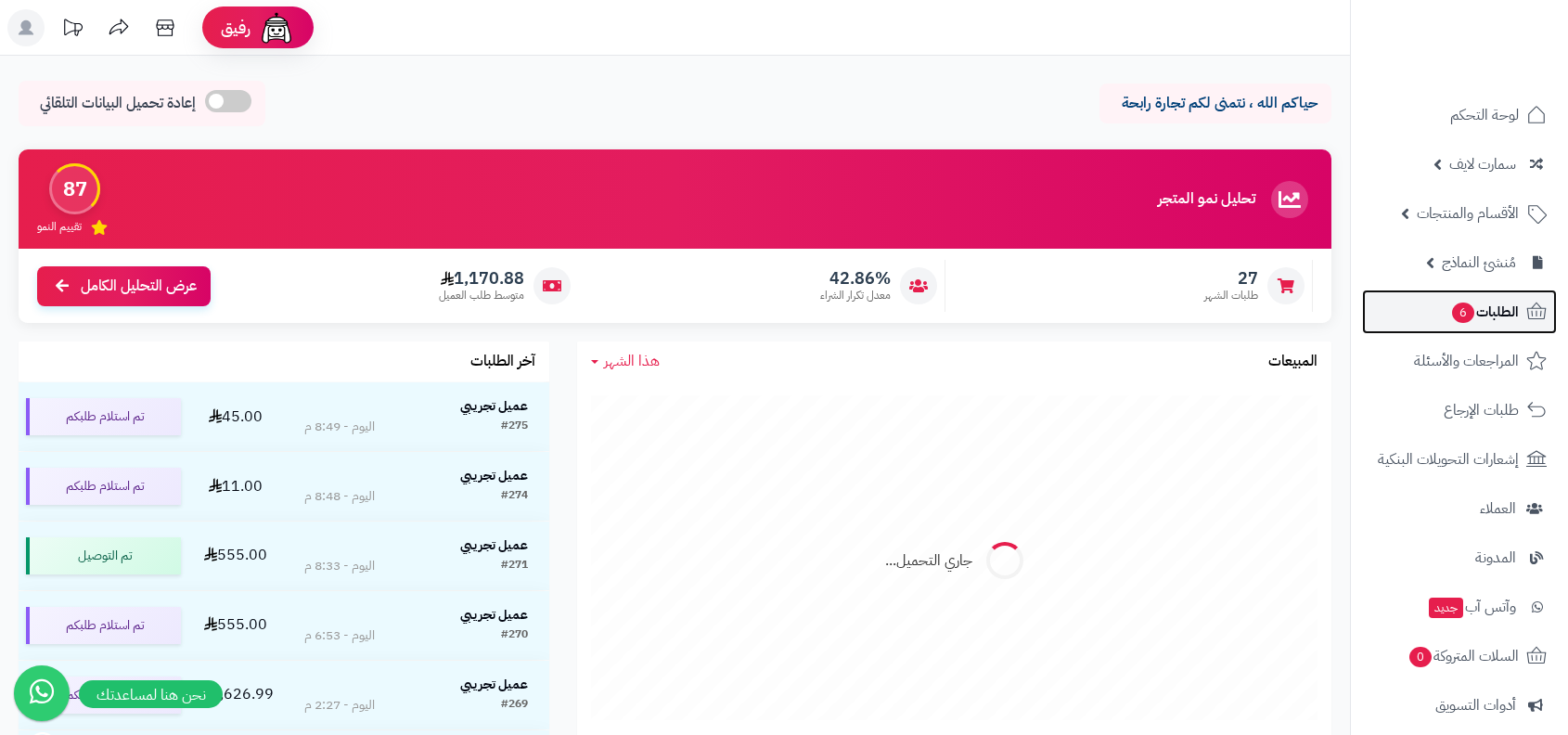
click at [1483, 313] on span "الطلبات 6" at bounding box center [1485, 312] width 69 height 26
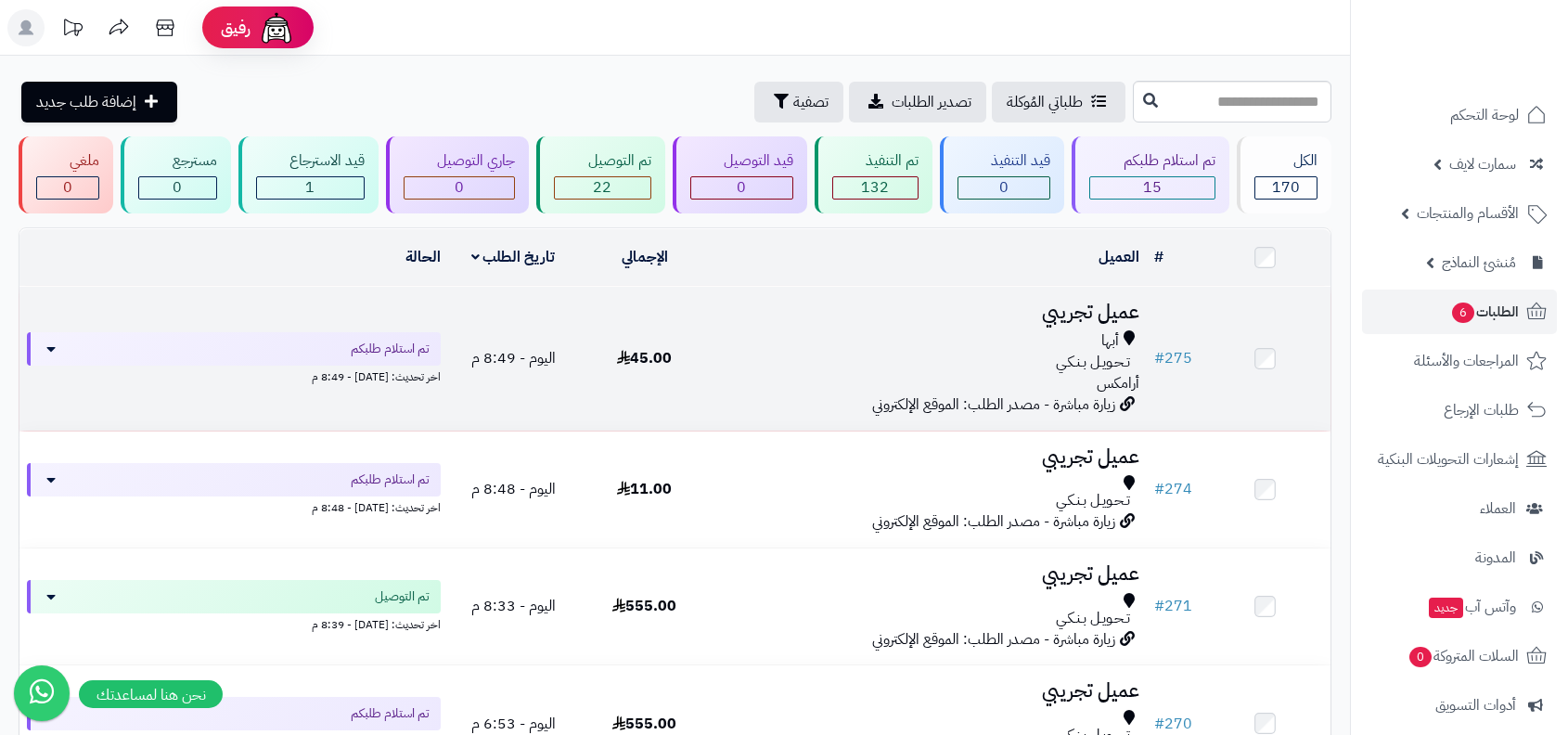
click at [1109, 381] on span "أرامكس" at bounding box center [1118, 382] width 43 height 22
click at [1198, 353] on td "# 275" at bounding box center [1172, 358] width 53 height 143
click at [1179, 355] on link "# 275" at bounding box center [1173, 357] width 38 height 22
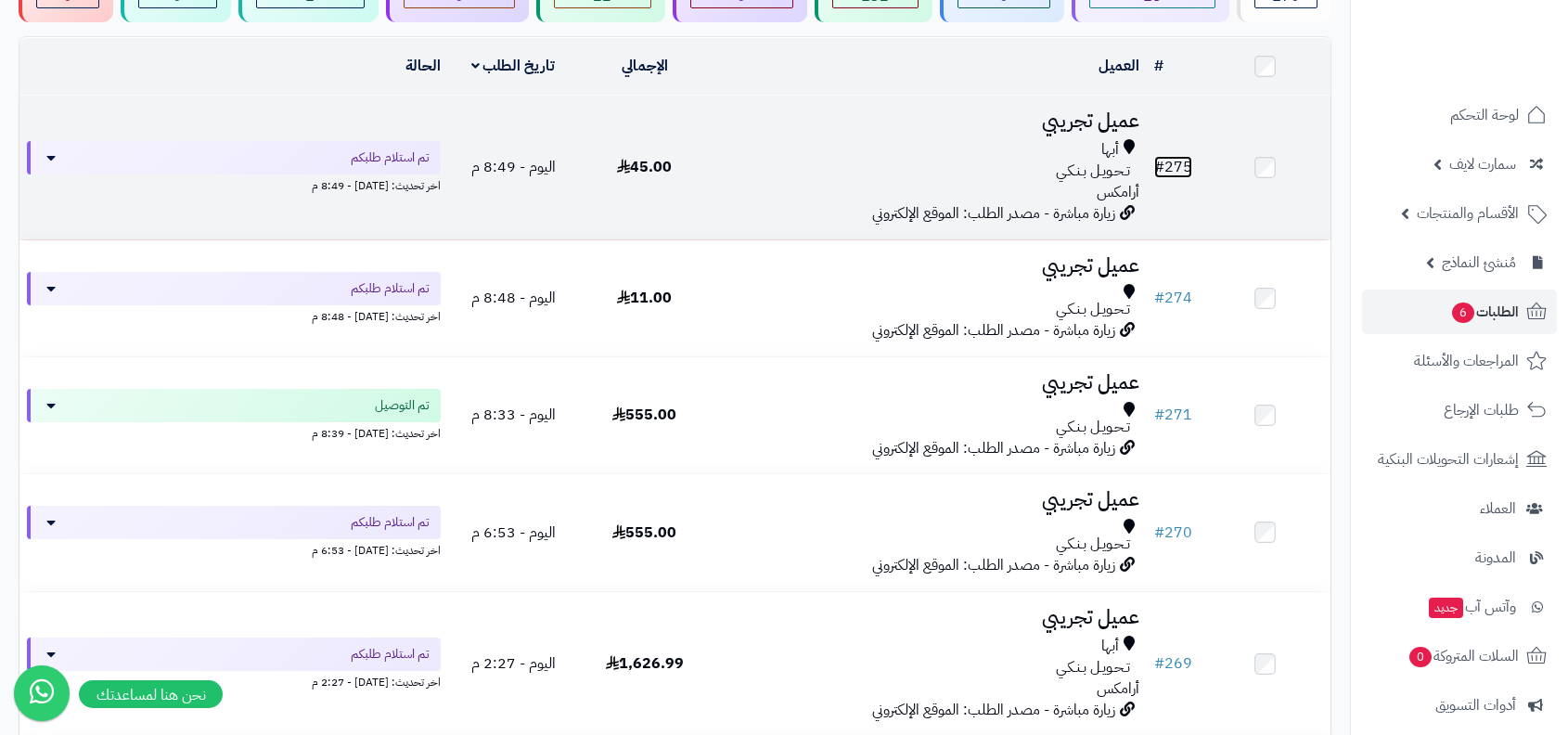
scroll to position [233, 0]
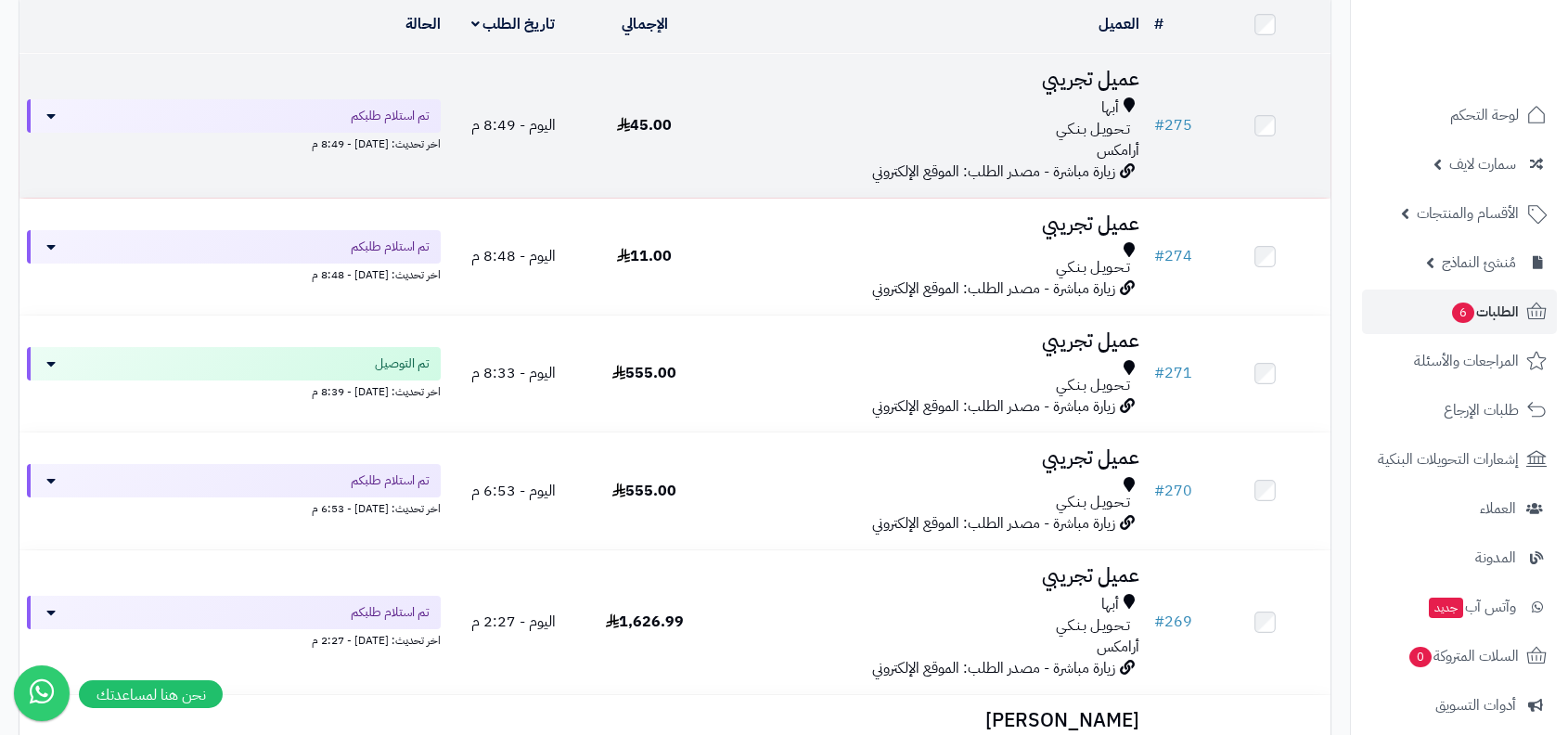
click at [1086, 123] on span "تـحـويـل بـنـكـي" at bounding box center [1093, 129] width 75 height 21
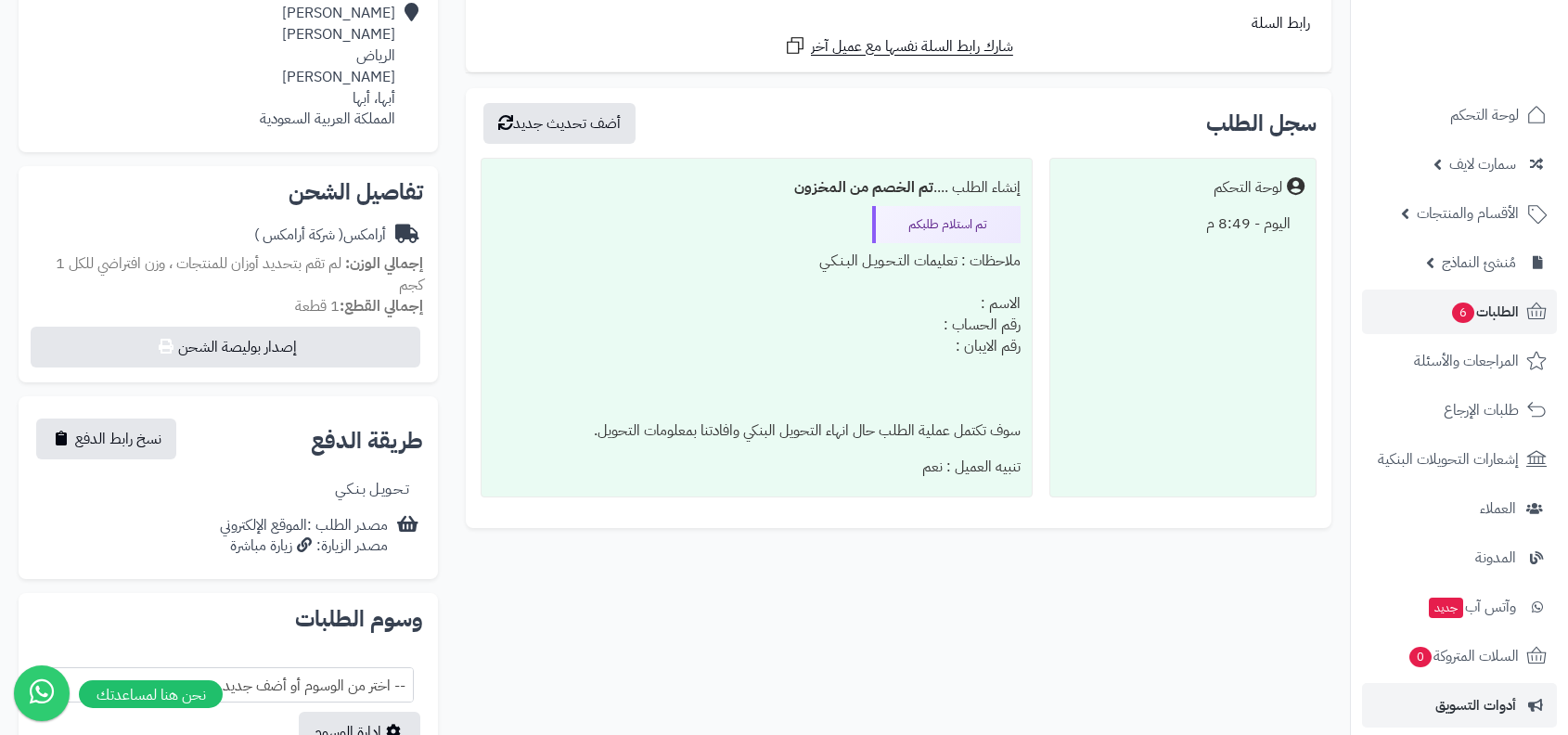
scroll to position [261, 0]
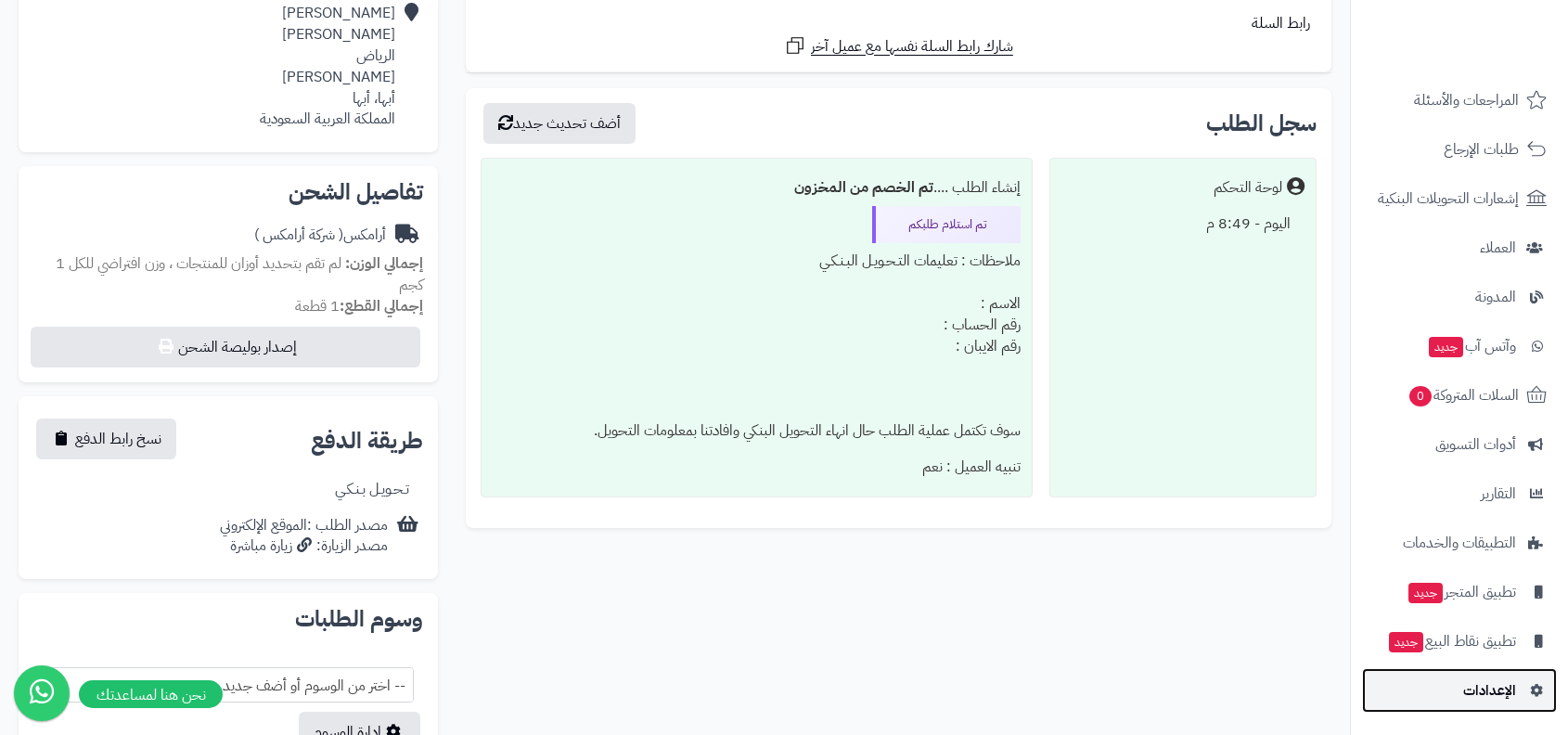
click at [1518, 688] on link "الإعدادات" at bounding box center [1459, 690] width 195 height 45
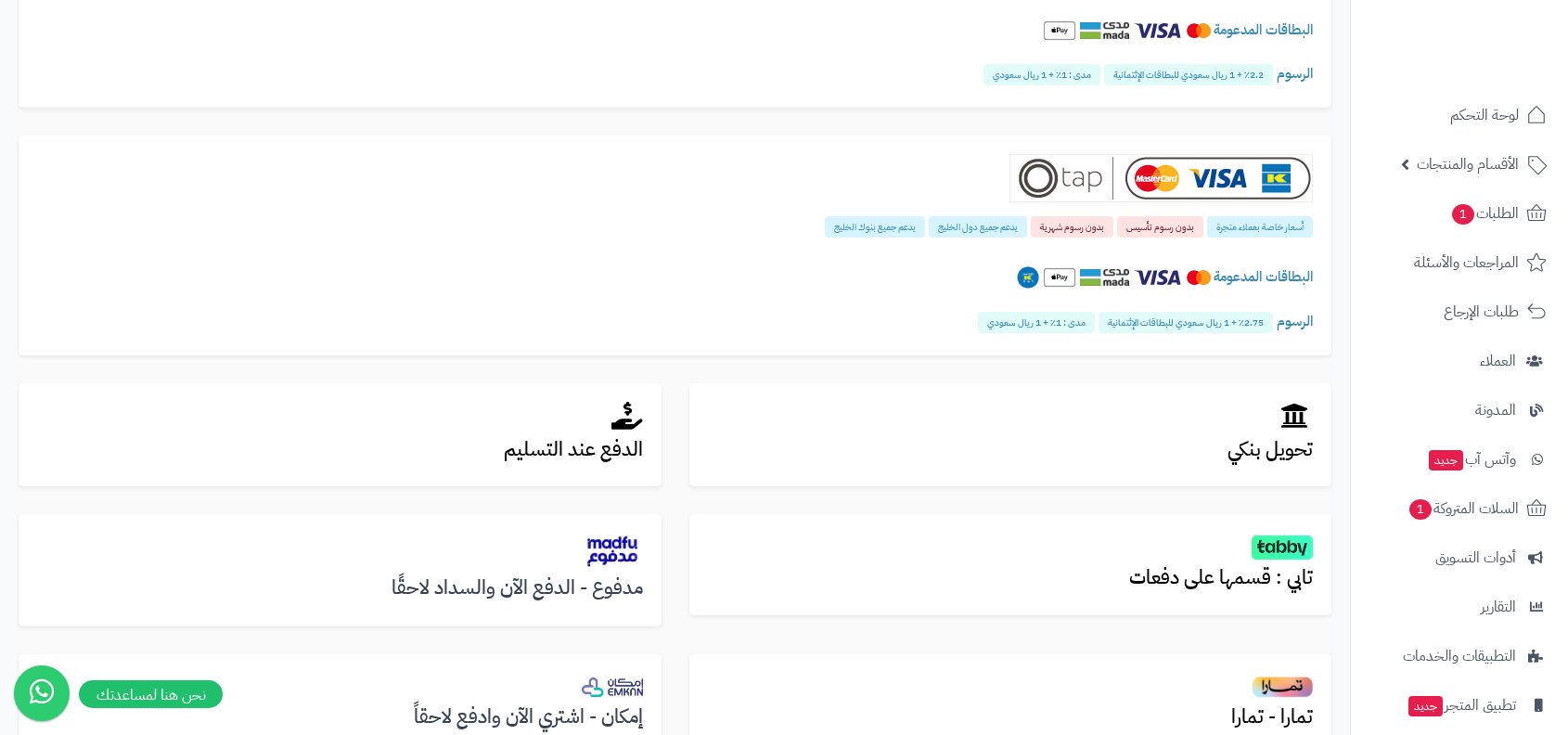
scroll to position [350, 0]
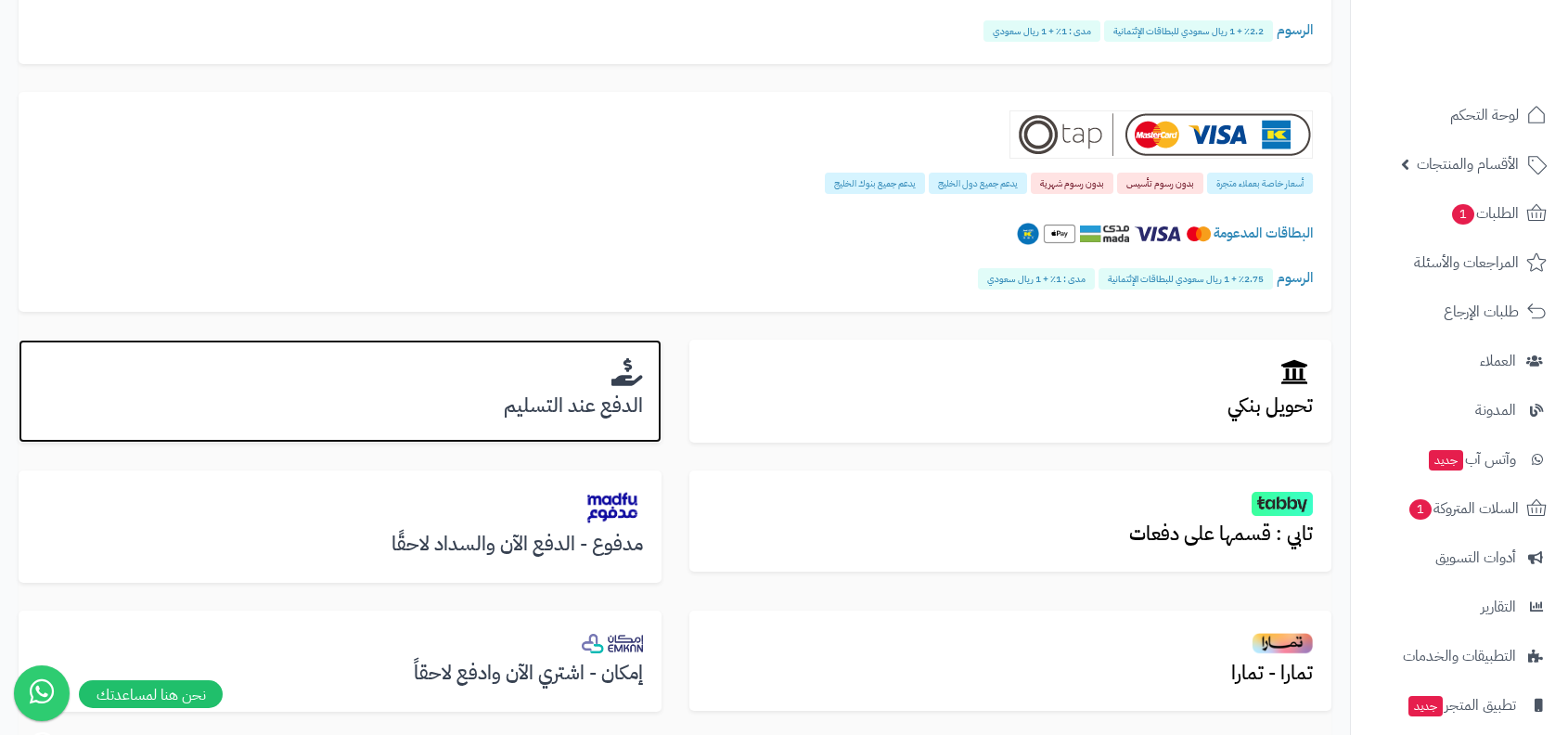
click at [606, 408] on h3 "الدفع عند التسليم" at bounding box center [340, 406] width 606 height 21
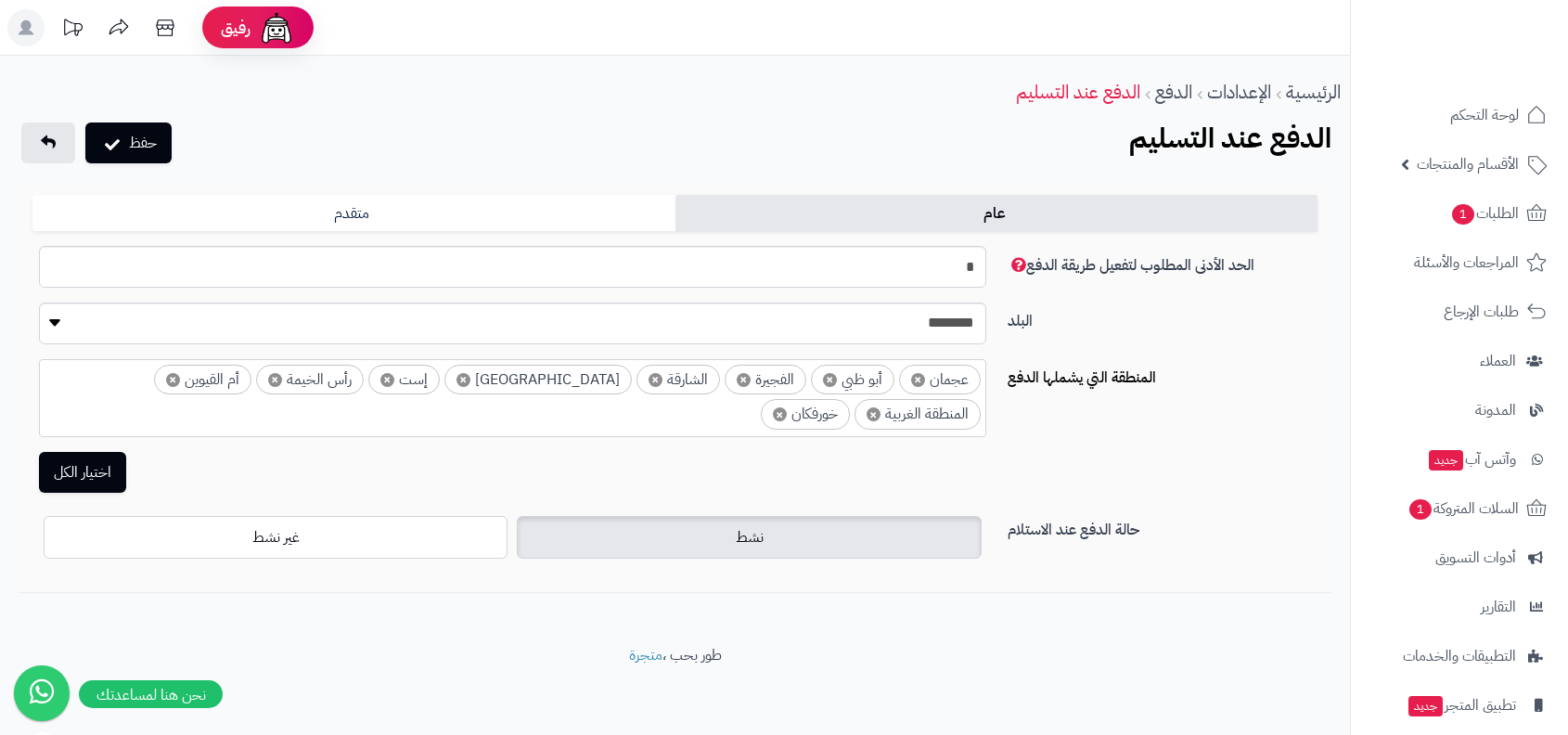
select select
click at [580, 215] on link "متقدم" at bounding box center [354, 213] width 643 height 37
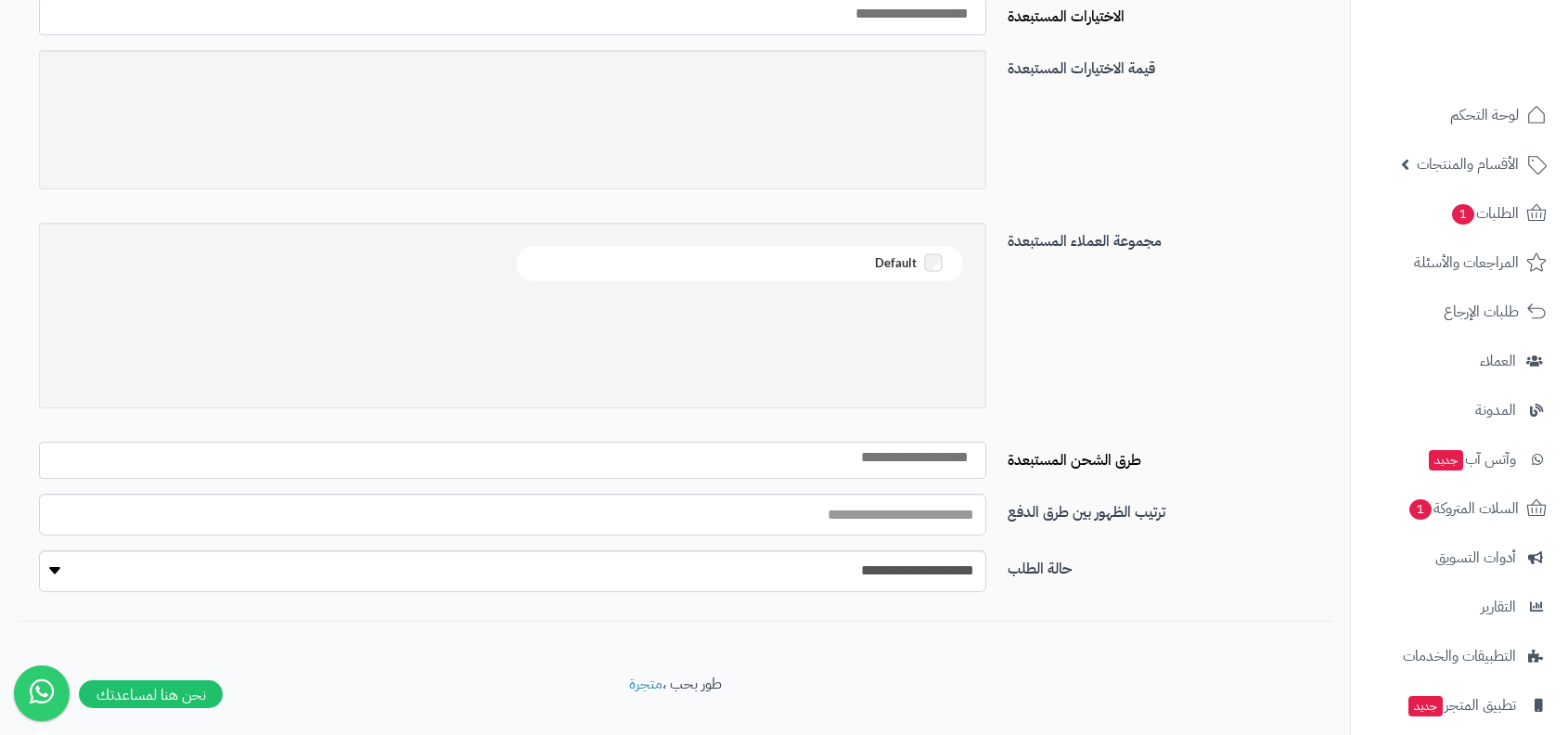
scroll to position [518, 0]
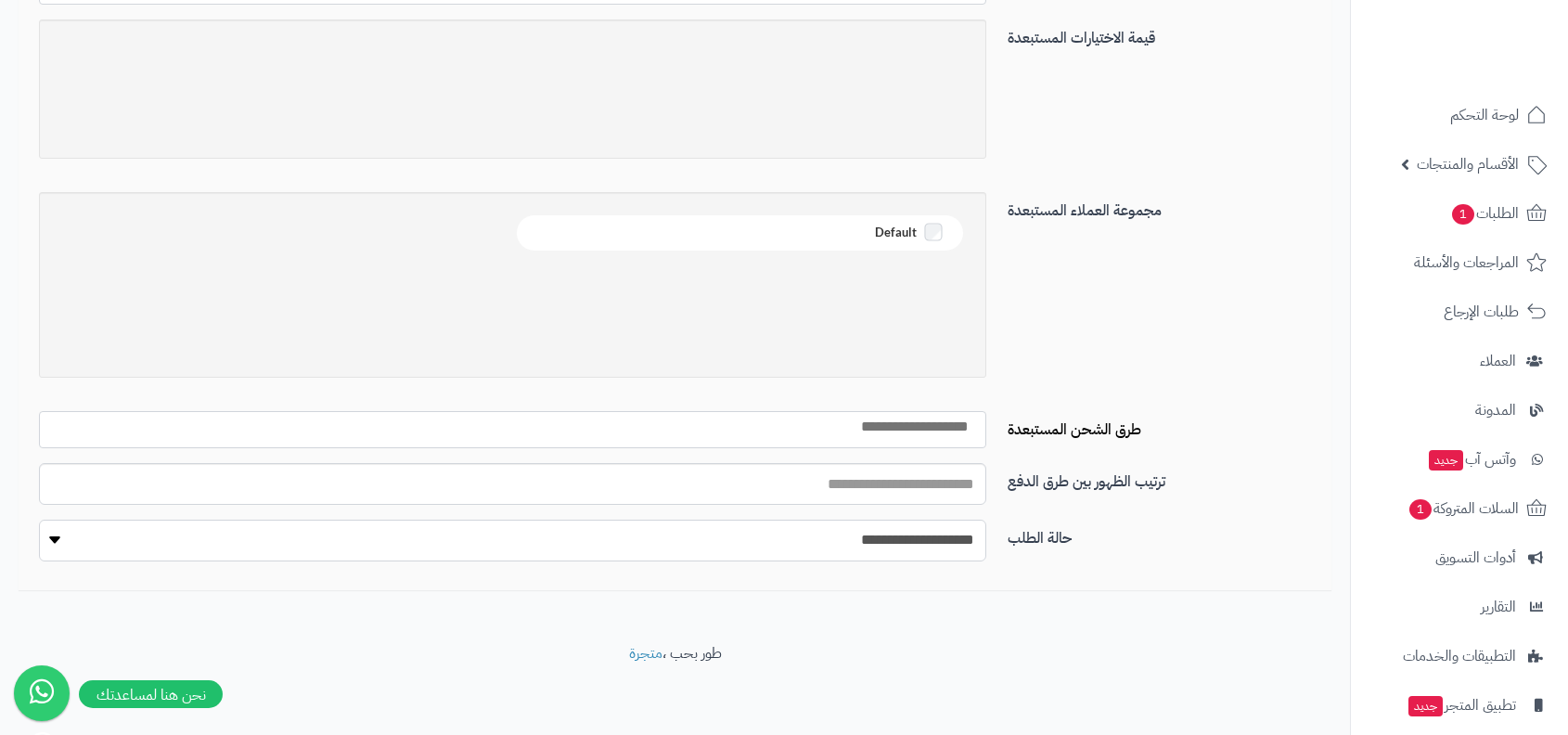
click at [873, 544] on select "**********" at bounding box center [512, 541] width 947 height 42
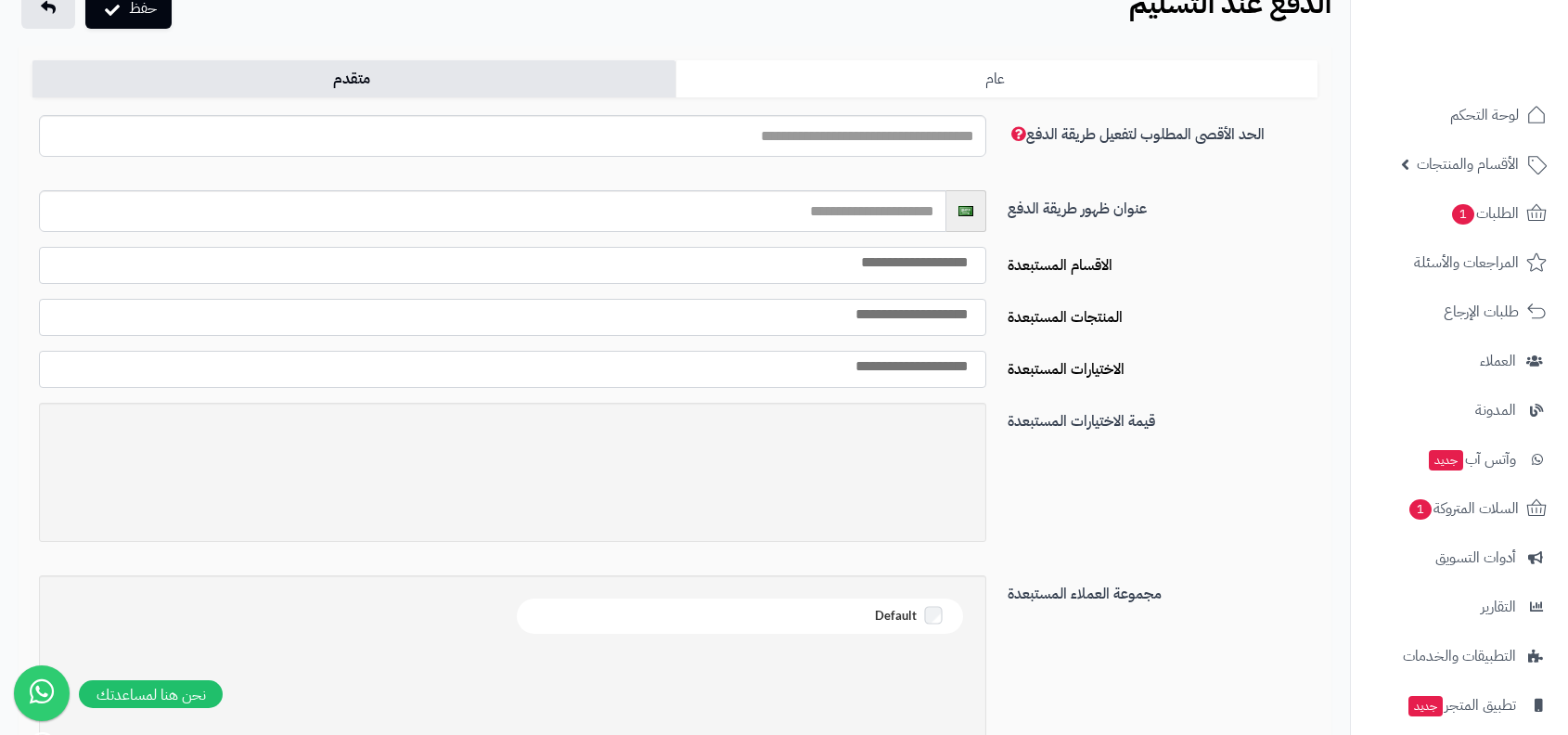
click at [958, 92] on link "عام" at bounding box center [997, 78] width 643 height 37
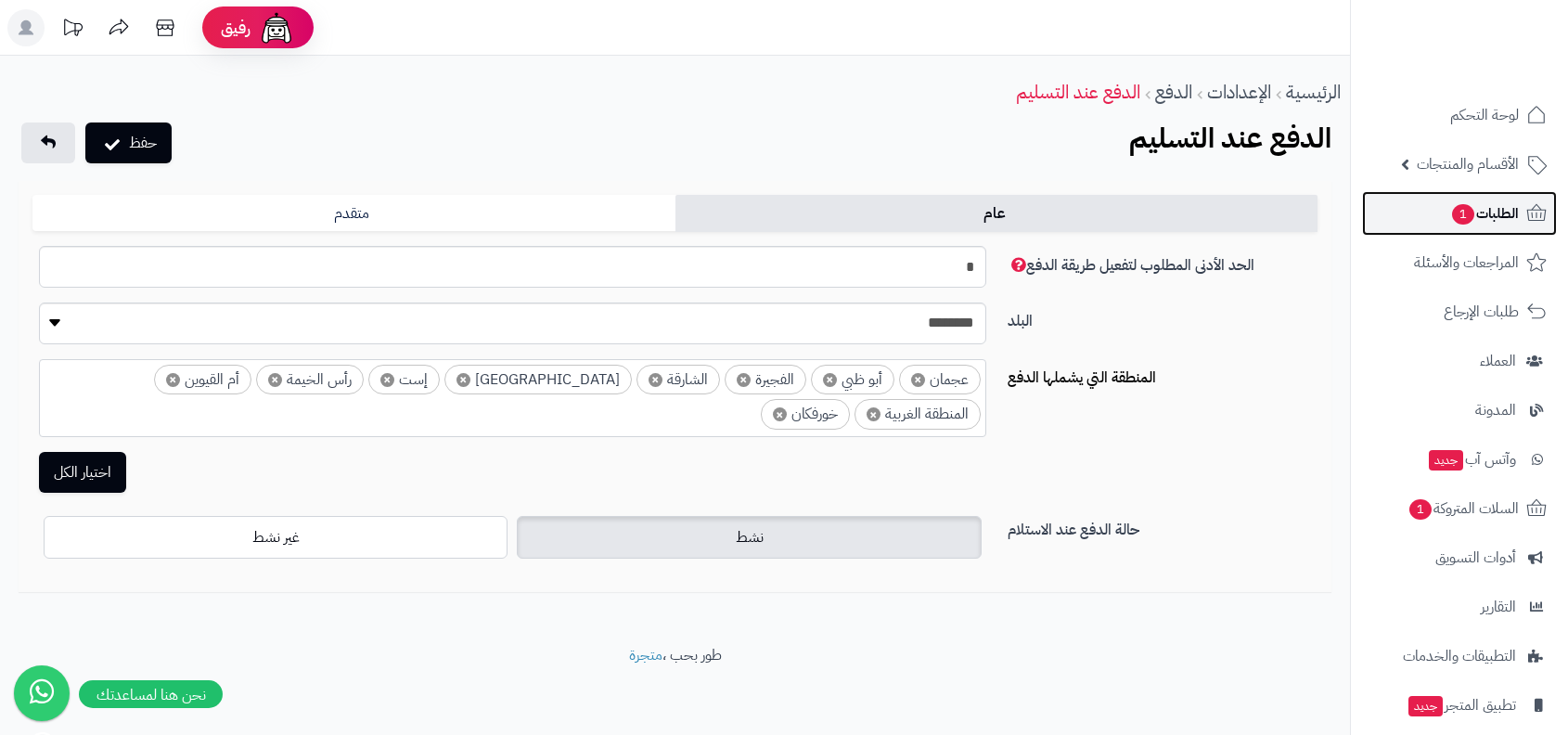
click at [1409, 219] on link "الطلبات 1" at bounding box center [1459, 213] width 195 height 45
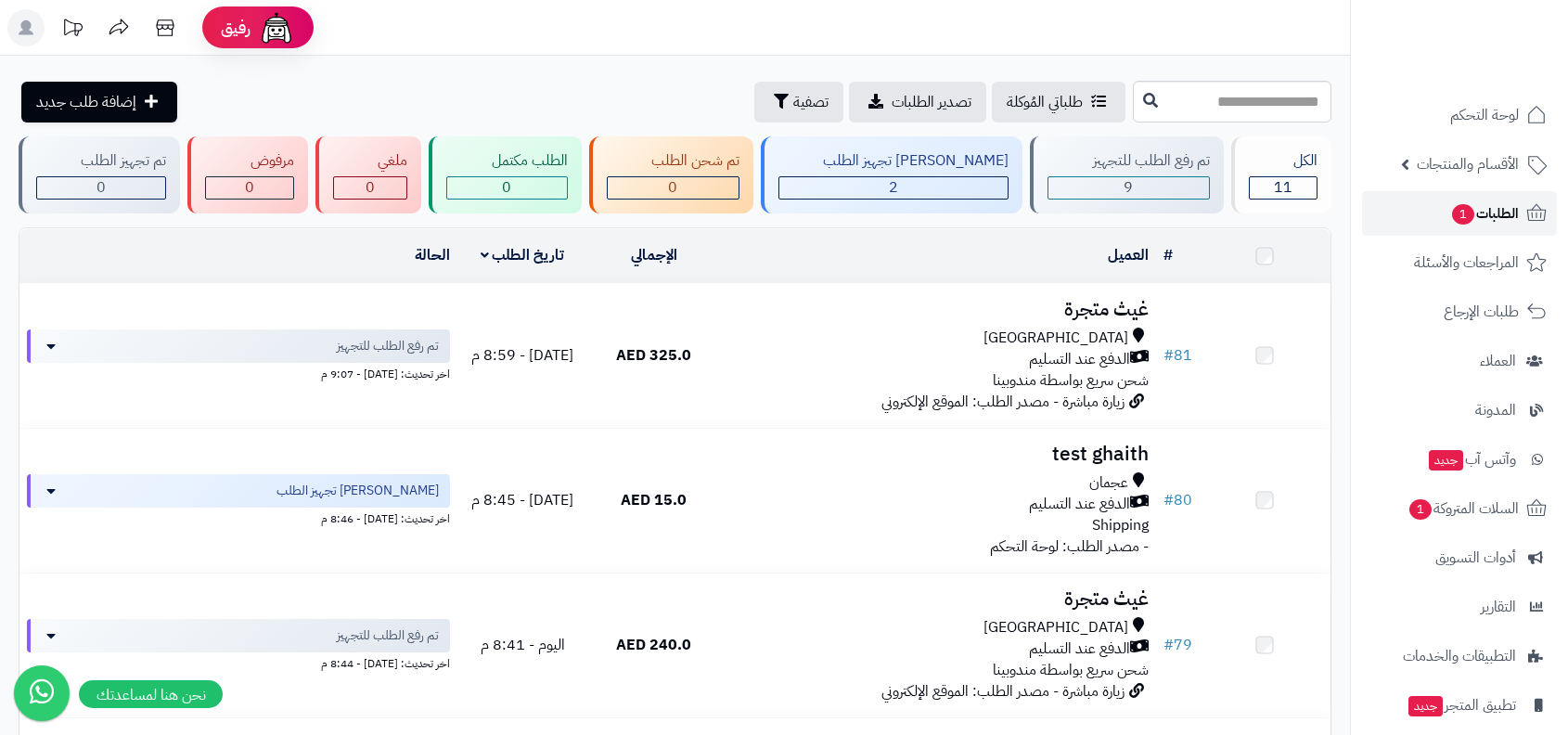
click at [1516, 233] on link "الطلبات 1" at bounding box center [1459, 213] width 195 height 45
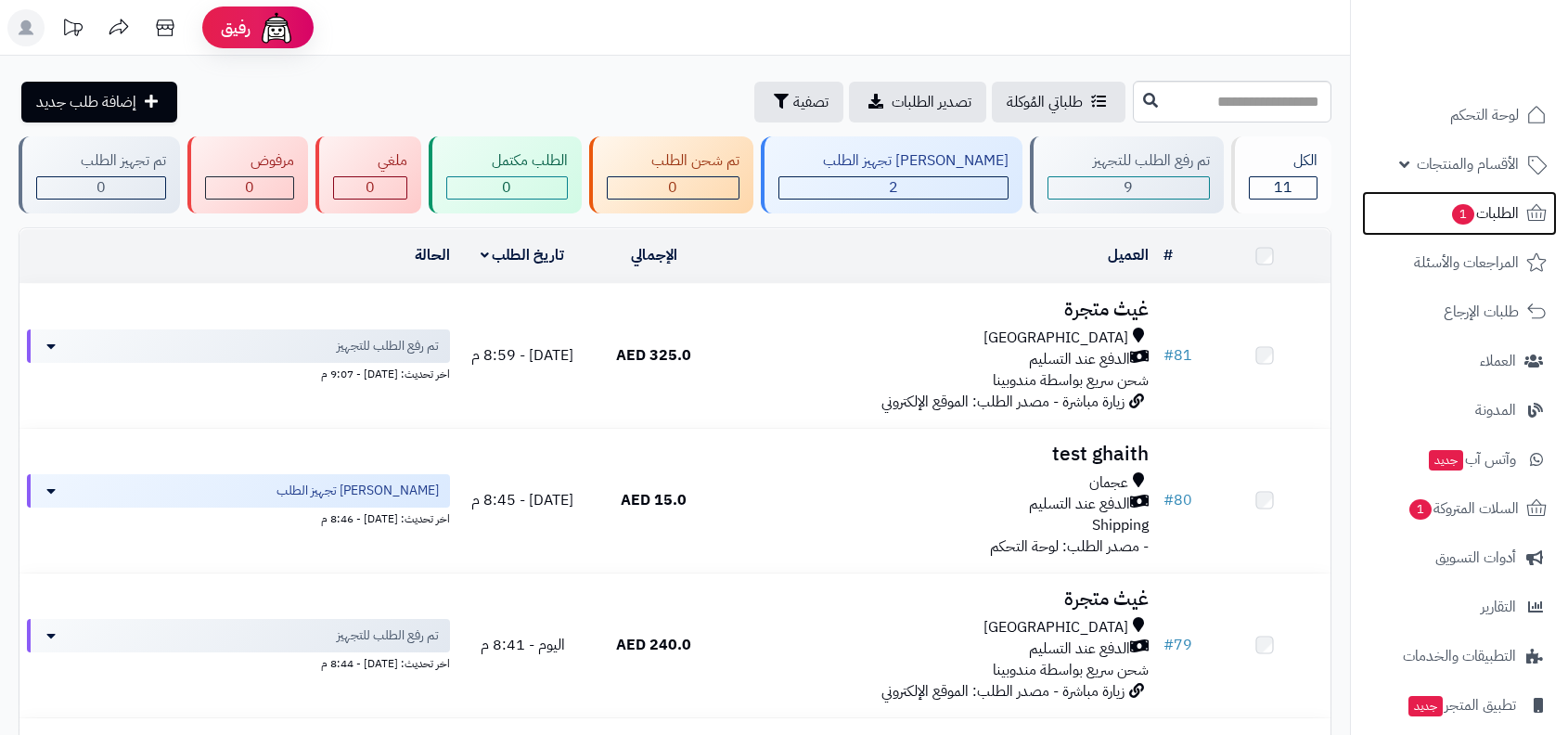
click at [1504, 234] on link "الطلبات 1" at bounding box center [1459, 213] width 195 height 45
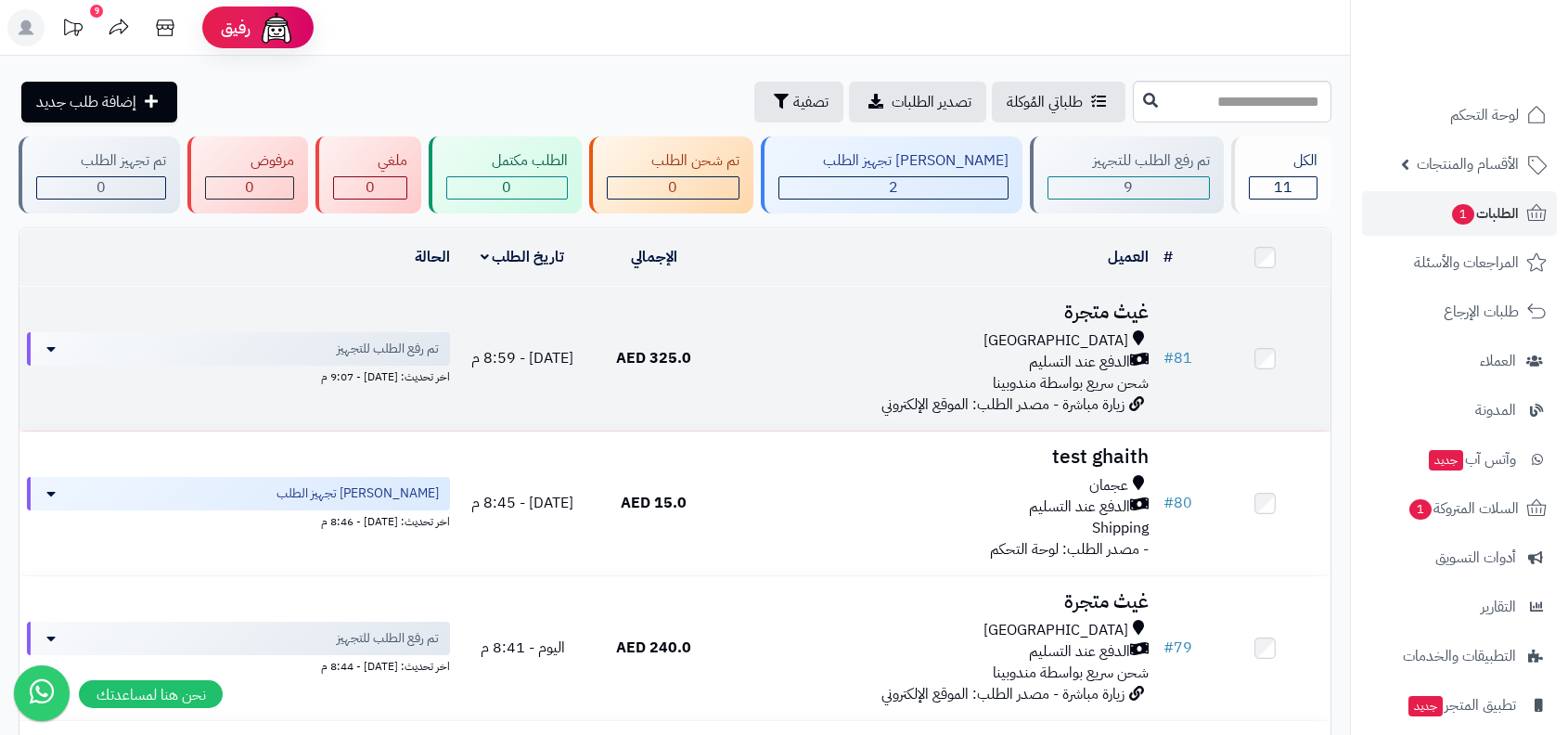
click at [1048, 344] on div "[GEOGRAPHIC_DATA]" at bounding box center [937, 341] width 422 height 21
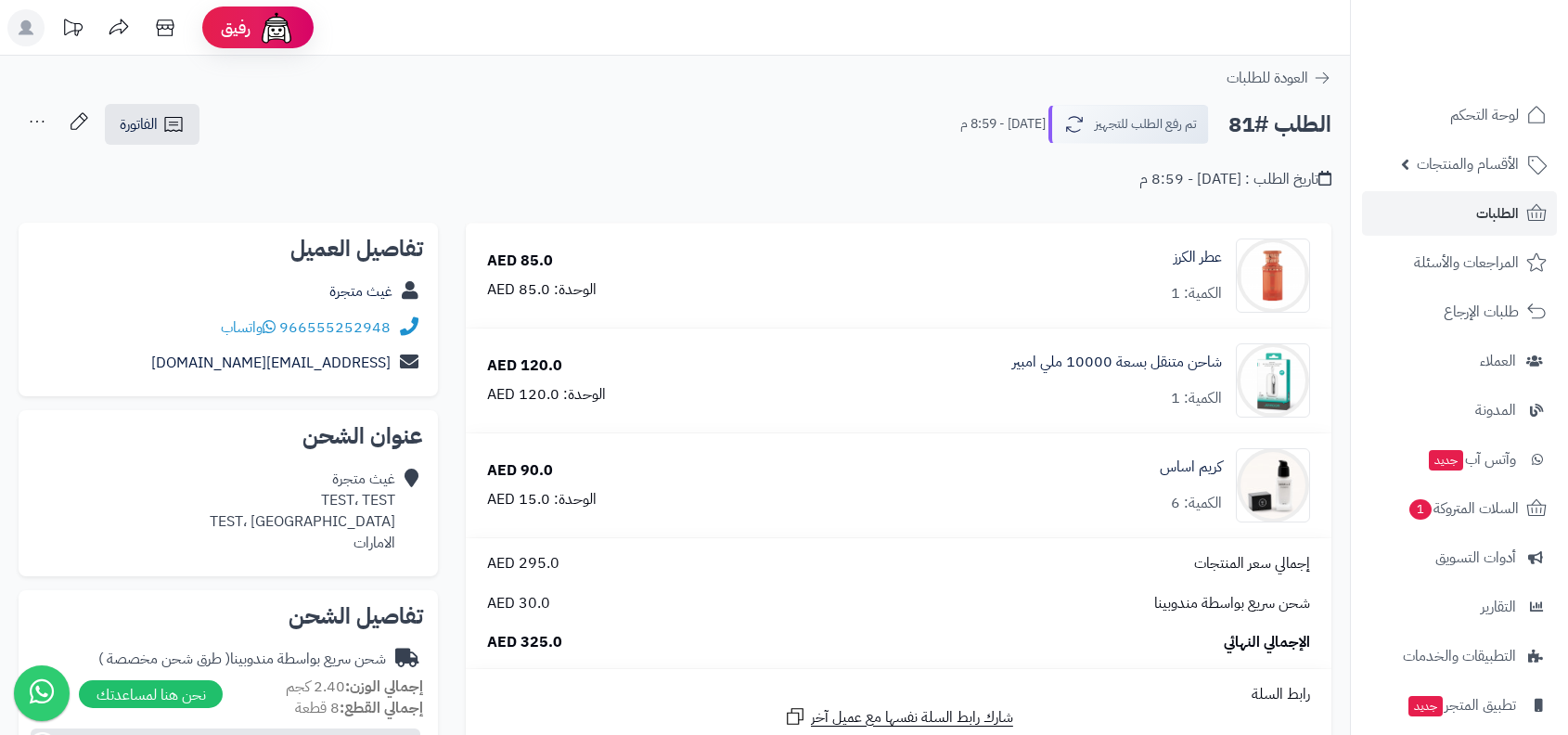
click at [1040, 113] on div "تم رفع الطلب للتجهيز [DATE] - 8:59 م" at bounding box center [1085, 124] width 251 height 39
click at [1106, 127] on button "تم رفع الطلب للتجهيز" at bounding box center [1127, 123] width 164 height 39
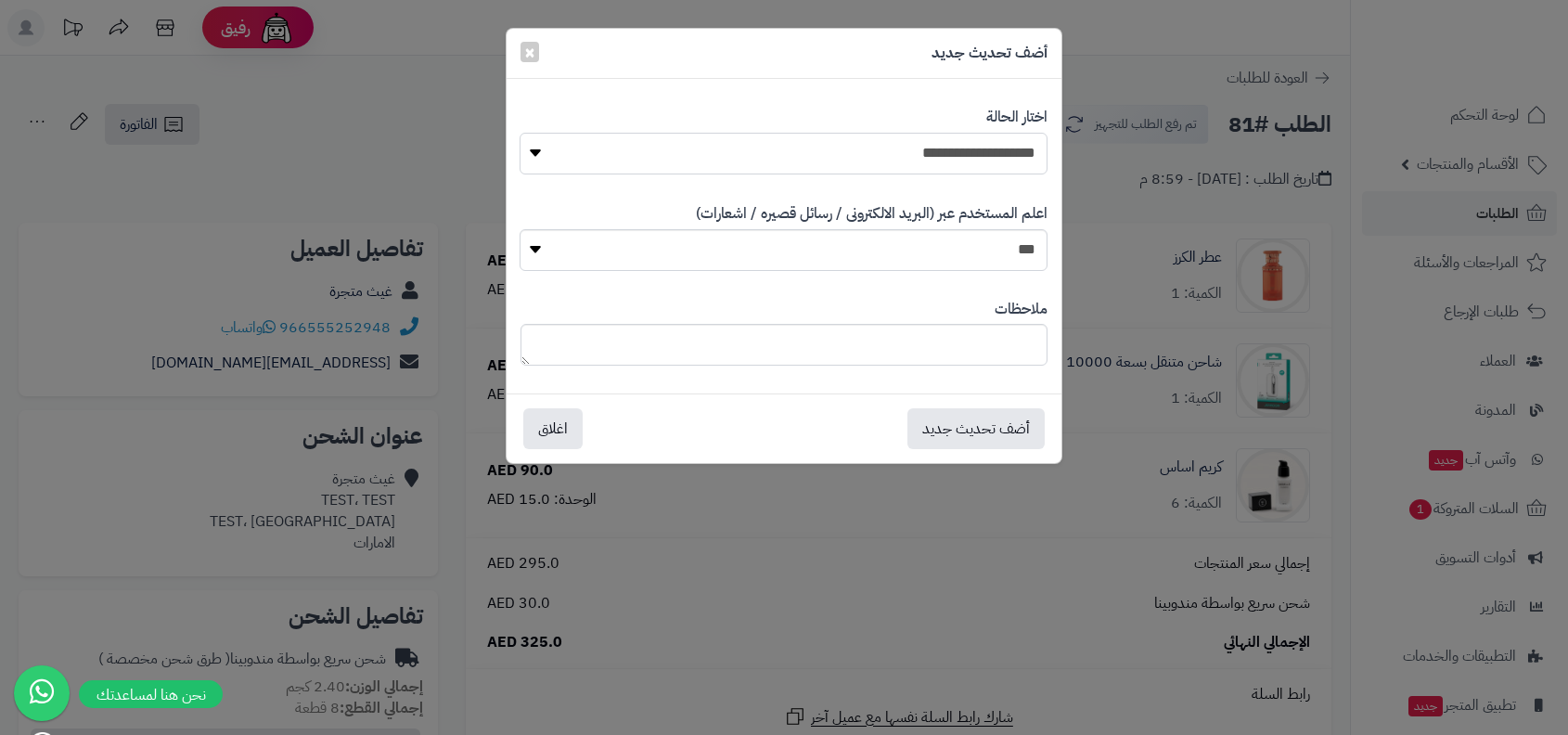
click at [1003, 158] on select "**********" at bounding box center [784, 154] width 527 height 42
select select "*"
click at [1002, 412] on button "أضف تحديث جديد" at bounding box center [977, 427] width 138 height 41
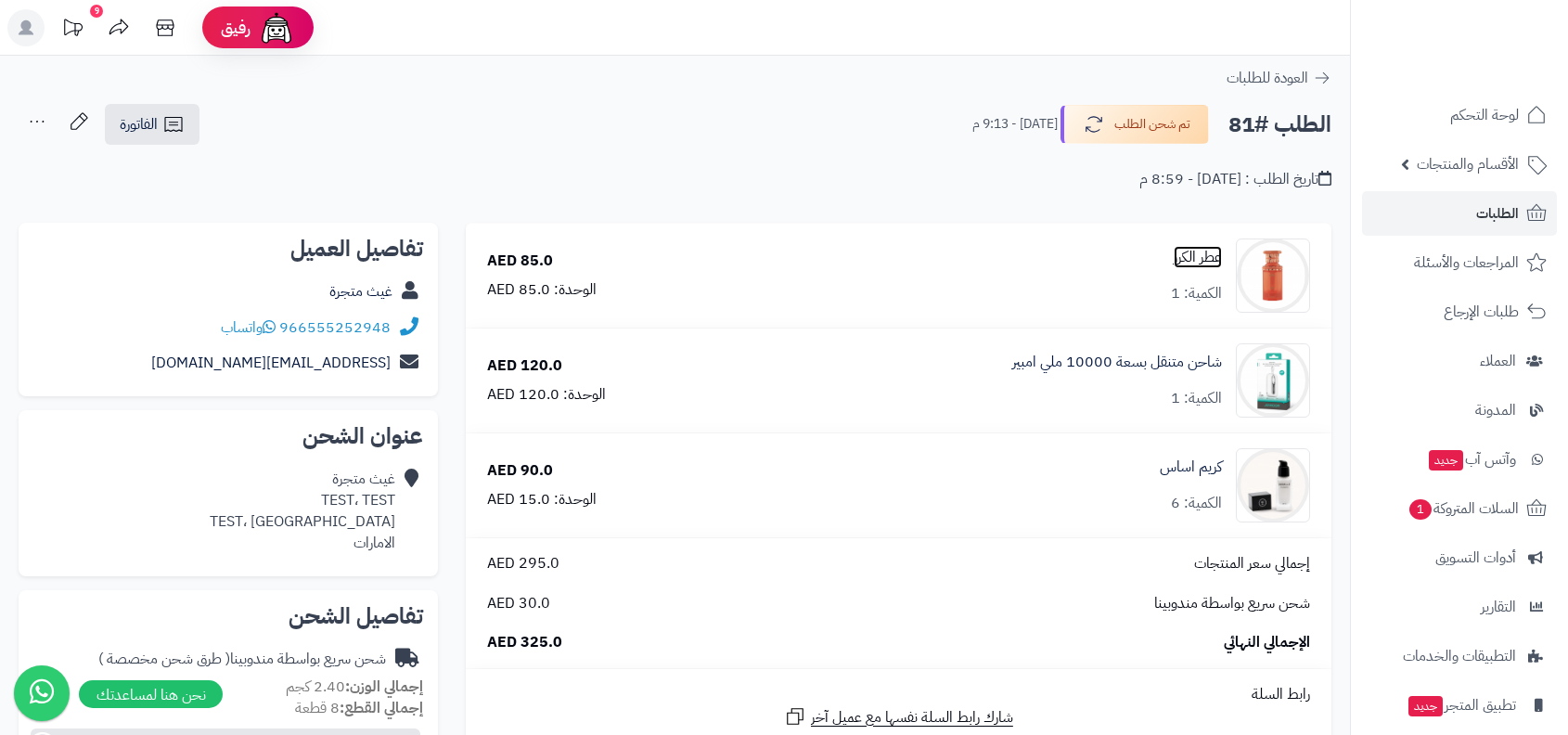
click at [1203, 249] on link "عطر الكرز" at bounding box center [1197, 257] width 48 height 21
click at [1192, 360] on link "شاحن متنقل بسعة 10000 ملي امبير" at bounding box center [1116, 362] width 209 height 21
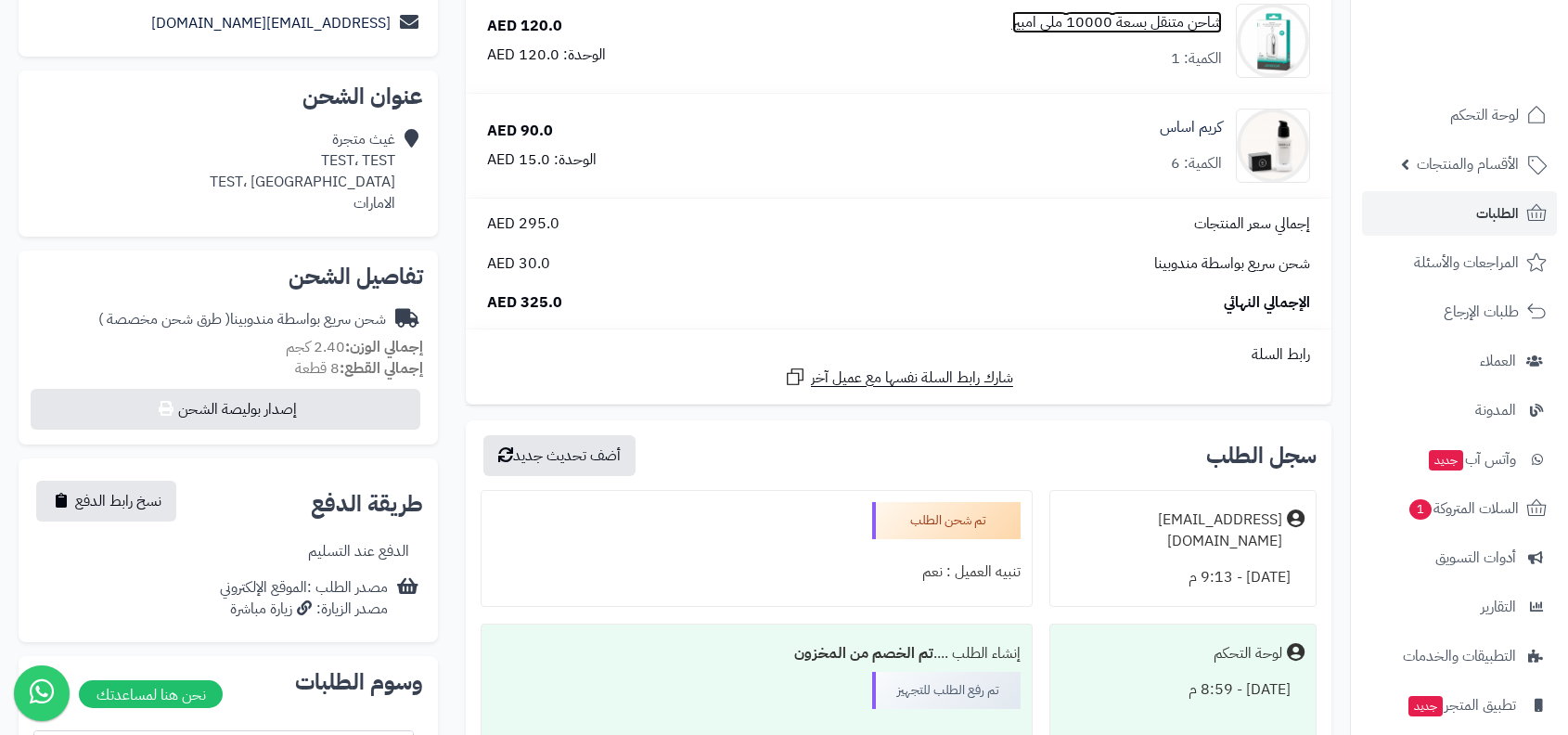
scroll to position [94, 0]
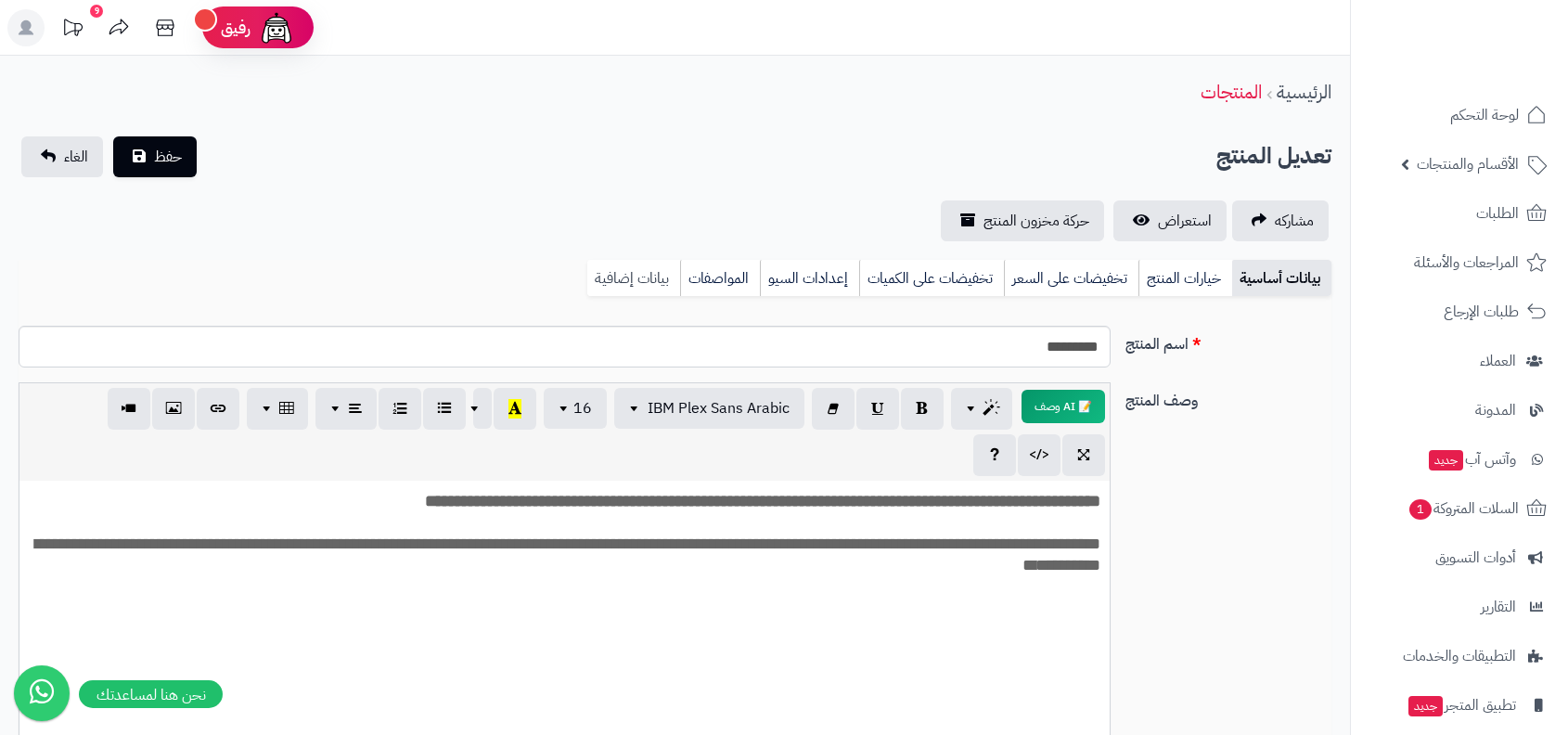
click at [653, 262] on link "بيانات إضافية" at bounding box center [634, 278] width 93 height 37
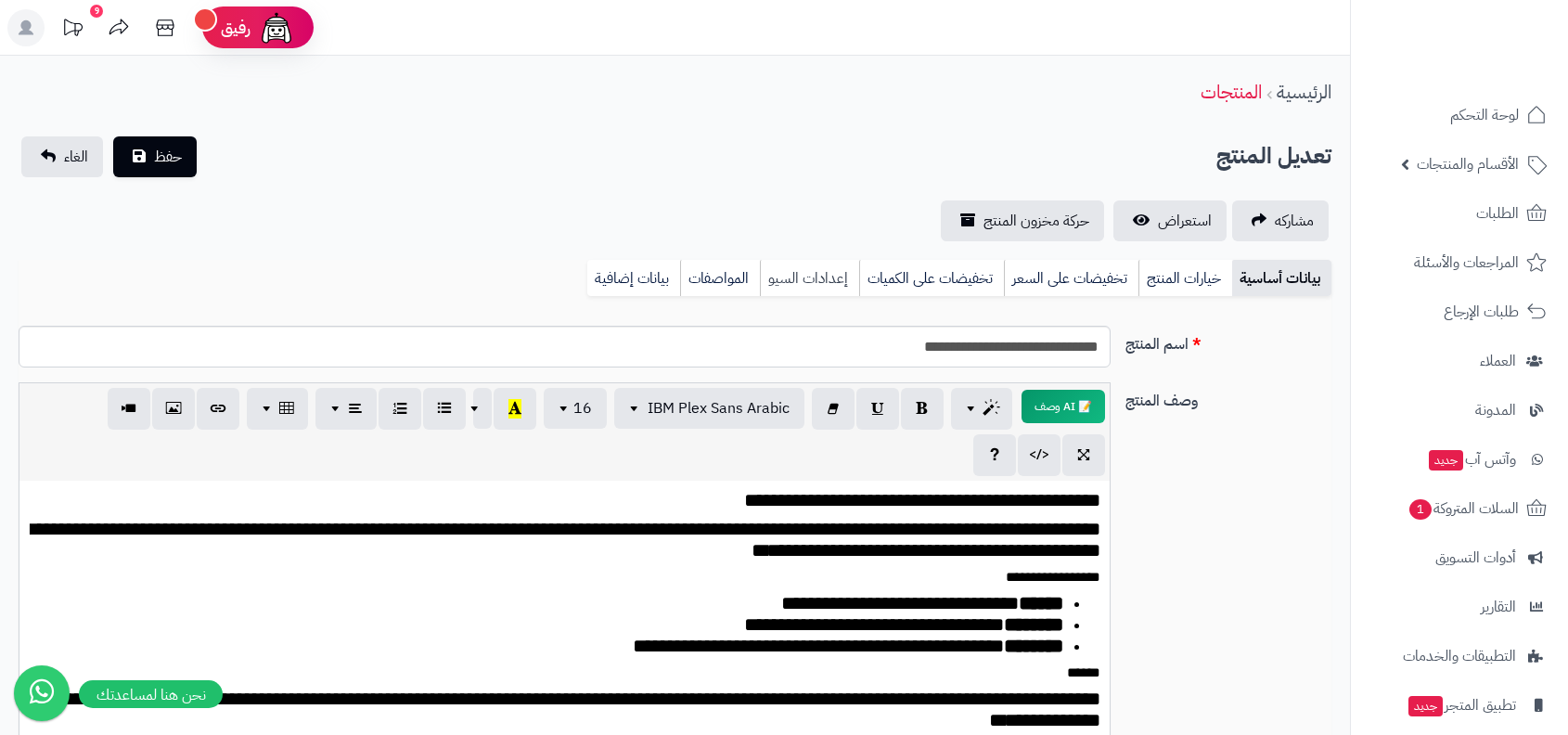
click at [815, 275] on link "إعدادات السيو" at bounding box center [809, 278] width 99 height 37
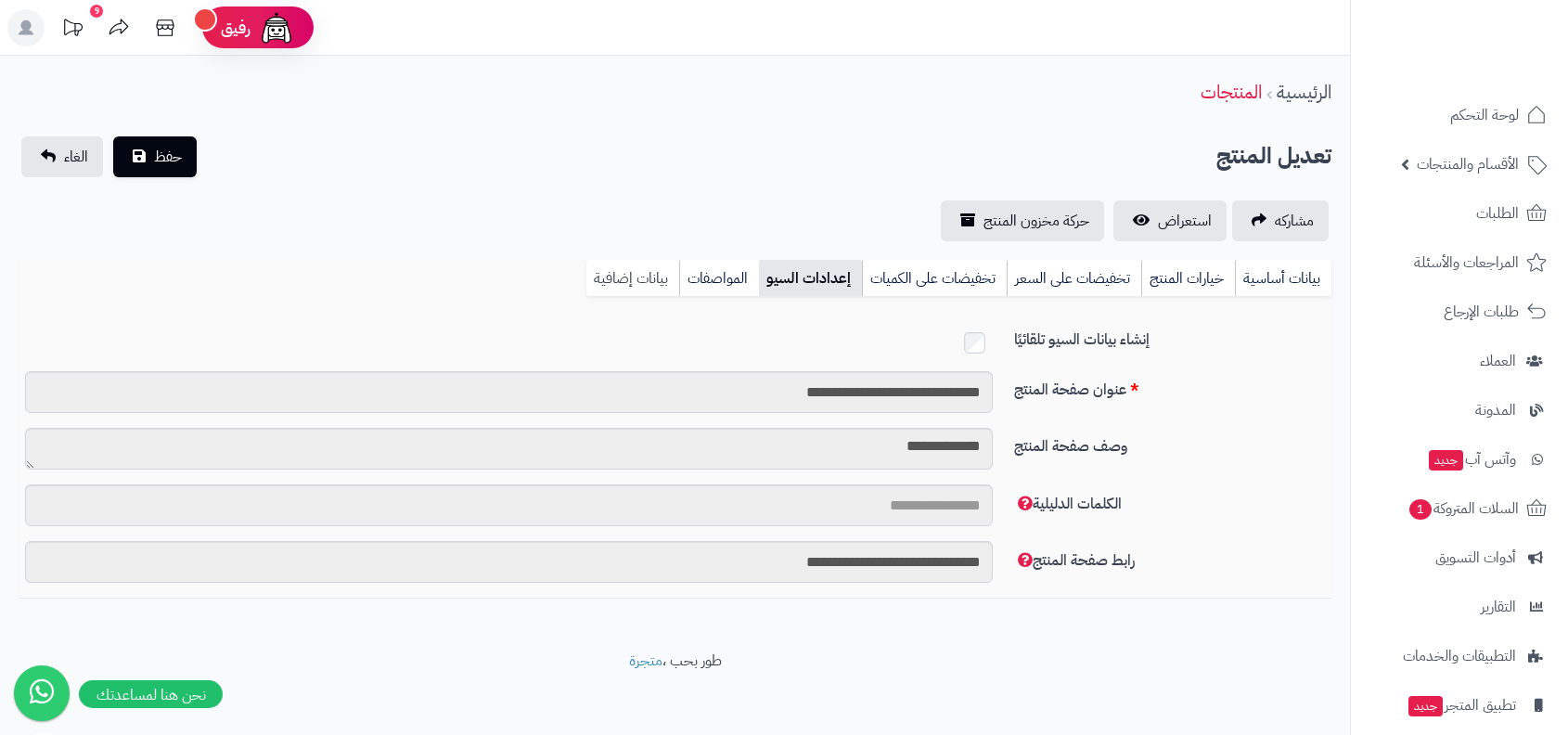
click at [636, 278] on link "بيانات إضافية" at bounding box center [633, 278] width 93 height 37
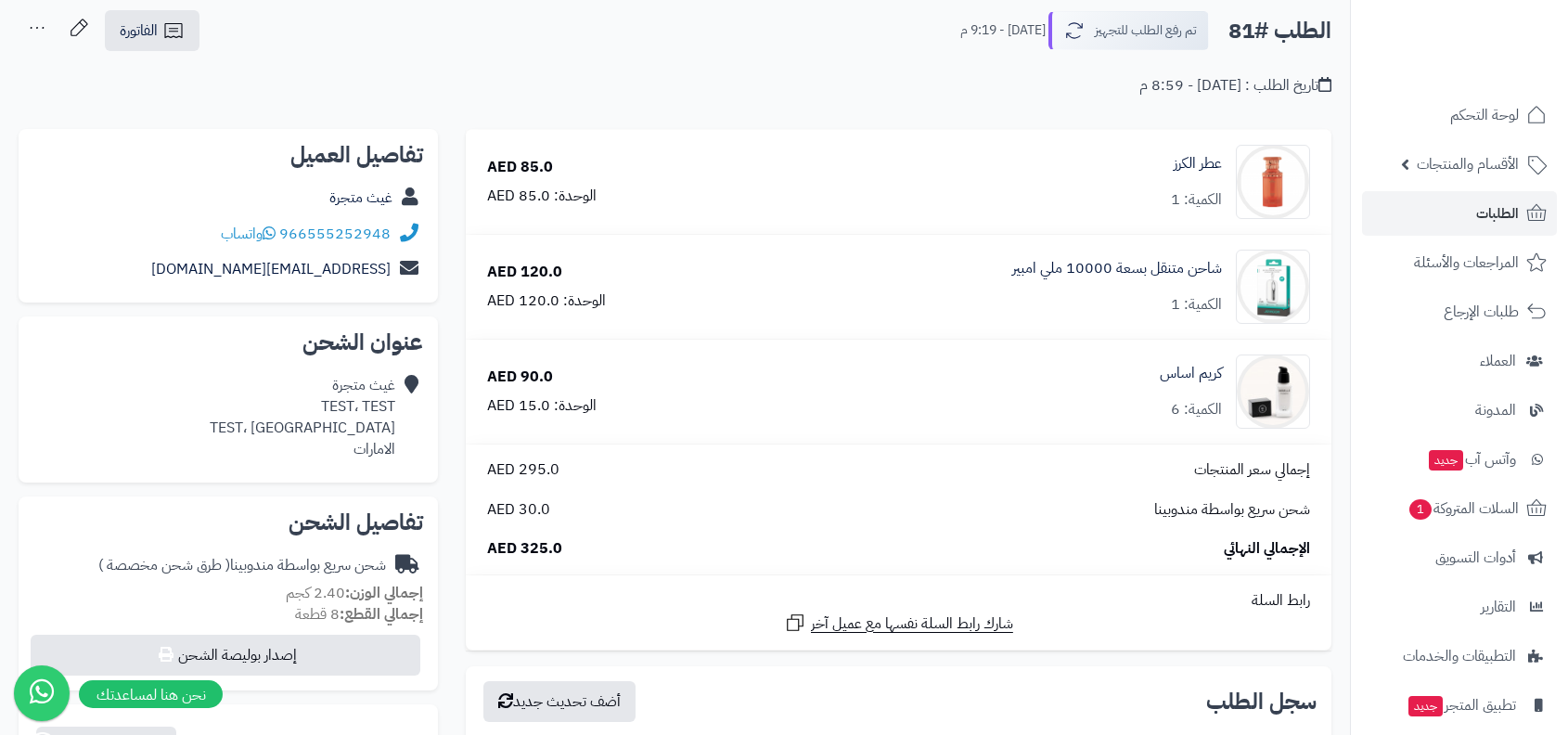
scroll to position [94, 0]
click at [1194, 10] on div "الطلب #81 تم رفع الطلب للتجهيز [DATE] - 9:19 م الفاتورة طباعة الفاتورة إرسال ال…" at bounding box center [675, 32] width 1313 height 44
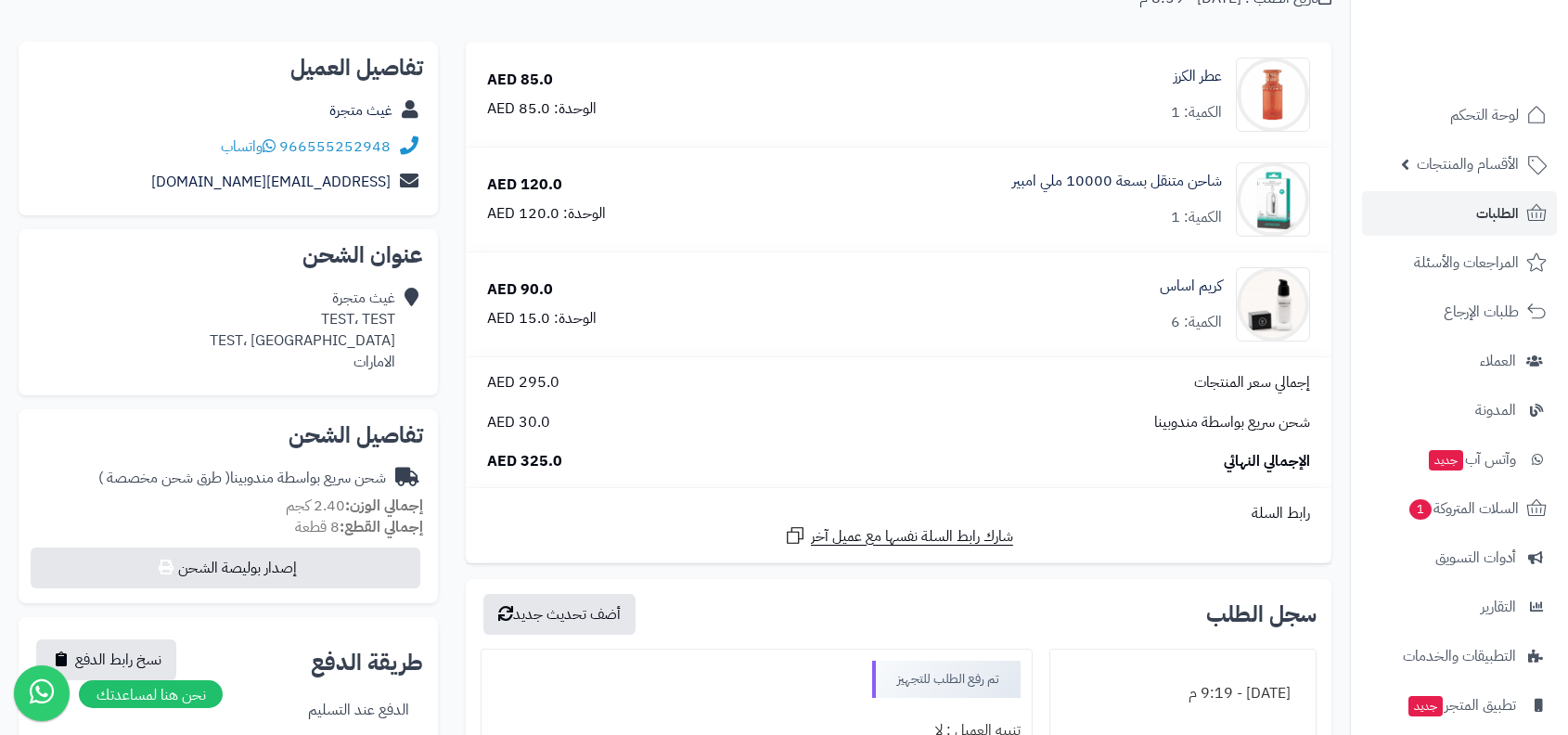
scroll to position [79, 0]
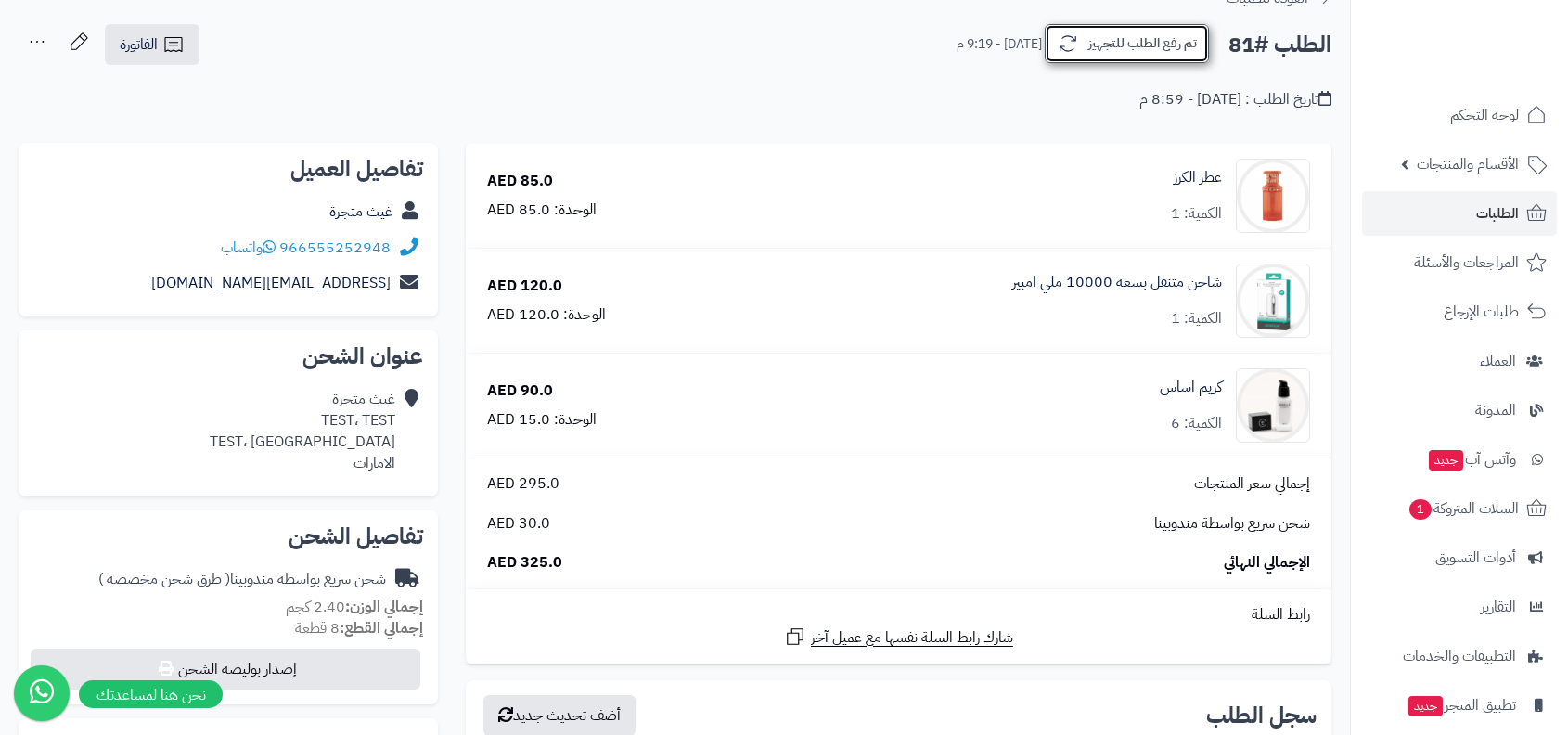
click at [1192, 57] on button "تم رفع الطلب للتجهيز" at bounding box center [1127, 43] width 164 height 39
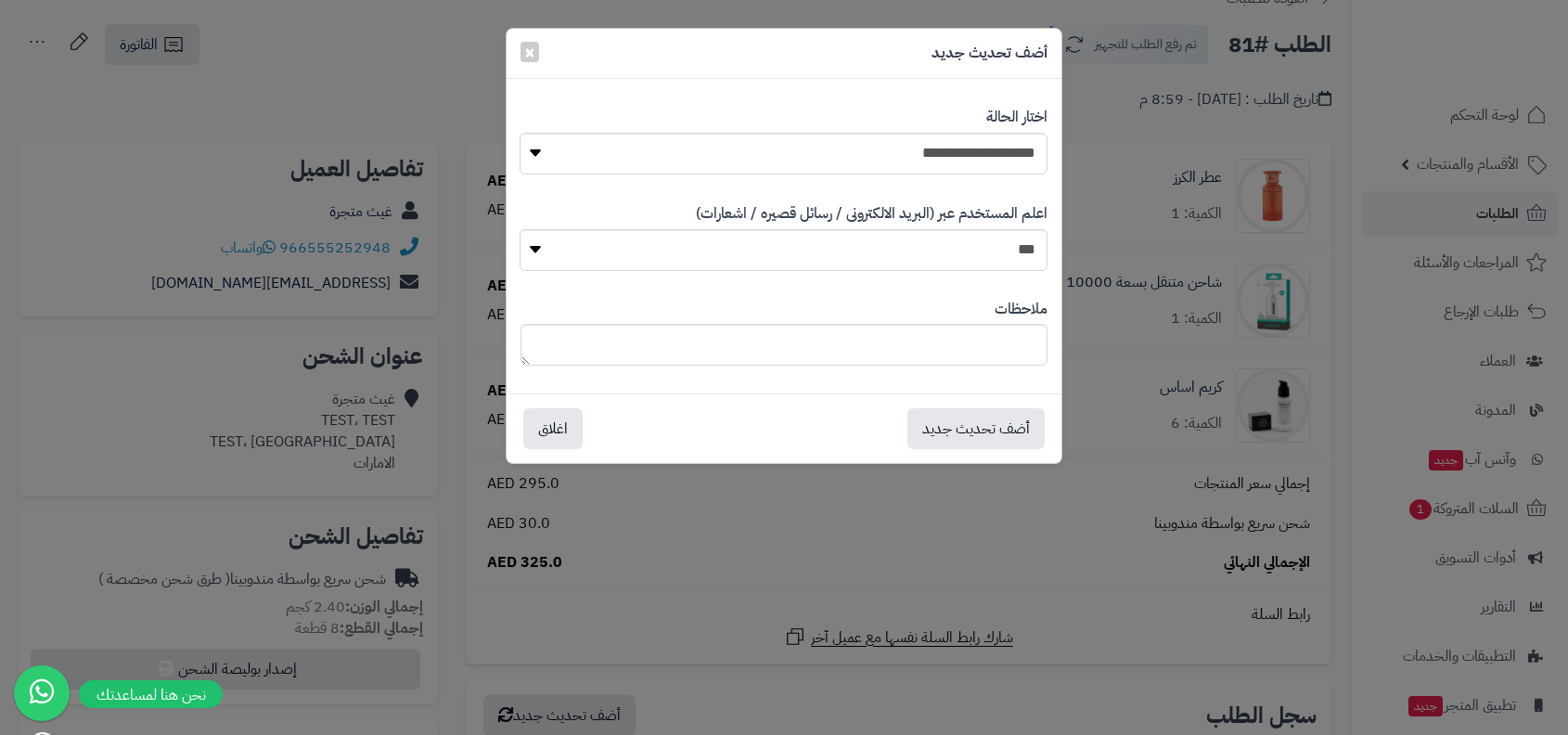
click at [1007, 127] on div "**********" at bounding box center [784, 141] width 526 height 96
click at [990, 156] on select "**********" at bounding box center [784, 154] width 527 height 42
select select "*"
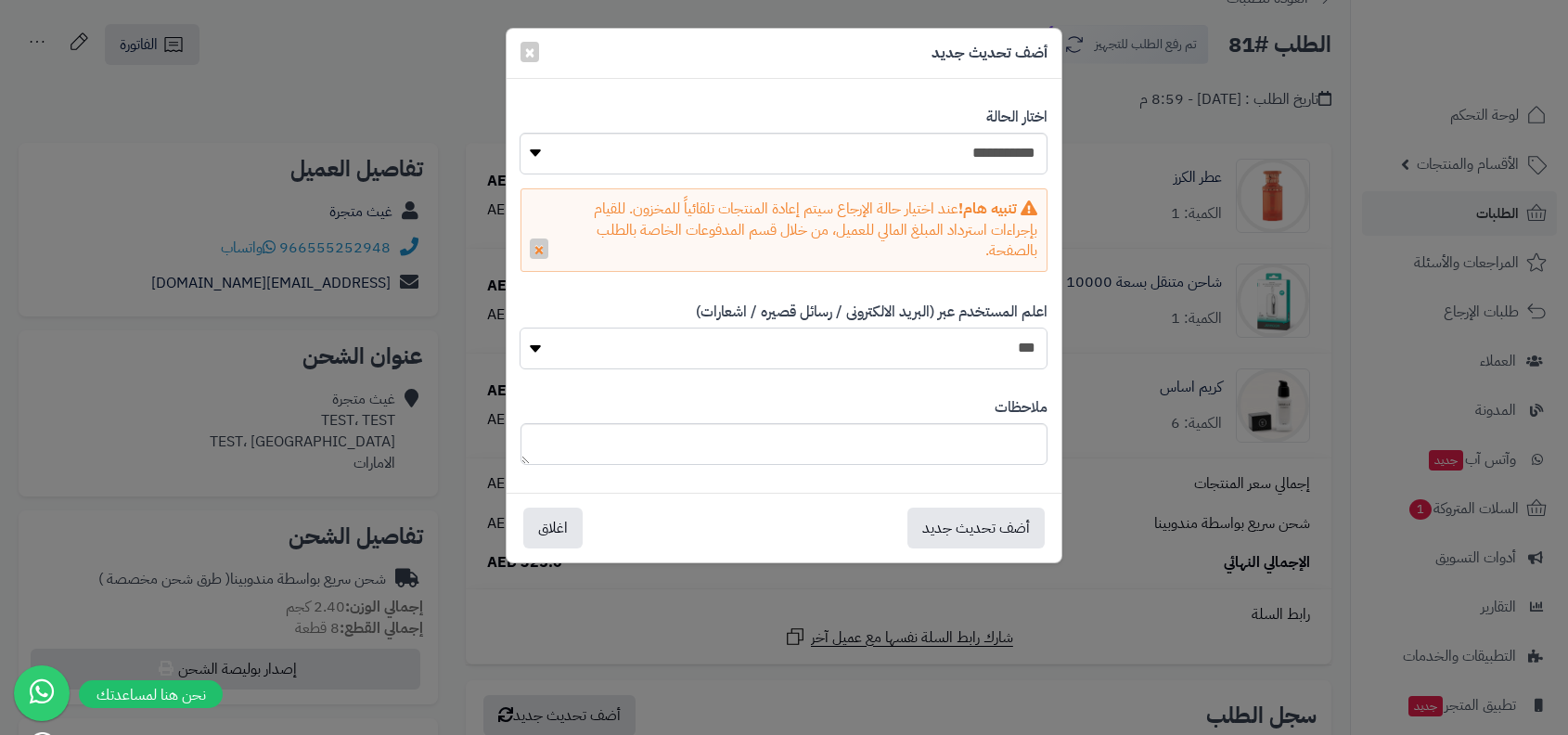
click at [1020, 335] on select "*** **" at bounding box center [784, 349] width 527 height 42
select select "*"
click at [1000, 519] on button "أضف تحديث جديد" at bounding box center [977, 527] width 138 height 41
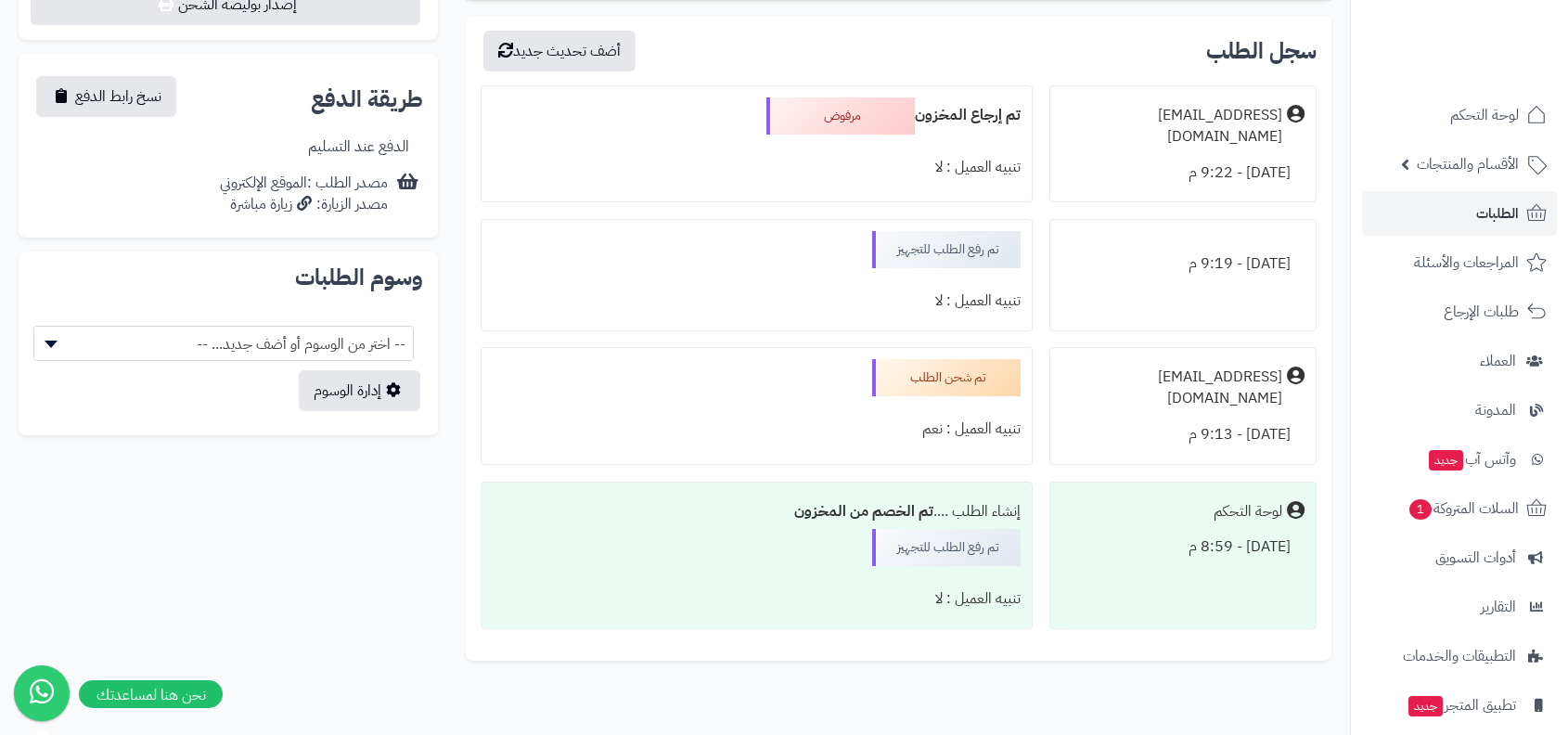
scroll to position [741, 0]
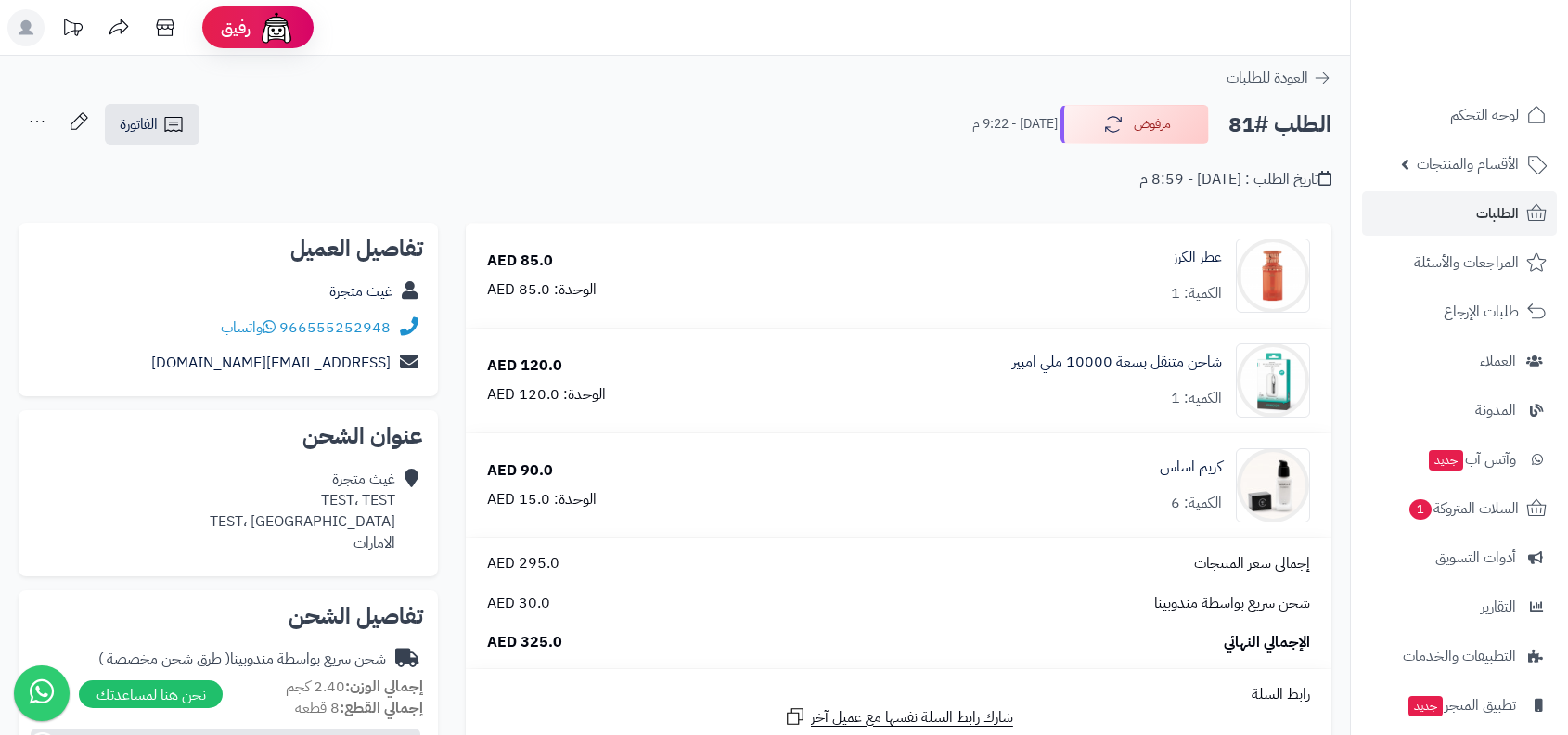
scroll to position [588, 0]
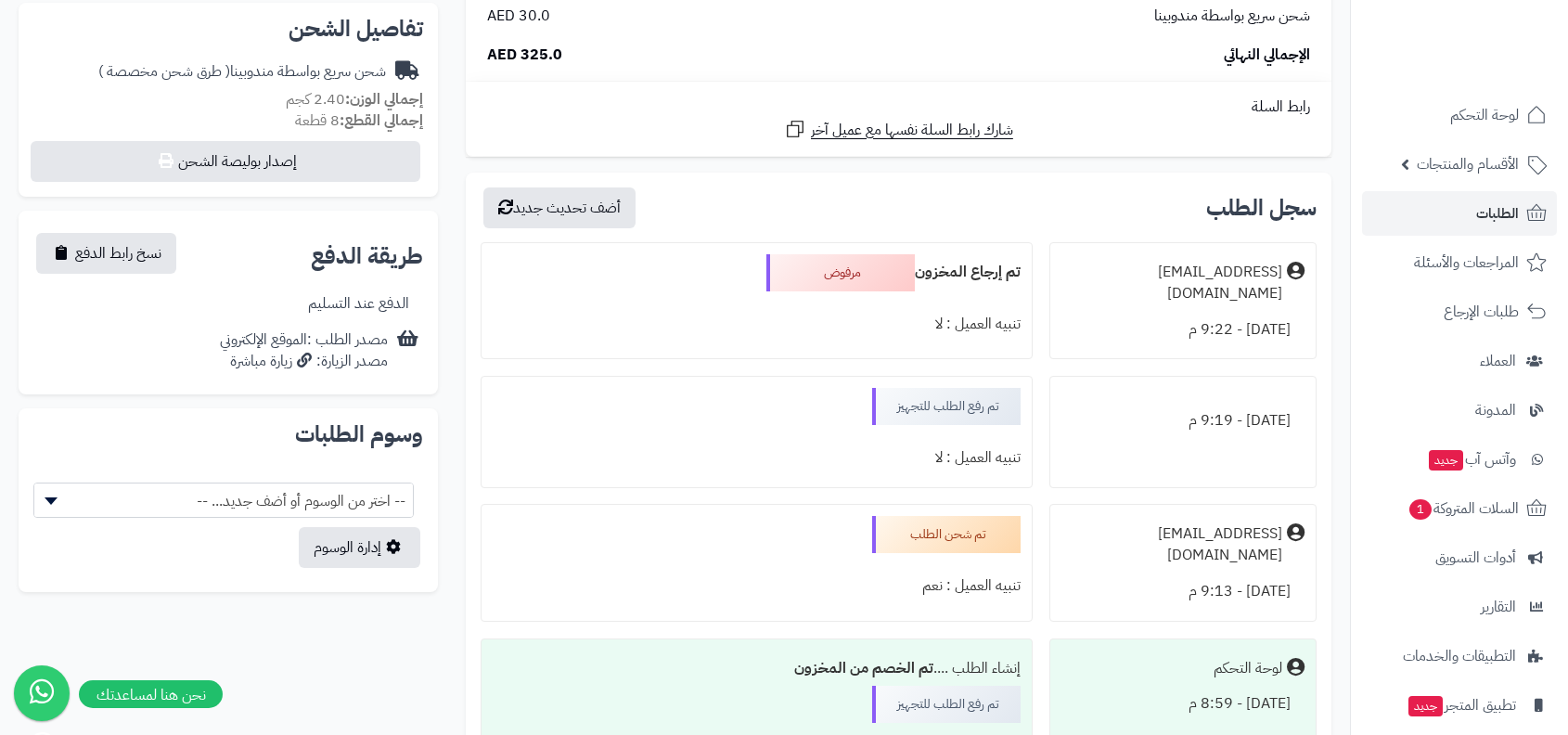
scroll to position [588, 0]
click at [1464, 112] on span "لوحة التحكم" at bounding box center [1485, 115] width 68 height 26
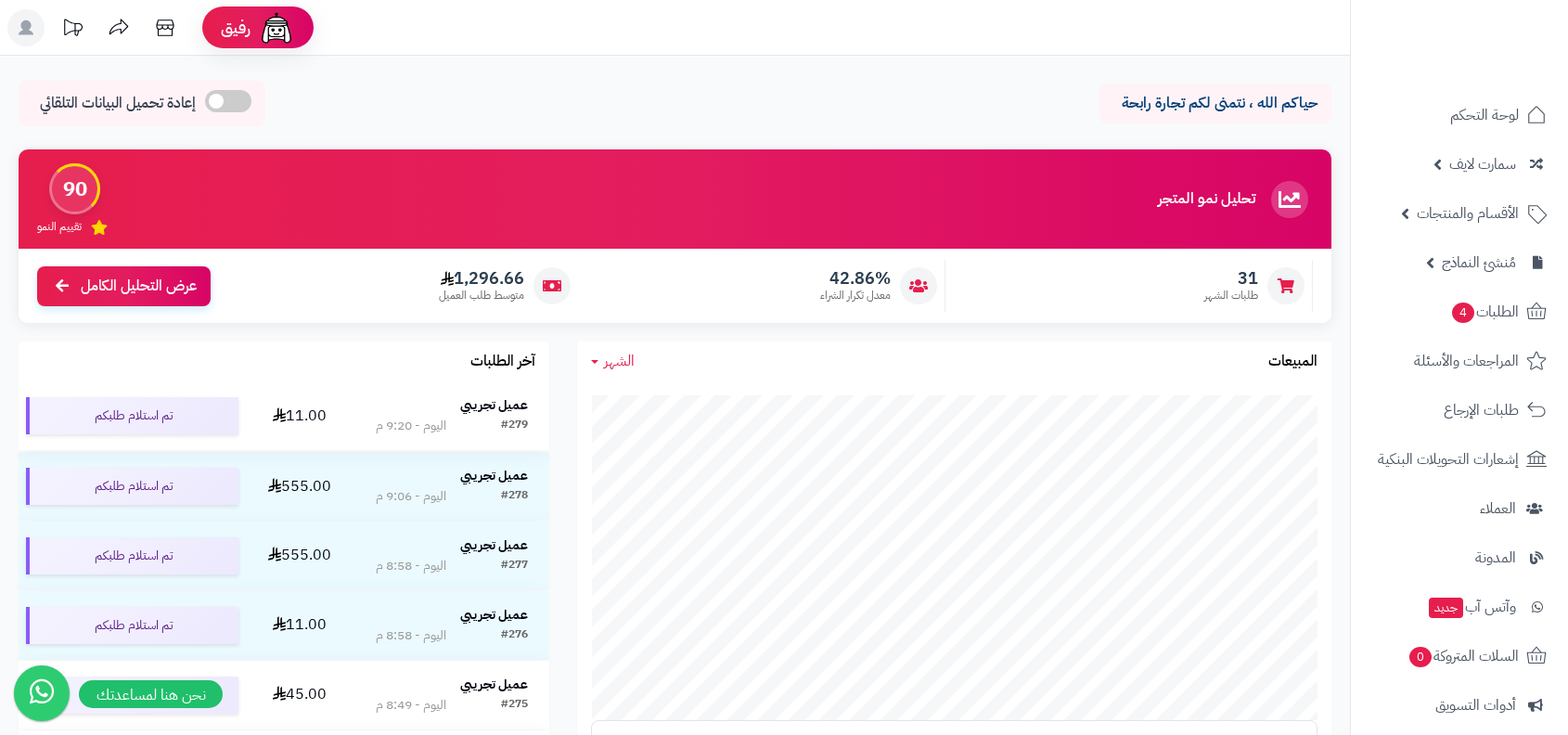
click at [476, 396] on strong "عميل تجريبي" at bounding box center [494, 405] width 68 height 19
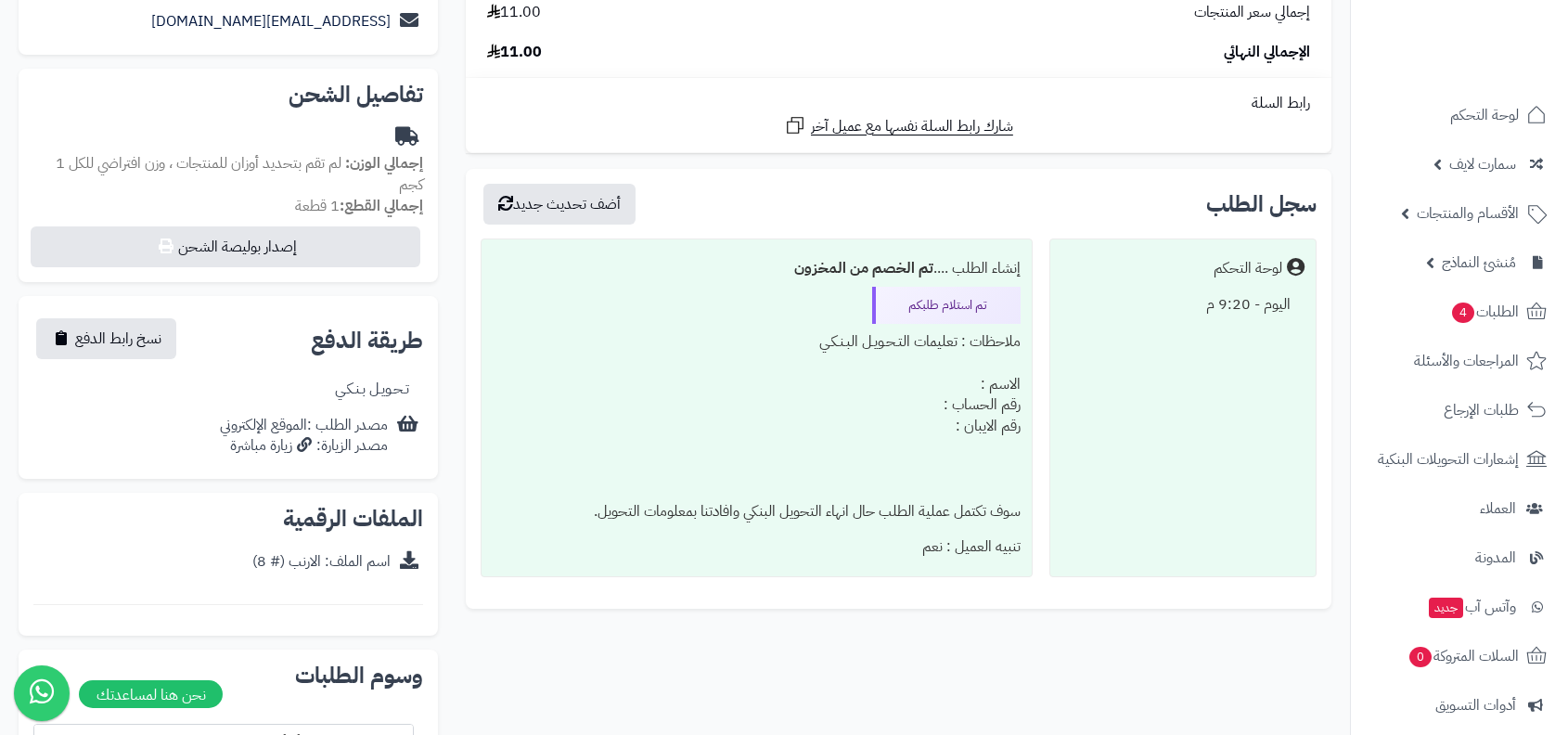
scroll to position [372, 0]
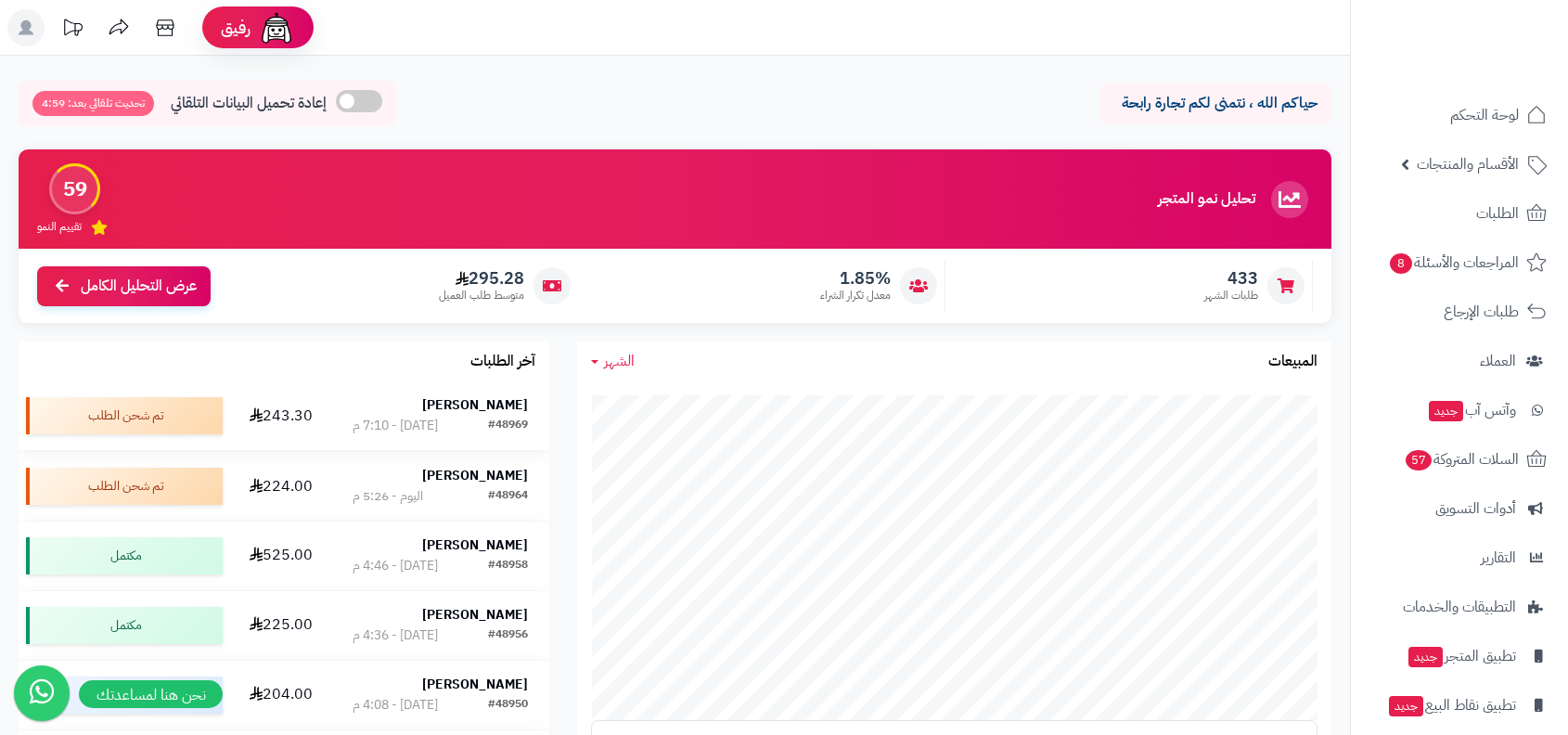
click at [492, 412] on strong "نجلاء العتيبي" at bounding box center [475, 405] width 106 height 19
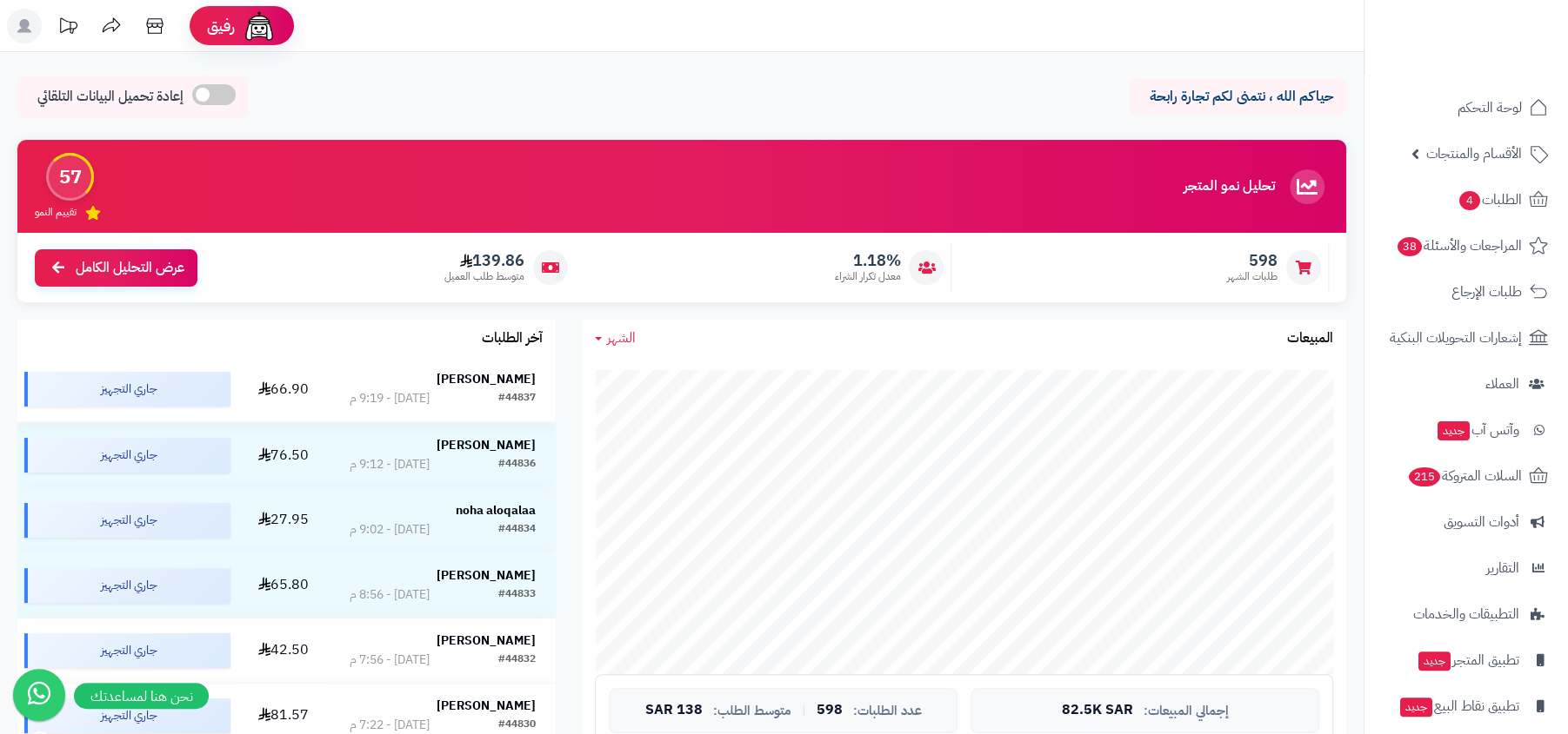
click at [513, 395] on div "#44837" at bounding box center [517, 398] width 38 height 17
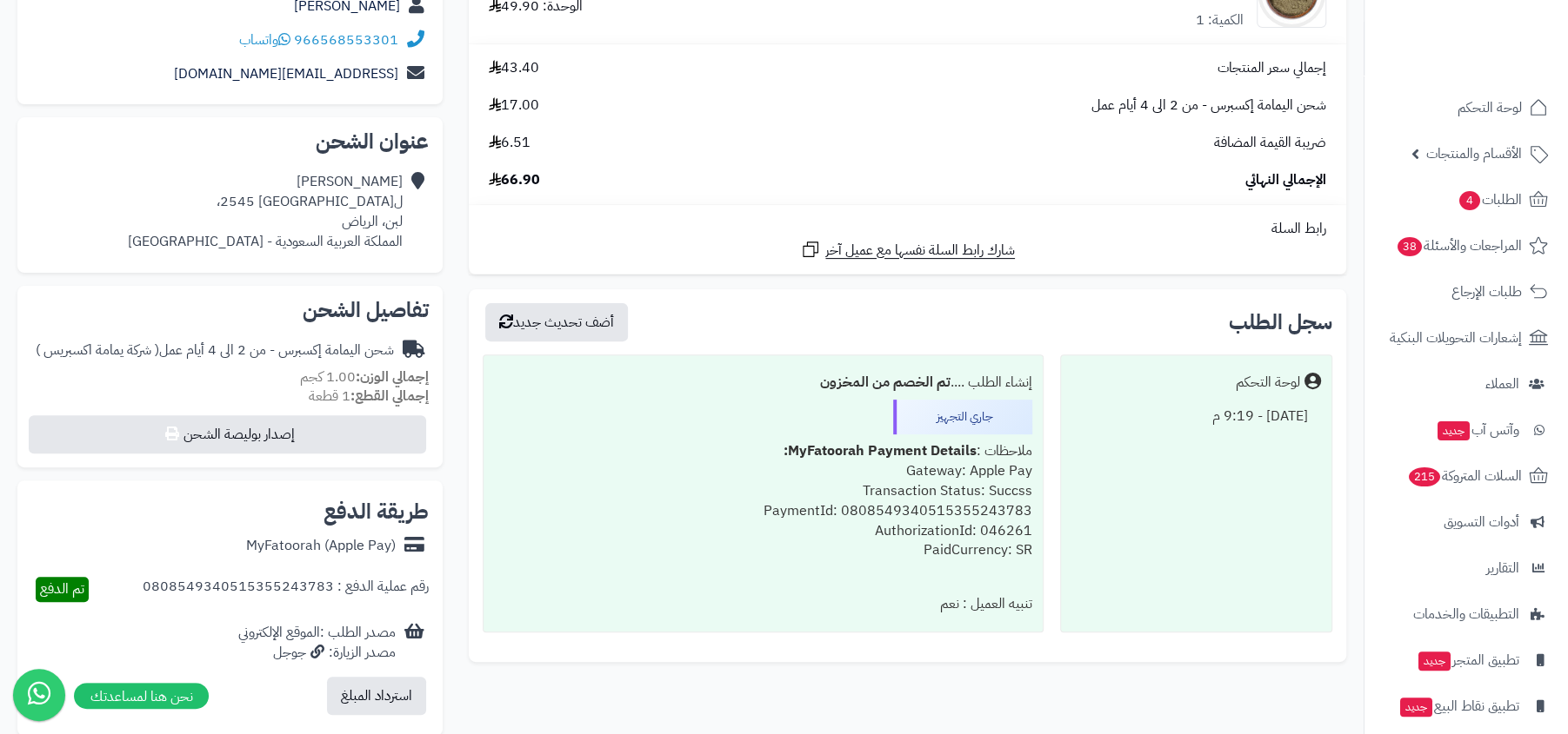
scroll to position [418, 0]
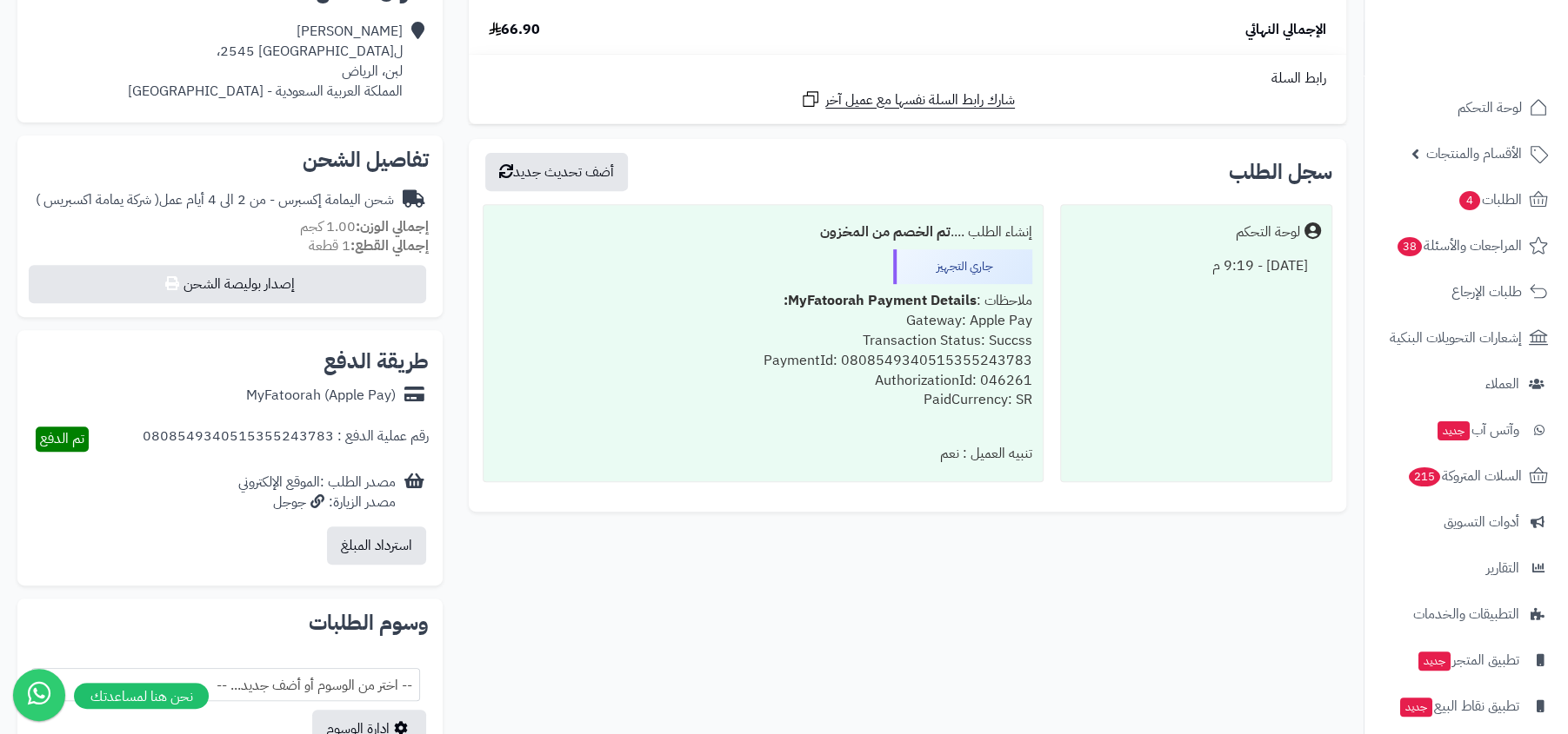
click at [855, 346] on div "ملاحظات : MyFatoorah Payment Details: Gateway: Apple Pay Transaction Status: Su…" at bounding box center [762, 360] width 538 height 153
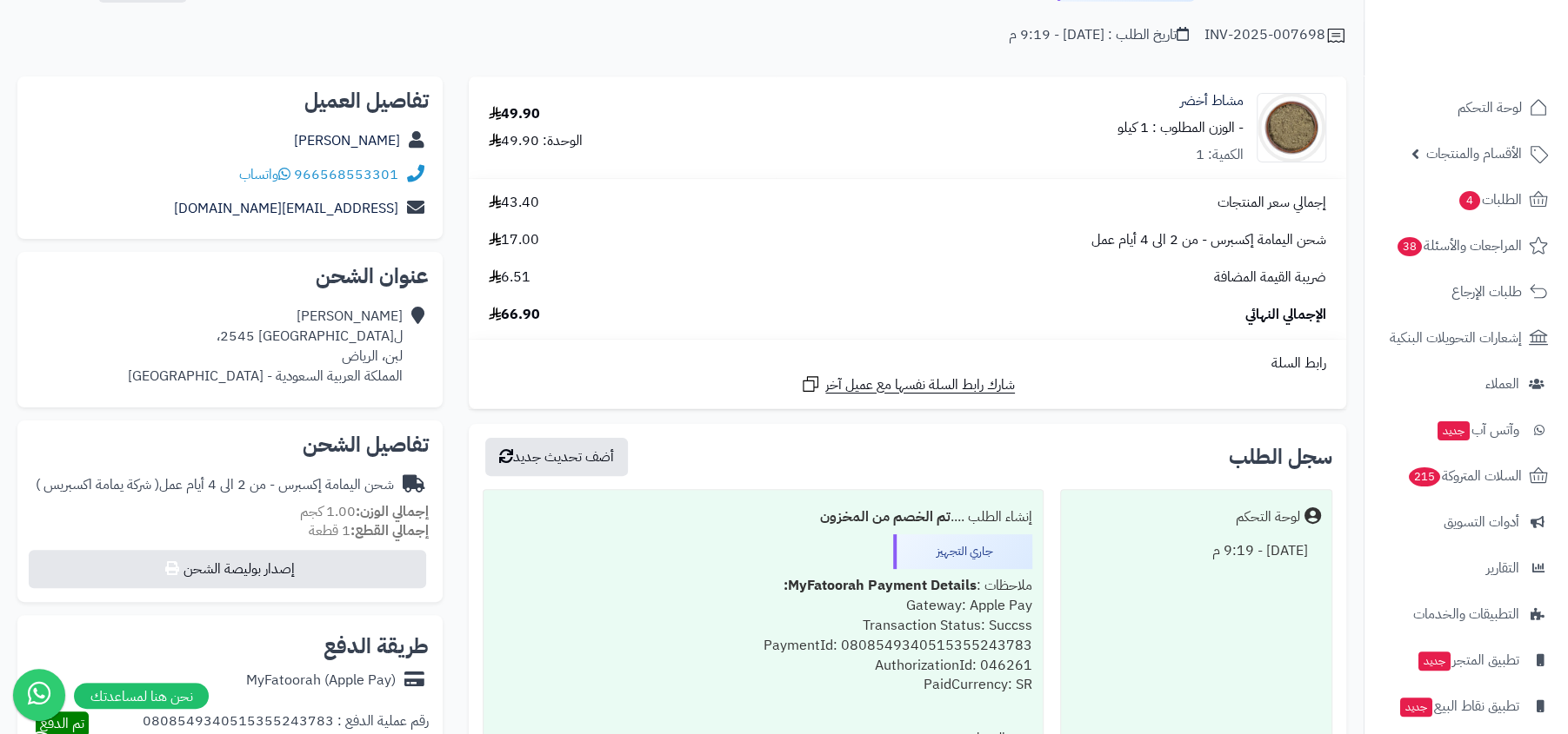
scroll to position [44, 0]
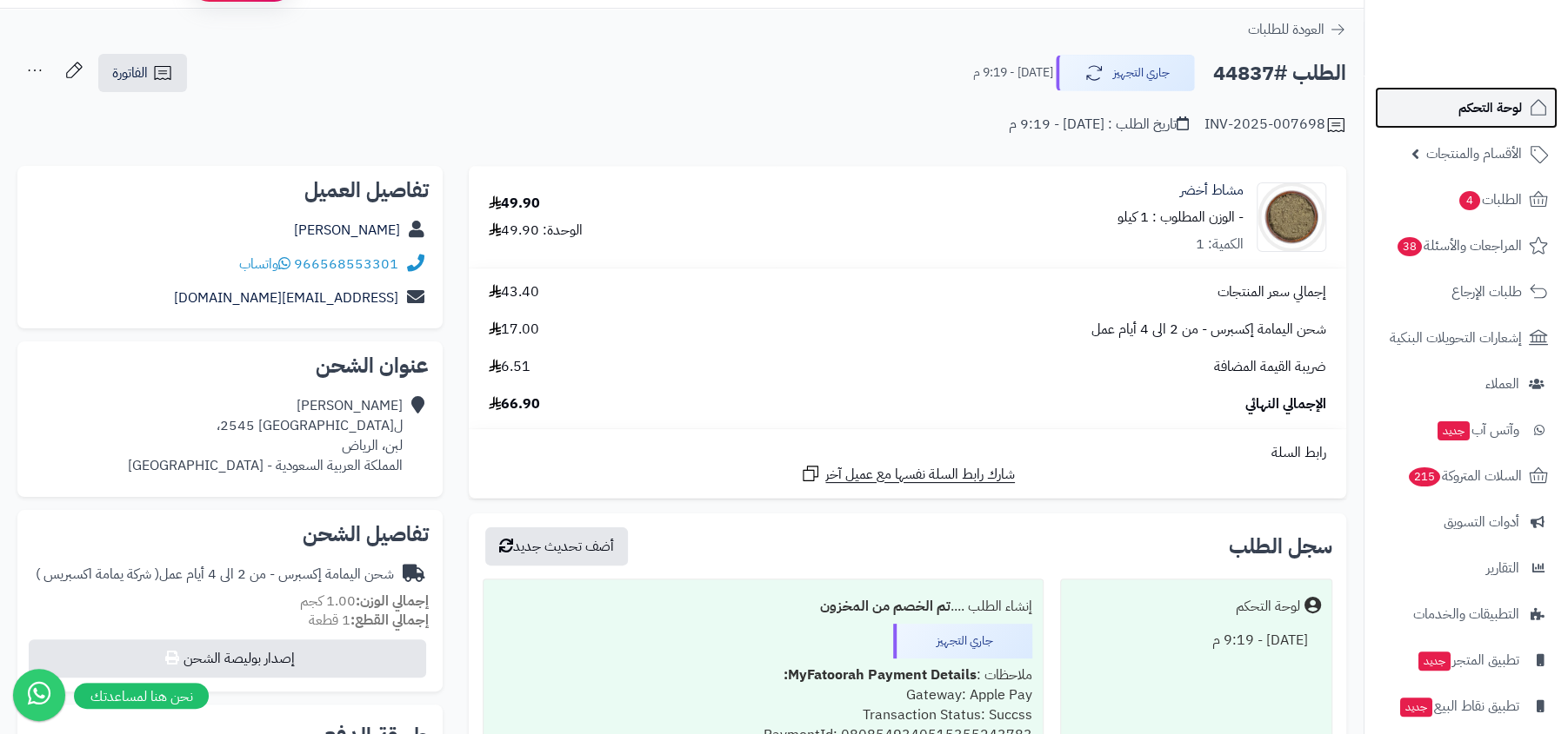
click at [1504, 102] on span "لوحة التحكم" at bounding box center [1489, 107] width 64 height 24
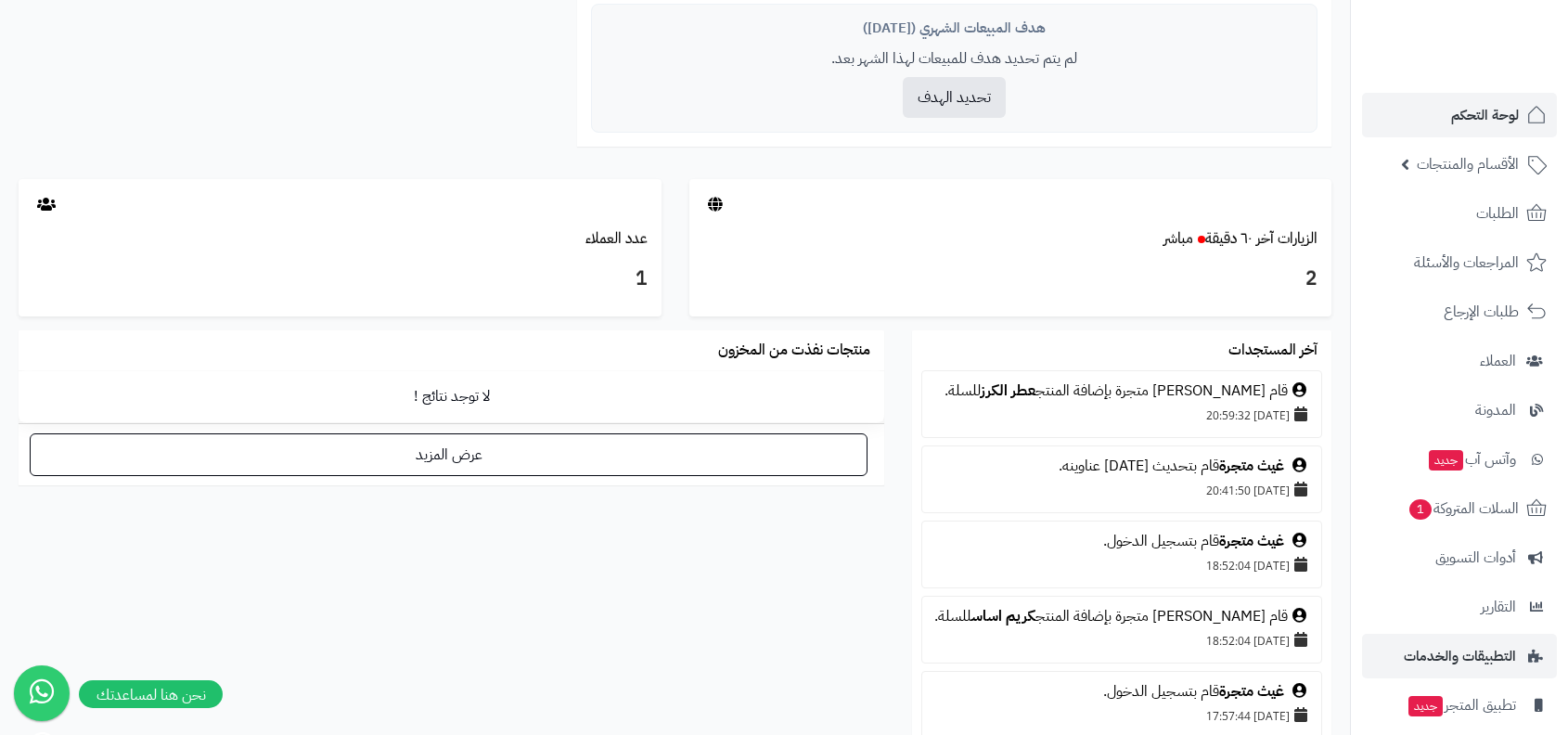
scroll to position [113, 0]
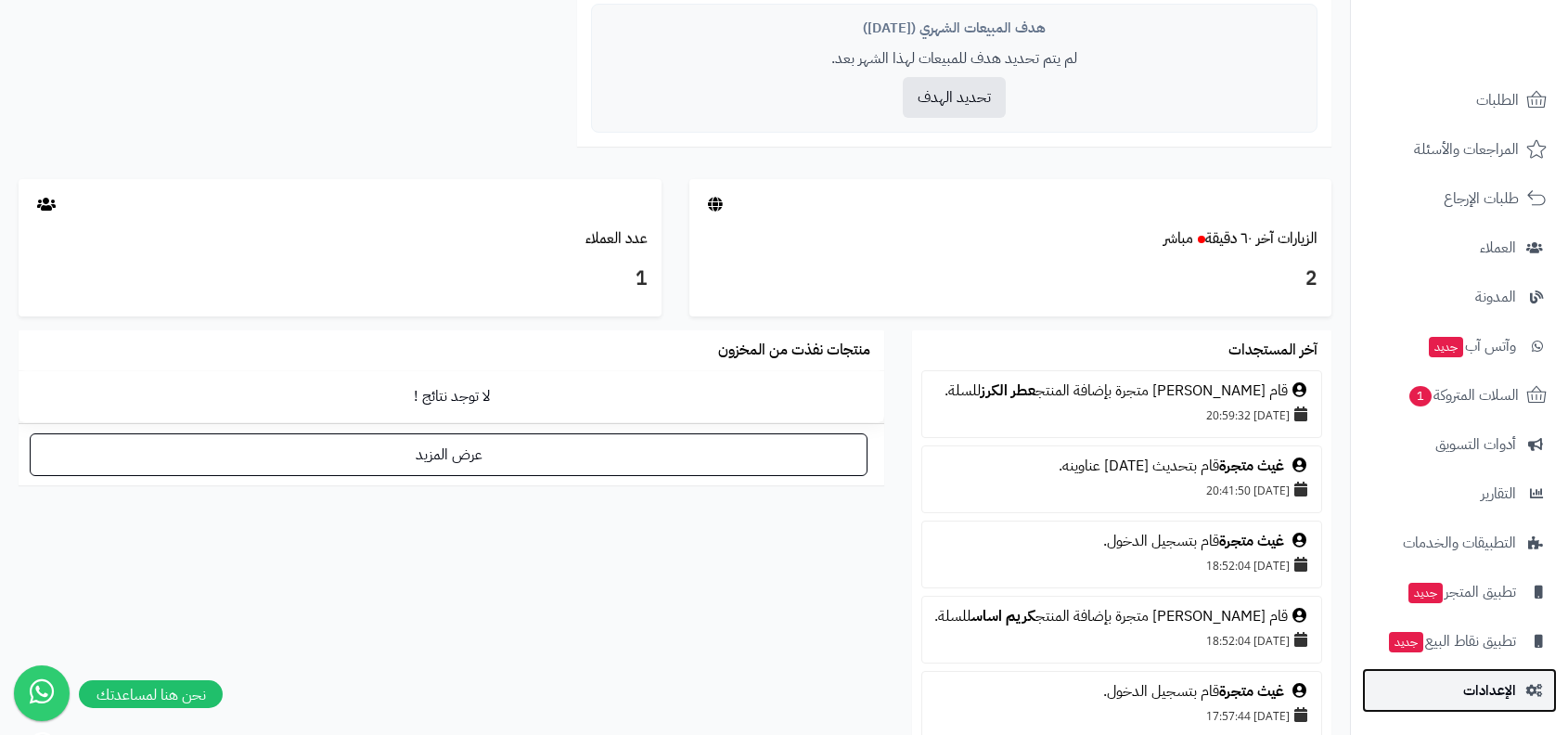
click at [1496, 697] on span "الإعدادات" at bounding box center [1489, 690] width 53 height 26
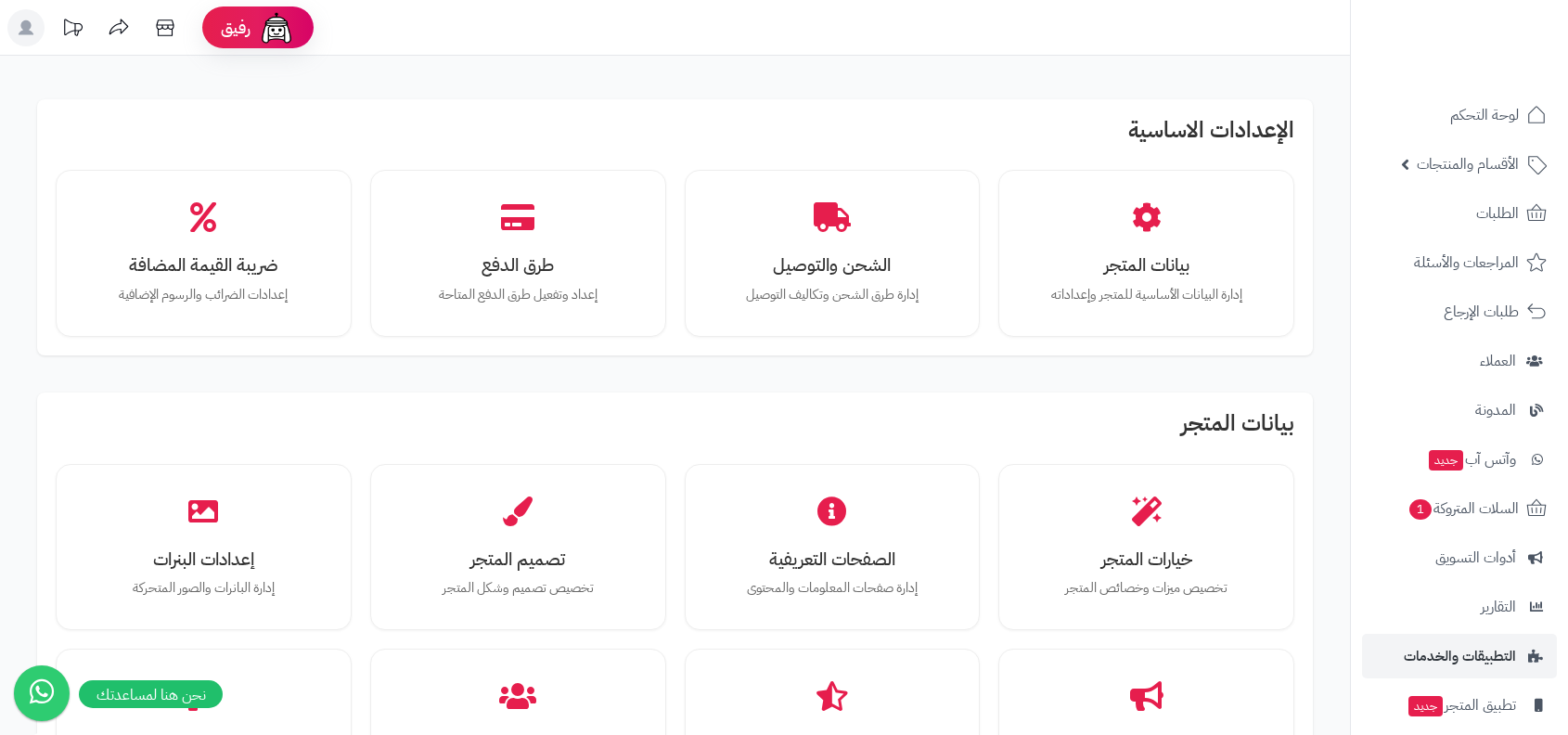
scroll to position [113, 0]
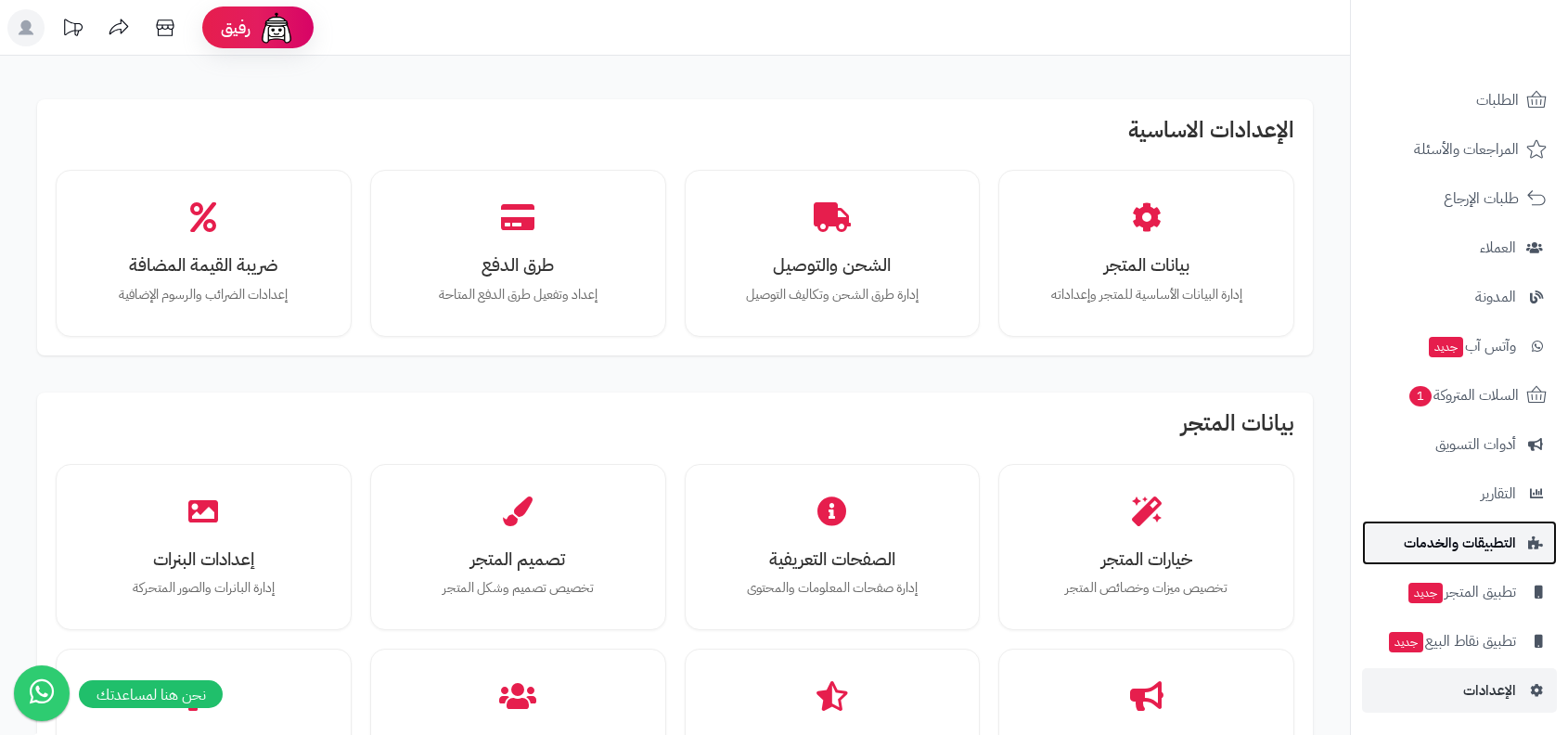
click at [1506, 549] on span "التطبيقات والخدمات" at bounding box center [1459, 542] width 112 height 26
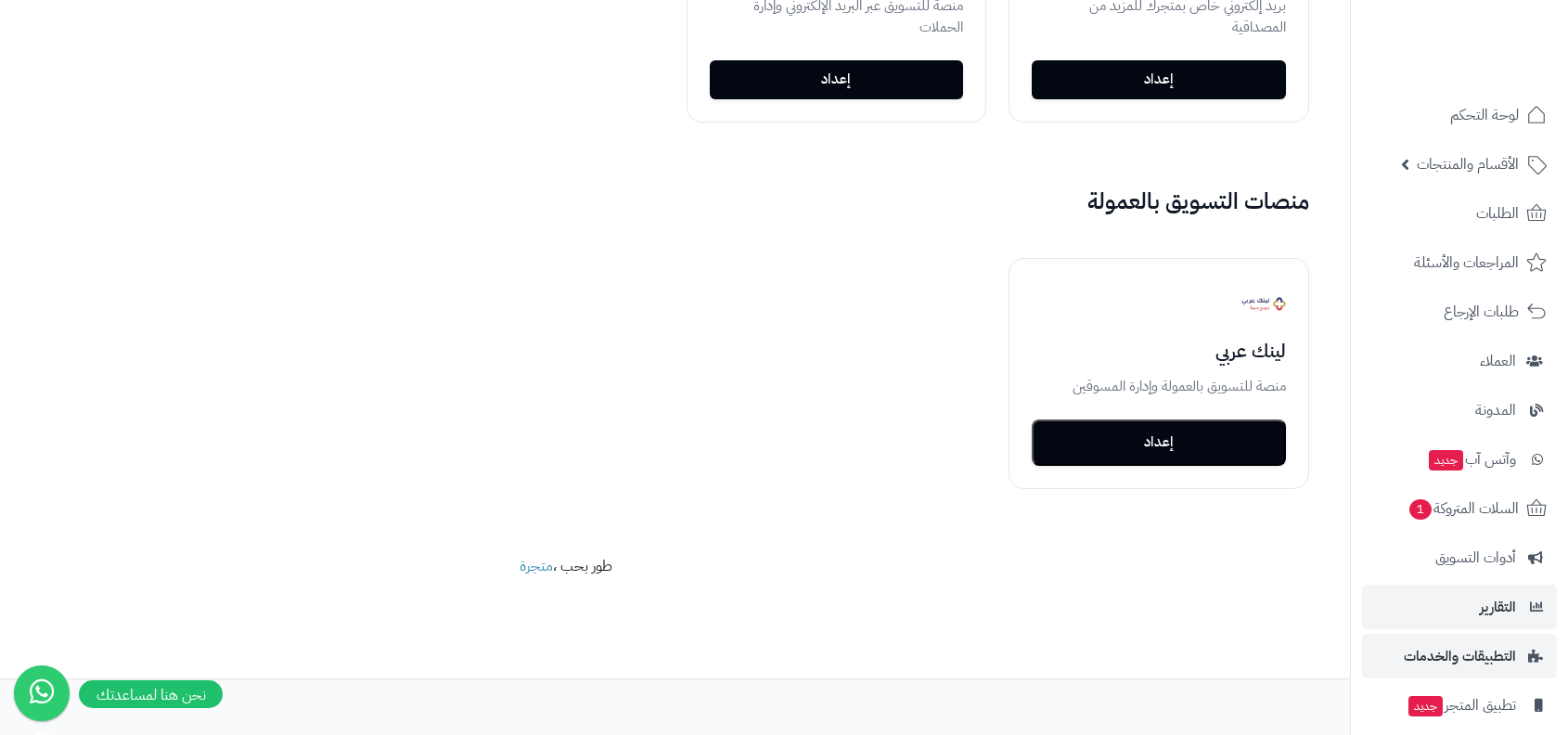
scroll to position [113, 0]
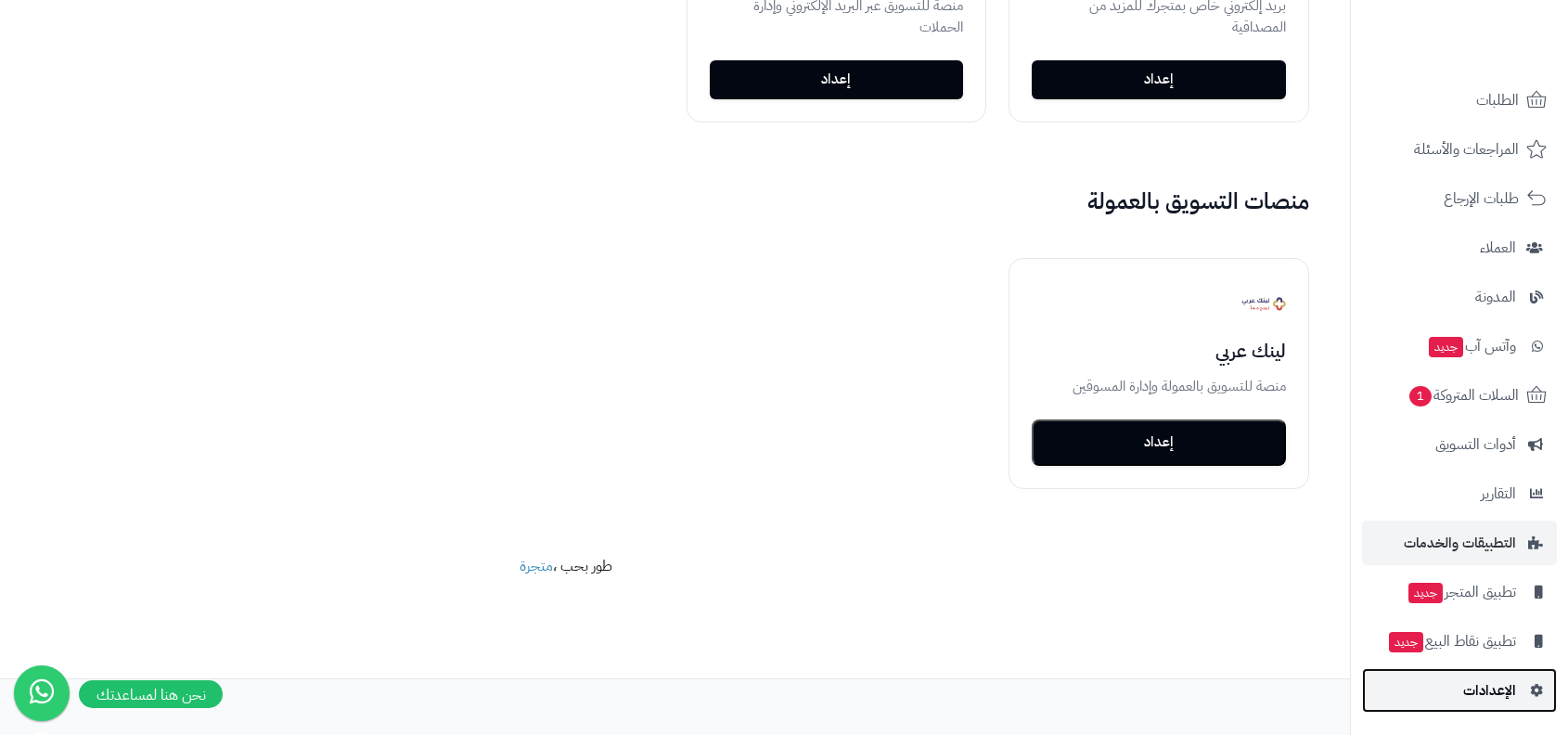
click at [1444, 684] on link "الإعدادات" at bounding box center [1459, 690] width 195 height 45
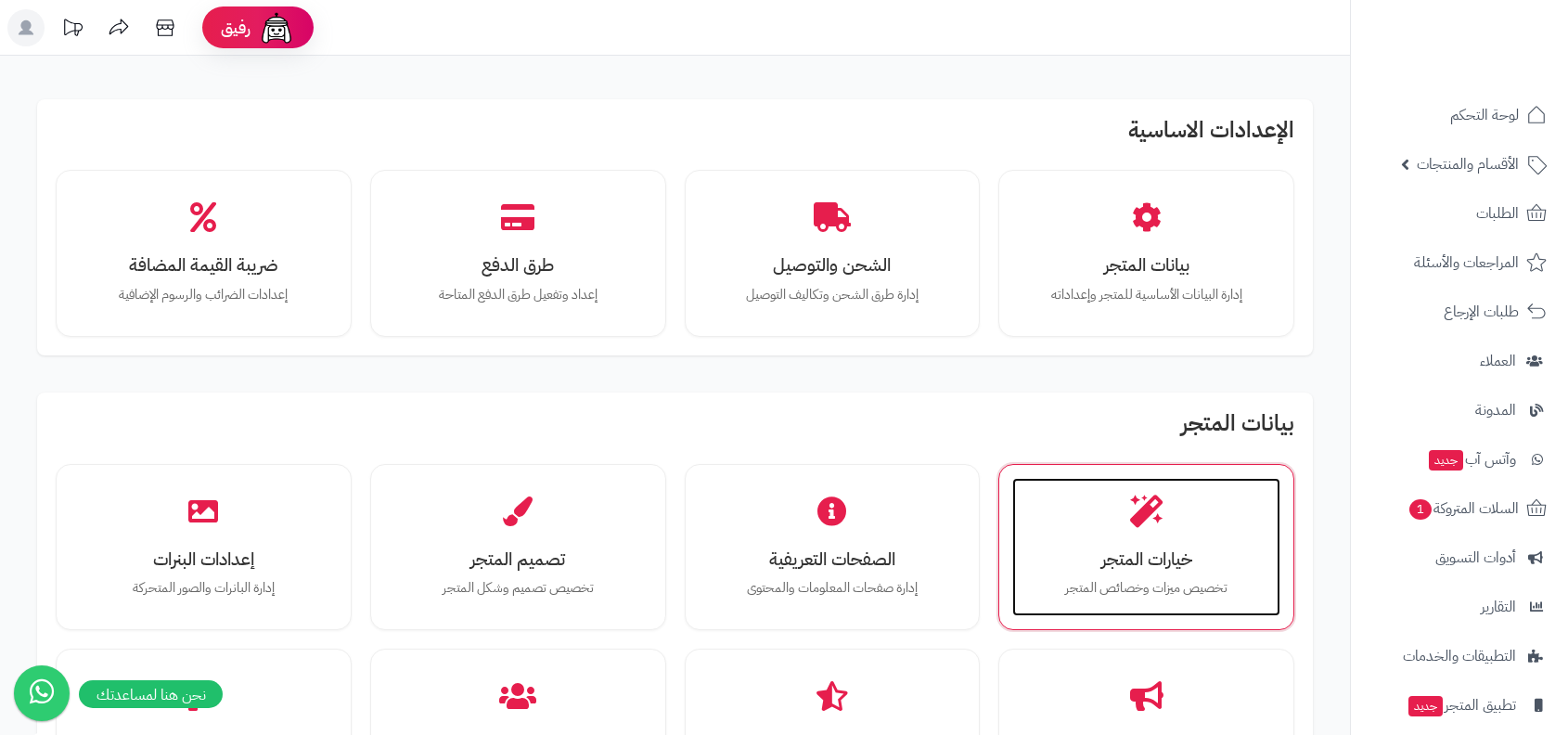
click at [1124, 550] on h3 "خيارات المتجر" at bounding box center [1147, 559] width 231 height 19
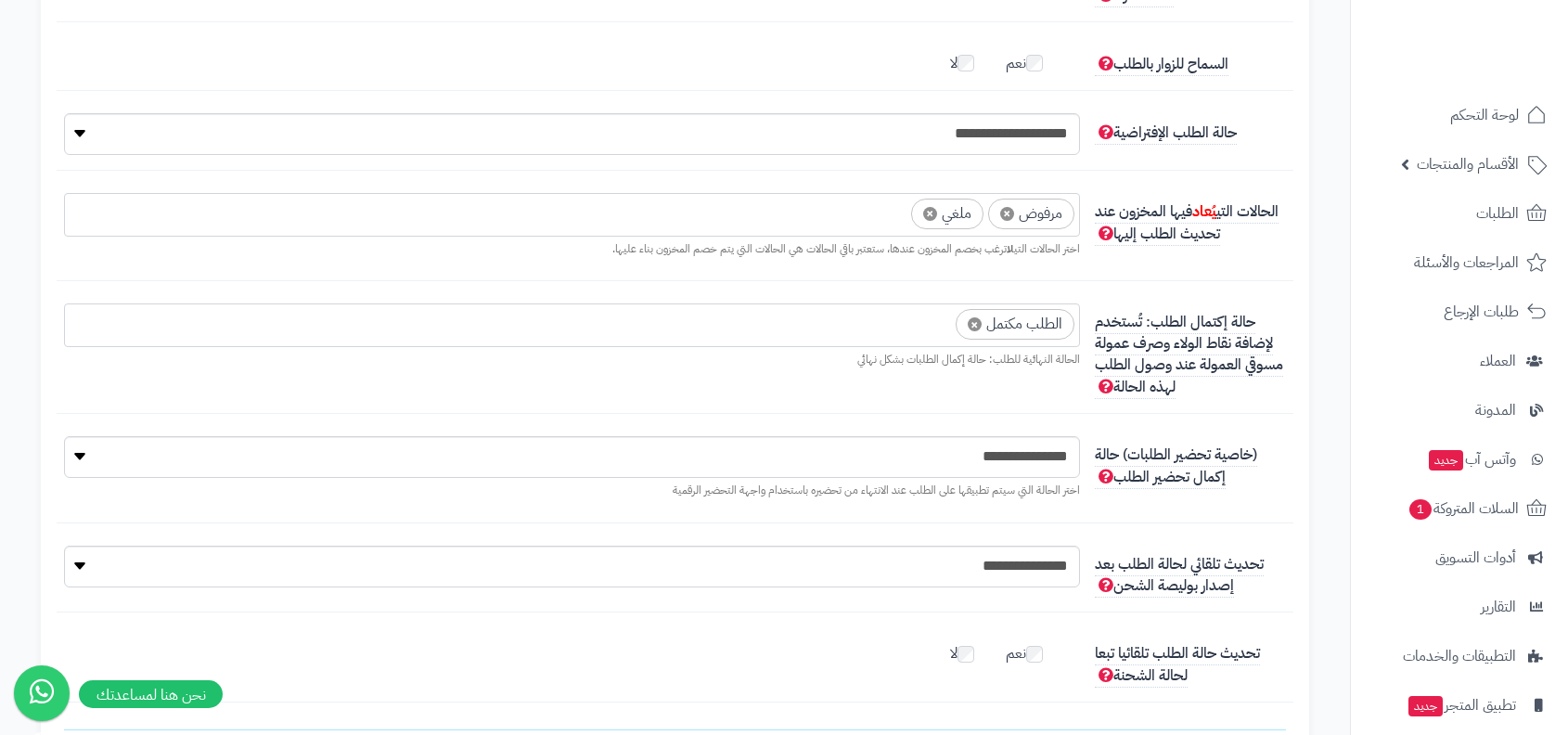
scroll to position [4686, 0]
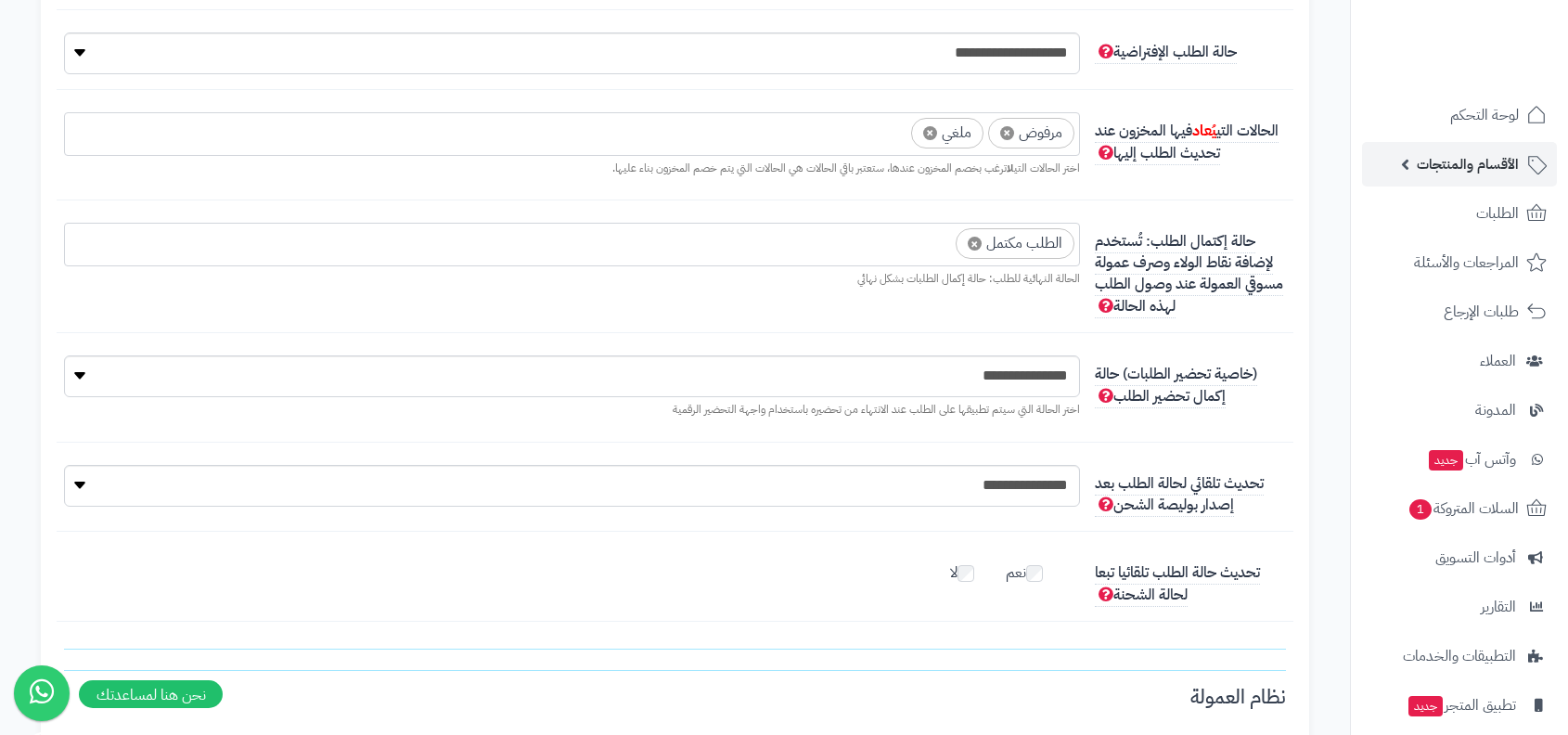
click at [1459, 155] on span "الأقسام والمنتجات" at bounding box center [1468, 163] width 102 height 26
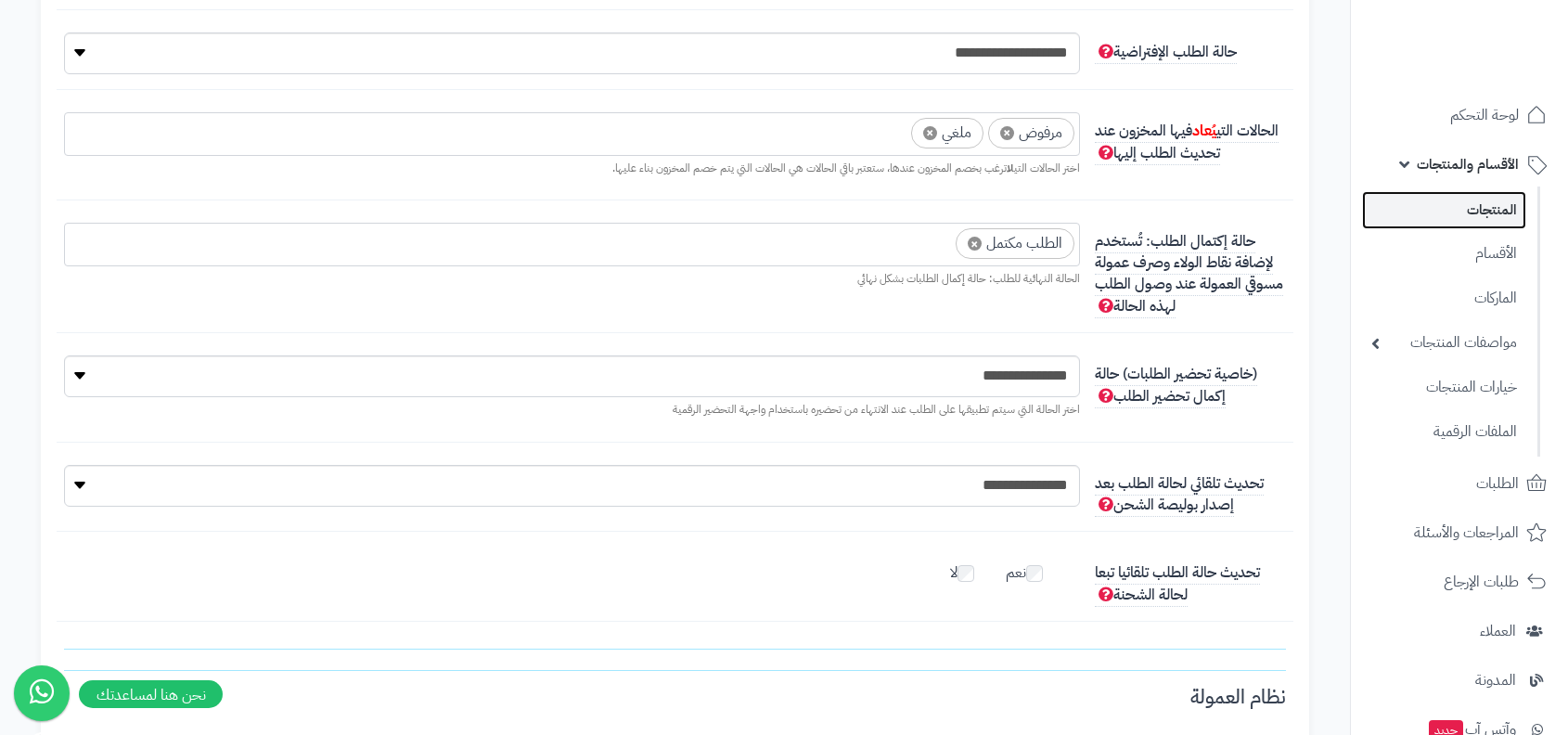
click at [1445, 219] on link "المنتجات" at bounding box center [1444, 210] width 164 height 38
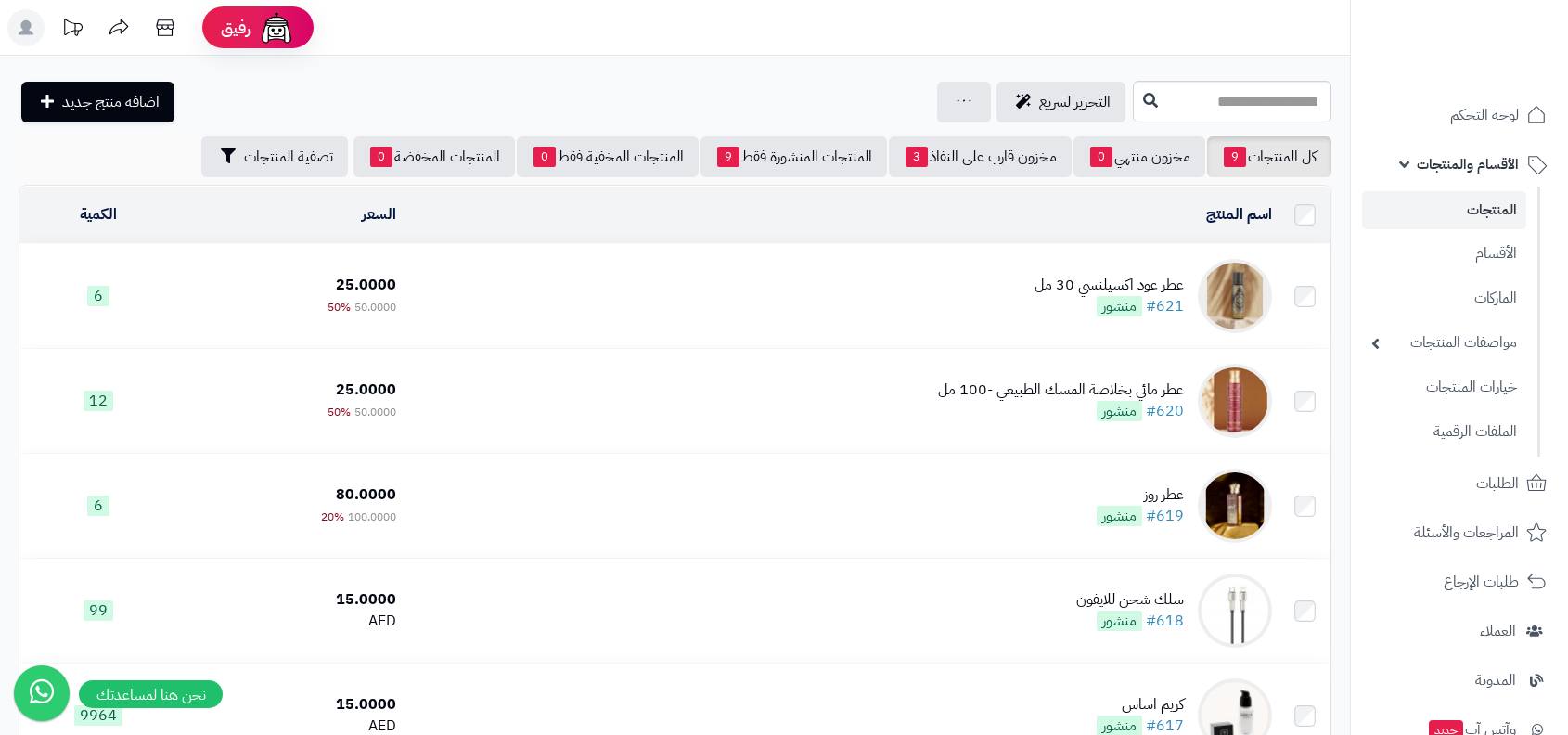
click at [1106, 302] on span "منشور" at bounding box center [1120, 306] width 46 height 20
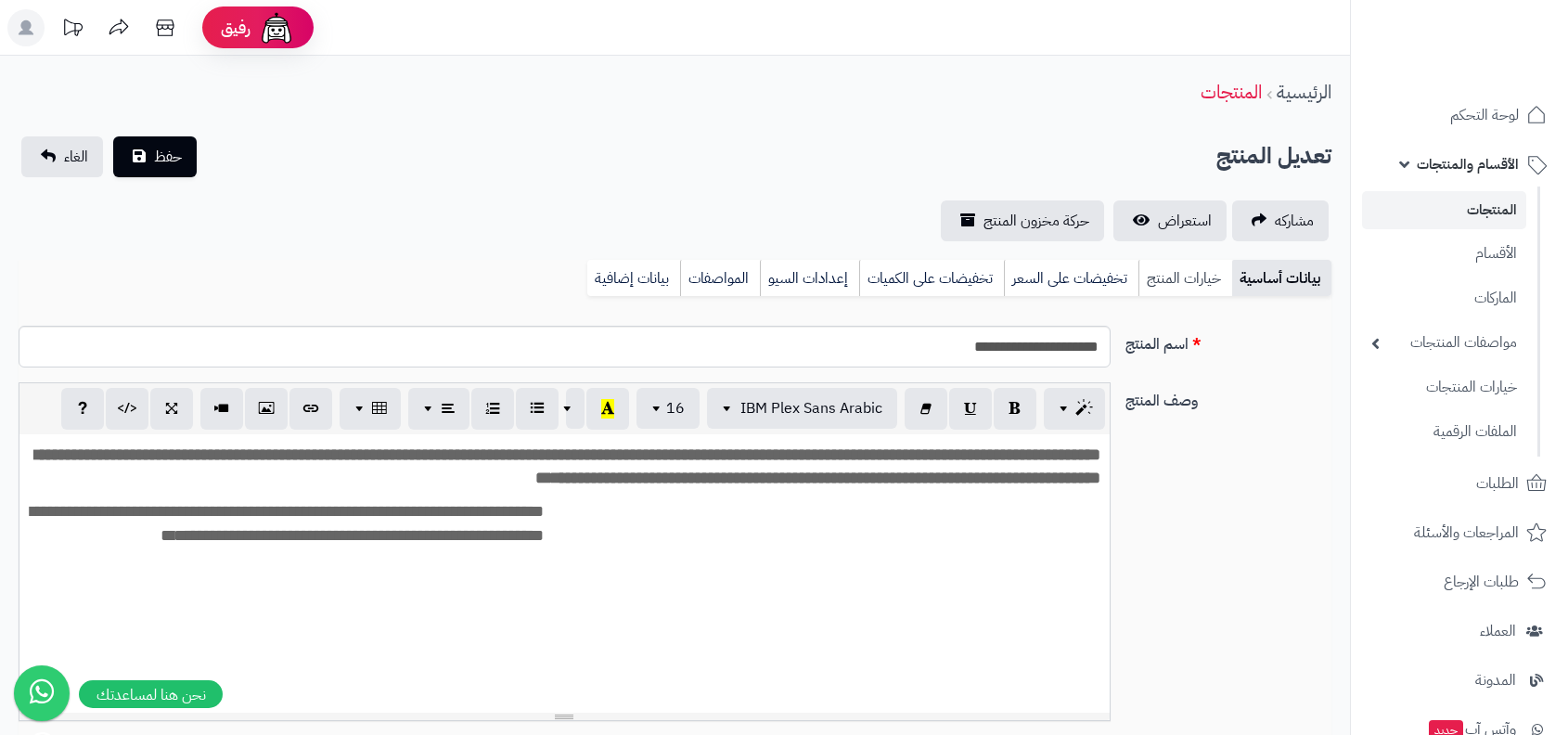
scroll to position [178, 0]
click at [1191, 204] on link "استعراض" at bounding box center [1170, 221] width 113 height 41
